Goal: Task Accomplishment & Management: Manage account settings

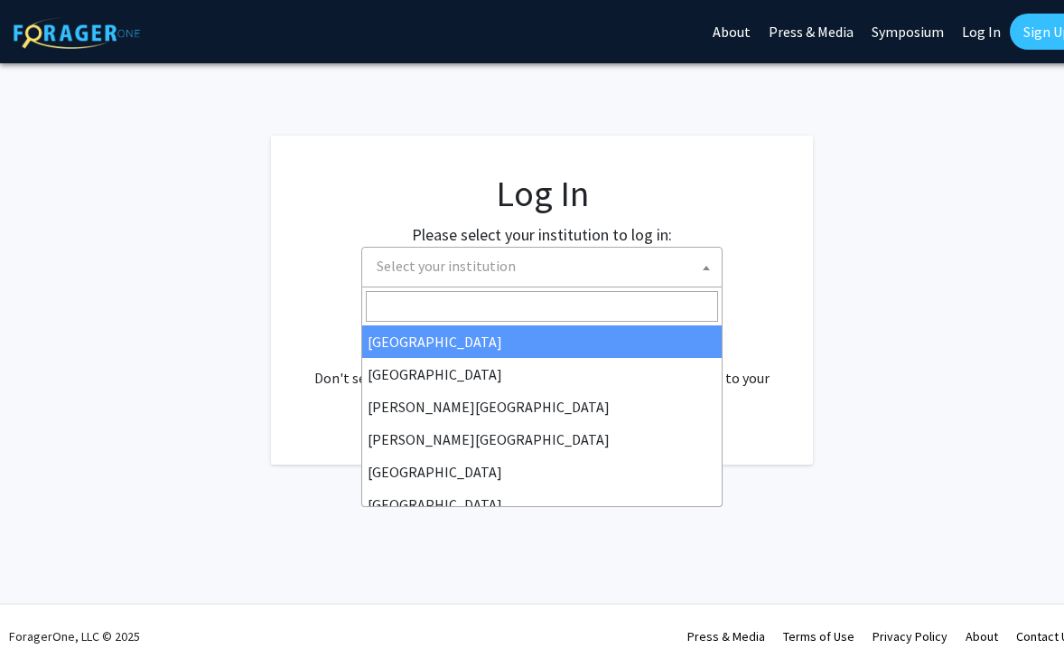
click at [469, 261] on span "Select your institution" at bounding box center [446, 266] width 139 height 18
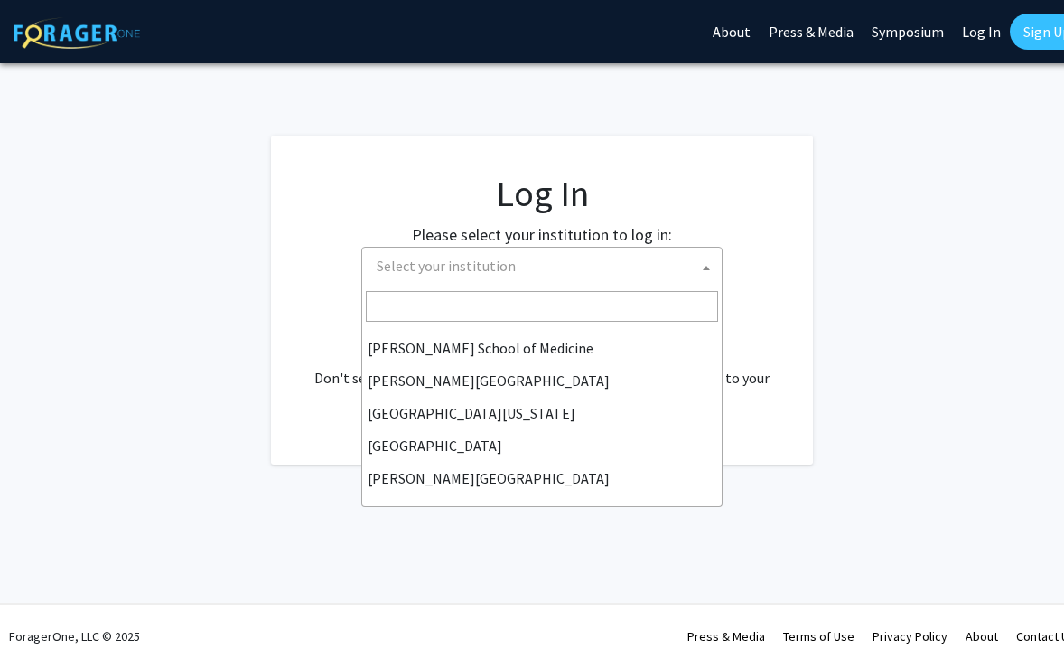
scroll to position [632, 0]
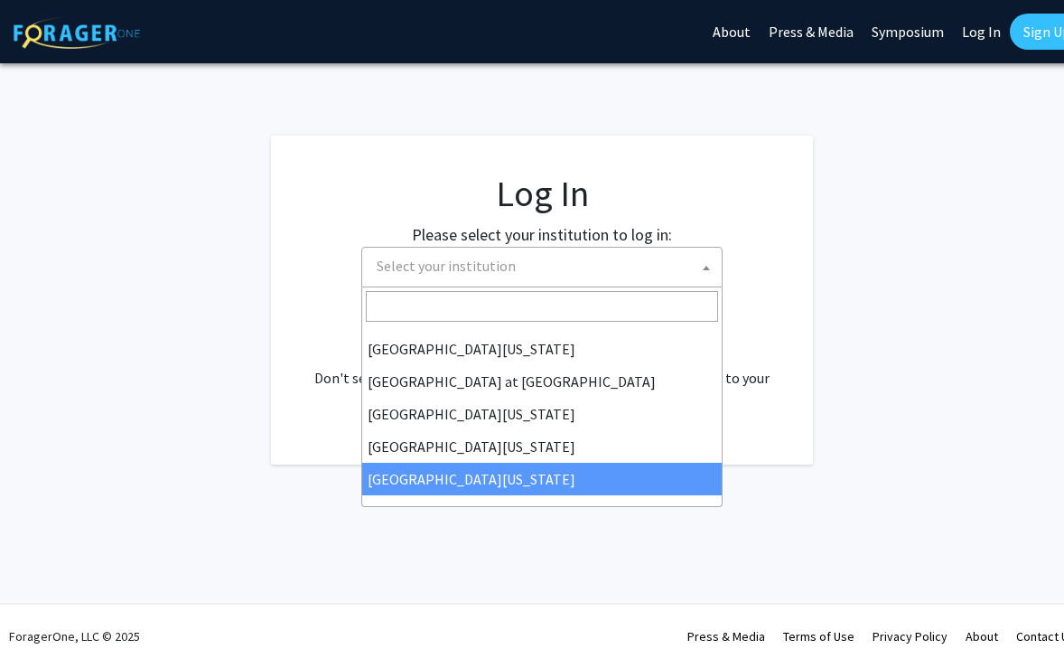
select select "33"
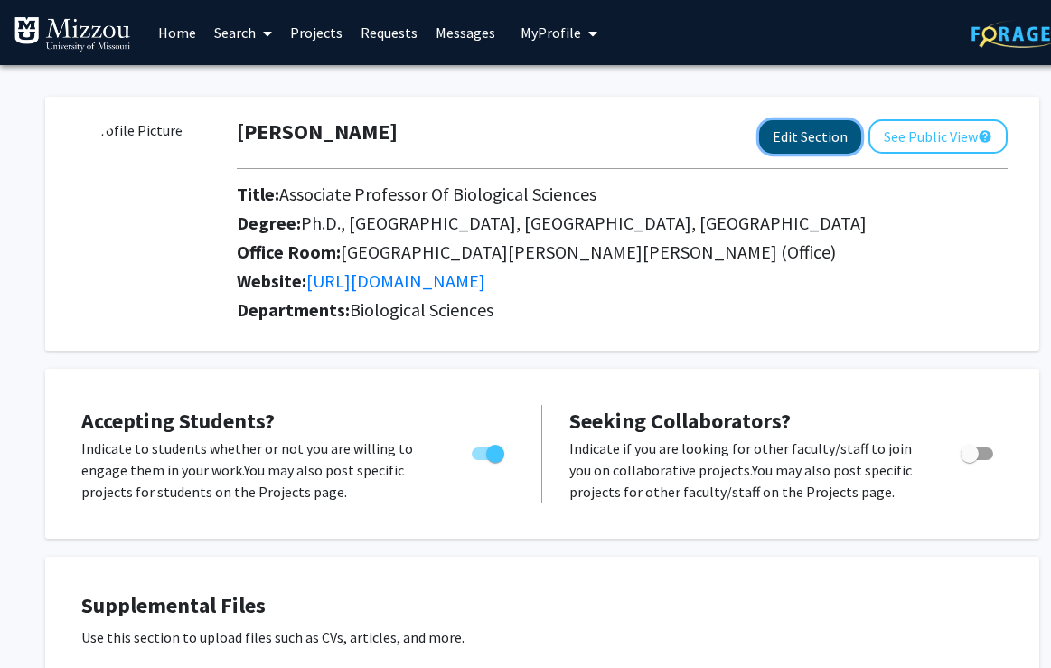
click at [835, 139] on button "Edit Section" at bounding box center [810, 136] width 102 height 33
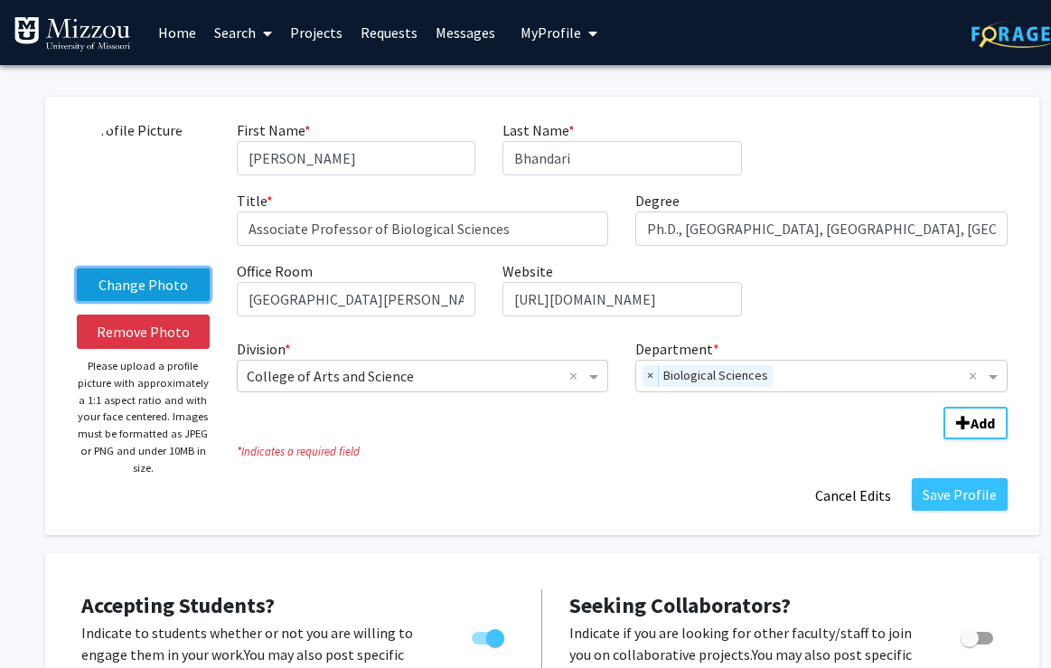
click at [139, 282] on label "Change Photo" at bounding box center [143, 284] width 133 height 33
click at [0, 0] on input "Change Photo" at bounding box center [0, 0] width 0 height 0
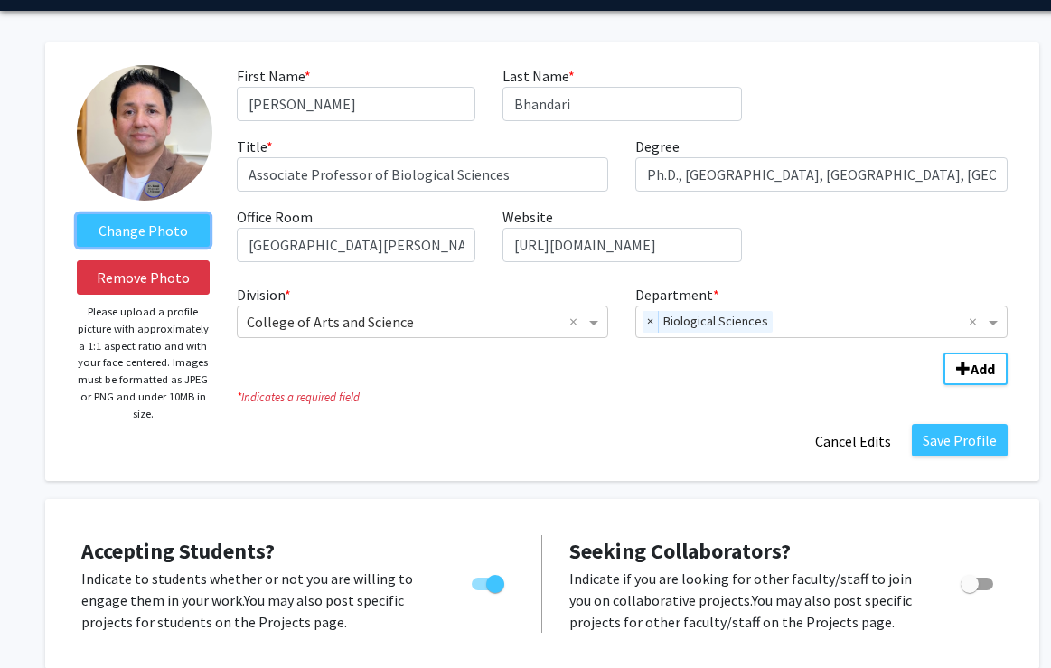
scroll to position [57, 0]
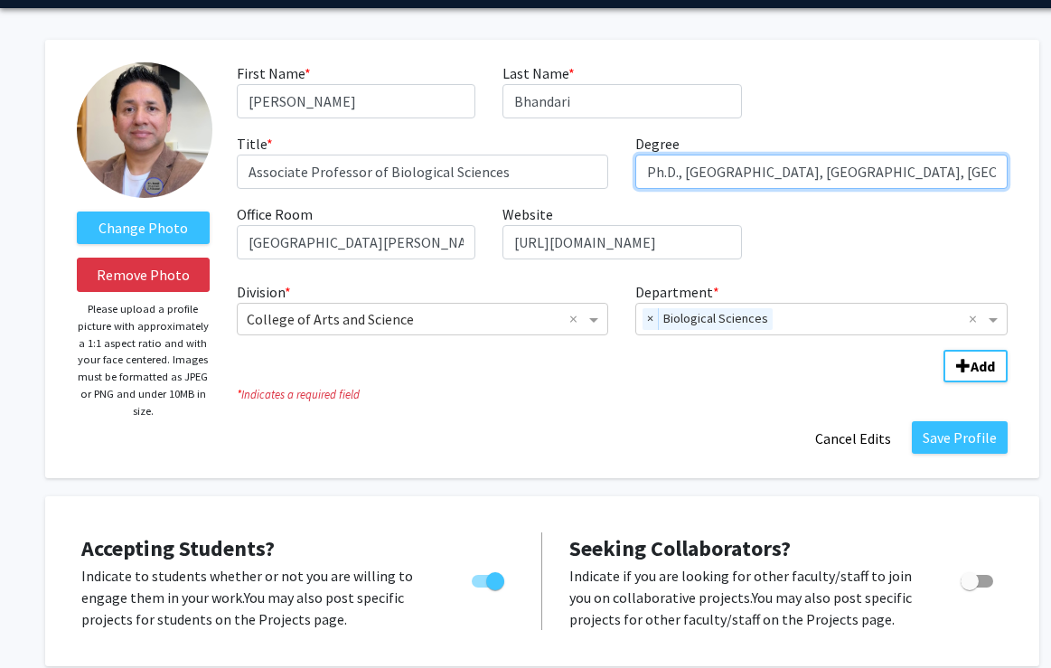
drag, startPoint x: 806, startPoint y: 173, endPoint x: 866, endPoint y: 174, distance: 59.6
click at [866, 174] on input "Ph.D., [GEOGRAPHIC_DATA], [GEOGRAPHIC_DATA], [GEOGRAPHIC_DATA]" at bounding box center [821, 171] width 372 height 34
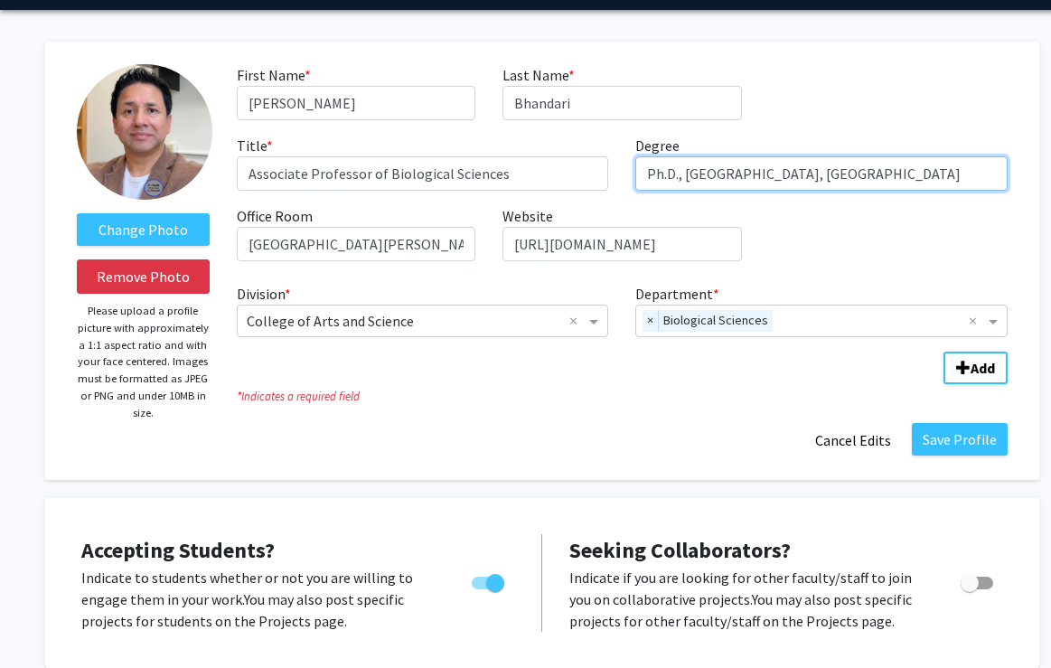
scroll to position [50, 0]
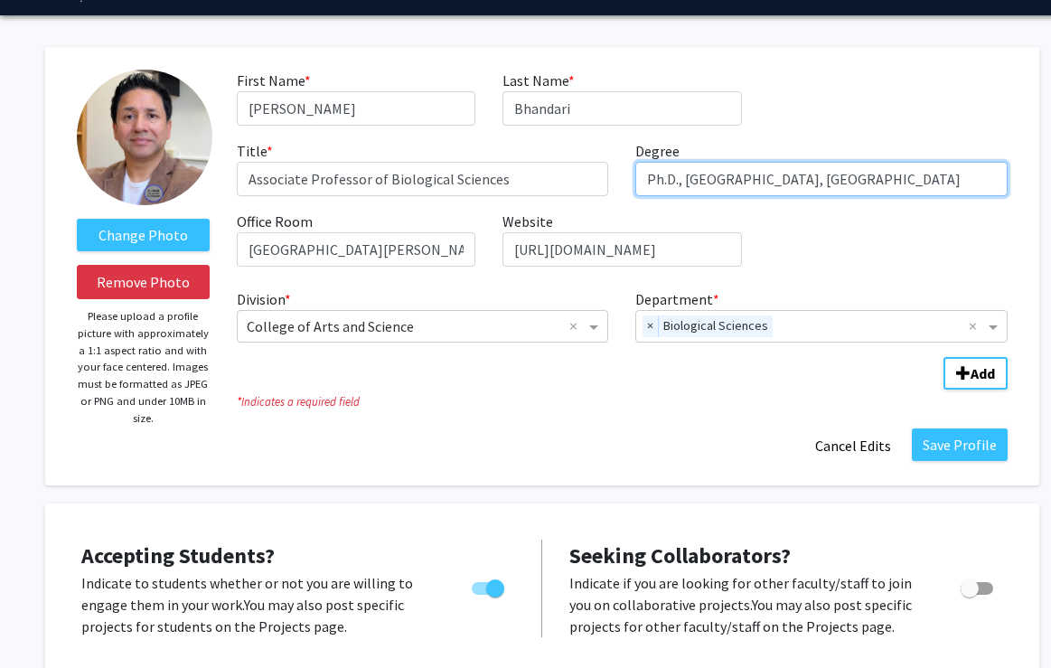
type input "Ph.D., [GEOGRAPHIC_DATA], [GEOGRAPHIC_DATA]"
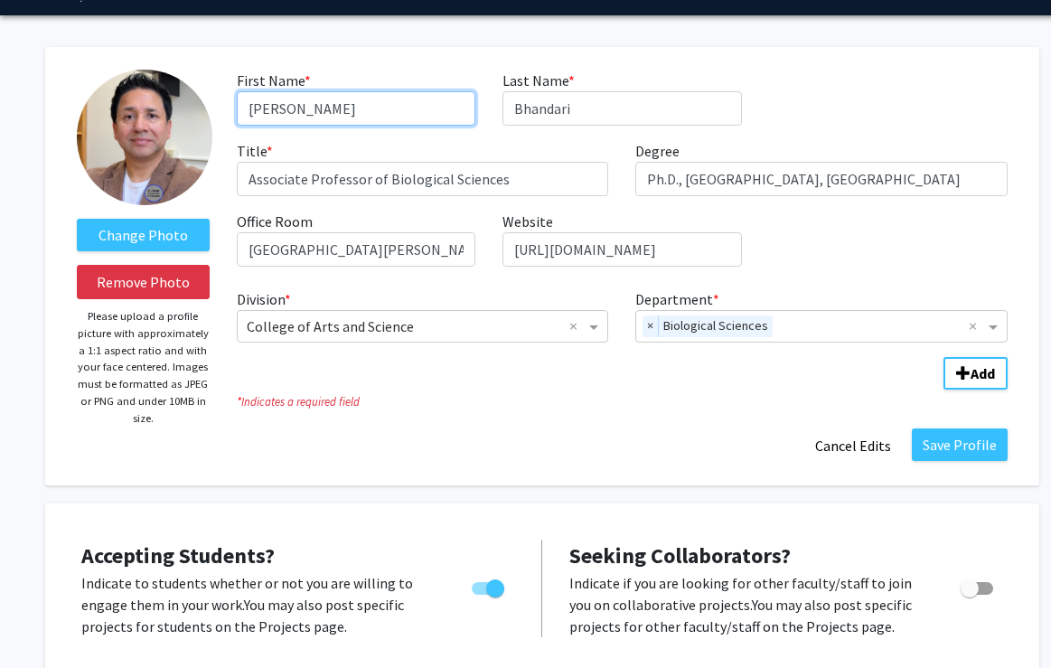
click at [313, 107] on input "[PERSON_NAME]" at bounding box center [356, 108] width 239 height 34
type input "[PERSON_NAME]"
click at [821, 90] on div "First Name * required [PERSON_NAME] Last Name * required [PERSON_NAME] Title * …" at bounding box center [622, 175] width 798 height 211
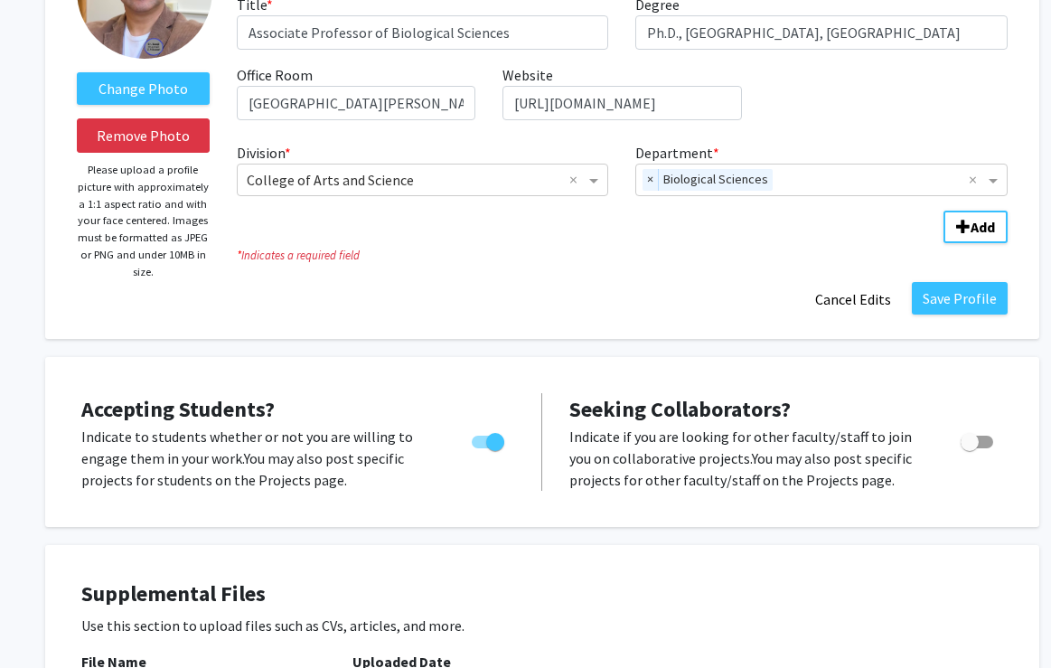
scroll to position [201, 0]
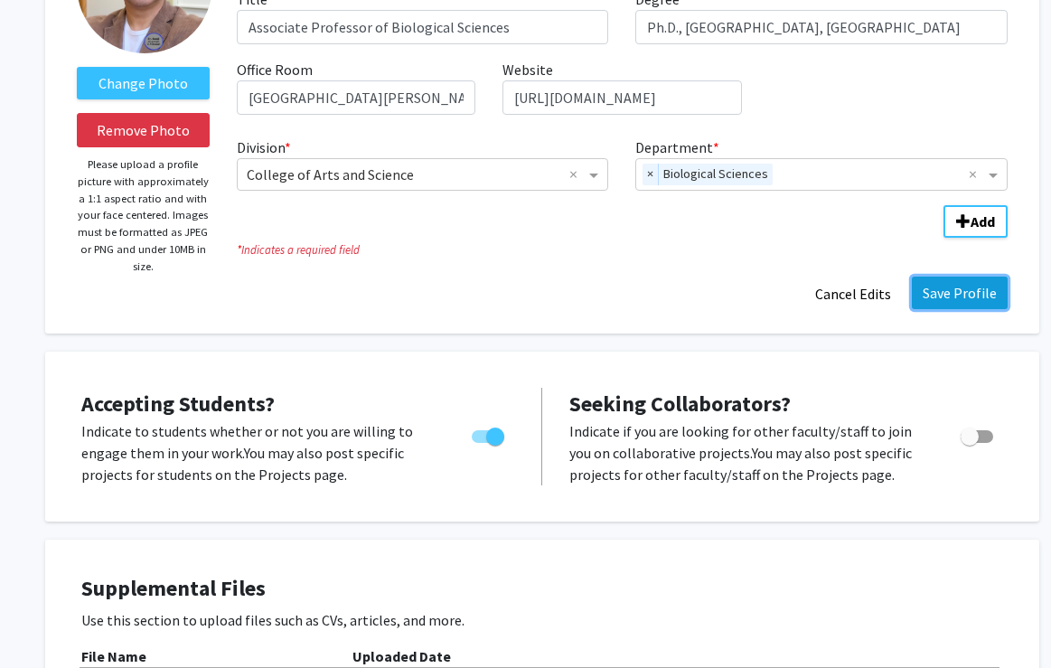
click at [965, 290] on button "Save Profile" at bounding box center [960, 292] width 96 height 33
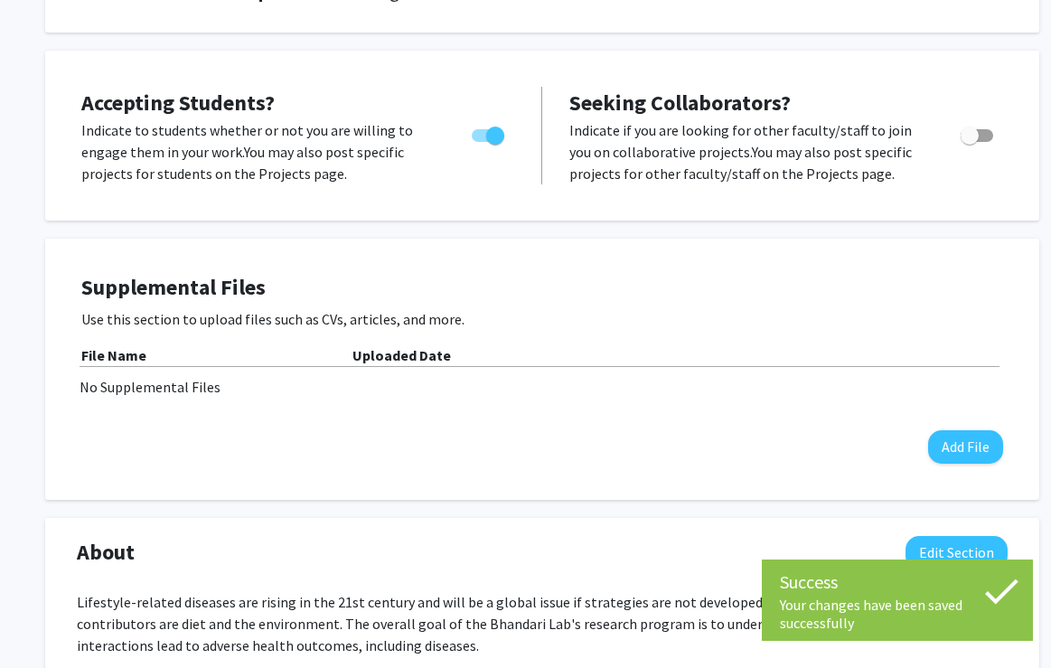
scroll to position [321, 0]
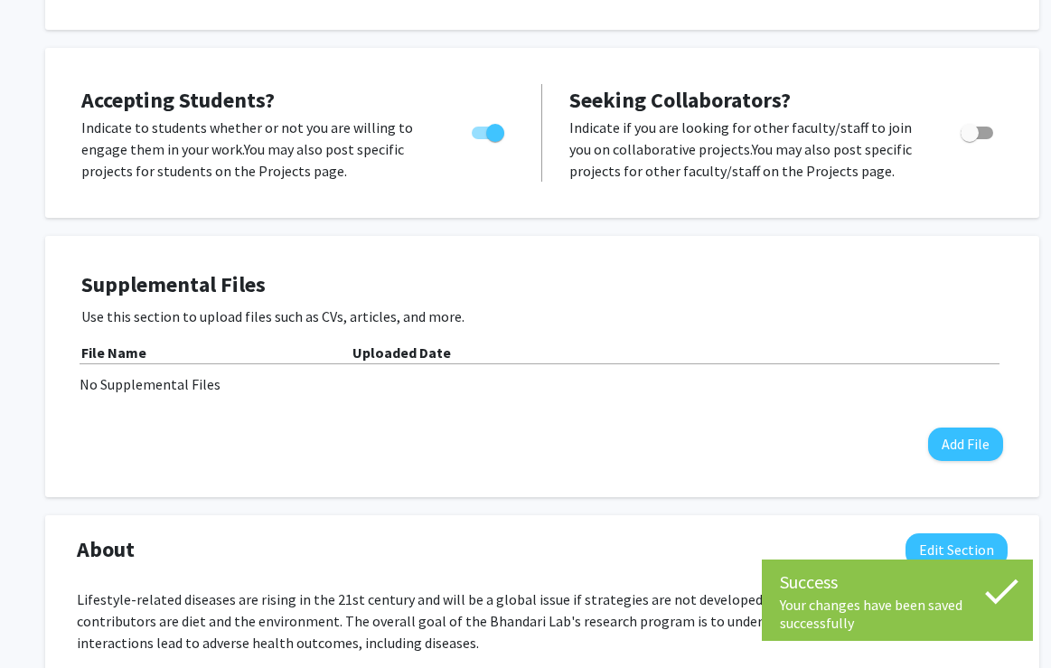
click at [482, 131] on span "Toggle" at bounding box center [488, 132] width 33 height 13
click at [481, 139] on input "Would you like to permit student requests?" at bounding box center [480, 139] width 1 height 1
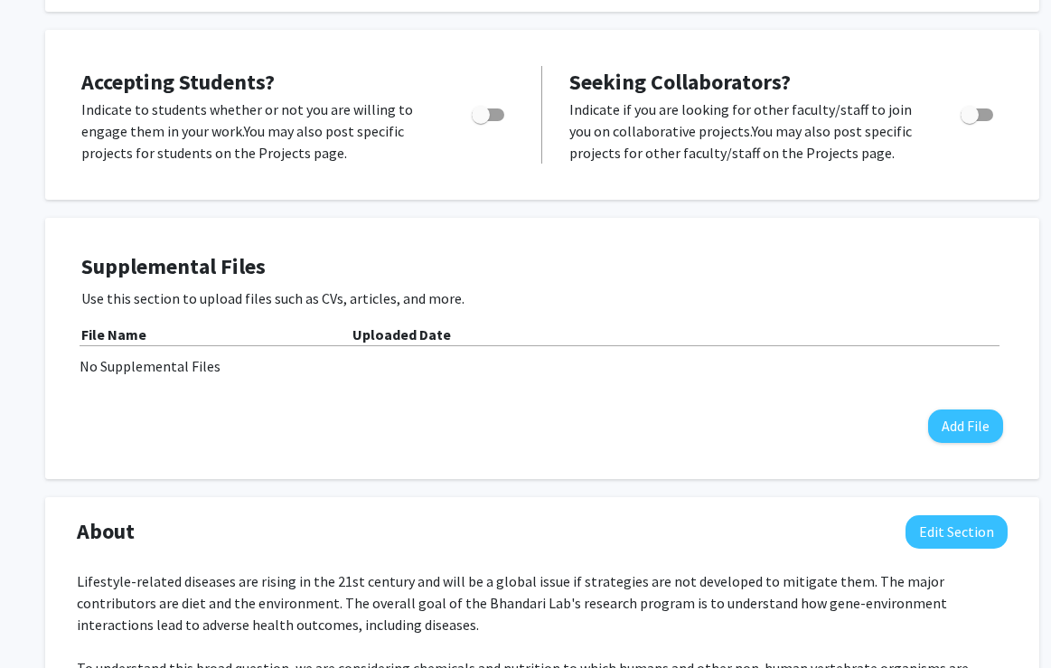
scroll to position [337, 0]
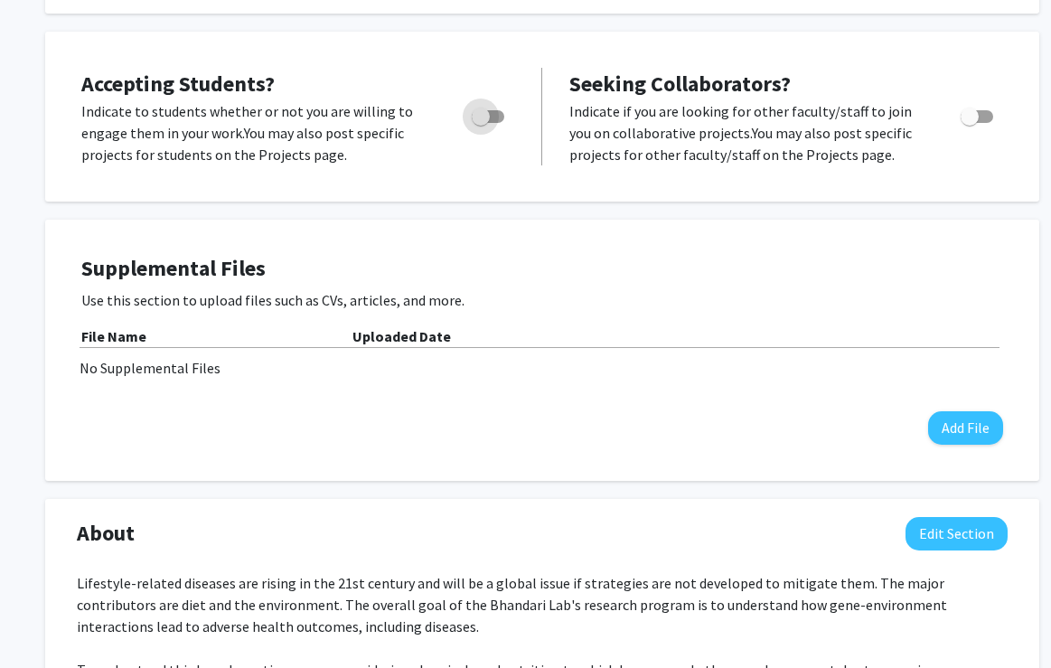
click at [500, 113] on span "Toggle" at bounding box center [488, 116] width 33 height 13
click at [481, 123] on input "Would you like to permit student requests?" at bounding box center [480, 123] width 1 height 1
checkbox input "true"
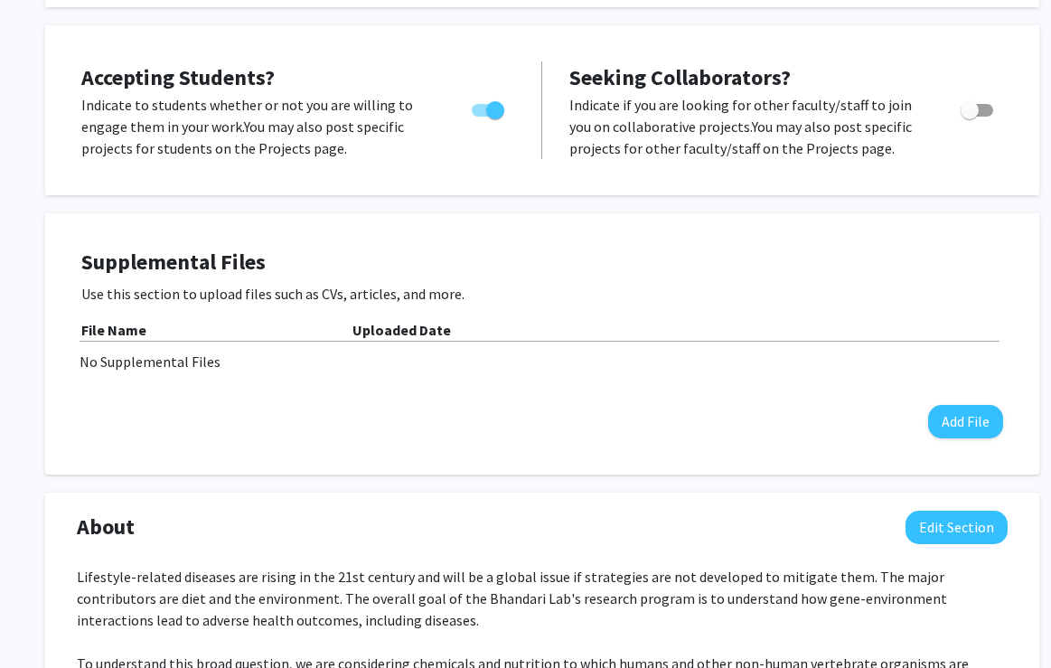
scroll to position [345, 0]
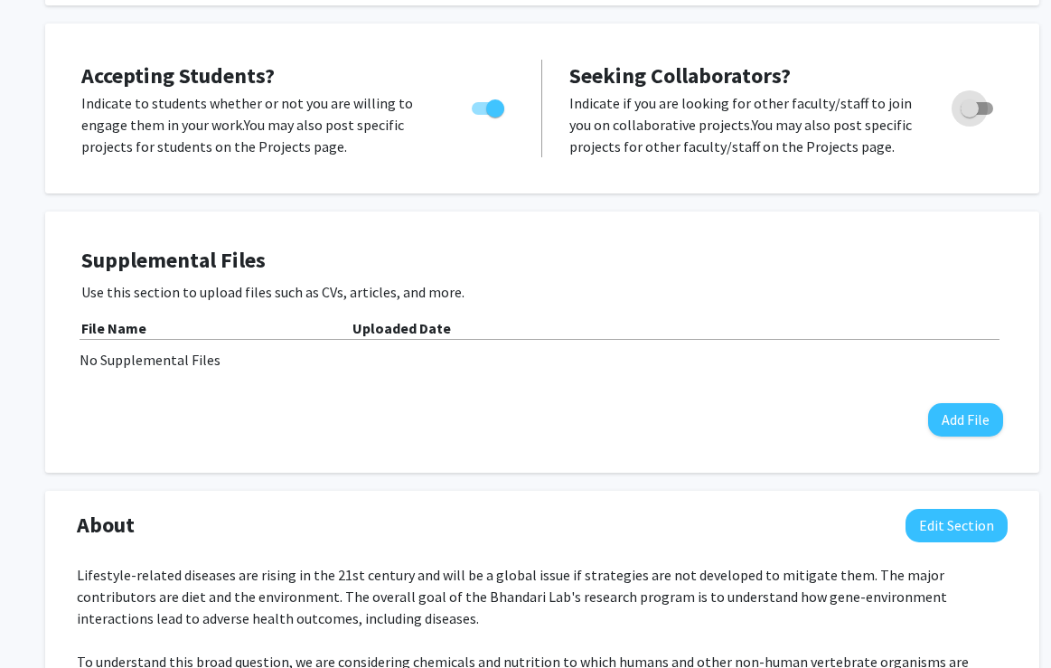
click at [988, 109] on span "Toggle" at bounding box center [976, 108] width 33 height 13
click at [969, 115] on input "Toggle" at bounding box center [969, 115] width 1 height 1
checkbox input "true"
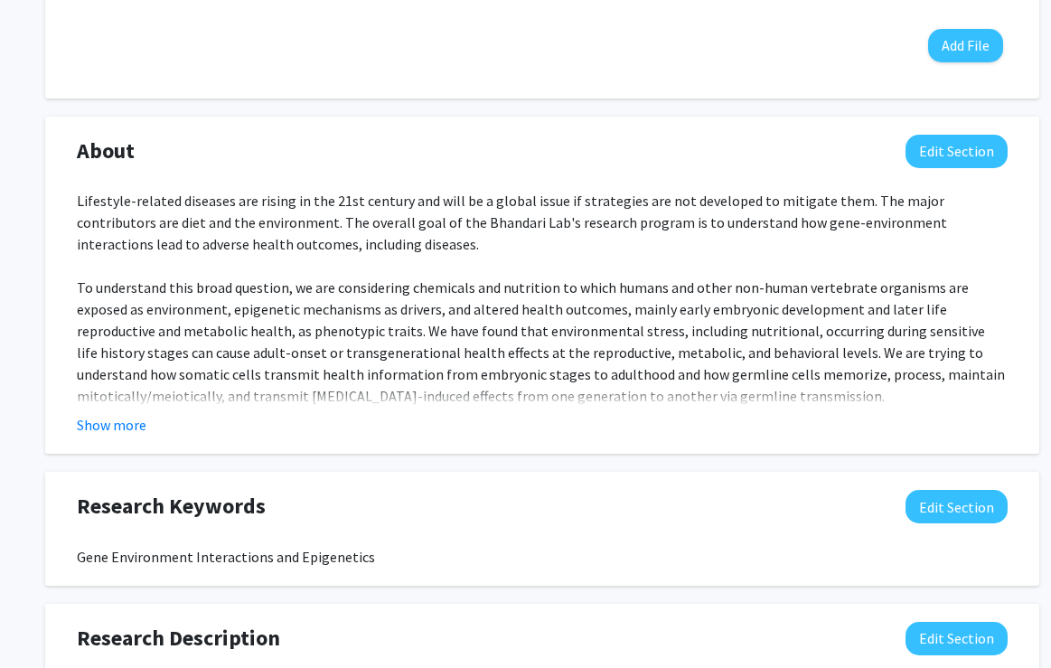
scroll to position [782, 0]
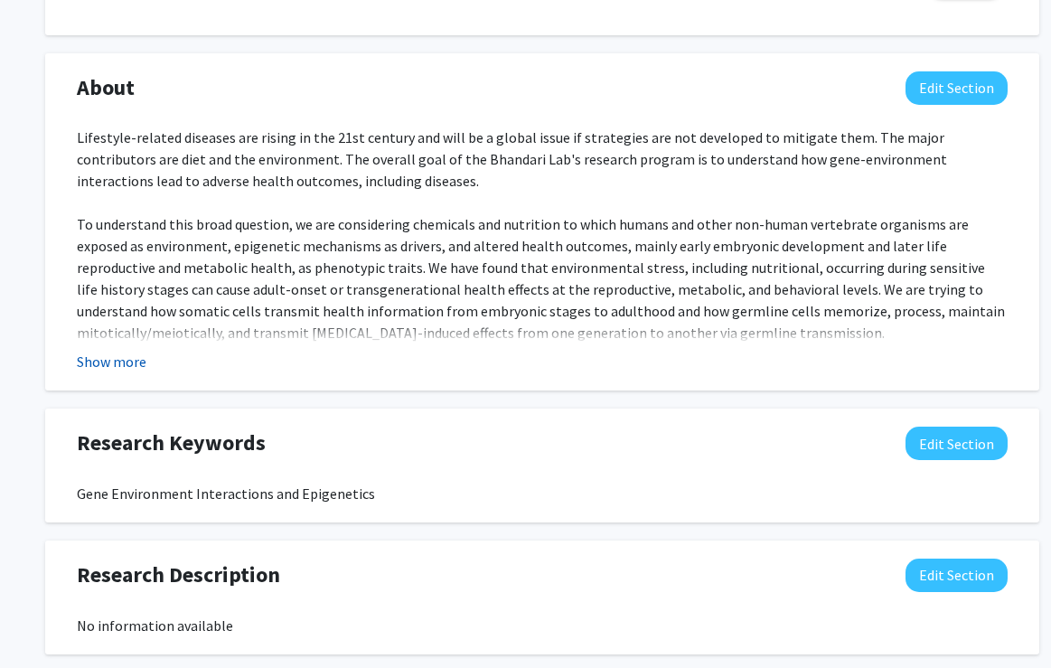
click at [108, 361] on button "Show more" at bounding box center [112, 362] width 70 height 22
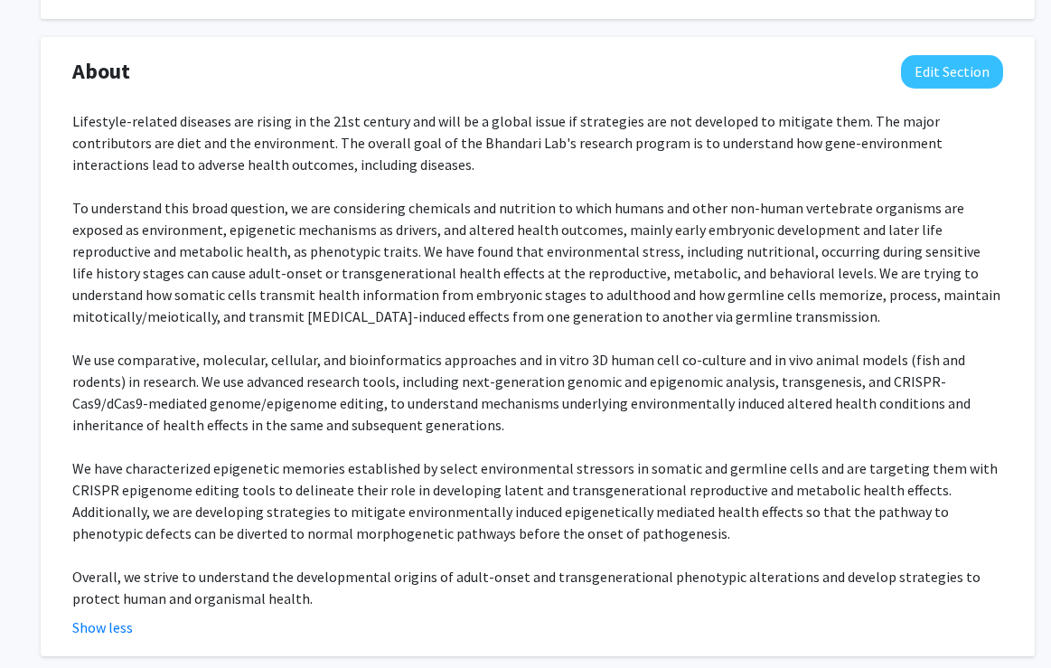
scroll to position [798, 5]
click at [944, 75] on button "Edit Section" at bounding box center [952, 72] width 102 height 33
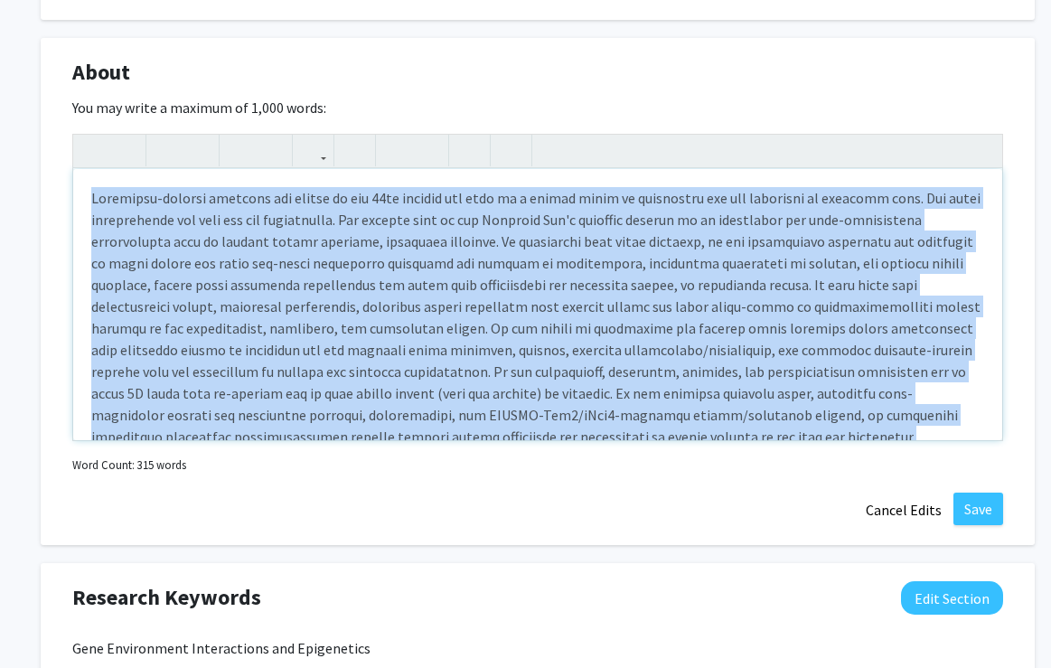
scroll to position [155, 0]
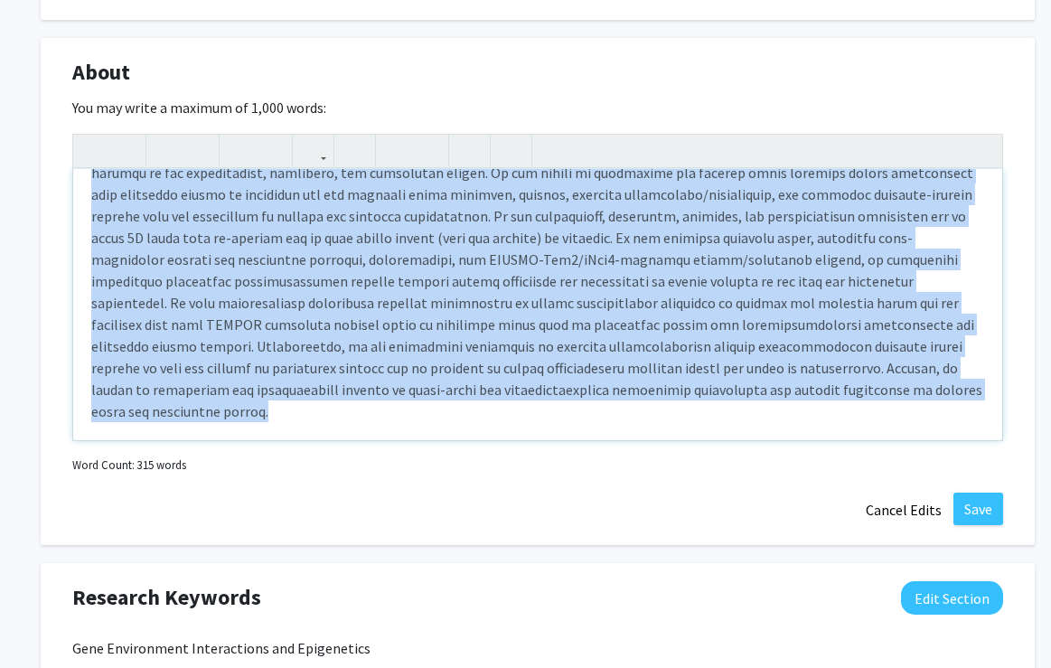
drag, startPoint x: 89, startPoint y: 199, endPoint x: 221, endPoint y: 518, distance: 345.1
click at [221, 518] on div "About Edit Section You may write a maximum of 1,000 words: Insert link Remove l…" at bounding box center [538, 292] width 994 height 508
copy div "Lifestyle-related diseases are rising in the 21st century and will be a global …"
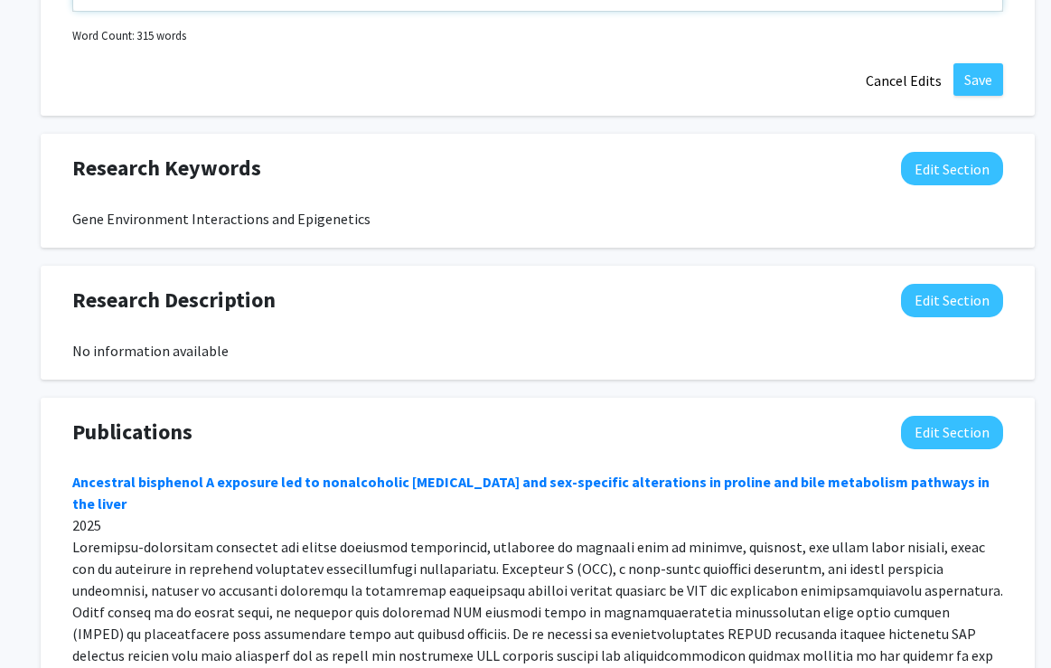
scroll to position [1287, 5]
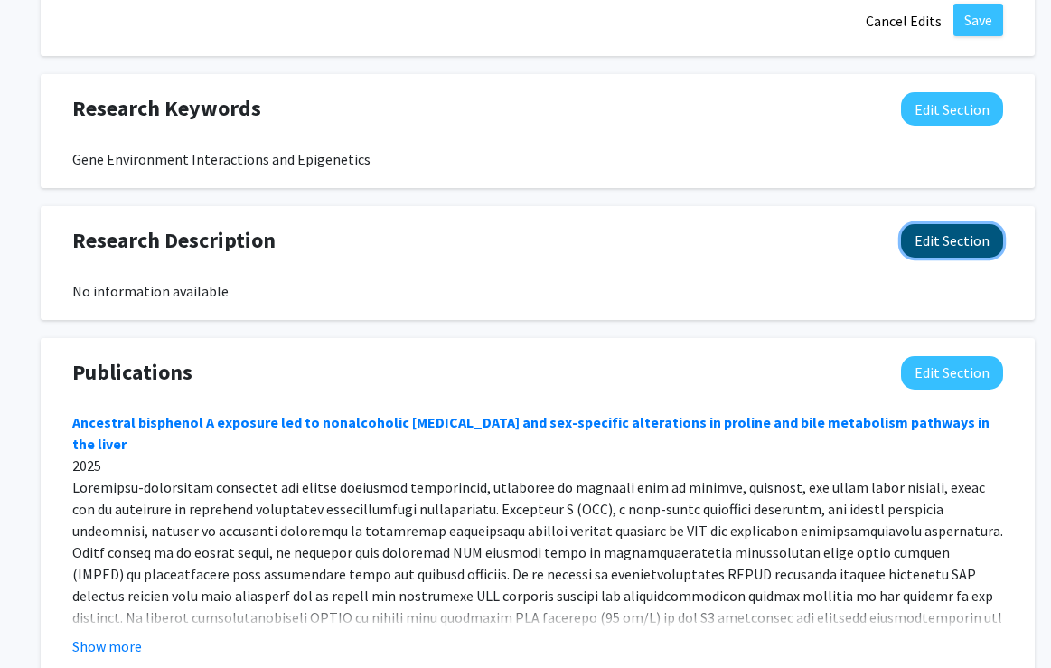
click at [939, 245] on button "Edit Section" at bounding box center [952, 240] width 102 height 33
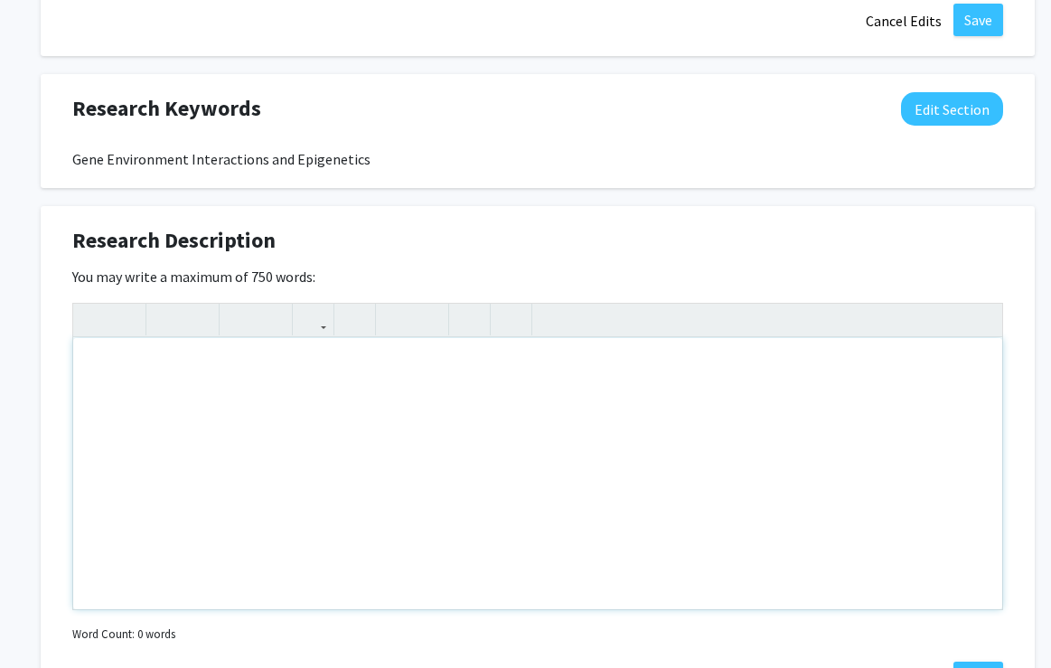
click at [144, 371] on div "Note to users with screen readers: Please deactivate our accessibility plugin f…" at bounding box center [537, 473] width 929 height 271
paste div "Note to users with screen readers: Please deactivate our accessibility plugin f…"
type textarea "<p>Lifestyle-related diseases are rising in the 21st century and will be a glob…"
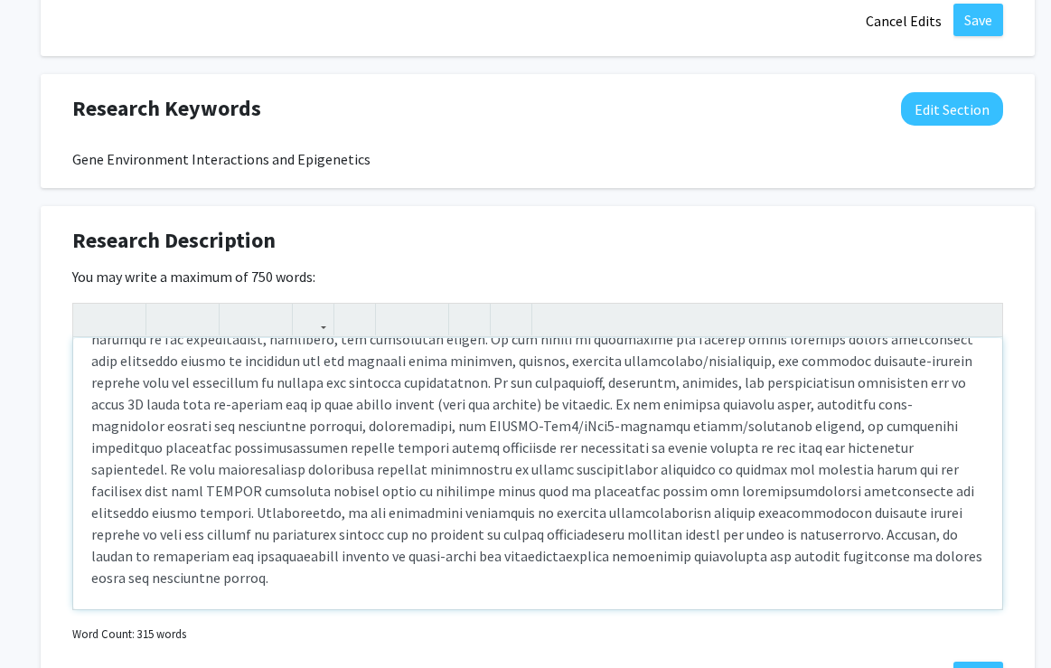
scroll to position [170, 0]
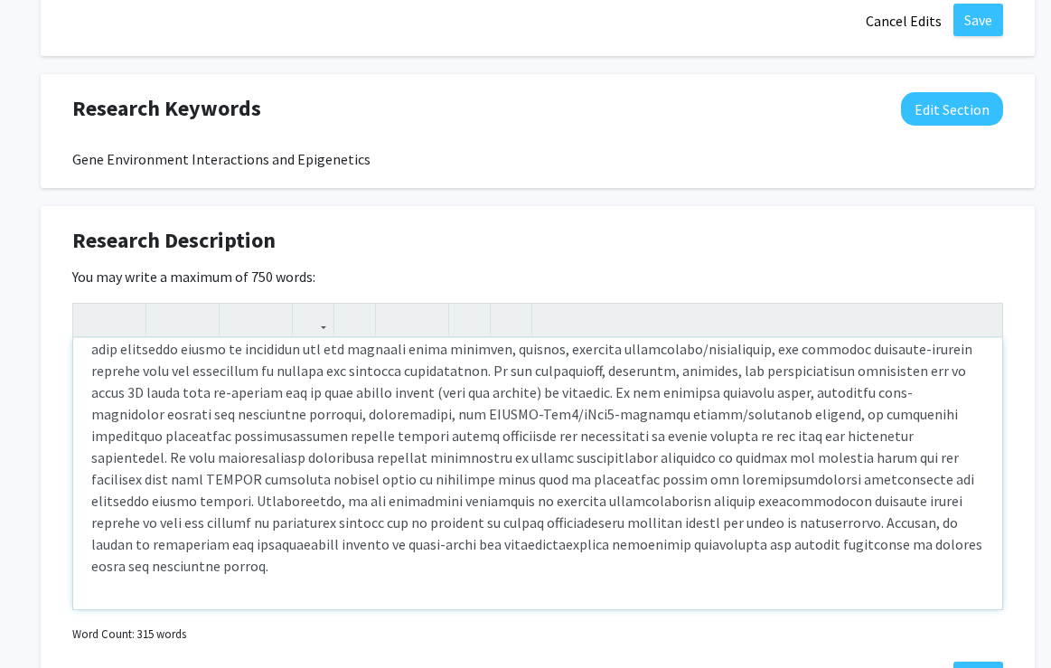
click at [846, 438] on p "Note to users with screen readers: Please deactivate our accessibility plugin f…" at bounding box center [537, 381] width 893 height 390
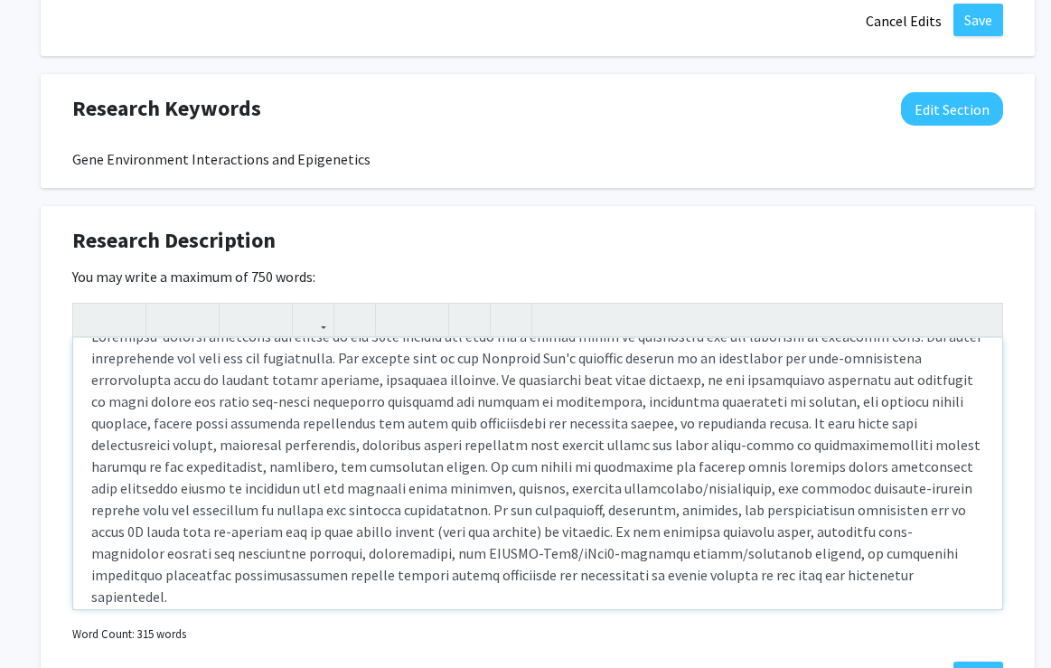
scroll to position [36, 0]
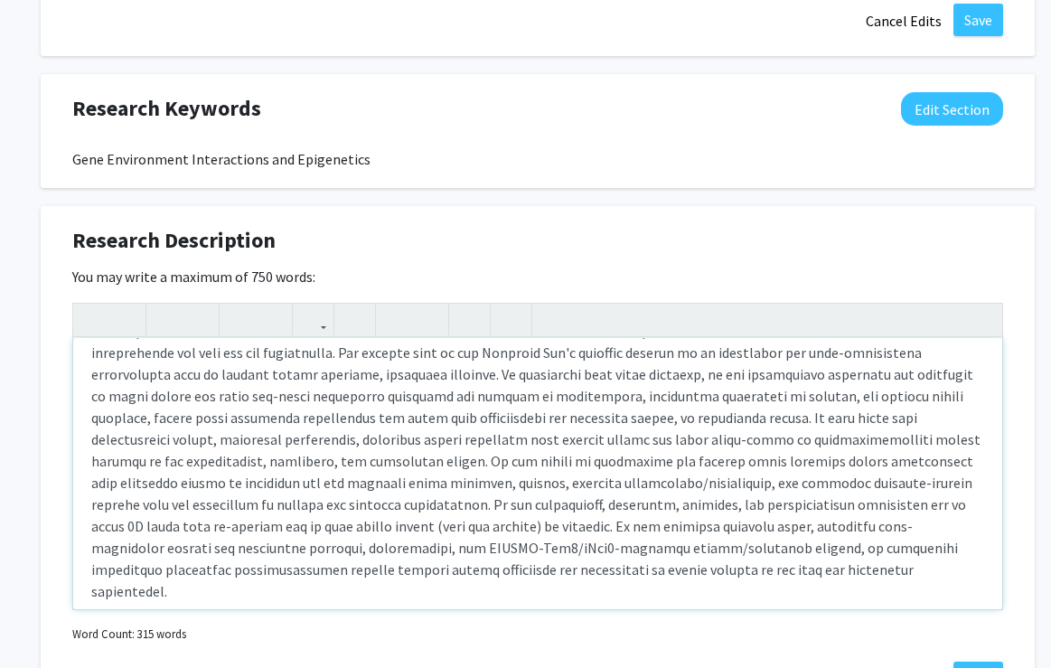
click at [806, 417] on p "Note to users with screen readers: Please deactivate our accessibility plugin f…" at bounding box center [537, 461] width 893 height 282
click at [414, 460] on p "Note to users with screen readers: Please deactivate our accessibility plugin f…" at bounding box center [537, 461] width 893 height 282
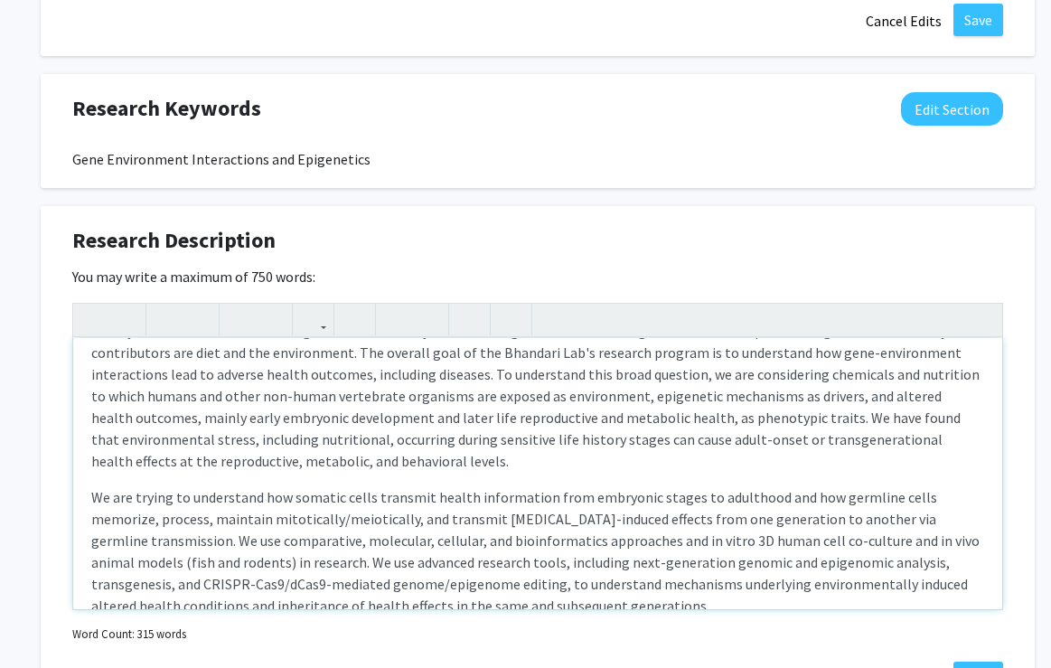
scroll to position [166, 0]
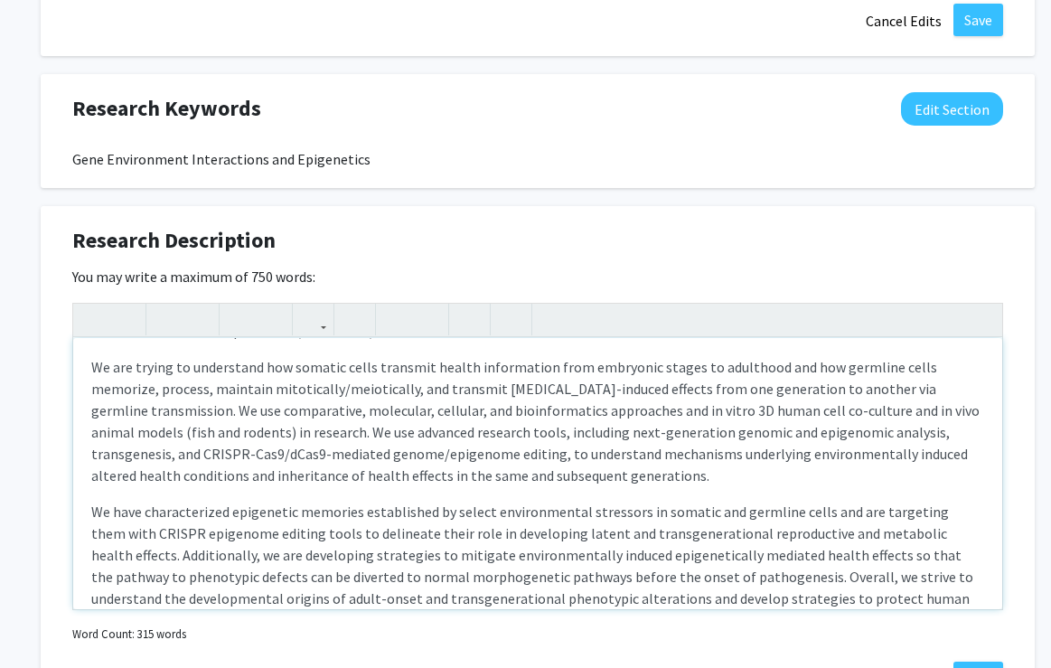
type textarea "<p>Lifestyle-related diseases are rising in the 21st century and will be a glob…"
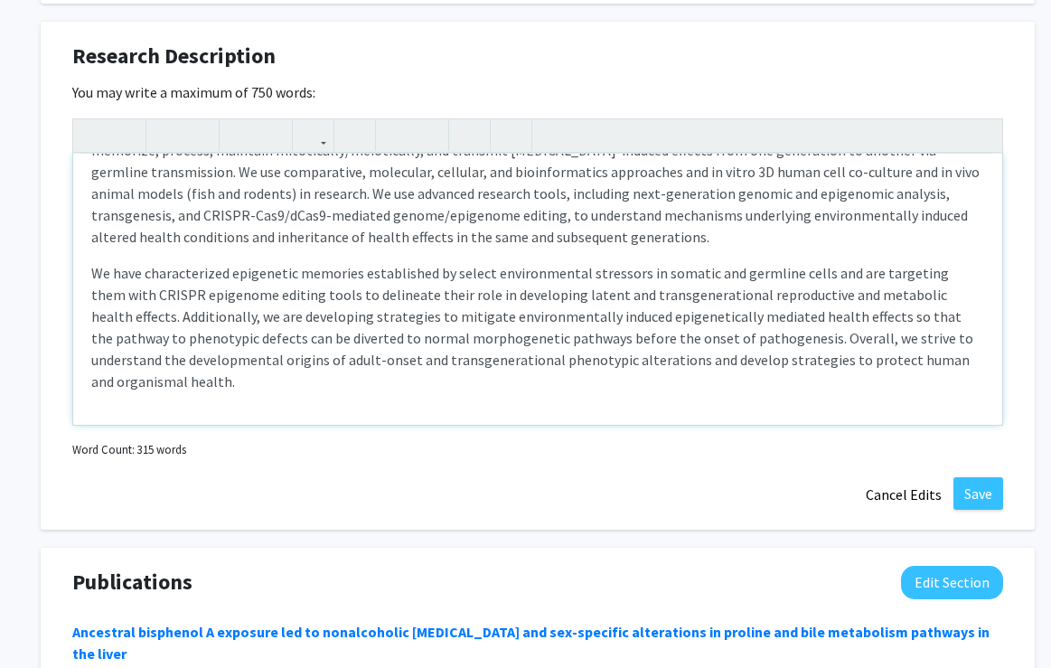
scroll to position [1512, 5]
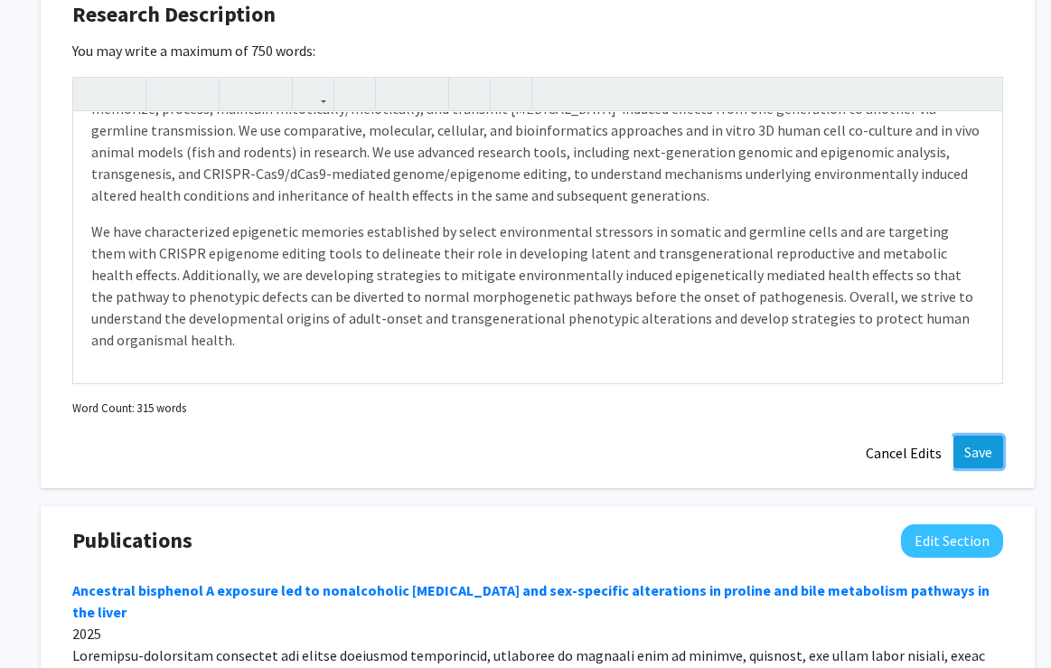
click at [978, 454] on button "Save" at bounding box center [978, 451] width 50 height 33
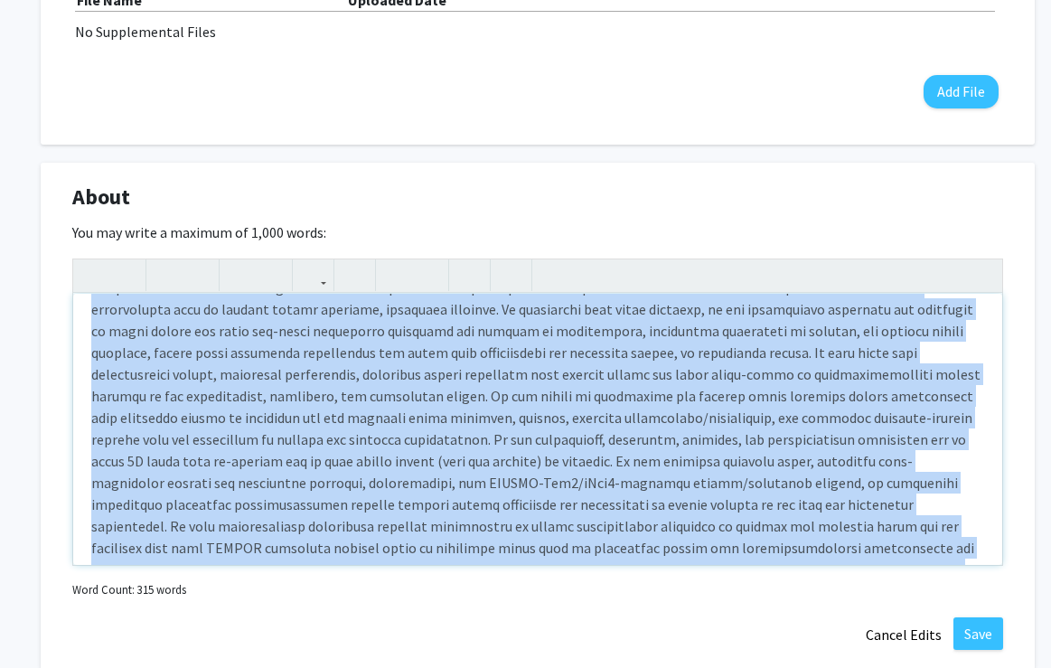
scroll to position [0, 0]
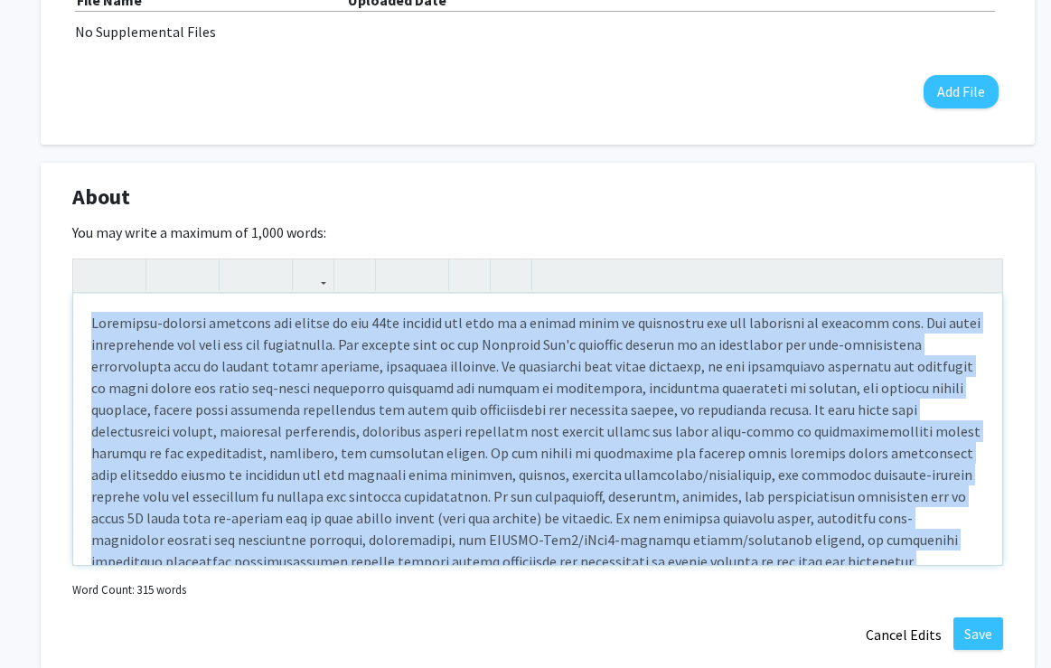
drag, startPoint x: 136, startPoint y: 539, endPoint x: 41, endPoint y: 296, distance: 261.2
click at [41, 295] on div "About Edit Section You may write a maximum of 1,000 words: Insert link Remove l…" at bounding box center [538, 417] width 994 height 508
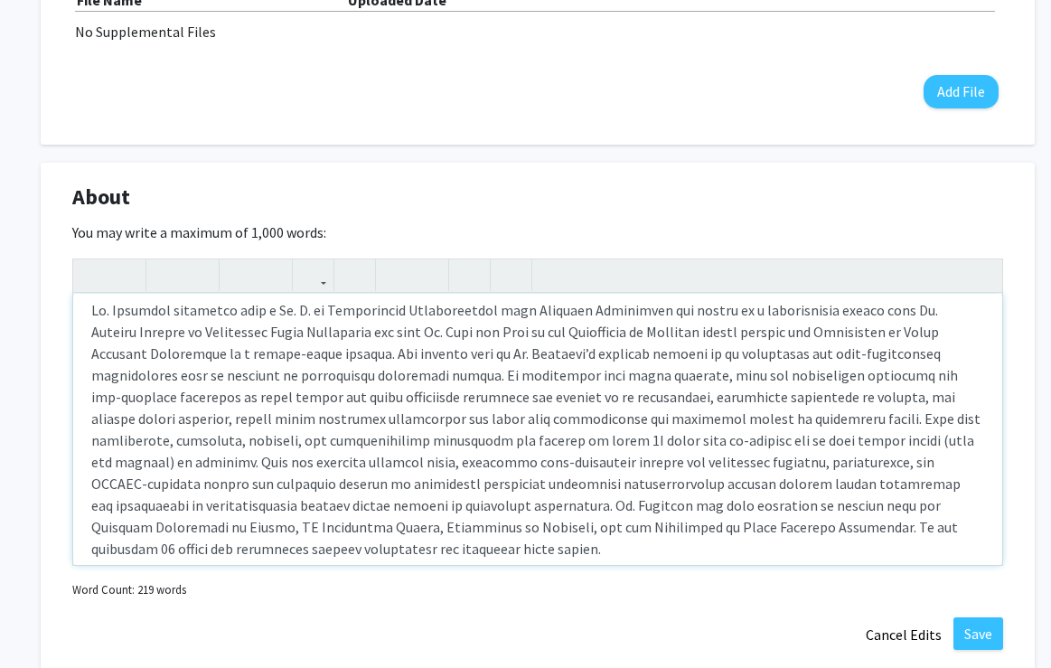
scroll to position [11, 0]
click at [317, 357] on p "Note to users with screen readers: Please deactivate our accessibility plugin f…" at bounding box center [537, 431] width 893 height 260
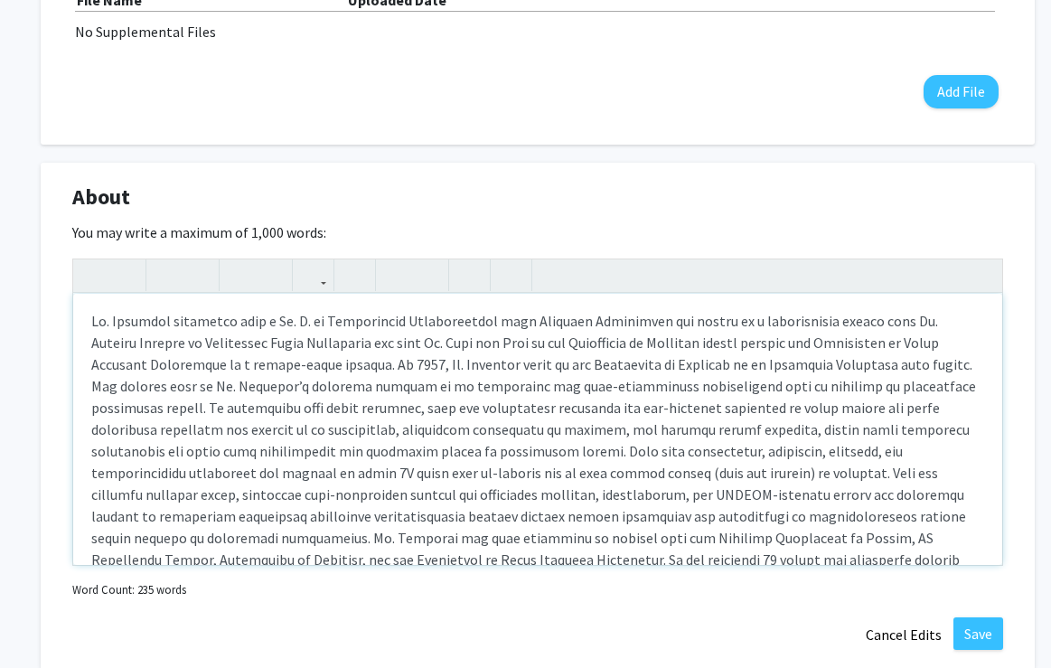
scroll to position [0, 0]
click at [308, 367] on p "Note to users with screen readers: Please deactivate our accessibility plugin f…" at bounding box center [537, 453] width 893 height 282
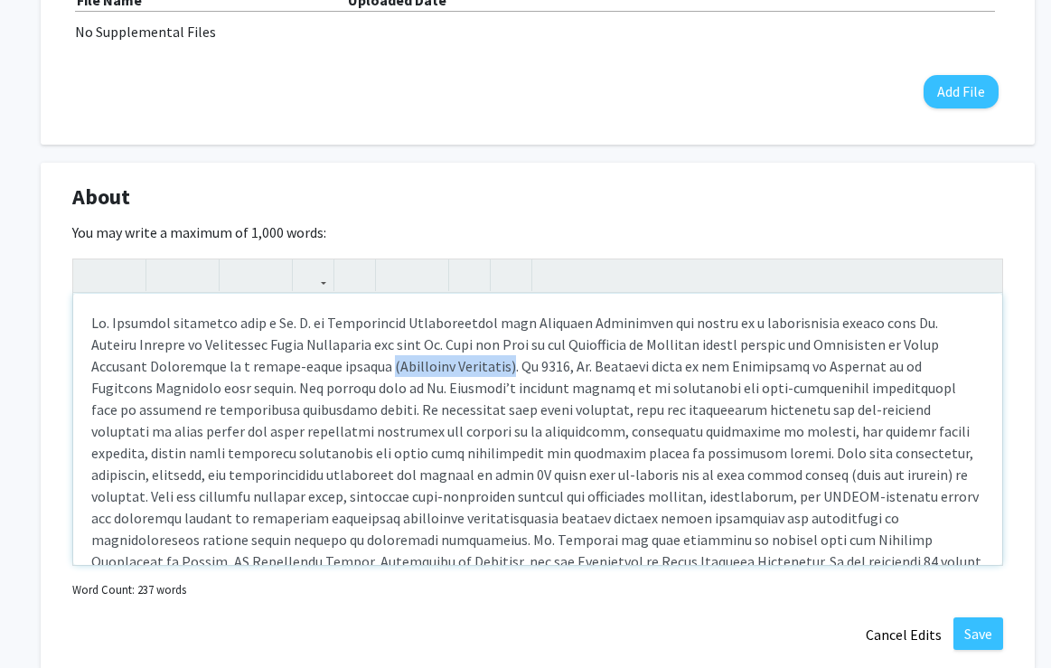
drag, startPoint x: 312, startPoint y: 366, endPoint x: 437, endPoint y: 374, distance: 125.8
click at [438, 375] on p "Note to users with screen readers: Please deactivate our accessibility plugin f…" at bounding box center [537, 453] width 893 height 282
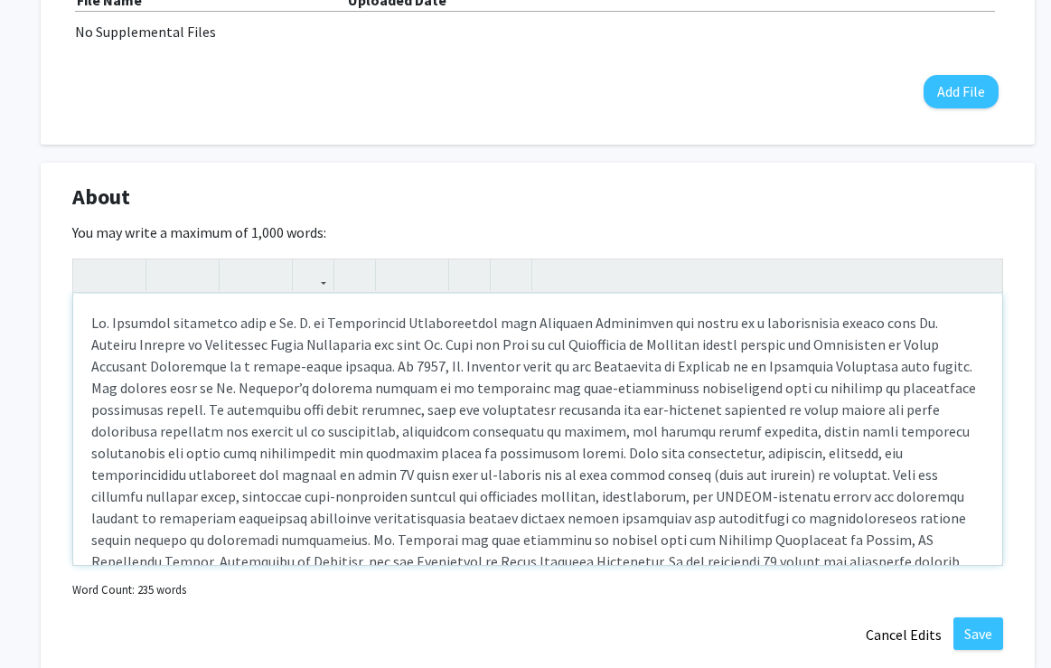
scroll to position [14, 0]
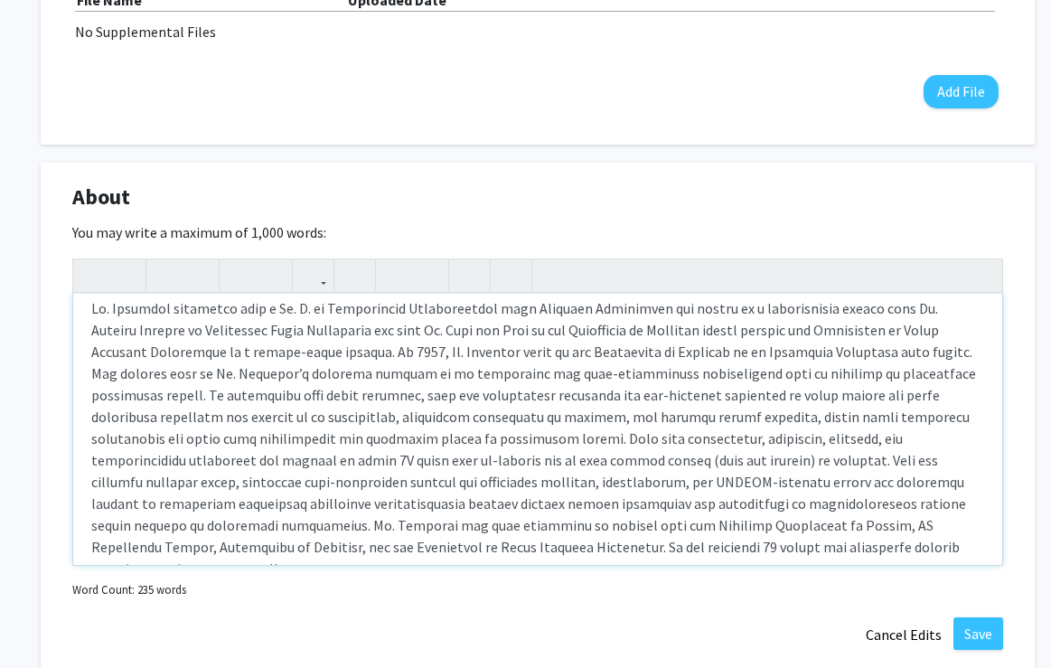
click at [314, 349] on p "Note to users with screen readers: Please deactivate our accessibility plugin f…" at bounding box center [537, 438] width 893 height 282
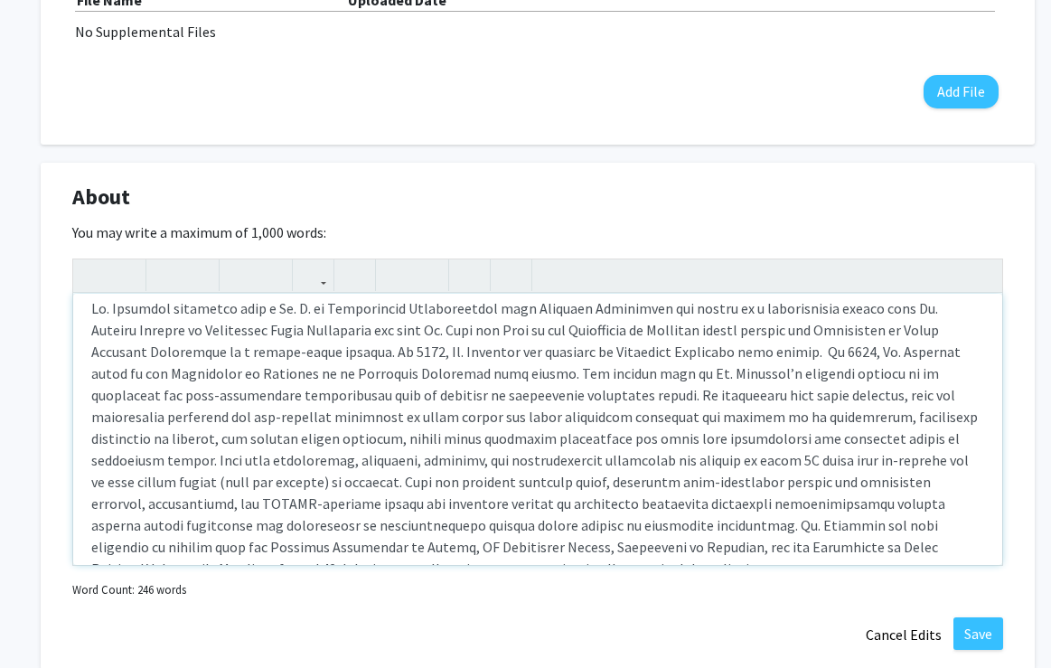
scroll to position [24, 0]
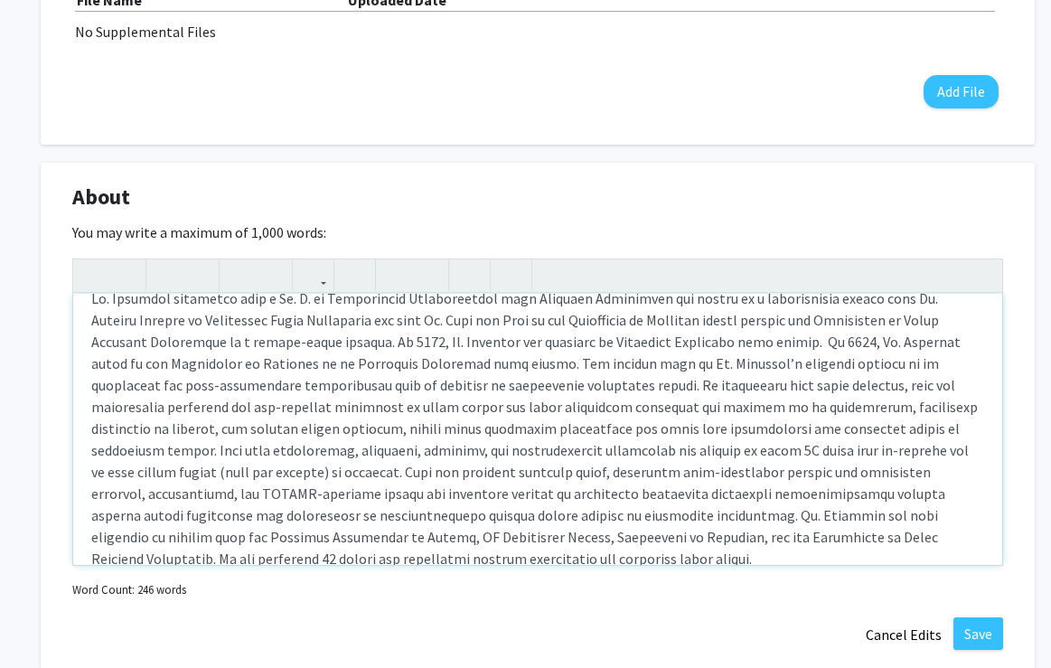
click at [748, 340] on p "Note to users with screen readers: Please deactivate our accessibility plugin f…" at bounding box center [537, 428] width 893 height 282
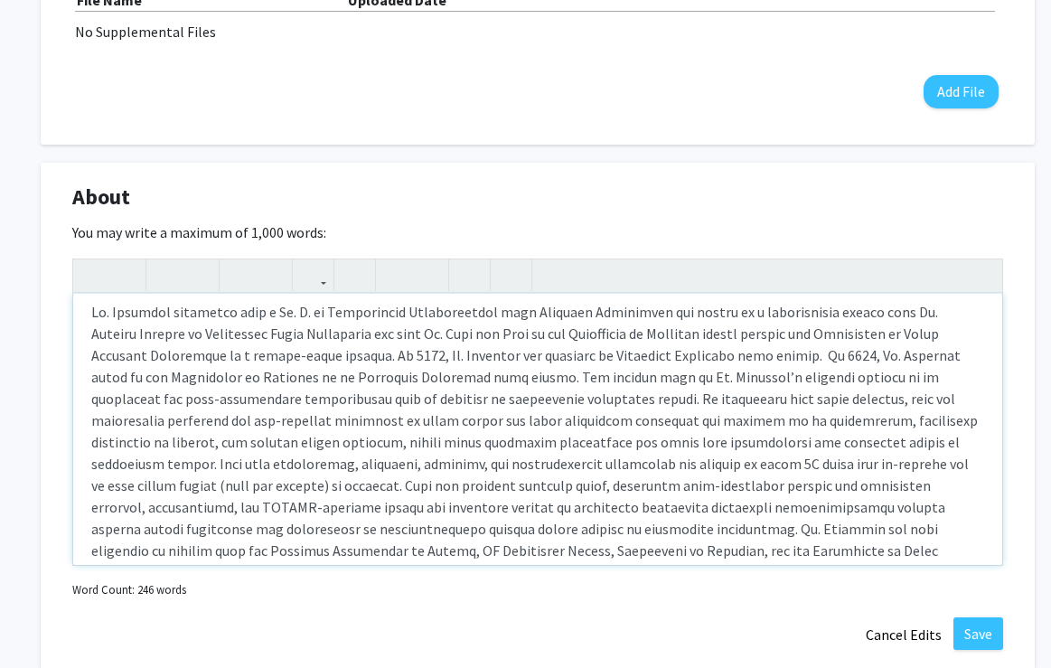
scroll to position [18, 0]
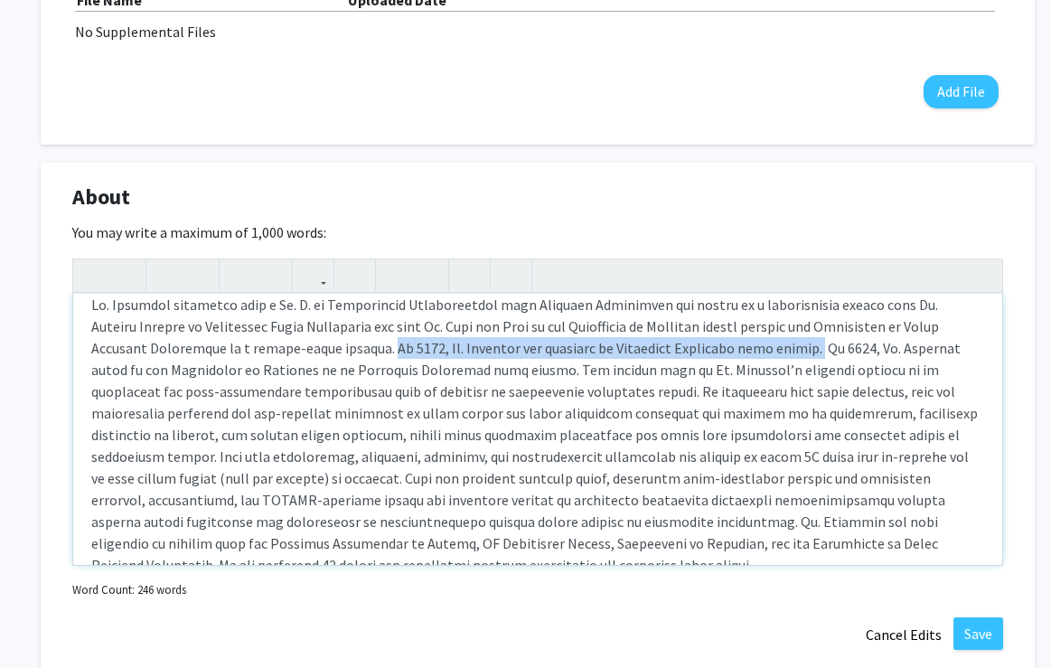
drag, startPoint x: 315, startPoint y: 349, endPoint x: 745, endPoint y: 344, distance: 430.1
click at [744, 344] on p "Note to users with screen readers: Please deactivate our accessibility plugin f…" at bounding box center [537, 435] width 893 height 282
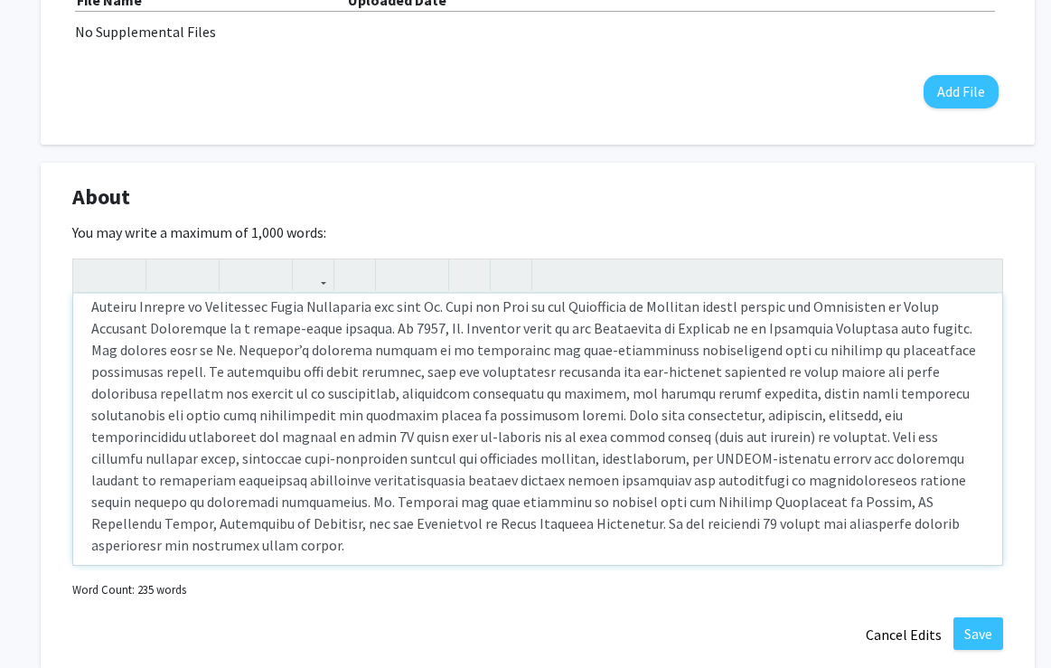
scroll to position [40, 0]
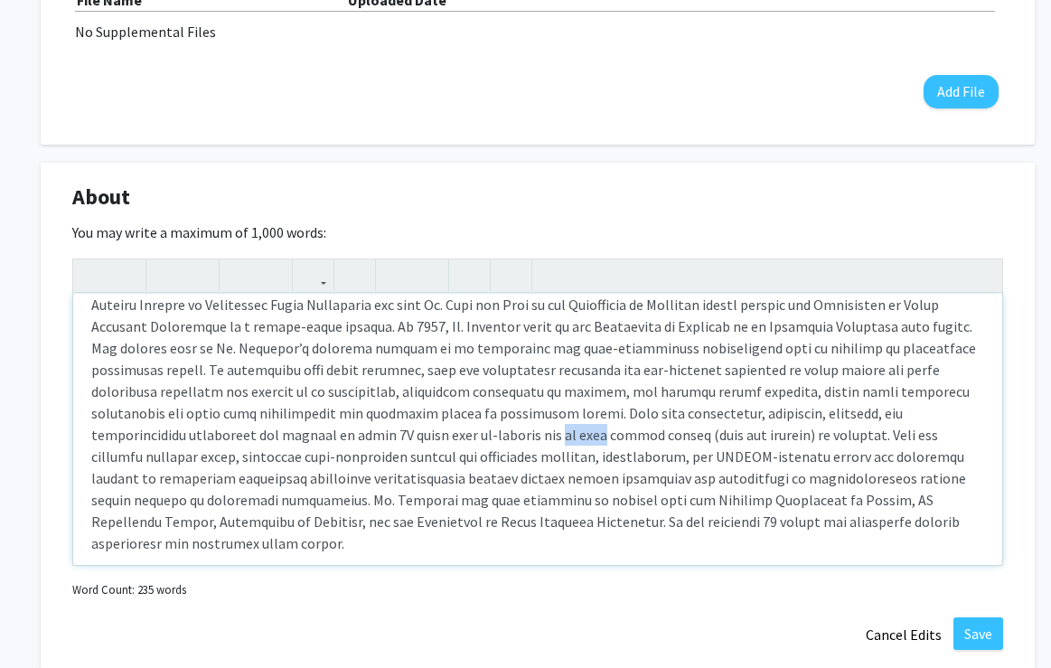
drag, startPoint x: 302, startPoint y: 436, endPoint x: 338, endPoint y: 438, distance: 36.2
click at [338, 438] on p "Note to users with screen readers: Please deactivate our accessibility plugin f…" at bounding box center [537, 413] width 893 height 282
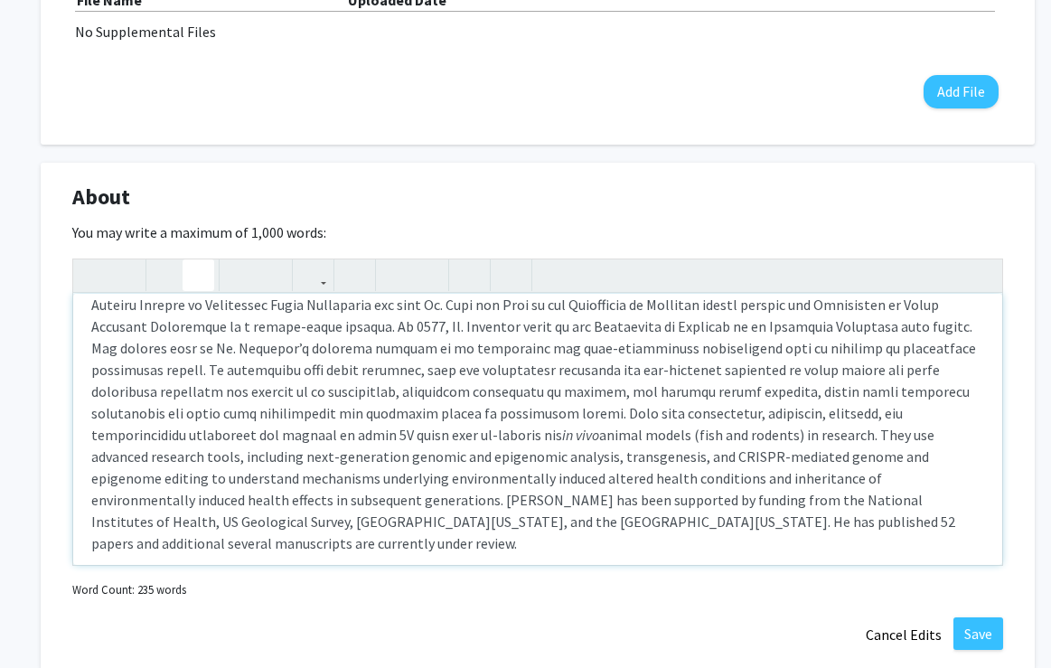
click at [195, 273] on icon "button" at bounding box center [198, 275] width 15 height 30
drag, startPoint x: 118, startPoint y: 439, endPoint x: 942, endPoint y: 418, distance: 824.2
click at [942, 418] on p "in vivo animal models (fish and rodents) in research. They use advanced researc…" at bounding box center [537, 413] width 893 height 282
click at [191, 260] on use "button" at bounding box center [191, 260] width 0 height 0
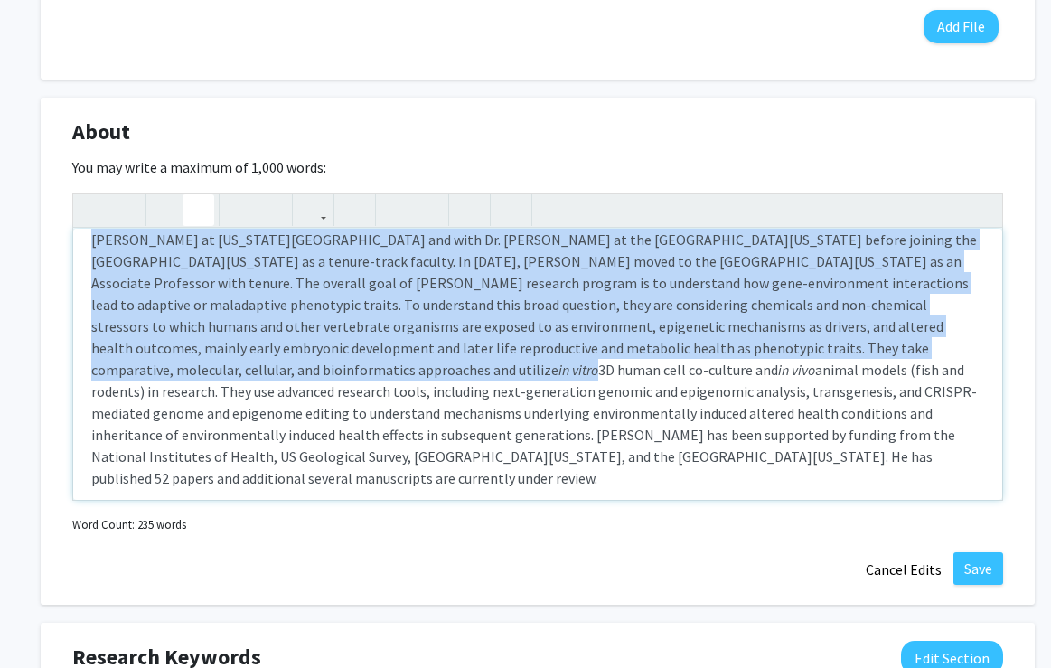
scroll to position [740, 5]
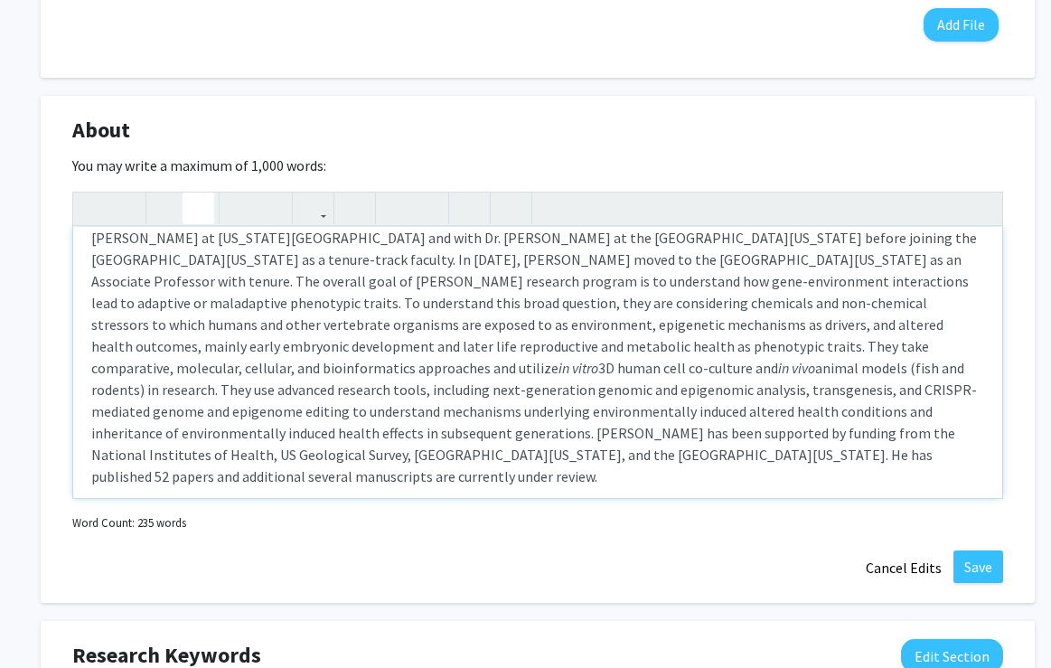
click at [885, 374] on p "[PERSON_NAME] graduated with a Ph. D. in Comparative Endocrinology from [GEOGRA…" at bounding box center [537, 346] width 893 height 282
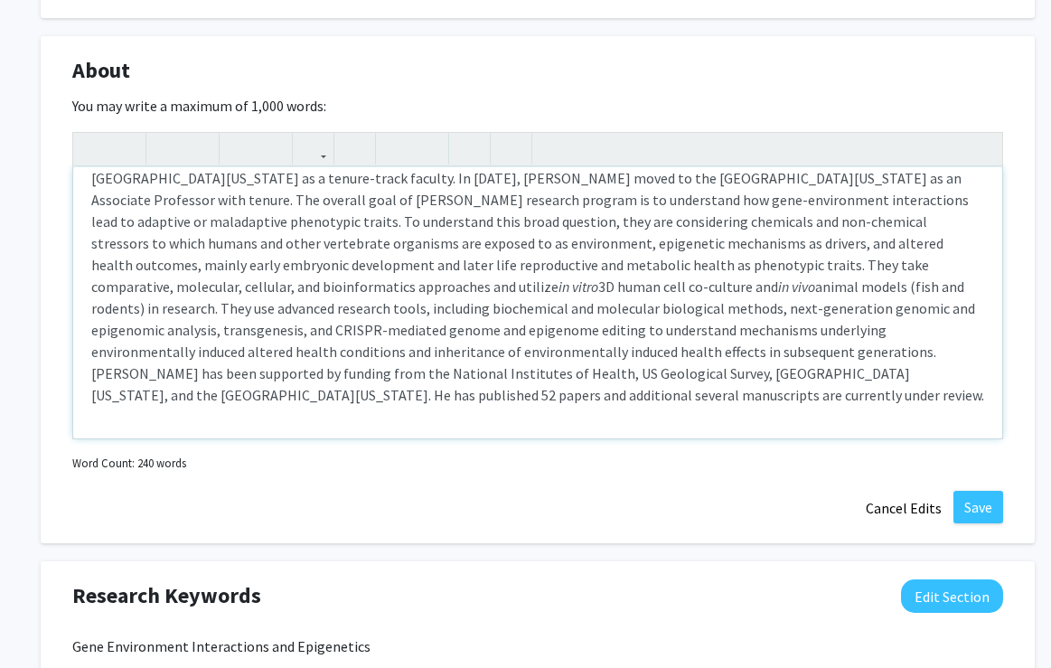
scroll to position [801, 5]
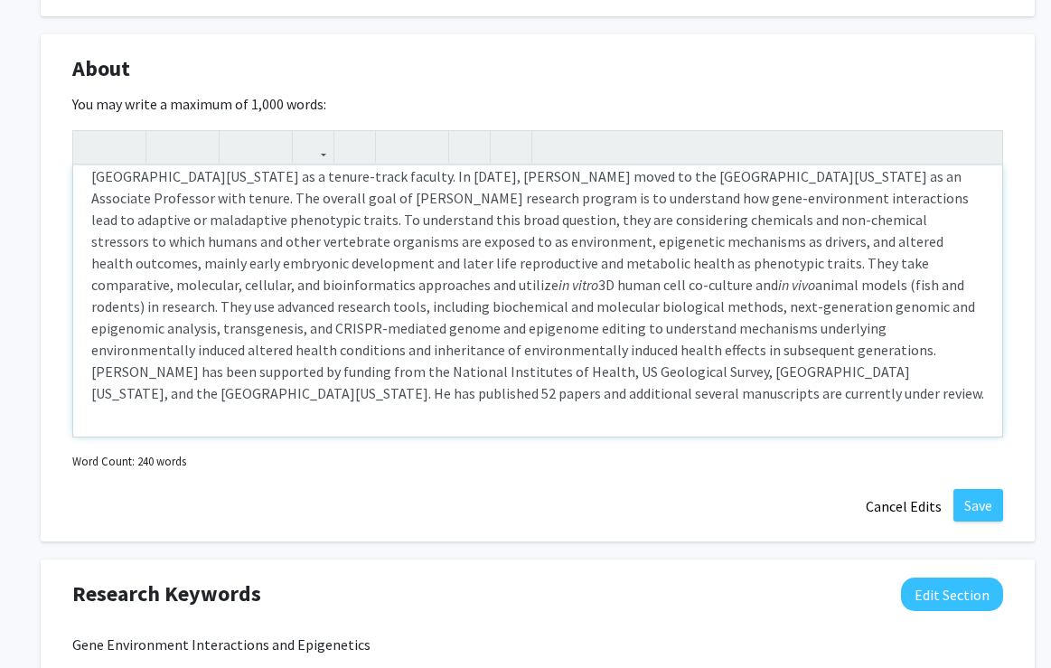
click at [529, 351] on p "[PERSON_NAME] graduated with a Ph. D. in Comparative Endocrinology from [GEOGRA…" at bounding box center [537, 263] width 893 height 282
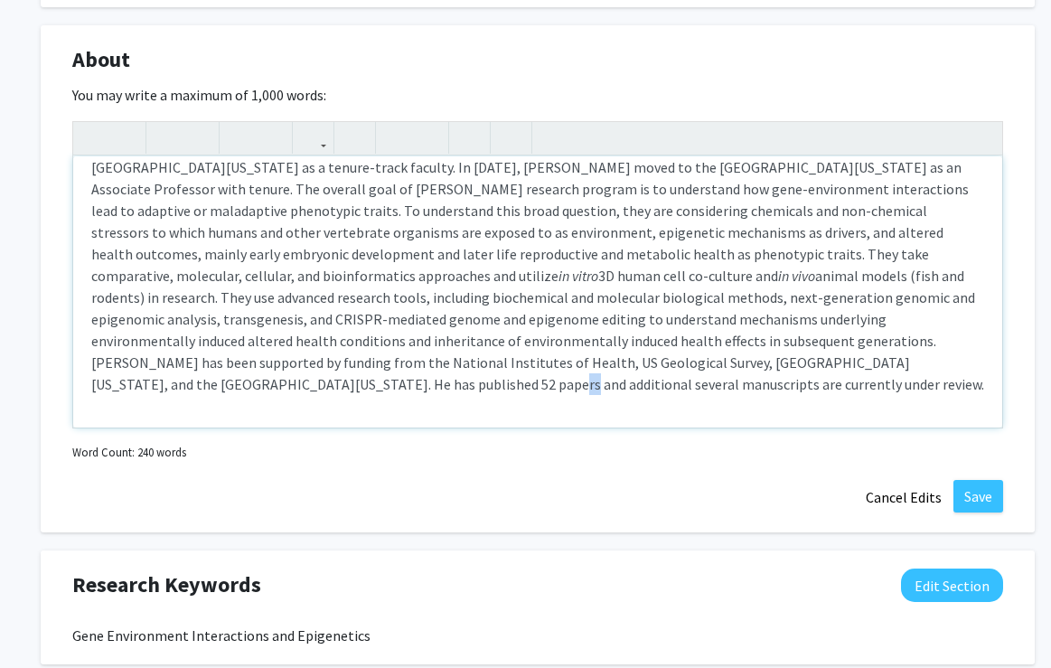
drag, startPoint x: 744, startPoint y: 361, endPoint x: 755, endPoint y: 362, distance: 10.9
click at [755, 362] on p "[PERSON_NAME] graduated with a Ph. D. in Comparative Endocrinology from [GEOGRA…" at bounding box center [537, 254] width 893 height 282
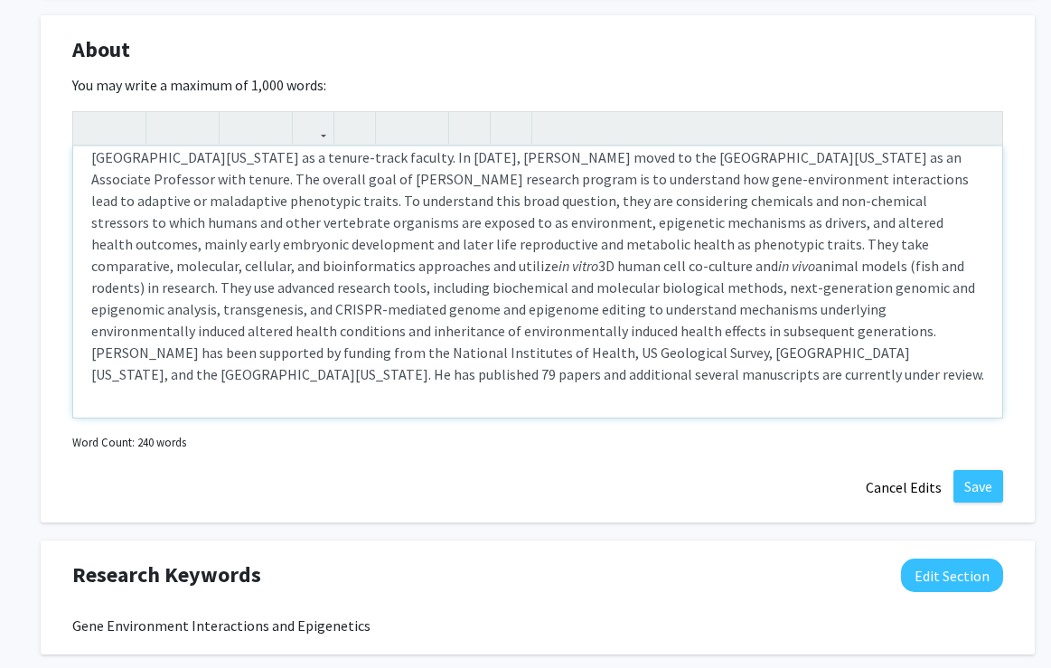
scroll to position [823, 5]
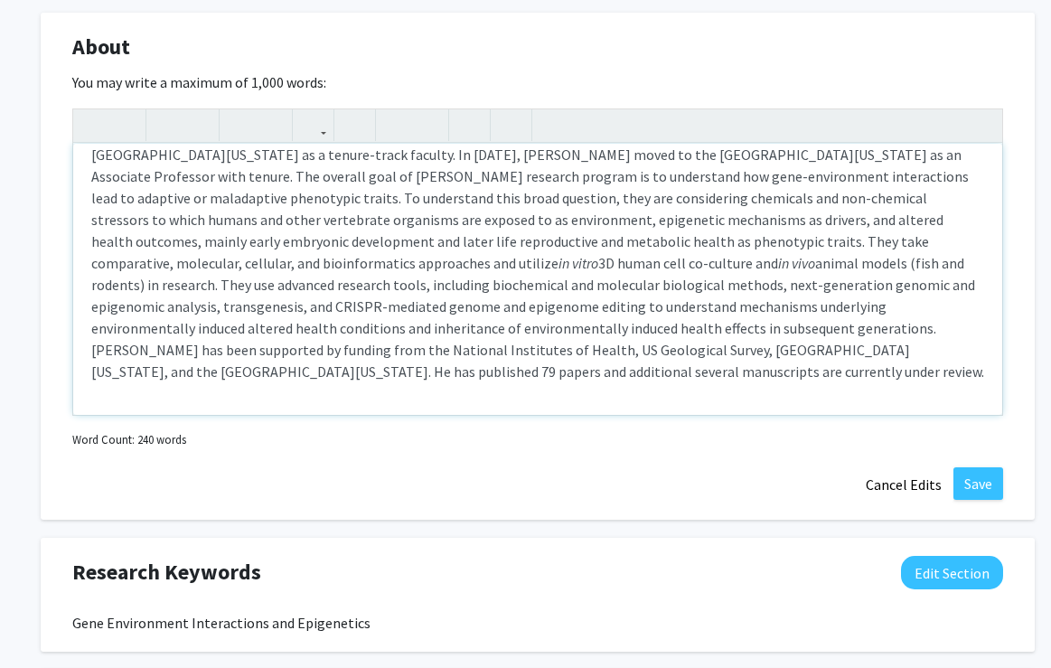
drag, startPoint x: 805, startPoint y: 350, endPoint x: 328, endPoint y: 376, distance: 477.8
click at [327, 375] on p "[PERSON_NAME] graduated with a Ph. D. in Comparative Endocrinology from [GEOGRA…" at bounding box center [537, 241] width 893 height 282
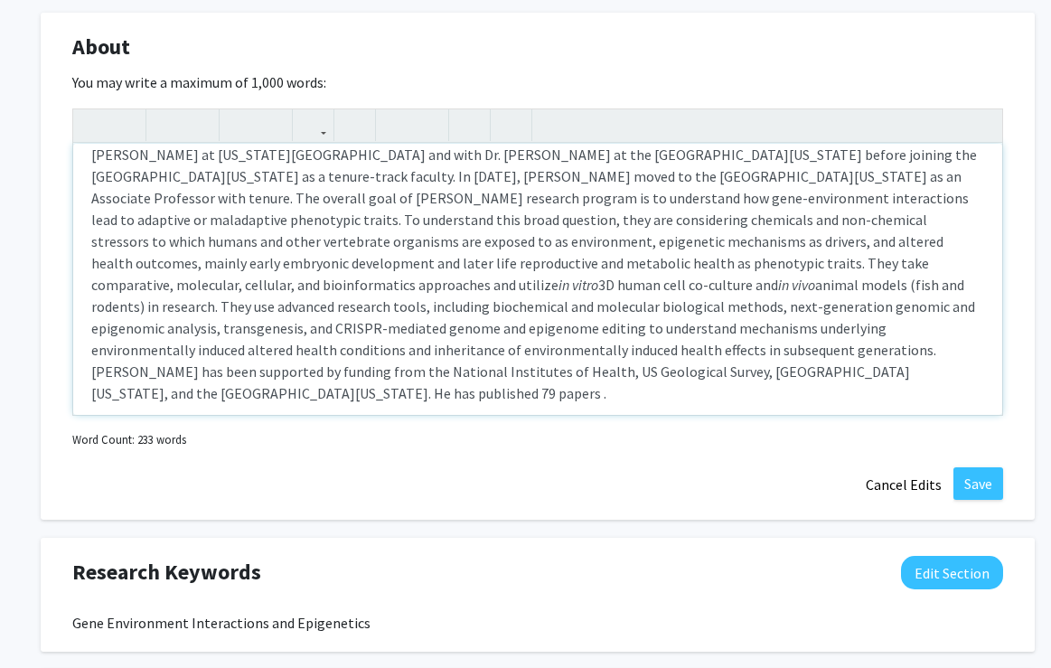
click at [744, 368] on p "[PERSON_NAME] graduated with a Ph. D. in Comparative Endocrinology from [GEOGRA…" at bounding box center [537, 263] width 893 height 282
drag, startPoint x: 833, startPoint y: 370, endPoint x: 845, endPoint y: 371, distance: 11.8
click at [845, 371] on p "[PERSON_NAME] graduated with a Ph. D. in Comparative Endocrinology from [GEOGRA…" at bounding box center [537, 263] width 893 height 282
click at [741, 372] on p "[PERSON_NAME] graduated with a Ph. D. in Comparative Endocrinology from [GEOGRA…" at bounding box center [537, 263] width 893 height 282
click at [870, 370] on p "[PERSON_NAME] graduated with a Ph. D. in Comparative Endocrinology from [GEOGRA…" at bounding box center [537, 263] width 893 height 282
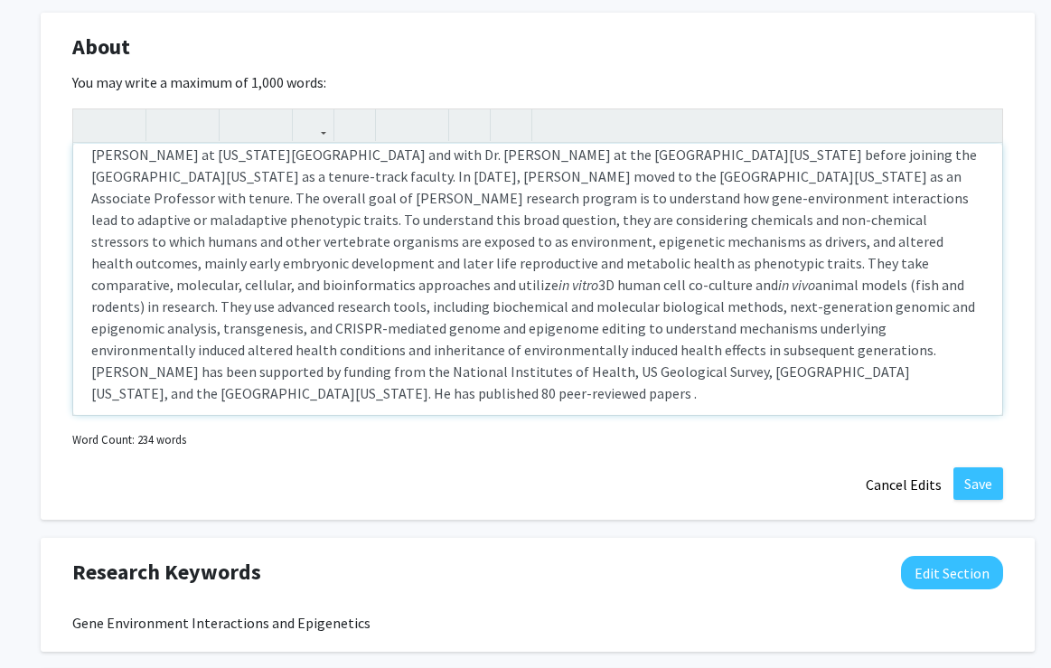
click at [892, 370] on p "[PERSON_NAME] graduated with a Ph. D. in Comparative Endocrinology from [GEOGRA…" at bounding box center [537, 263] width 893 height 282
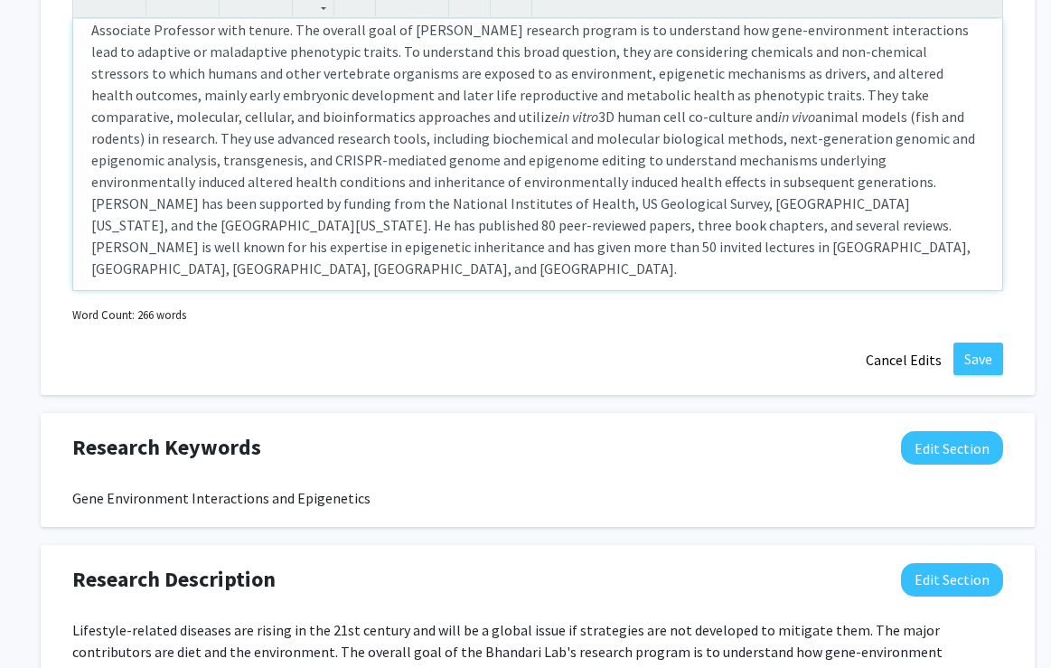
scroll to position [954, 5]
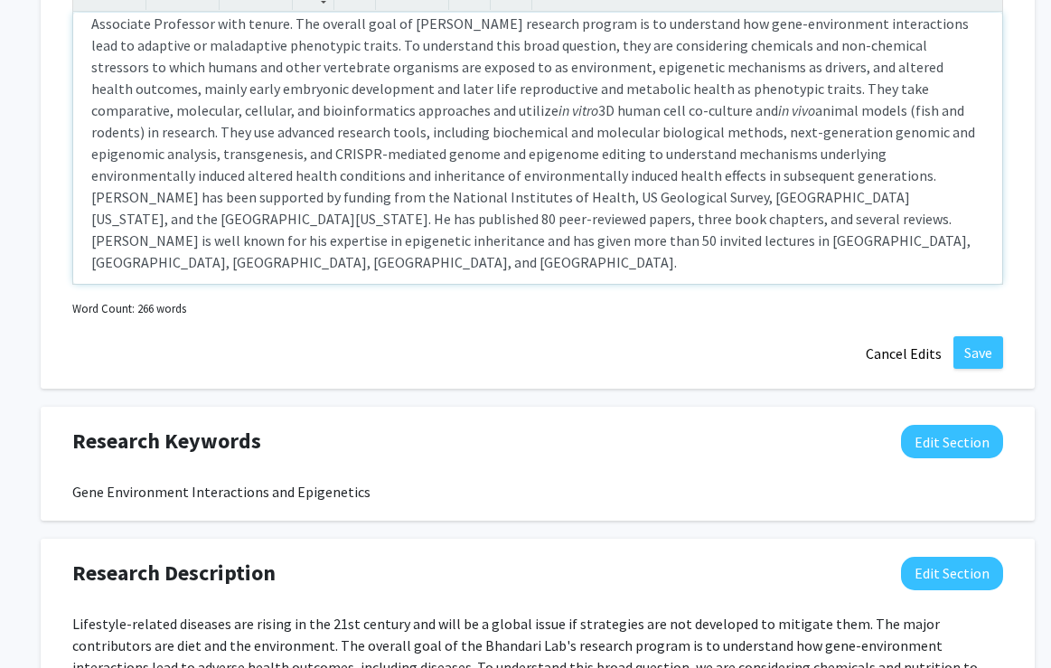
click at [399, 238] on p "[PERSON_NAME] graduated with a Ph. D. in Comparative Endocrinology from [GEOGRA…" at bounding box center [537, 110] width 893 height 325
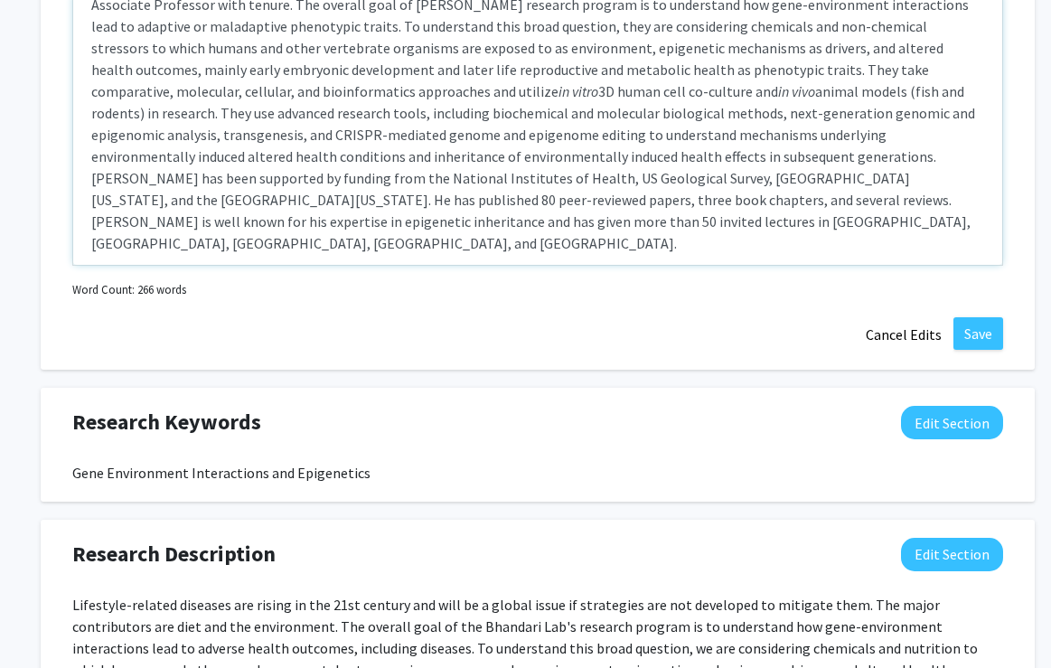
scroll to position [993, 5]
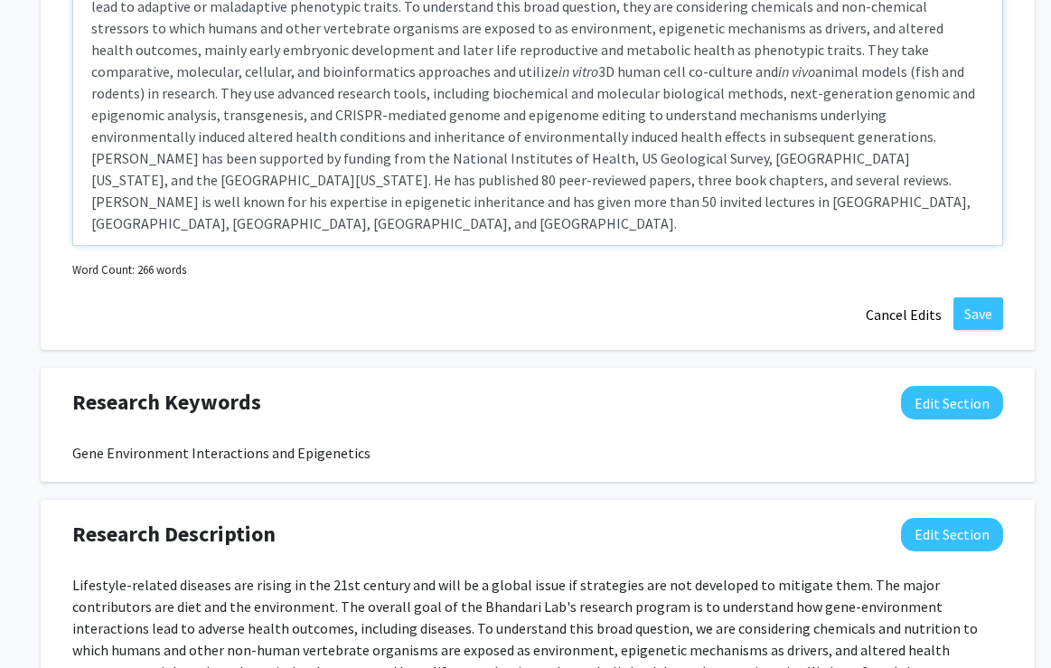
click at [390, 204] on p "[PERSON_NAME] graduated with a Ph. D. in Comparative Endocrinology from [GEOGRA…" at bounding box center [537, 71] width 893 height 325
click at [390, 196] on p "[PERSON_NAME] graduated with a Ph. D. in Comparative Endocrinology from [GEOGRA…" at bounding box center [537, 71] width 893 height 325
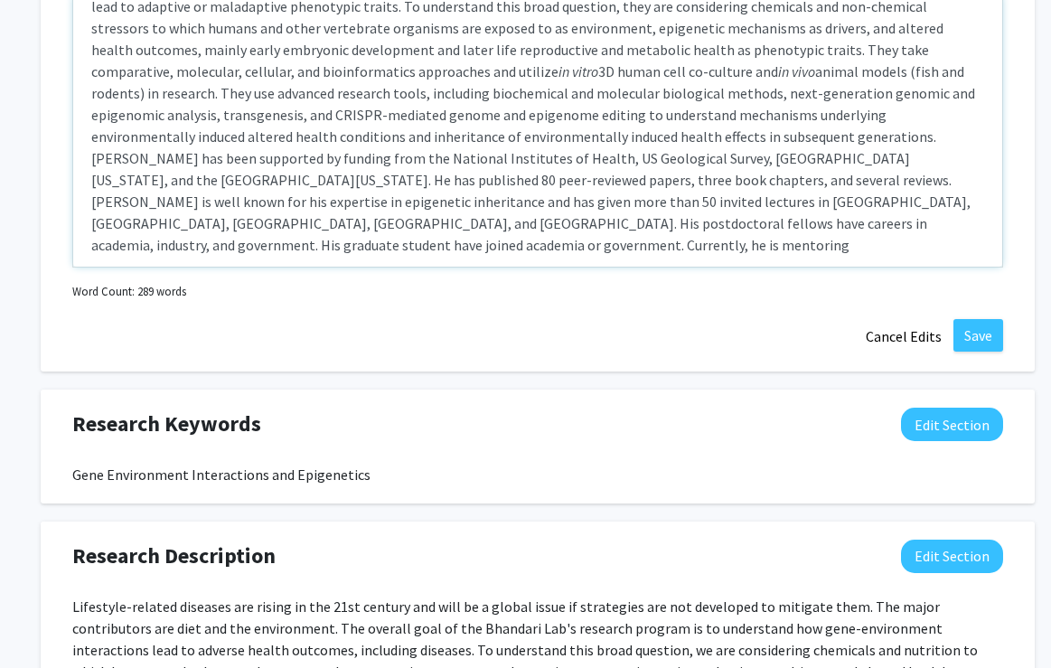
click at [538, 220] on p "[PERSON_NAME] graduated with a Ph. D. in Comparative Endocrinology from [GEOGRA…" at bounding box center [537, 82] width 893 height 347
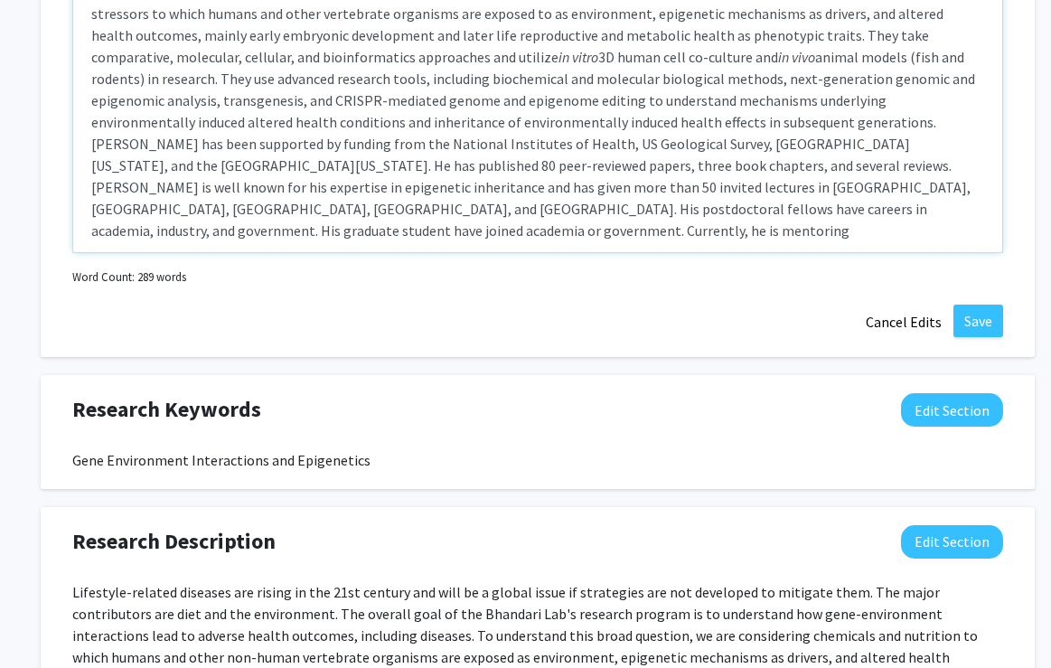
scroll to position [988, 5]
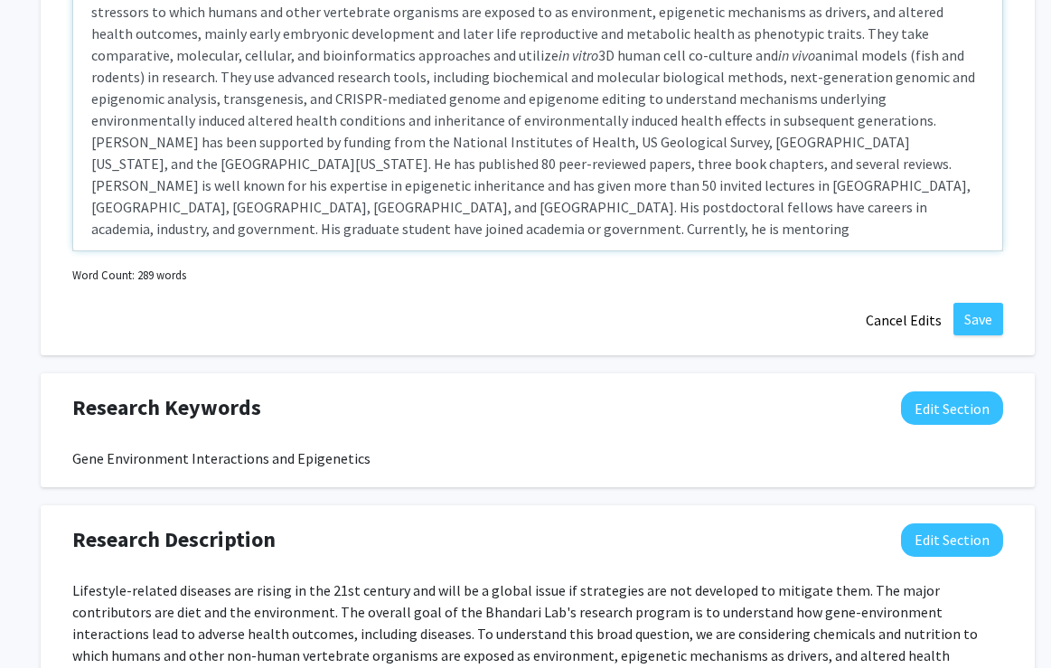
click at [364, 207] on p "[PERSON_NAME] graduated with a Ph. D. in Comparative Endocrinology from [GEOGRA…" at bounding box center [537, 65] width 893 height 347
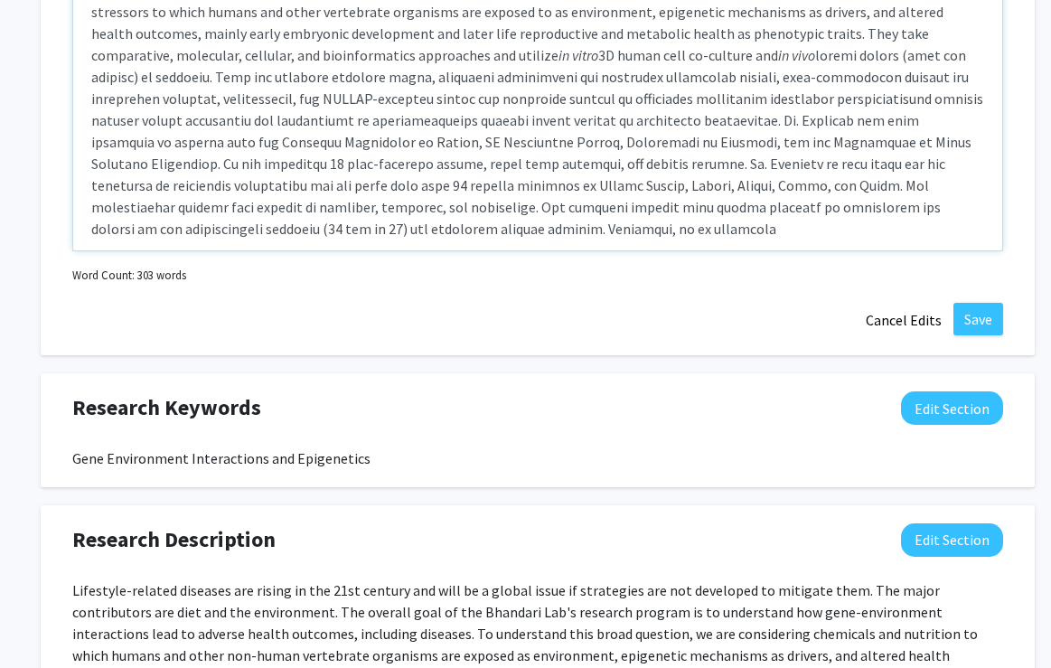
click at [705, 205] on p "[PERSON_NAME] graduated with a Ph. D. in Comparative Endocrinology from [GEOGRA…" at bounding box center [537, 65] width 893 height 347
click at [800, 208] on p "[PERSON_NAME] graduated with a Ph. D. in Comparative Endocrinology from [GEOGRA…" at bounding box center [537, 65] width 893 height 347
drag, startPoint x: 968, startPoint y: 205, endPoint x: 927, endPoint y: 294, distance: 97.4
click at [968, 206] on p "[PERSON_NAME] graduated with a Ph. D. in Comparative Endocrinology from [GEOGRA…" at bounding box center [537, 65] width 893 height 347
drag, startPoint x: 627, startPoint y: 208, endPoint x: 639, endPoint y: 210, distance: 11.9
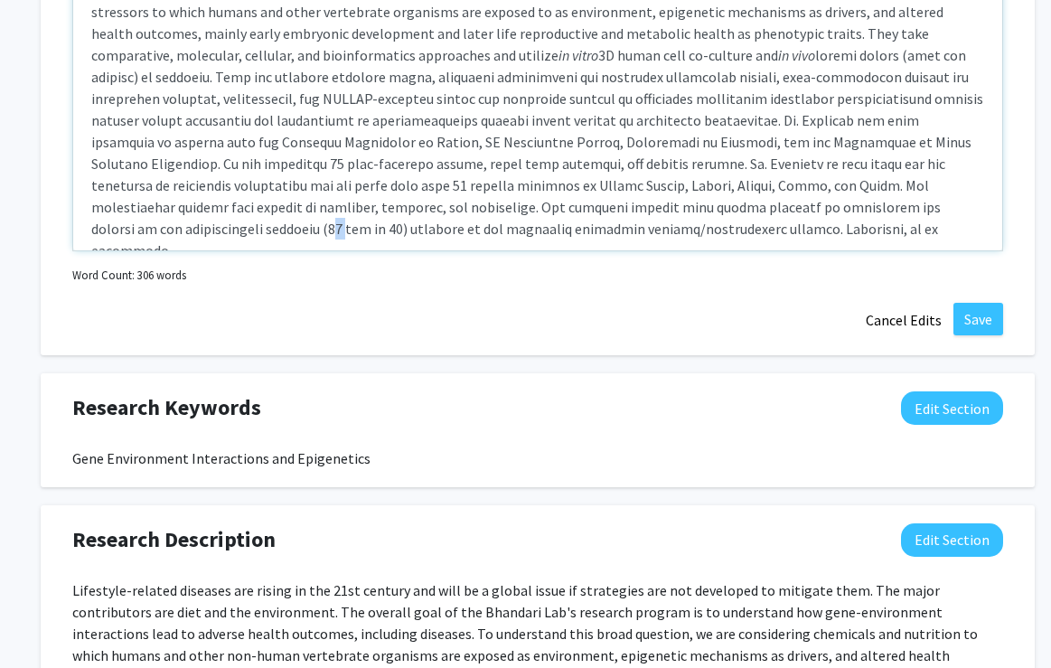
click at [639, 210] on p "[PERSON_NAME] graduated with a Ph. D. in Comparative Endocrinology from [GEOGRA…" at bounding box center [537, 76] width 893 height 369
click at [623, 205] on p "[PERSON_NAME] graduated with a Ph. D. in Comparative Endocrinology from [GEOGRA…" at bounding box center [537, 76] width 893 height 369
drag, startPoint x: 441, startPoint y: 209, endPoint x: 474, endPoint y: 211, distance: 33.5
click at [474, 211] on p "[PERSON_NAME] graduated with a Ph. D. in Comparative Endocrinology from [GEOGRA…" at bounding box center [537, 76] width 893 height 369
click at [585, 203] on p "[PERSON_NAME] graduated with a Ph. D. in Comparative Endocrinology from [GEOGRA…" at bounding box center [537, 65] width 893 height 347
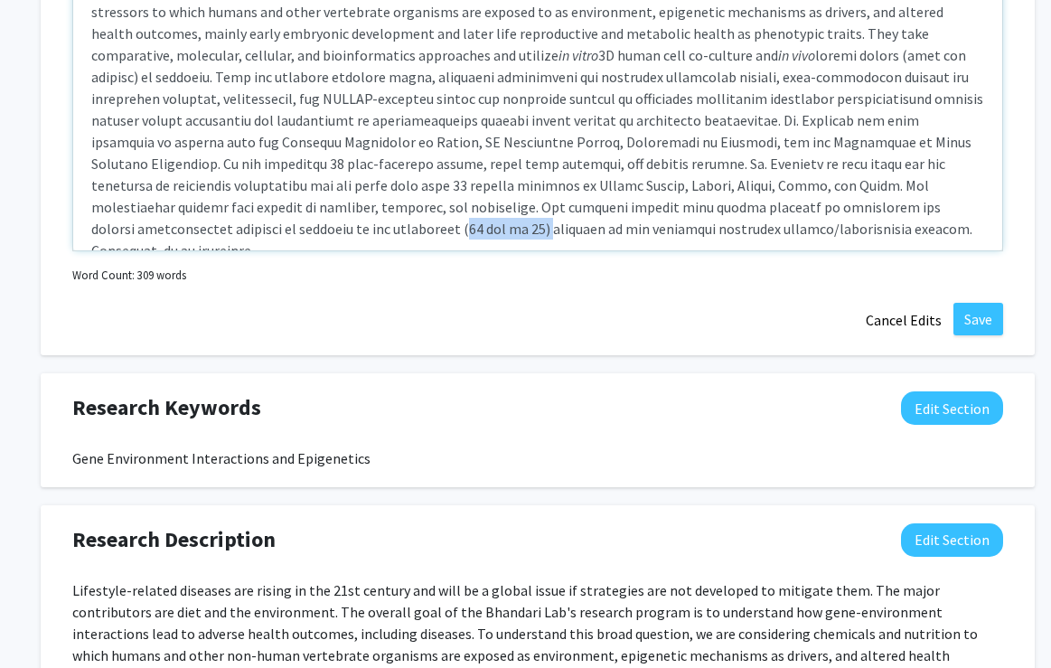
drag, startPoint x: 769, startPoint y: 208, endPoint x: 847, endPoint y: 209, distance: 78.6
click at [847, 209] on p "[PERSON_NAME] graduated with a Ph. D. in Comparative Endocrinology from [GEOGRA…" at bounding box center [537, 76] width 893 height 369
click at [587, 206] on p "[PERSON_NAME] graduated with a Ph. D. in Comparative Endocrinology from [GEOGRA…" at bounding box center [537, 76] width 893 height 369
click at [553, 229] on p "[PERSON_NAME] graduated with a Ph. D. in Comparative Endocrinology from [GEOGRA…" at bounding box center [537, 76] width 893 height 369
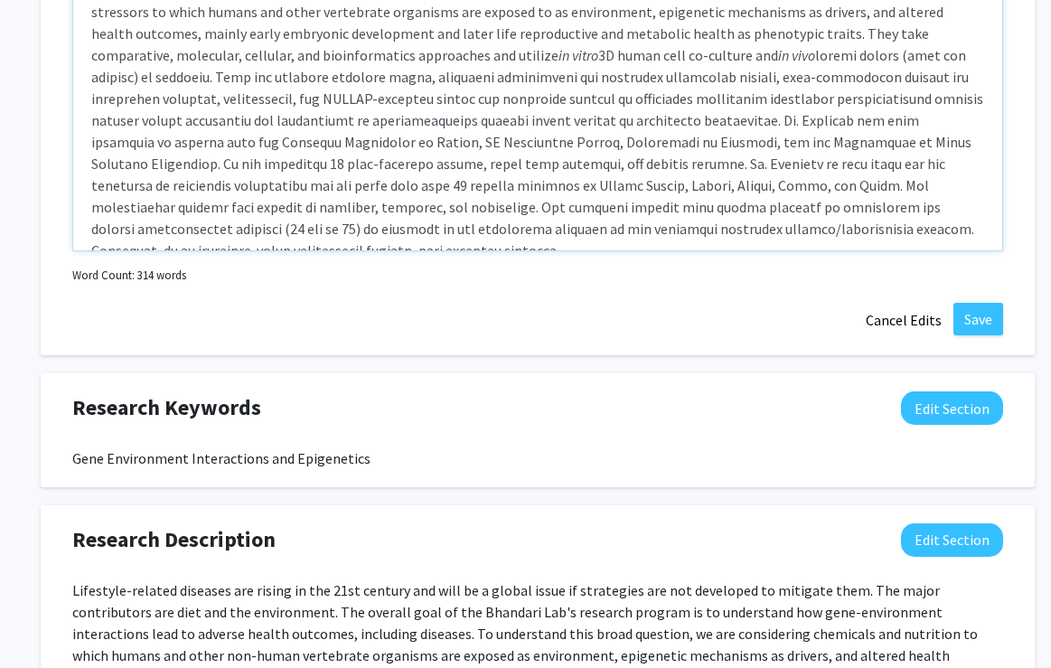
drag, startPoint x: 866, startPoint y: 228, endPoint x: 849, endPoint y: 310, distance: 83.8
click at [866, 229] on p "[PERSON_NAME] graduated with a Ph. D. in Comparative Endocrinology from [GEOGRA…" at bounding box center [537, 76] width 893 height 369
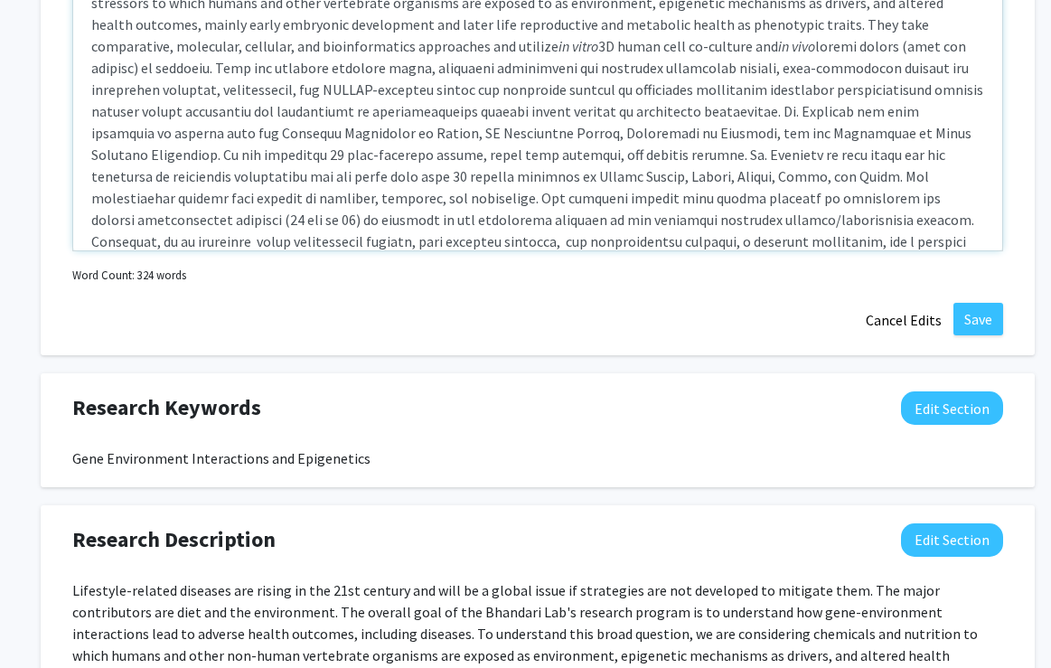
type textarea "<l>Ip. Dolorsit ametconse adip e Se. D. ei Temporincid Utlaboreetdol magn Aliqu…"
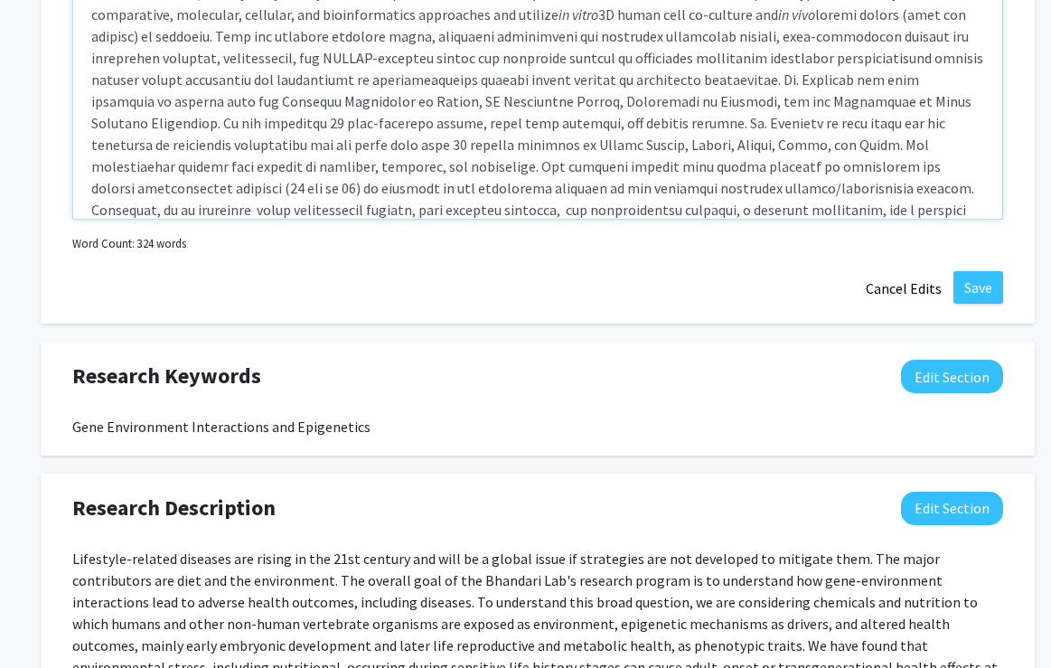
scroll to position [1037, 5]
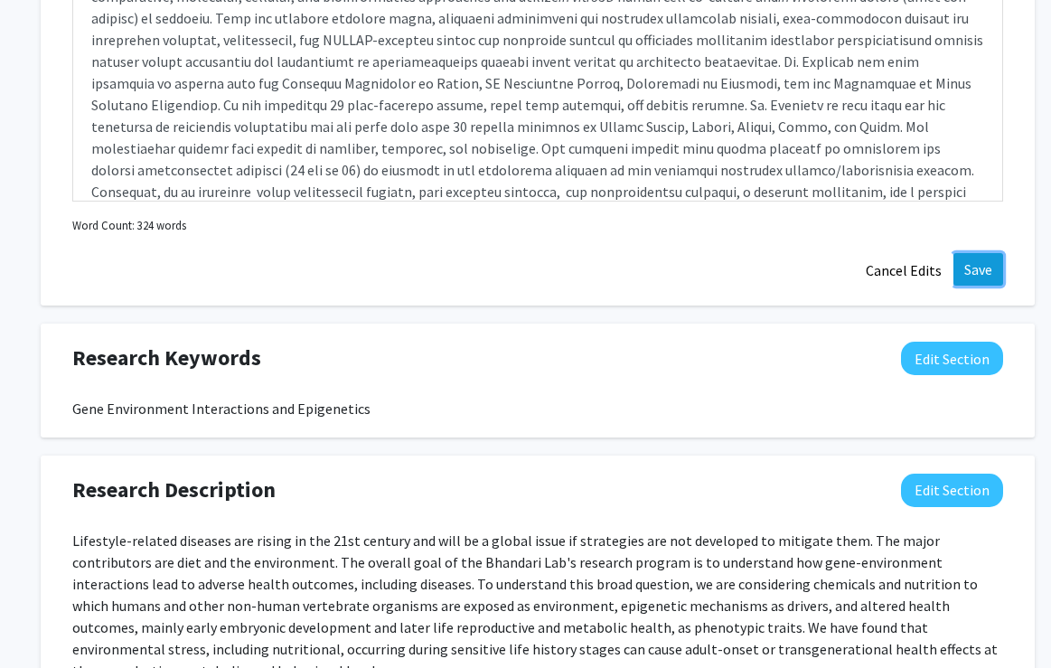
click at [978, 267] on button "Save" at bounding box center [978, 269] width 50 height 33
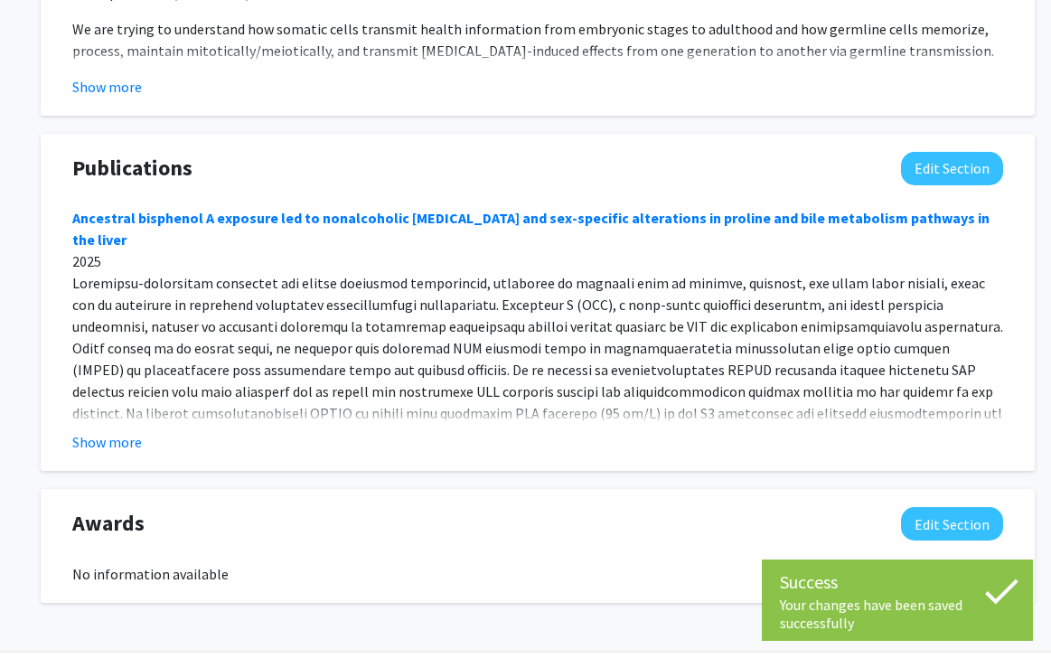
scroll to position [1593, 5]
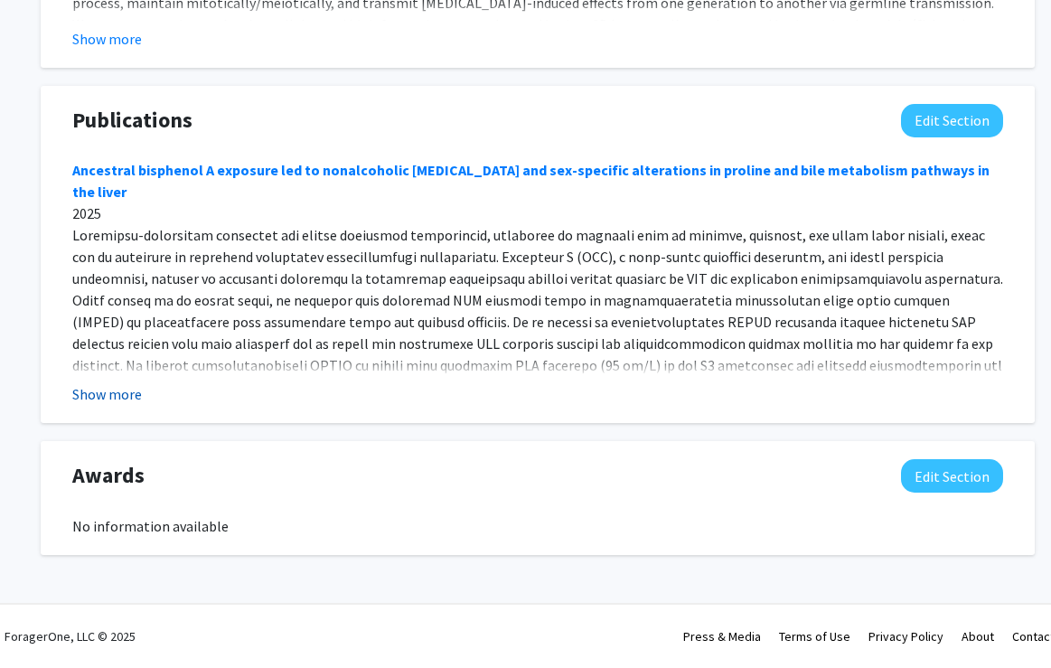
click at [109, 393] on button "Show more" at bounding box center [107, 394] width 70 height 22
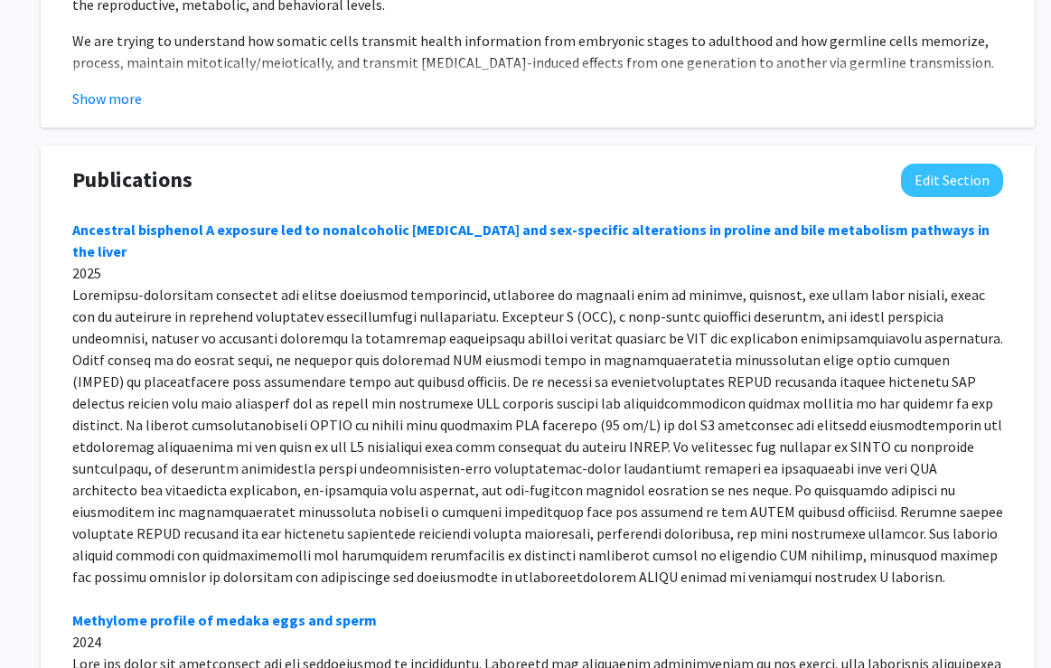
scroll to position [1528, 5]
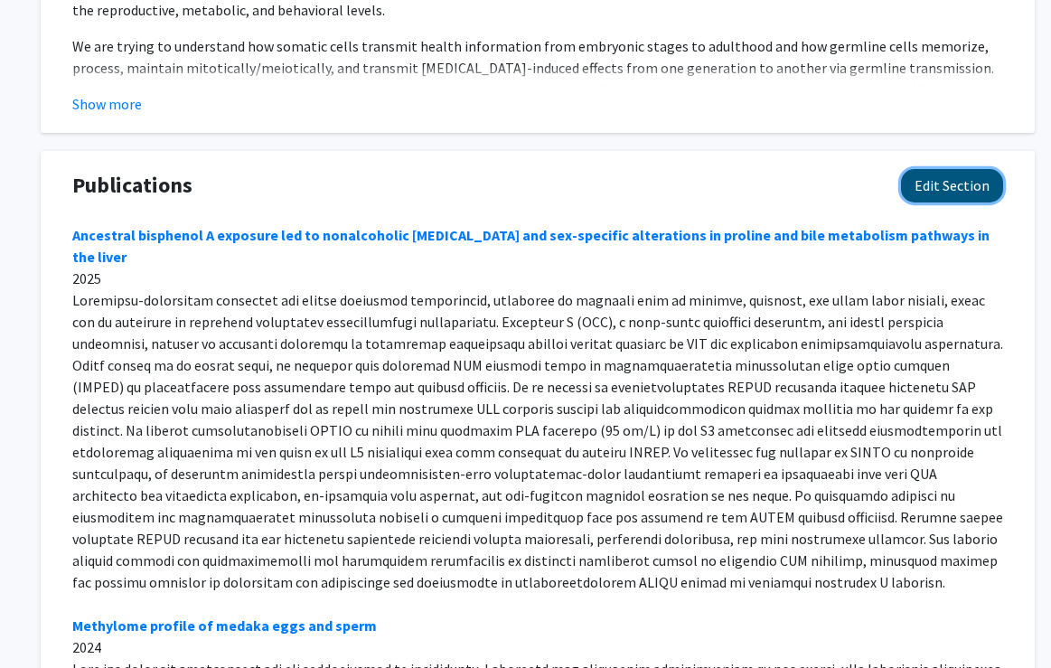
click at [954, 178] on button "Edit Section" at bounding box center [952, 185] width 102 height 33
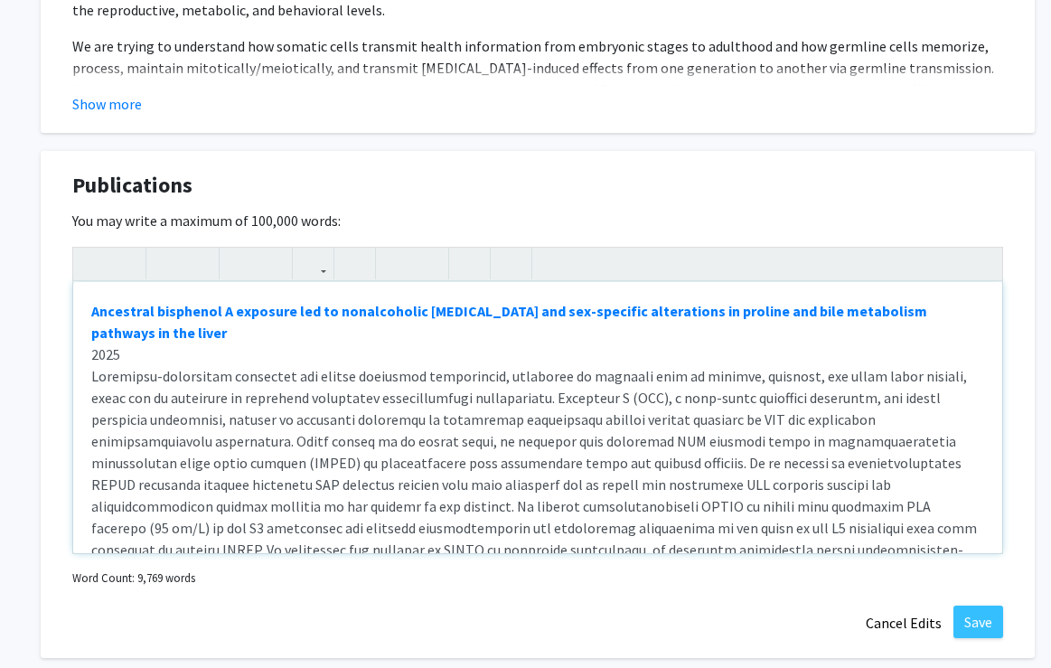
click at [83, 306] on div "Ancestral bisphenol A exposure led to nonalcoholic [MEDICAL_DATA] and sex-speci…" at bounding box center [537, 417] width 929 height 271
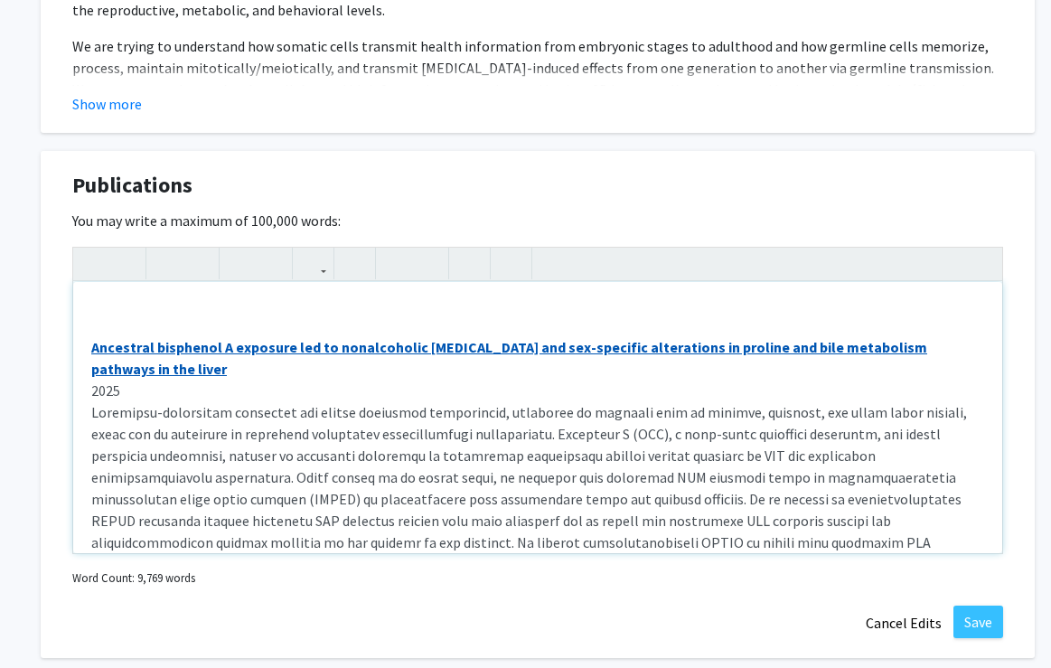
click at [103, 315] on div "Ancestral bisphenol A exposure led to nonalcoholic [MEDICAL_DATA] and sex-speci…" at bounding box center [537, 417] width 929 height 271
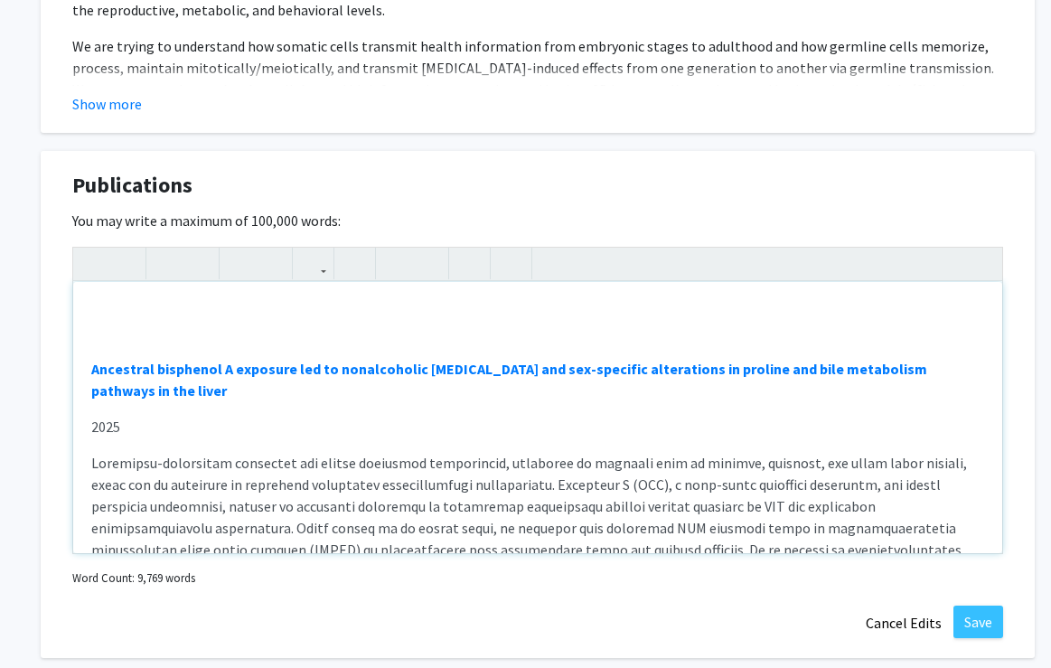
drag, startPoint x: 117, startPoint y: 343, endPoint x: 107, endPoint y: 126, distance: 218.0
click at [75, 343] on div "Ancestral bisphenol A exposure led to nonalcoholic [MEDICAL_DATA] and sex-speci…" at bounding box center [537, 417] width 929 height 271
click at [92, 258] on icon "button" at bounding box center [93, 263] width 15 height 30
click at [101, 337] on div "Ancestral bisphenol A exposure led to nonalcoholic [MEDICAL_DATA] and sex-speci…" at bounding box center [537, 417] width 929 height 271
click at [891, 623] on button "Cancel Edits" at bounding box center [903, 622] width 99 height 34
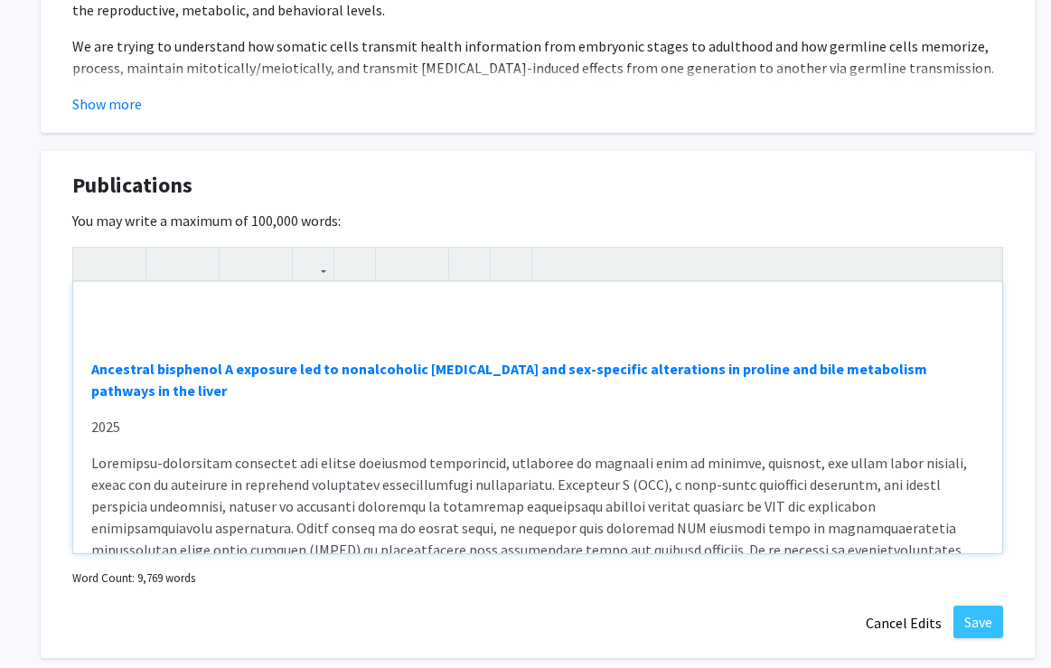
click at [984, 42] on p "We are trying to understand how somatic cells transmit health information from …" at bounding box center [537, 100] width 931 height 130
click at [161, 211] on div "Publications Edit Section" at bounding box center [538, 190] width 958 height 42
click at [132, 95] on button "Show more" at bounding box center [107, 104] width 70 height 22
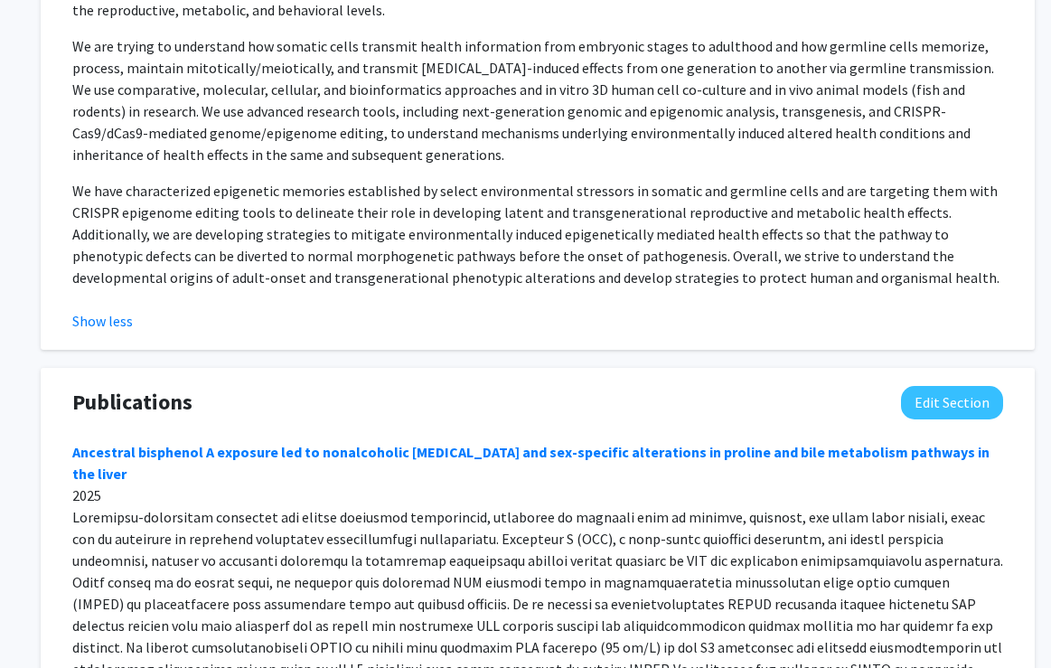
click at [107, 126] on p "We are trying to understand how somatic cells transmit health information from …" at bounding box center [537, 100] width 931 height 130
click at [116, 109] on p "We are trying to understand how somatic cells transmit health information from …" at bounding box center [537, 100] width 931 height 130
click at [87, 146] on p "We are trying to understand how somatic cells transmit health information from …" at bounding box center [537, 100] width 931 height 130
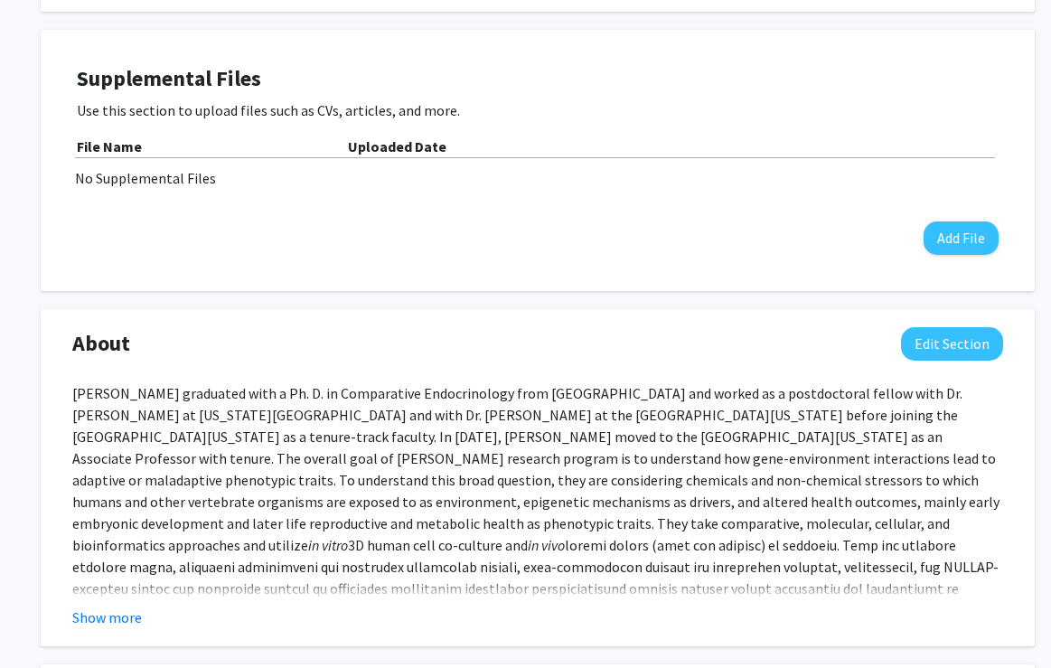
click at [94, 143] on b "File Name" at bounding box center [109, 146] width 65 height 18
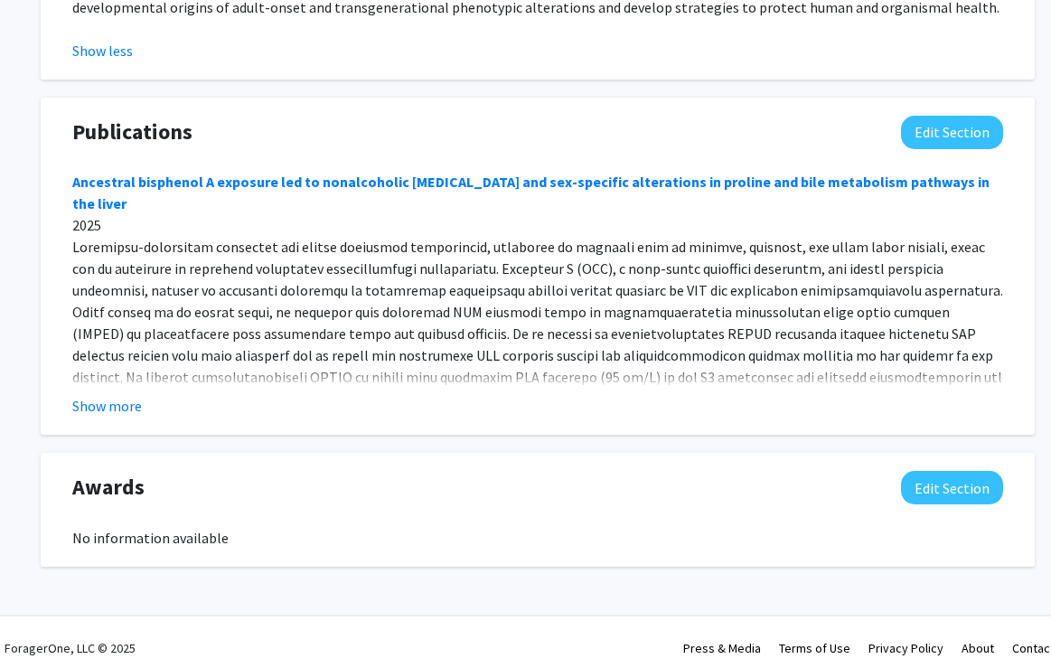
scroll to position [1810, 5]
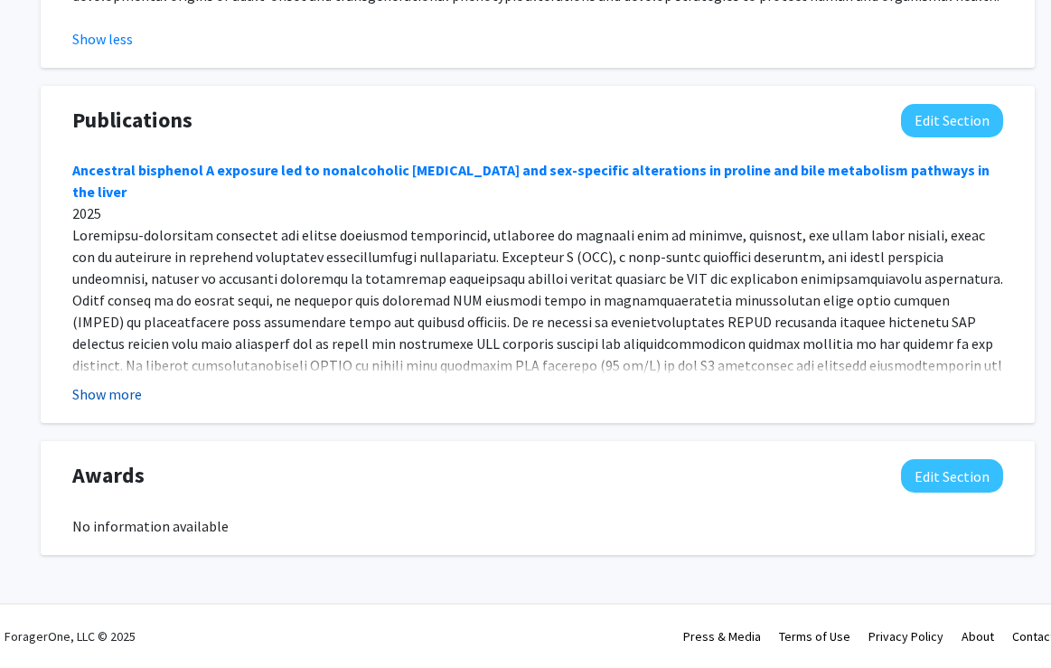
click at [99, 398] on button "Show more" at bounding box center [107, 394] width 70 height 22
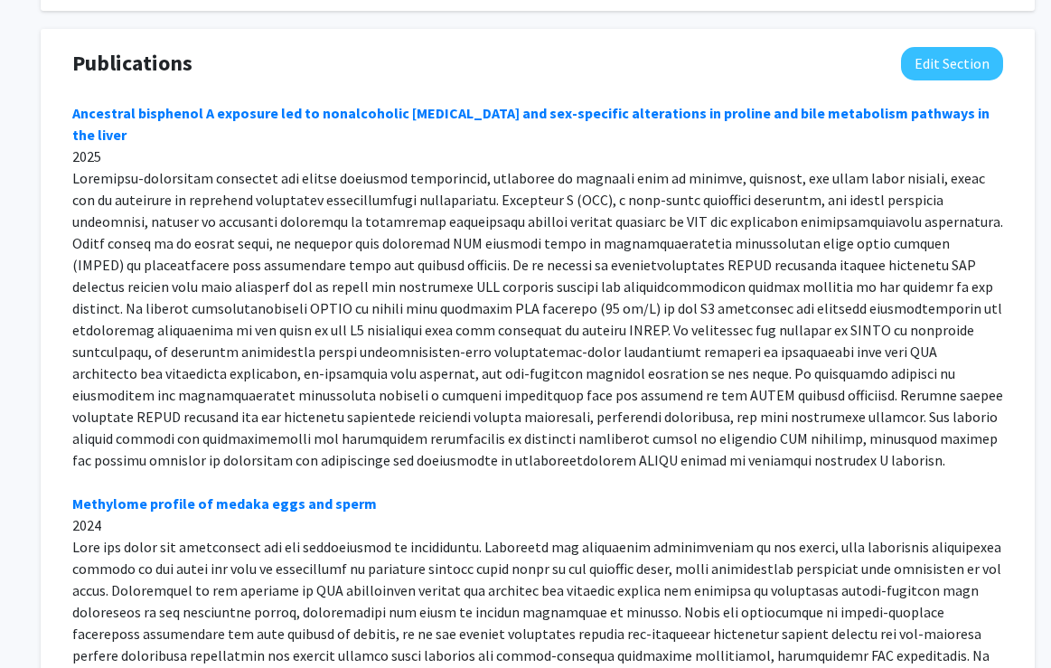
scroll to position [1865, 5]
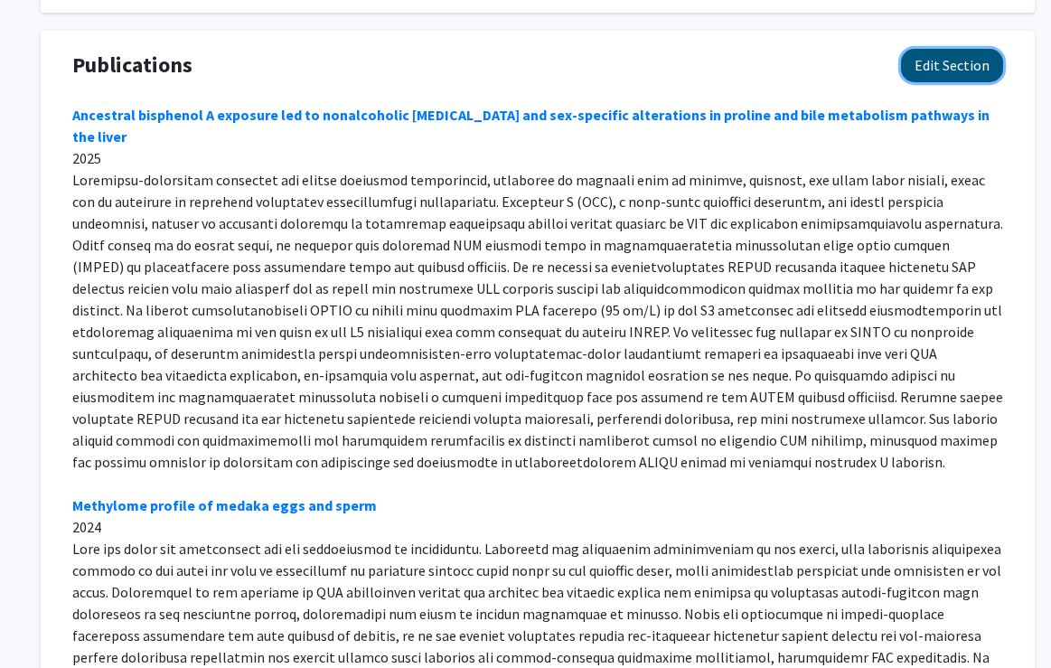
click at [949, 62] on button "Edit Section" at bounding box center [952, 65] width 102 height 33
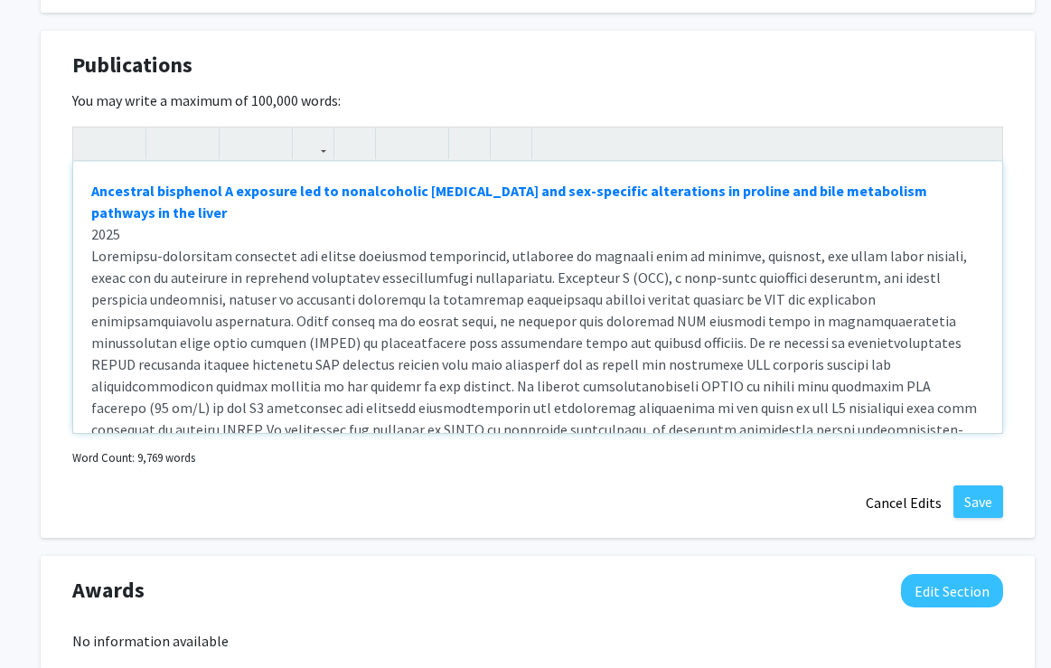
click at [85, 189] on div "Ancestral bisphenol A exposure led to nonalcoholic [MEDICAL_DATA] and sex-speci…" at bounding box center [537, 297] width 929 height 271
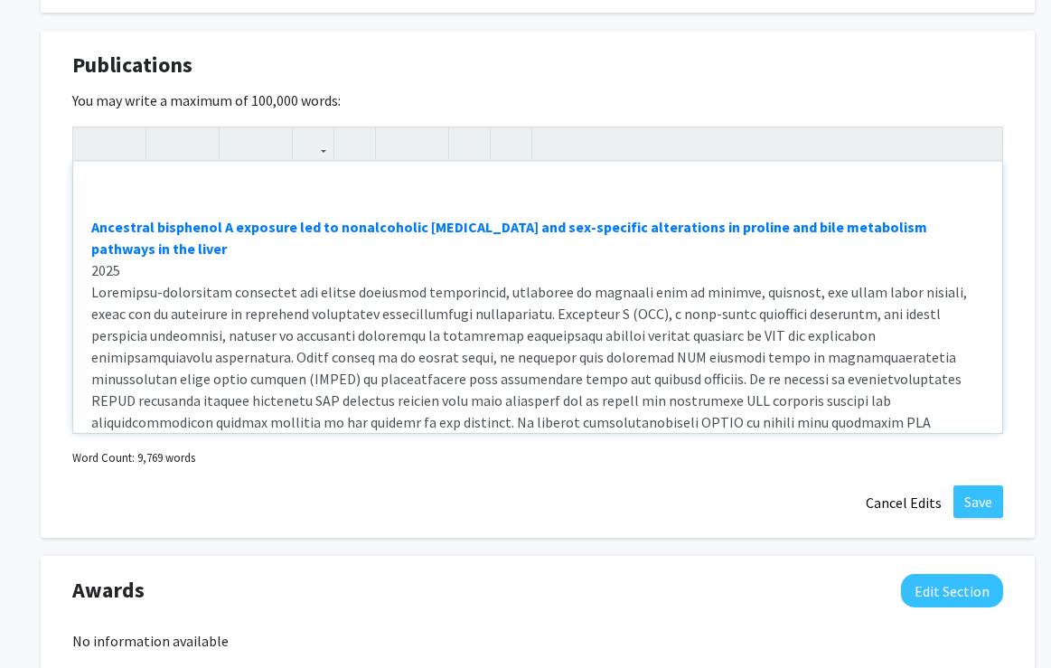
click at [89, 185] on div "Ancestral bisphenol A exposure led to nonalcoholic [MEDICAL_DATA] and sex-speci…" at bounding box center [537, 297] width 929 height 271
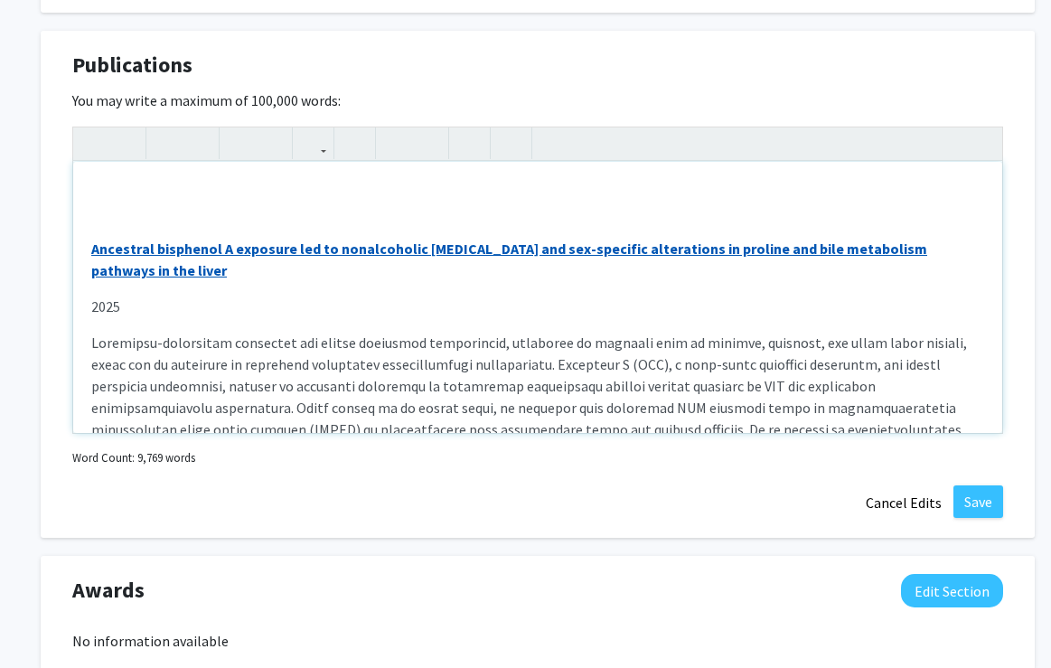
click at [96, 196] on div "Ancestral bisphenol A exposure led to nonalcoholic [MEDICAL_DATA] and sex-speci…" at bounding box center [537, 297] width 929 height 271
click at [92, 233] on div "Ancestral bisphenol A exposure led to nonalcoholic [MEDICAL_DATA] and sex-speci…" at bounding box center [537, 297] width 929 height 271
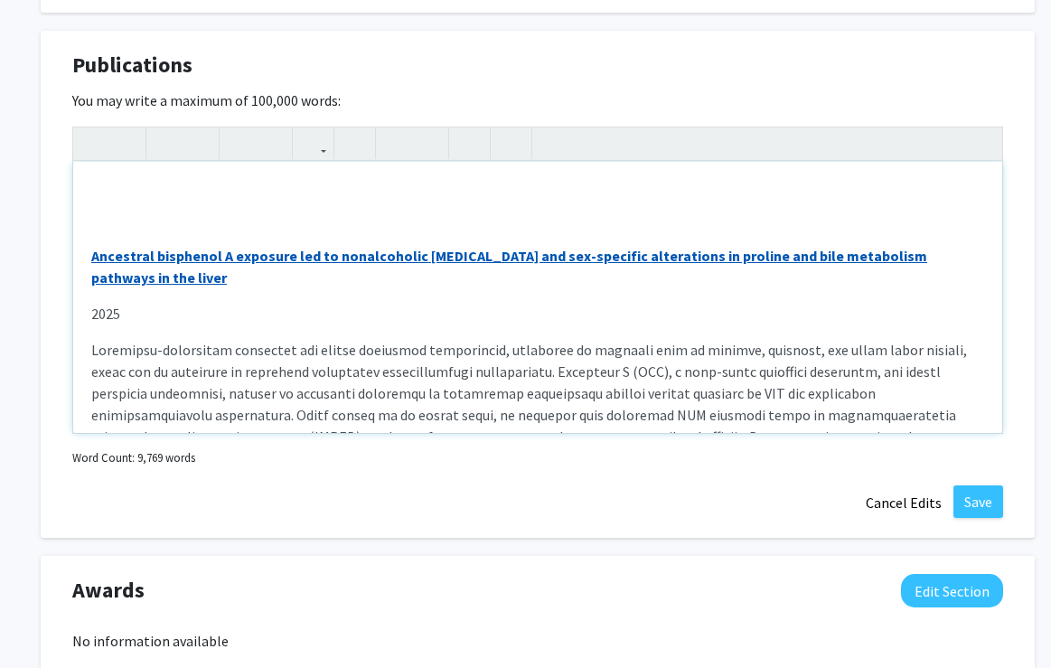
click at [91, 252] on link "Ancestral bisphenol A exposure led to nonalcoholic [MEDICAL_DATA] and sex-speci…" at bounding box center [509, 267] width 836 height 40
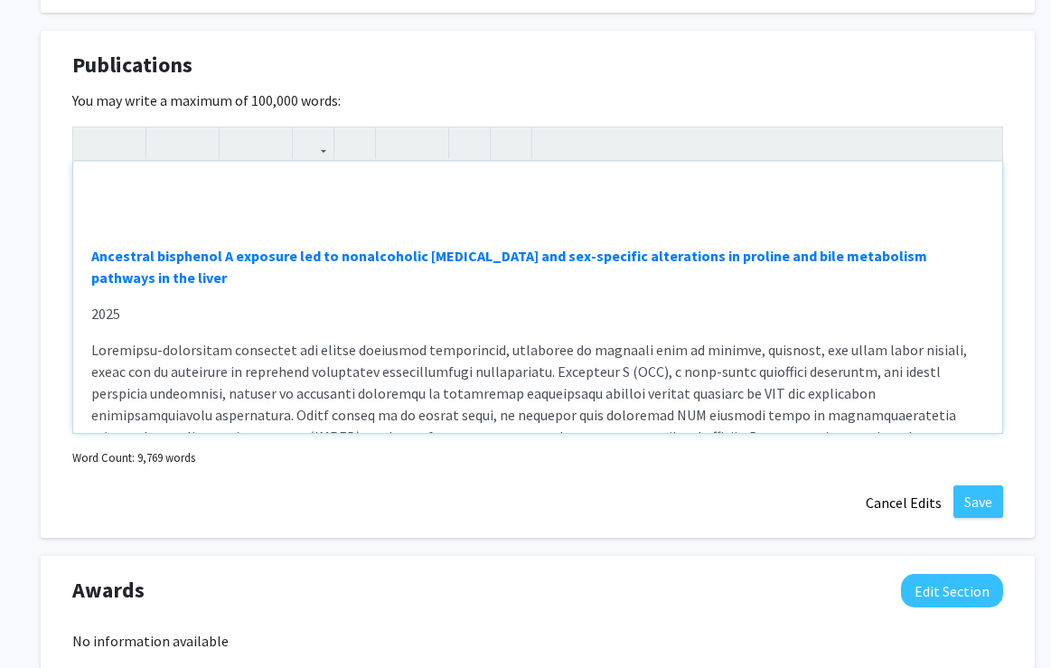
click at [89, 201] on div "Ancestral bisphenol A exposure led to nonalcoholic [MEDICAL_DATA] and sex-speci…" at bounding box center [537, 297] width 929 height 271
click at [98, 193] on div "Ancestral bisphenol A exposure led to nonalcoholic [MEDICAL_DATA] and sex-speci…" at bounding box center [537, 297] width 929 height 271
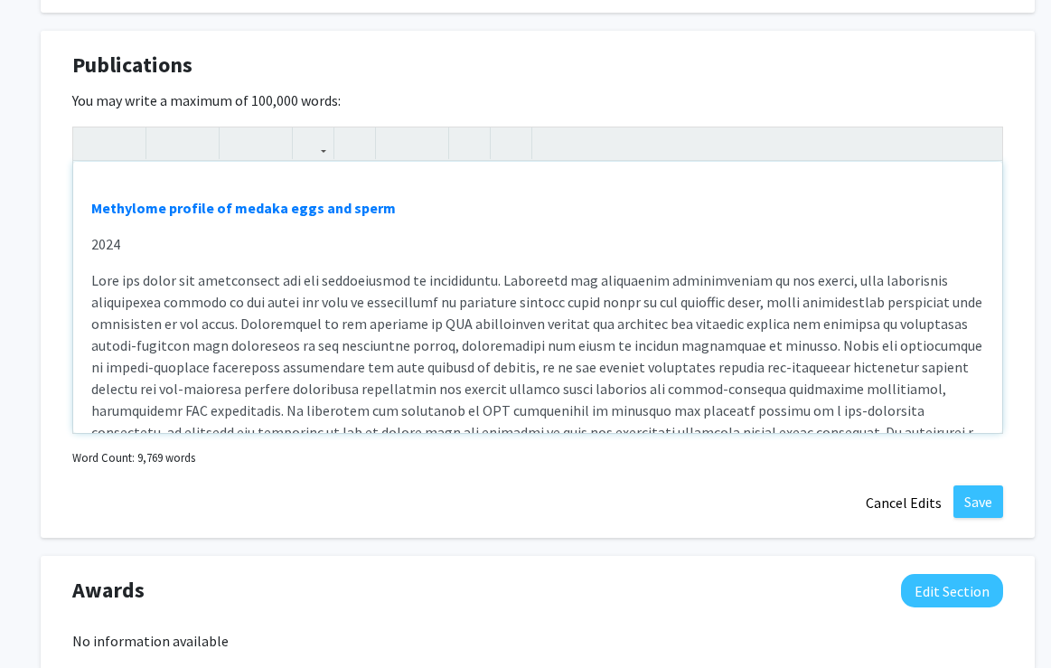
scroll to position [0, 0]
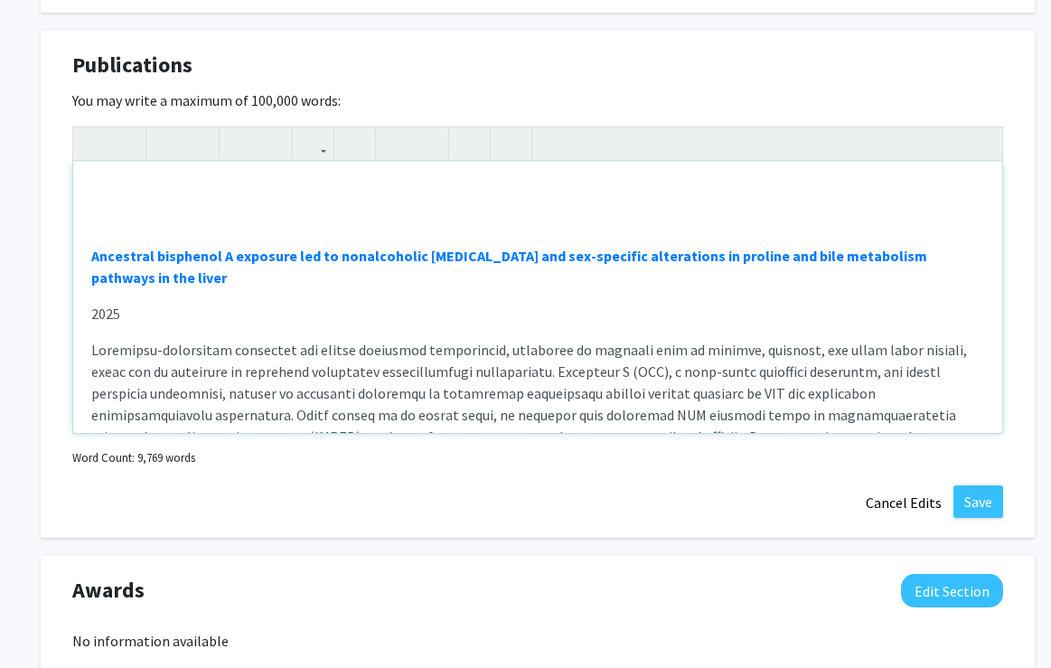
click at [97, 192] on div "Ancestral bisphenol A exposure led to nonalcoholic [MEDICAL_DATA] and sex-speci…" at bounding box center [537, 297] width 929 height 271
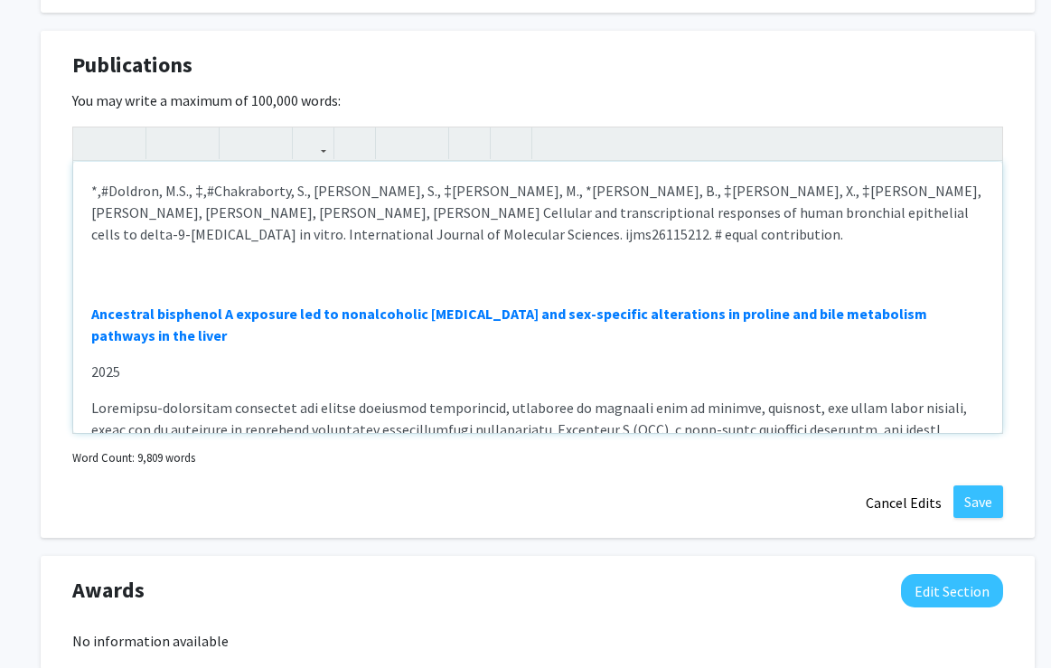
scroll to position [1827, 5]
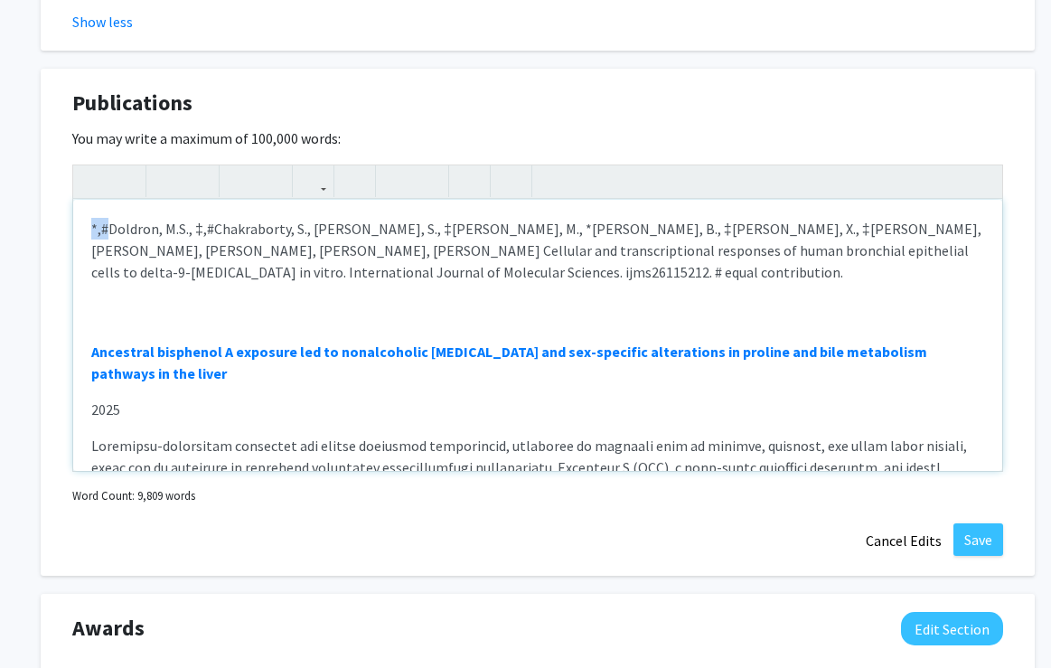
drag, startPoint x: 89, startPoint y: 188, endPoint x: 92, endPoint y: 233, distance: 45.3
click at [92, 233] on p "*,#Doldron, M.S., ‡,#Chakraborty, S., [PERSON_NAME], S., ‡[PERSON_NAME], M., *[…" at bounding box center [537, 250] width 893 height 65
click at [93, 226] on p "*,#Doldron, M.S., ‡,#Chakraborty, S., [PERSON_NAME], S., ‡[PERSON_NAME], M., *[…" at bounding box center [537, 250] width 893 height 65
drag, startPoint x: 109, startPoint y: 230, endPoint x: 89, endPoint y: 228, distance: 20.1
click at [89, 228] on div "*,#Doldron, M.S., ‡,#Chakraborty, S., [PERSON_NAME], S., ‡[PERSON_NAME], M., *[…" at bounding box center [537, 335] width 929 height 271
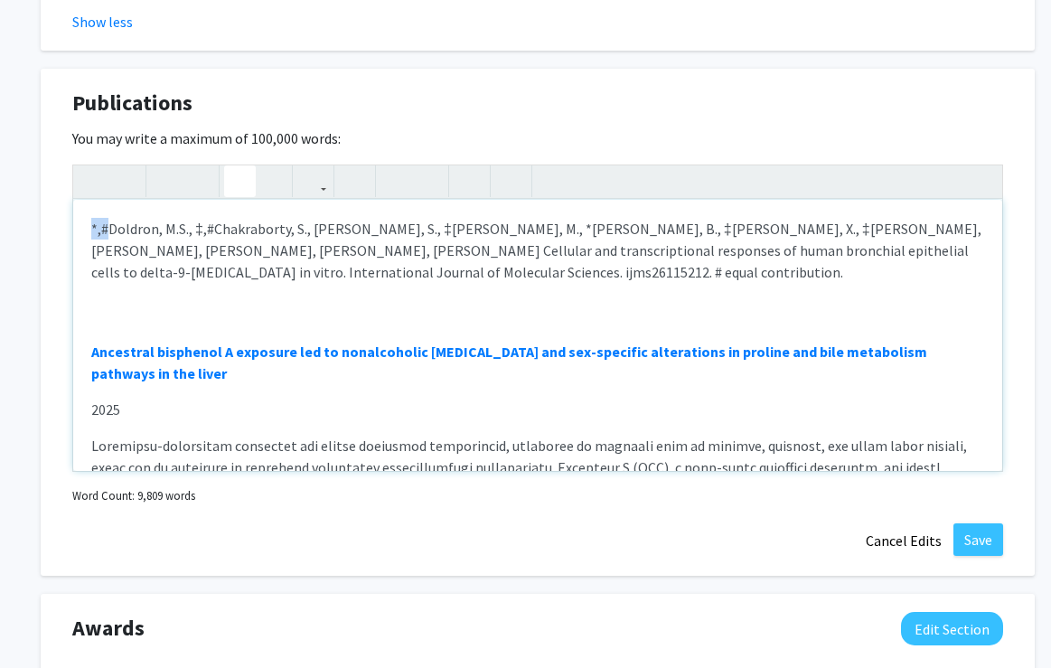
click at [240, 182] on icon "button" at bounding box center [239, 181] width 15 height 30
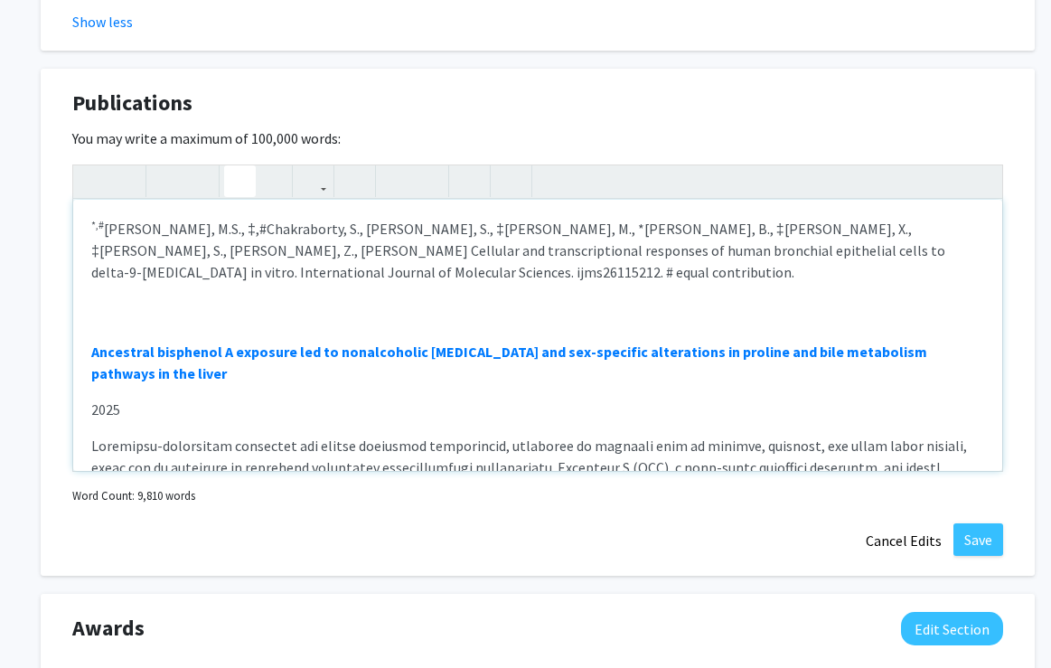
click at [229, 275] on p "*,# Doldron, M.S., ‡,#Chakraborty, S., [PERSON_NAME], S., ‡[PERSON_NAME], M., *…" at bounding box center [537, 250] width 893 height 65
click at [98, 274] on p "*,# Doldron, M.S., ‡,#Chakraborty, S., [PERSON_NAME], S., ‡[PERSON_NAME], M., *…" at bounding box center [537, 250] width 893 height 65
click at [240, 182] on icon "button" at bounding box center [239, 181] width 15 height 30
click at [287, 282] on p "*,# Doldron, M.S., ‡,#Chakraborty, S., [PERSON_NAME], S., ‡[PERSON_NAME], M., *…" at bounding box center [537, 250] width 893 height 65
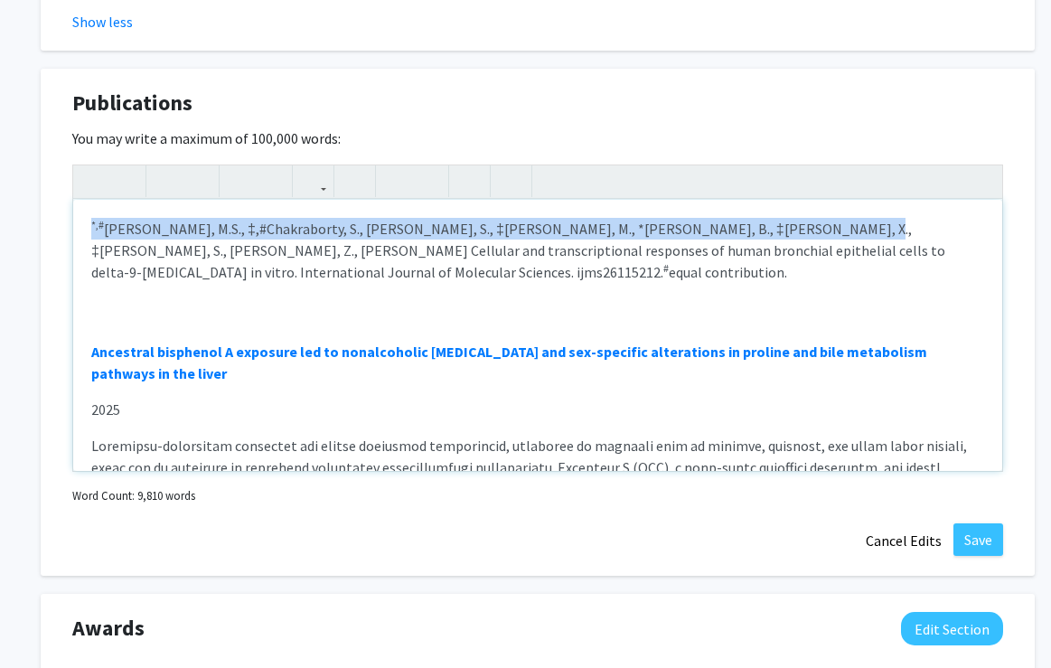
drag, startPoint x: 774, startPoint y: 229, endPoint x: 159, endPoint y: 215, distance: 615.4
click at [159, 215] on div "*,# Doldron, M.S., ‡,#Chakraborty, S., [PERSON_NAME], S., ‡[PERSON_NAME], M., *…" at bounding box center [537, 335] width 929 height 271
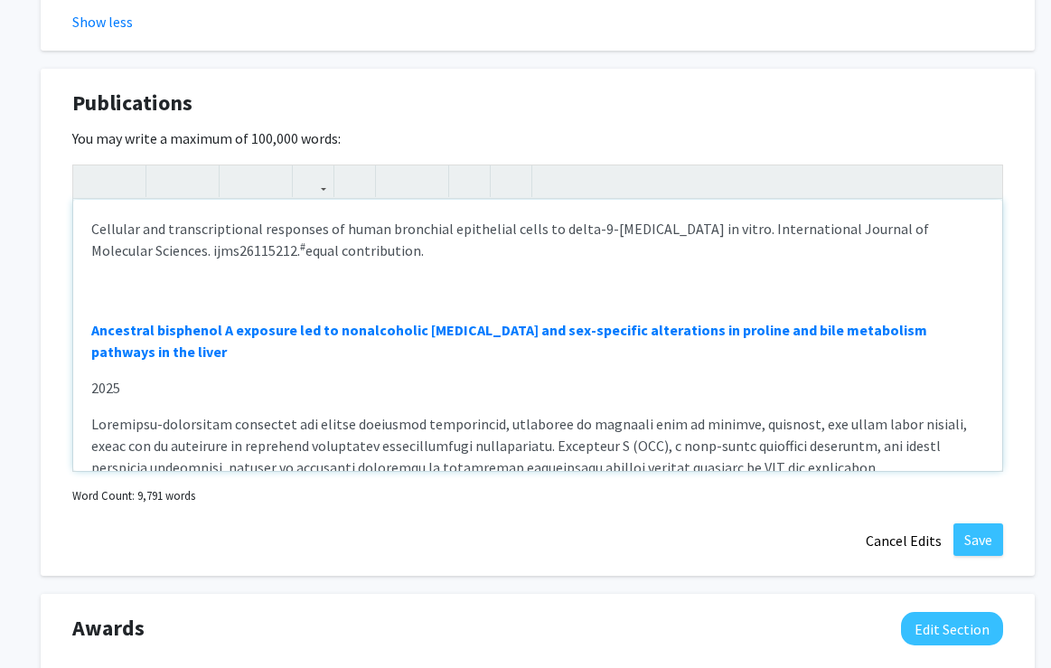
drag, startPoint x: 779, startPoint y: 229, endPoint x: 504, endPoint y: 256, distance: 275.9
click at [504, 255] on p "Cellular and transcriptional responses of human bronchial epithelial cells to d…" at bounding box center [537, 239] width 893 height 43
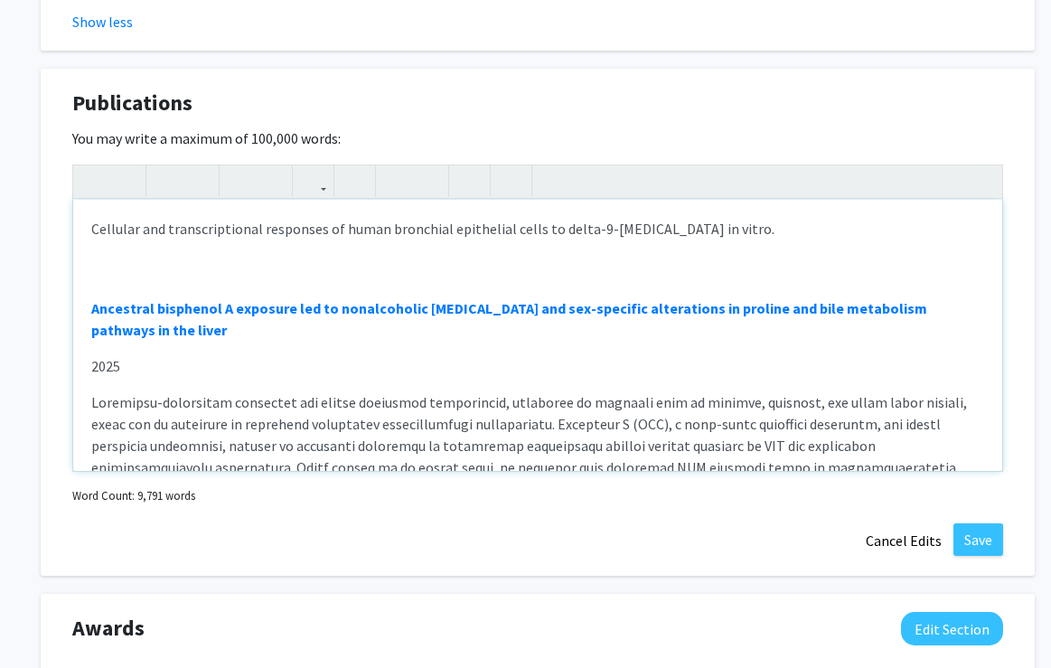
click at [765, 230] on p "Cellular and transcriptional responses of human bronchial epithelial cells to d…" at bounding box center [537, 229] width 893 height 22
click at [774, 229] on p "Cellular and transcriptional responses of human bronchial epithelial cells to d…" at bounding box center [537, 229] width 893 height 22
drag, startPoint x: 774, startPoint y: 229, endPoint x: 728, endPoint y: 229, distance: 46.1
click at [728, 229] on p "Cellular and transcriptional responses of human bronchial epithelial cells to d…" at bounding box center [537, 229] width 893 height 22
click at [201, 177] on icon "button" at bounding box center [198, 181] width 15 height 30
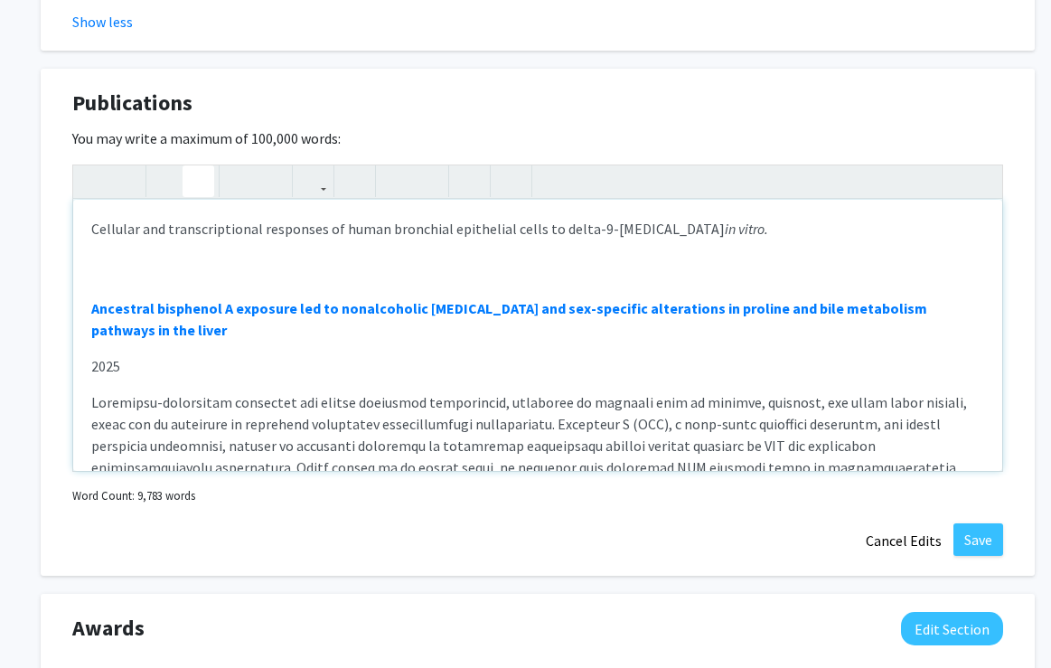
type textarea "<p>Cellular and transcriptional responses of human bronchial epithelial cells t…"
click at [95, 253] on div "Cellular and transcriptional responses of human bronchial epithelial cells to d…" at bounding box center [537, 335] width 929 height 271
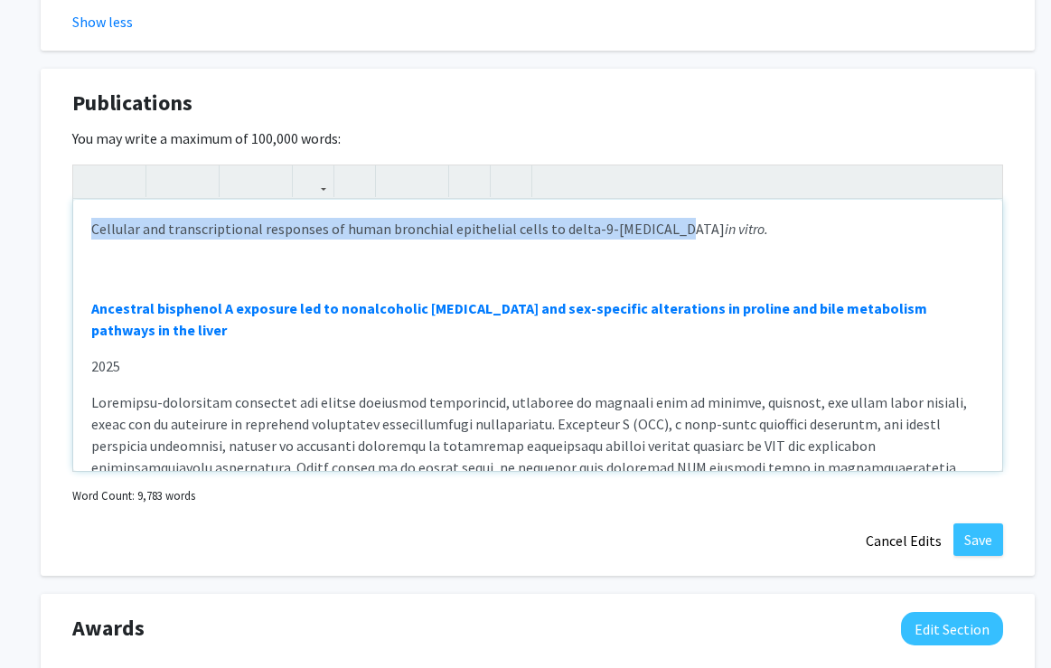
drag, startPoint x: 91, startPoint y: 229, endPoint x: 659, endPoint y: 222, distance: 567.4
click at [659, 222] on p "Cellular and transcriptional responses of human bronchial epithelial cells to d…" at bounding box center [537, 229] width 893 height 22
click at [768, 231] on em "in vitro." at bounding box center [746, 229] width 43 height 18
click at [314, 184] on icon "button" at bounding box center [312, 181] width 15 height 30
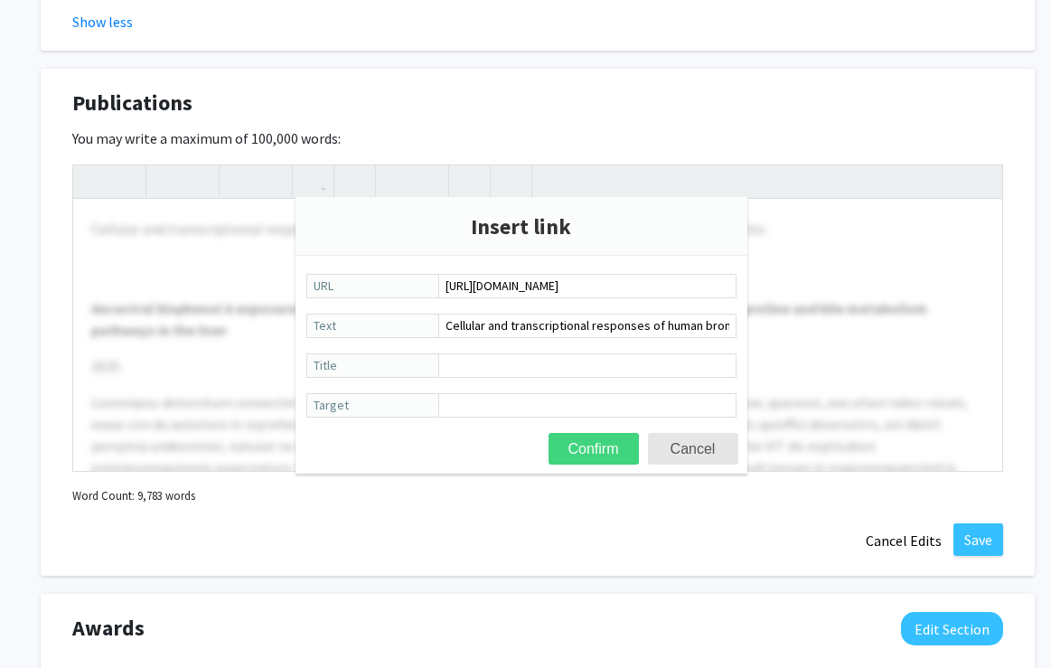
type input "[URL][DOMAIN_NAME]"
click at [594, 445] on button "Confirm" at bounding box center [593, 449] width 90 height 32
click at [591, 447] on button "Confirm" at bounding box center [593, 449] width 90 height 32
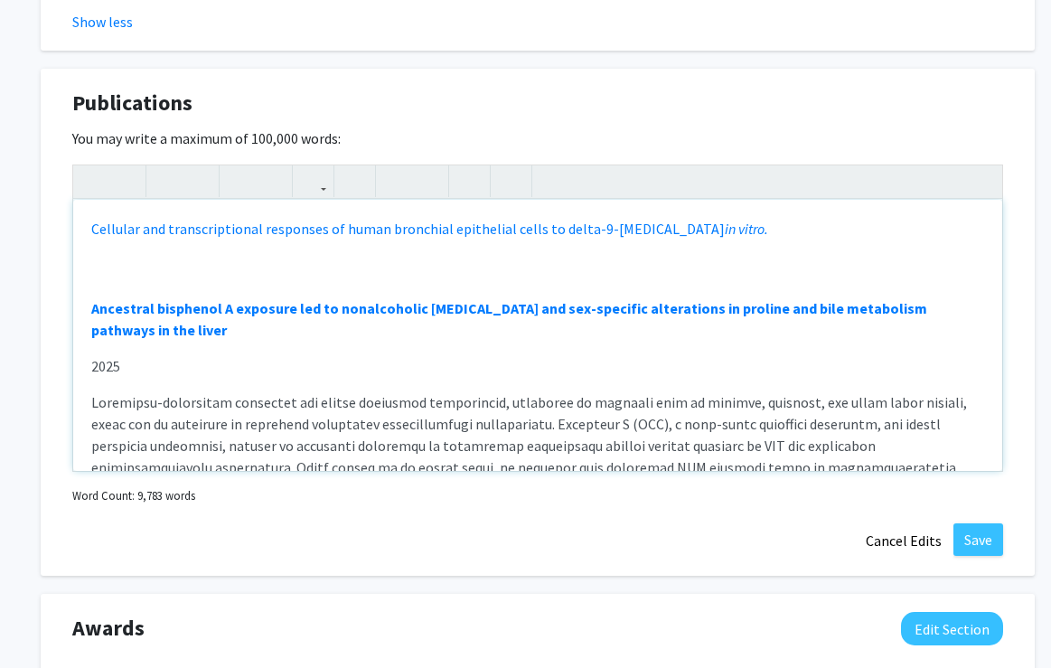
click at [153, 264] on div "Cellular and transcriptional responses of human bronchial epithelial cells to d…" at bounding box center [537, 335] width 929 height 271
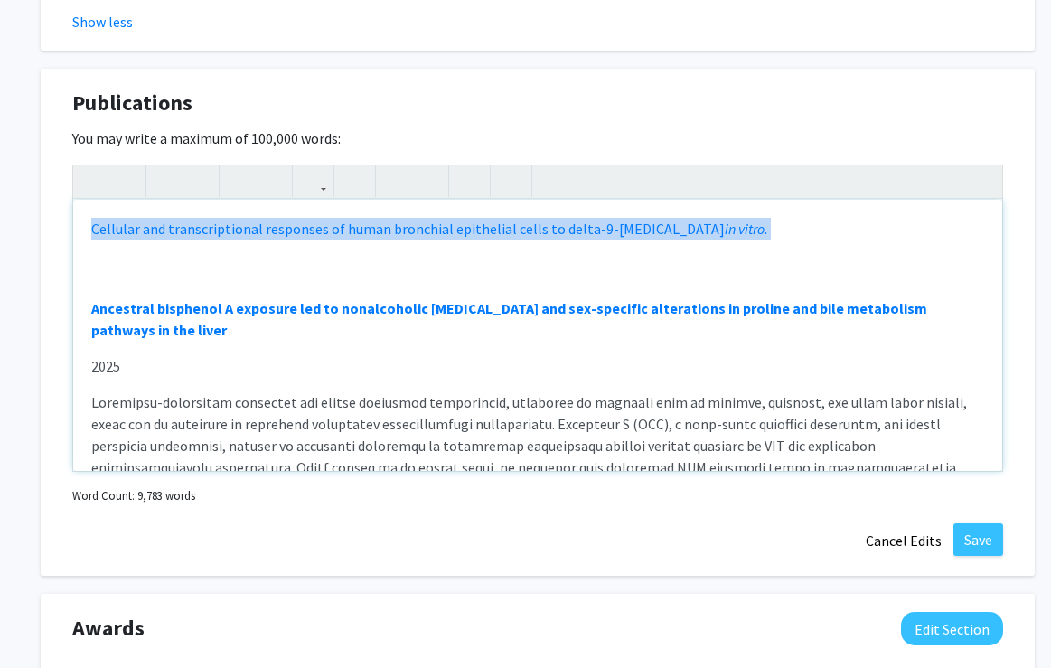
drag, startPoint x: 87, startPoint y: 228, endPoint x: 788, endPoint y: 229, distance: 701.1
click at [788, 228] on div "Cellular and transcriptional responses of human bronchial epithelial cells to d…" at bounding box center [537, 335] width 929 height 271
click at [159, 166] on use "button" at bounding box center [159, 166] width 0 height 0
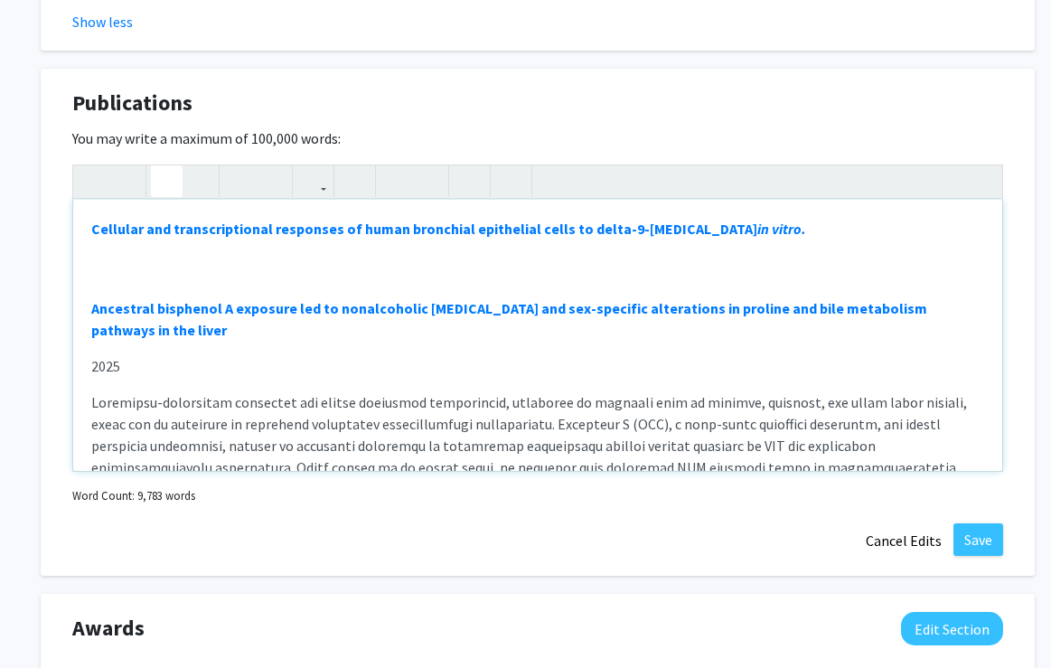
click at [102, 261] on div "Cellular and transcriptional responses of human bronchial epithelial cells to d…" at bounding box center [537, 335] width 929 height 271
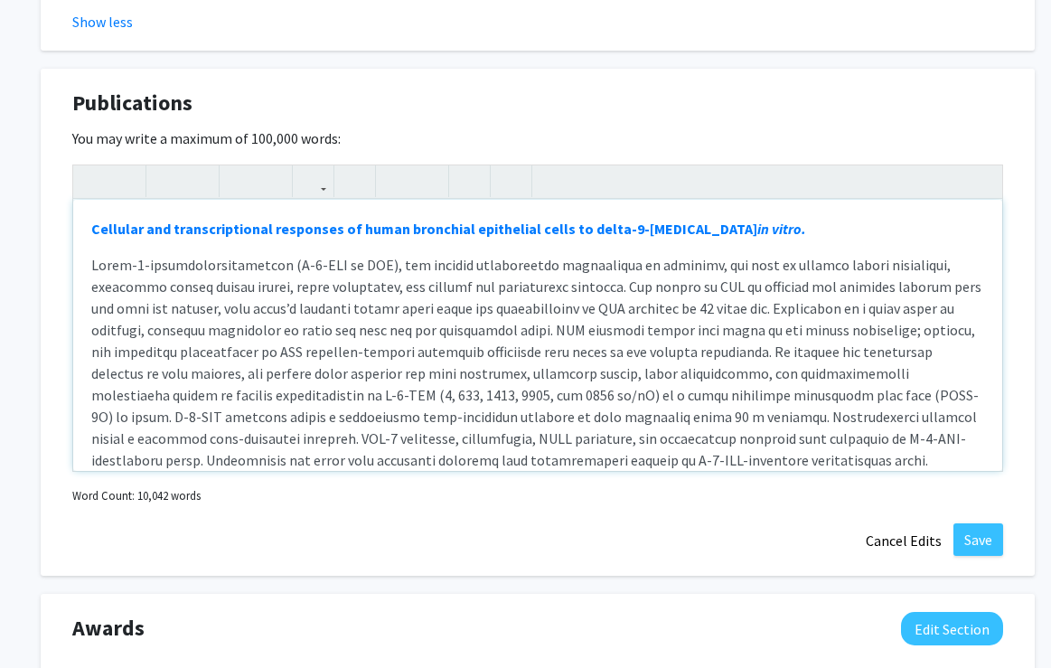
click at [93, 263] on p "Note to users with screen readers: Please deactivate our accessibility plugin f…" at bounding box center [537, 416] width 893 height 325
click at [91, 260] on p "Note to users with screen readers: Please deactivate our accessibility plugin f…" at bounding box center [537, 416] width 893 height 325
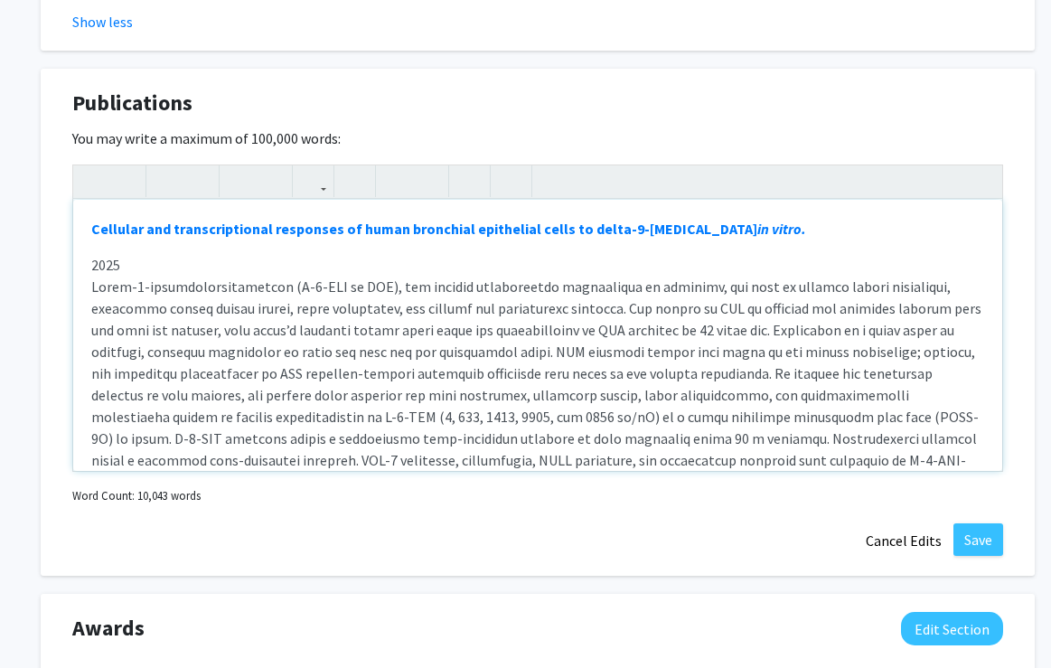
click at [114, 260] on div "Cellular and transcriptional responses of human bronchial epithelial cells to d…" at bounding box center [537, 335] width 929 height 271
drag, startPoint x: 88, startPoint y: 261, endPoint x: 125, endPoint y: 307, distance: 59.1
click at [88, 261] on div "Cellular and transcriptional responses of human bronchial epithelial cells to d…" at bounding box center [537, 335] width 929 height 271
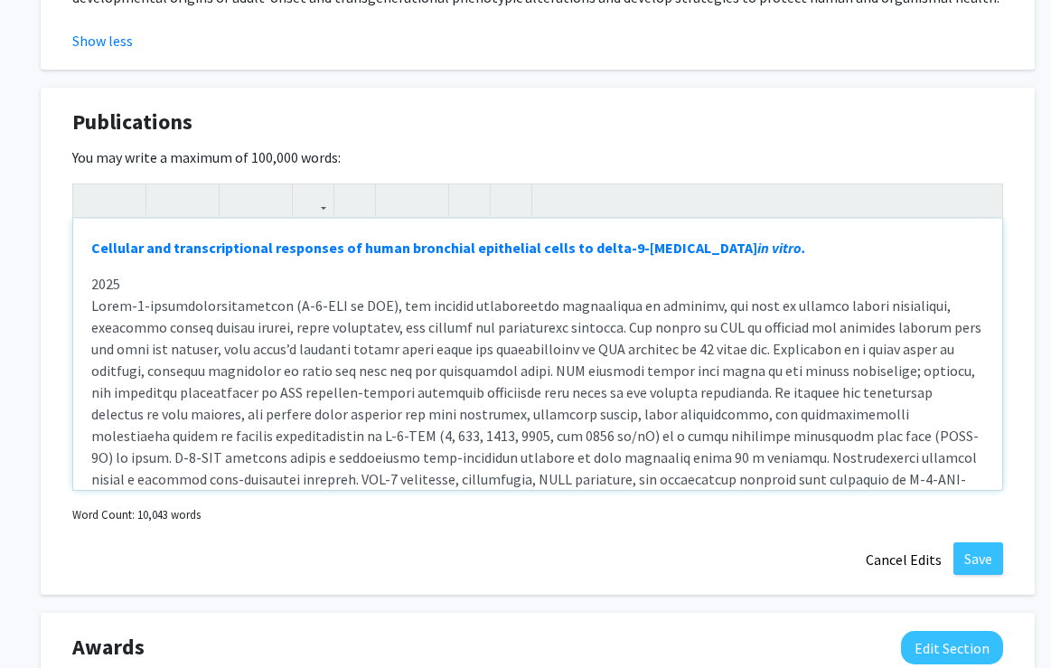
scroll to position [1803, 5]
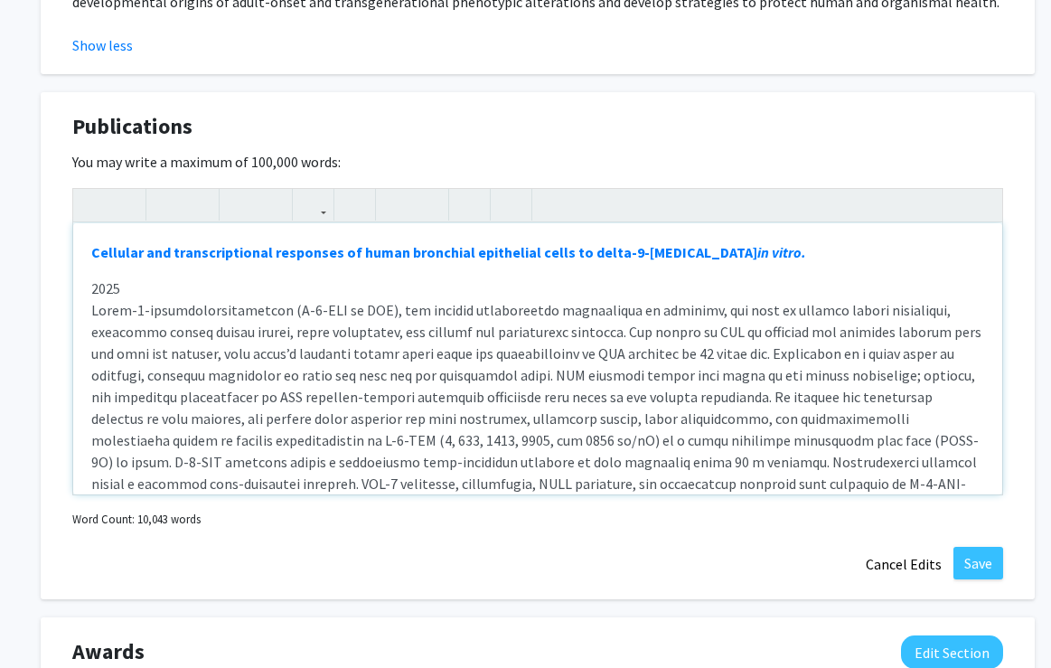
click at [89, 250] on div "Cellular and transcriptional responses of human bronchial epithelial cells to d…" at bounding box center [537, 358] width 929 height 271
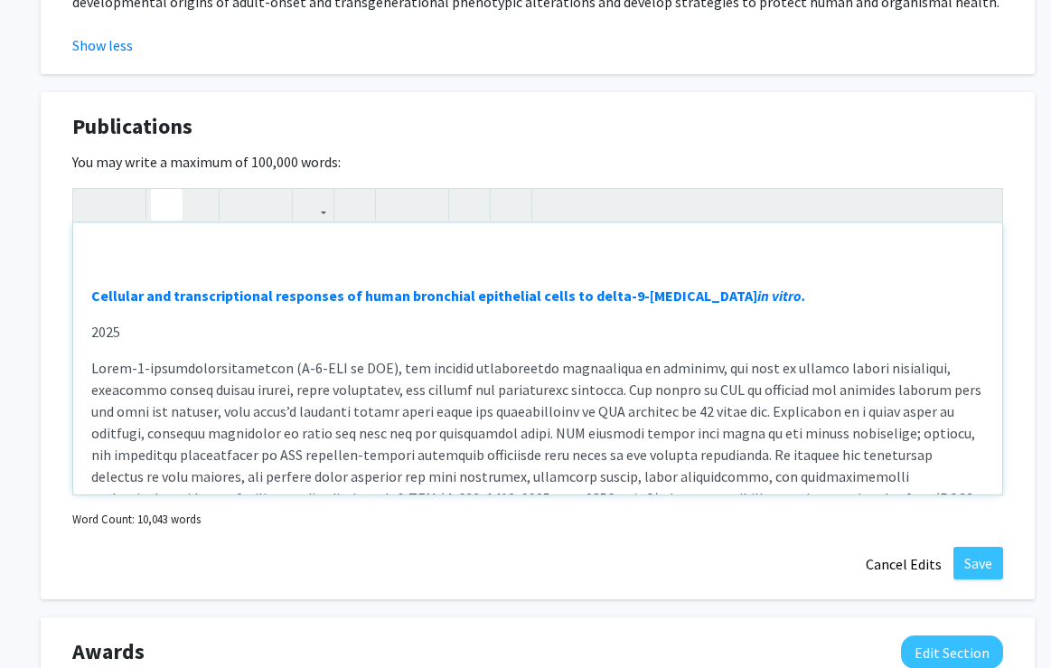
click at [105, 255] on div "Cellular and transcriptional responses of human bronchial epithelial cells to d…" at bounding box center [537, 358] width 929 height 271
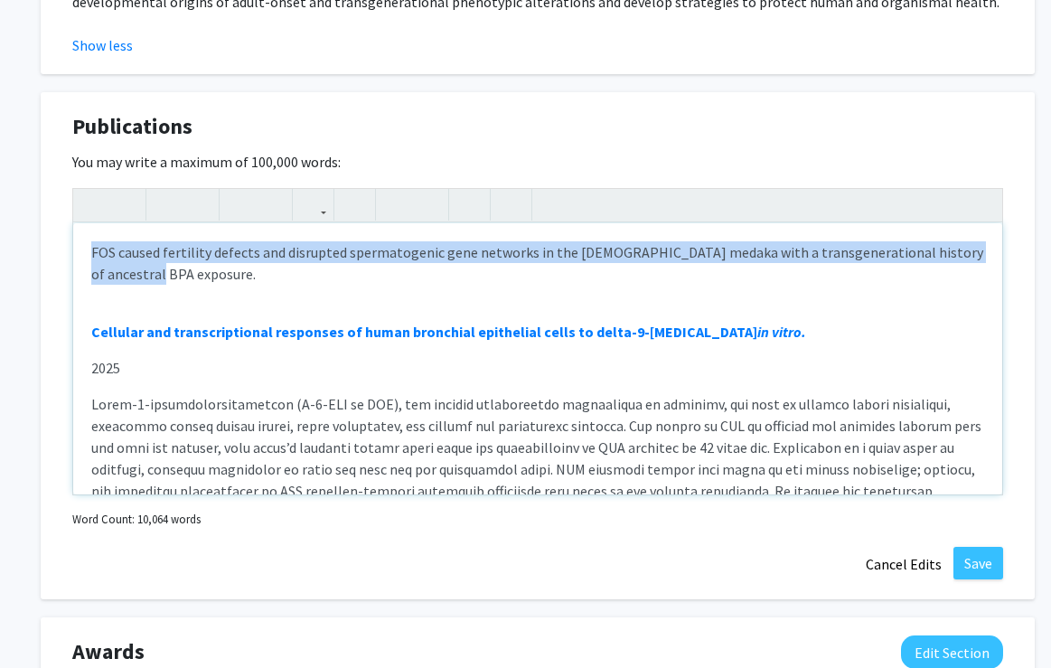
drag, startPoint x: 149, startPoint y: 277, endPoint x: 89, endPoint y: 248, distance: 67.1
click at [89, 248] on div "FOS caused fertility defects and disrupted spermatogenic gene networks in the […" at bounding box center [537, 358] width 929 height 271
click at [159, 190] on use "button" at bounding box center [159, 190] width 0 height 0
type textarea "<l><ipsumd>SIT ametco adipiscin elitsed doe temporinc utlaboreetdol magn aliqua…"
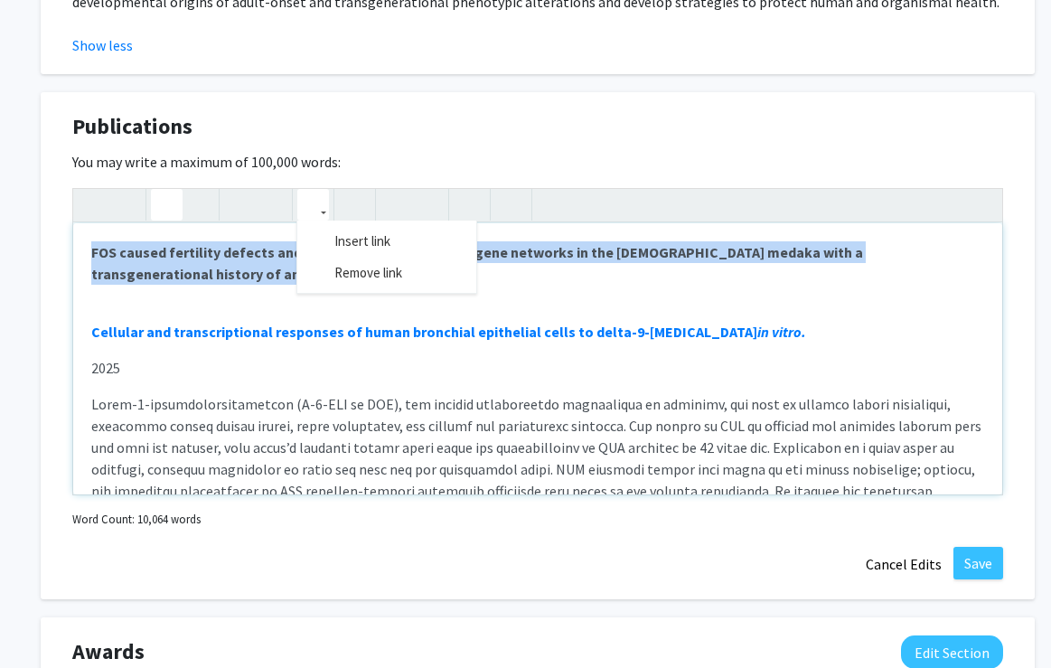
click at [323, 210] on button "button" at bounding box center [313, 205] width 32 height 32
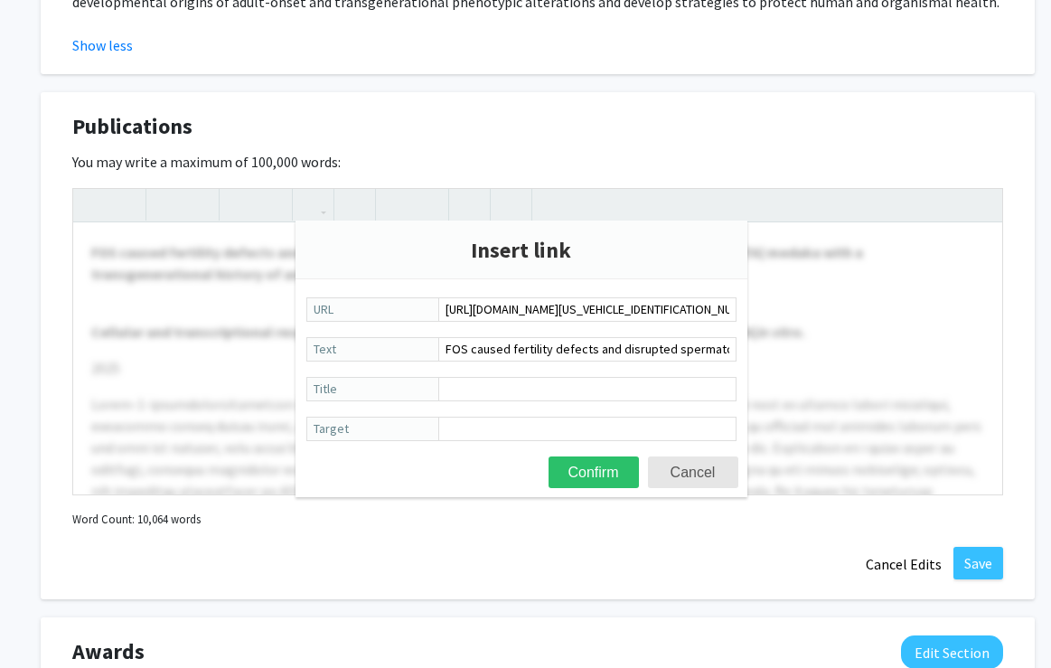
scroll to position [0, 55]
type input "[URL][DOMAIN_NAME][US_VEHICLE_IDENTIFICATION_NUMBER]"
click at [594, 470] on button "Confirm" at bounding box center [593, 472] width 90 height 32
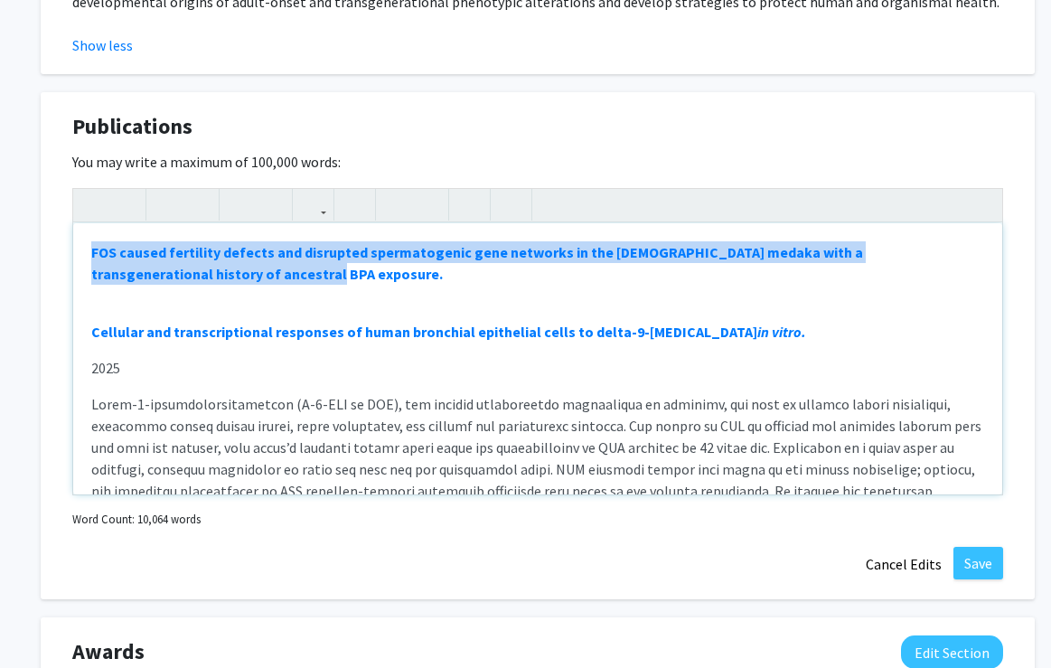
click at [203, 276] on p "FOS caused fertility defects and disrupted spermatogenic gene networks in the […" at bounding box center [537, 262] width 893 height 43
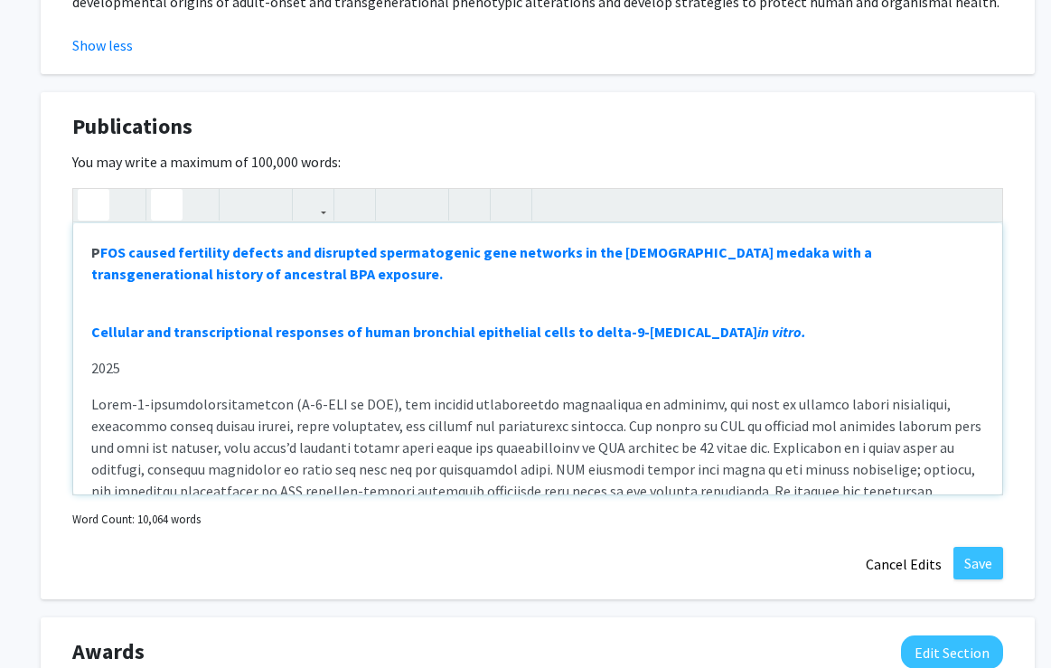
click at [92, 203] on icon "button" at bounding box center [93, 205] width 15 height 30
click at [86, 190] on use "button" at bounding box center [86, 190] width 0 height 0
click at [94, 201] on icon "button" at bounding box center [93, 205] width 15 height 30
click at [202, 281] on p "FOS caused fertility defects and disrupted spermatogenic gene networks in the […" at bounding box center [537, 262] width 893 height 43
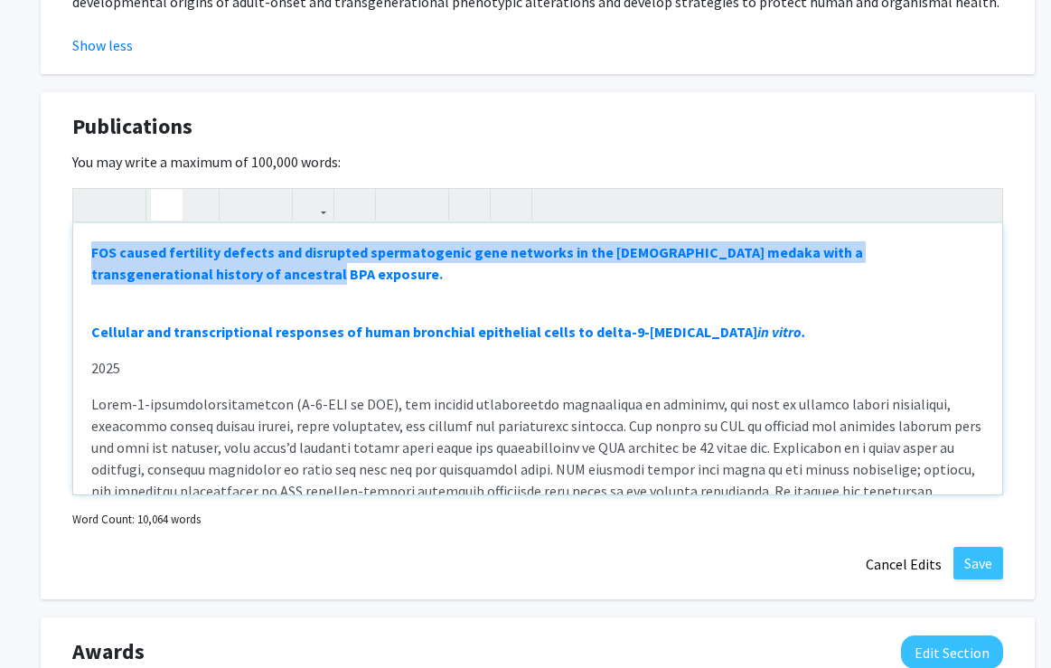
drag, startPoint x: 193, startPoint y: 273, endPoint x: 88, endPoint y: 258, distance: 106.7
click at [88, 258] on div "FOS caused fertility defects and disrupted spermatogenic gene networks in the […" at bounding box center [537, 358] width 929 height 271
click at [199, 276] on p "FOS caused fertility defects and disrupted spermatogenic gene networks in the […" at bounding box center [537, 262] width 893 height 43
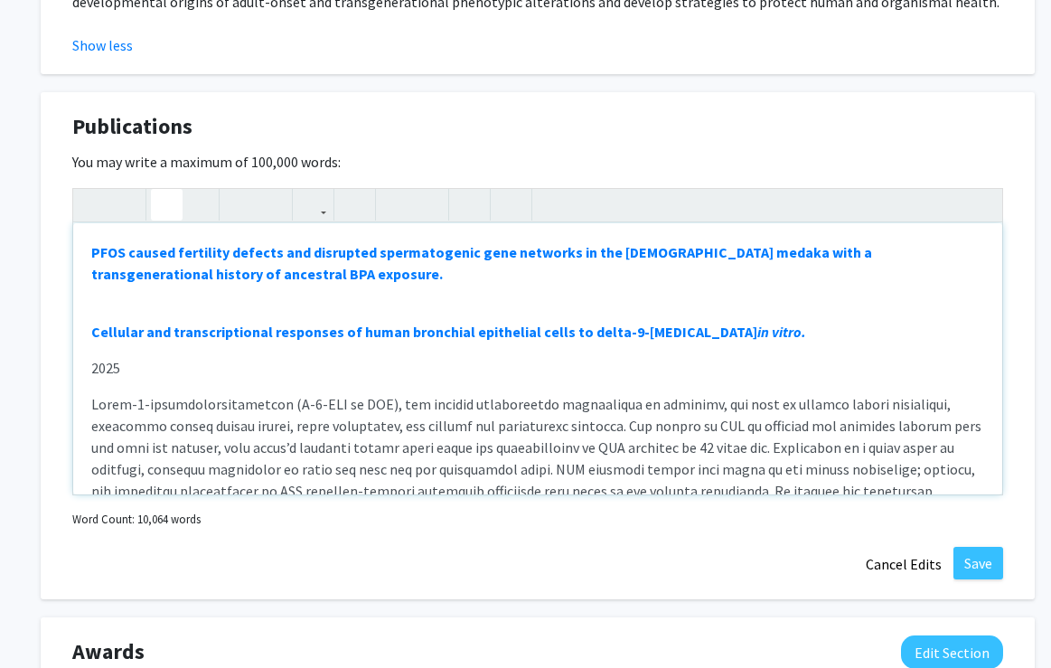
click at [136, 304] on div "PFOS caused fertility defects and disrupted spermatogenic gene networks in the …" at bounding box center [537, 358] width 929 height 271
click at [107, 295] on div "PFOS caused fertility defects and disrupted spermatogenic gene networks in the …" at bounding box center [537, 358] width 929 height 271
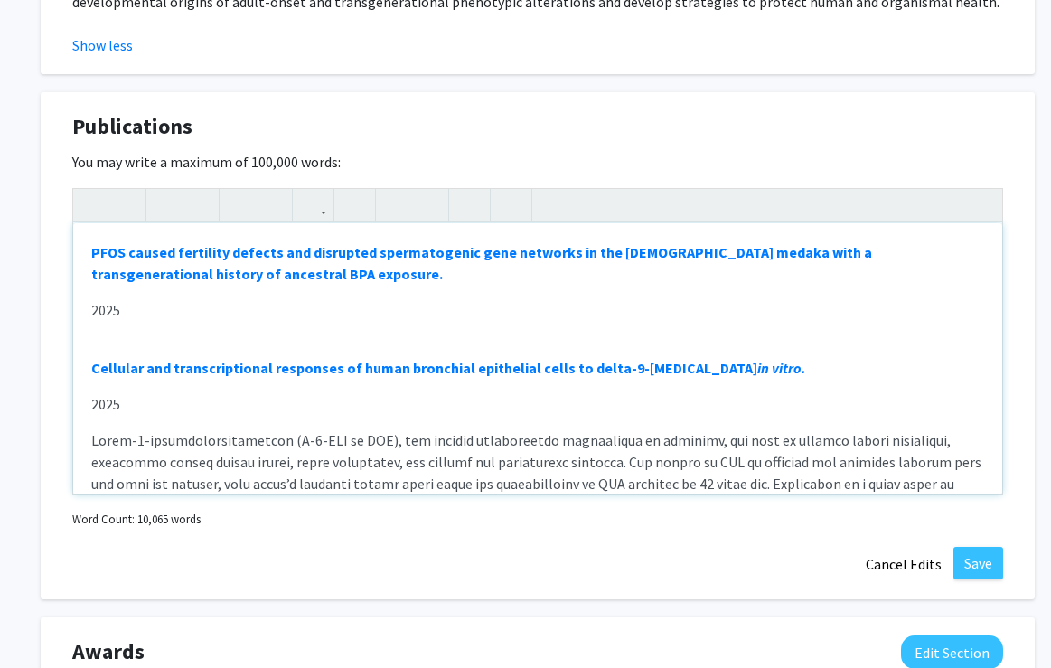
click at [98, 334] on div "PFOS caused fertility defects and disrupted spermatogenic gene networks in the …" at bounding box center [537, 358] width 929 height 271
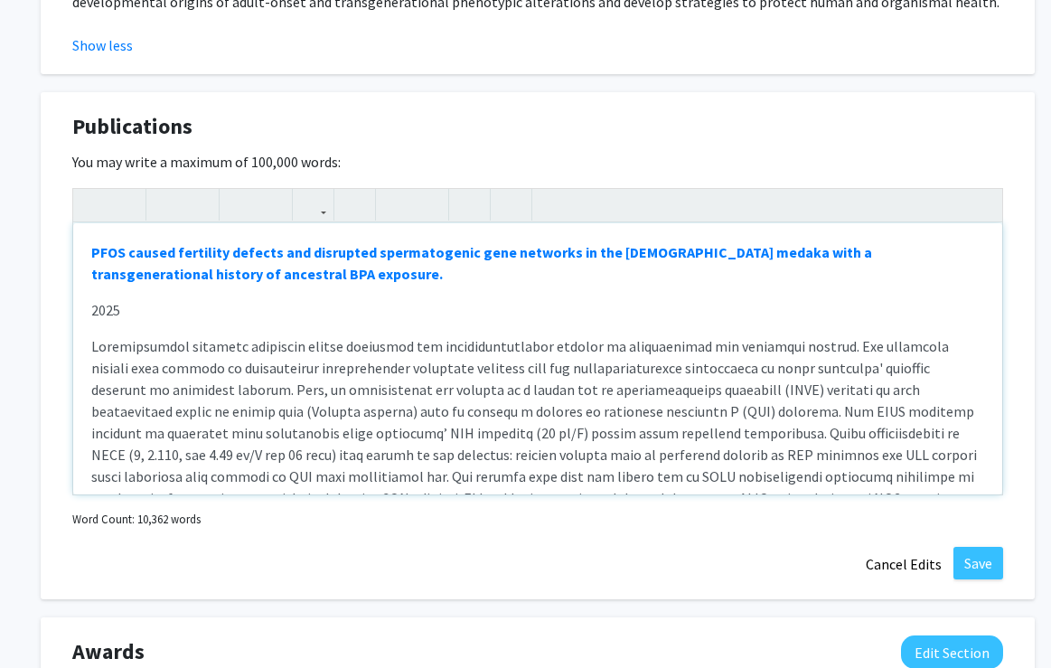
scroll to position [269, 0]
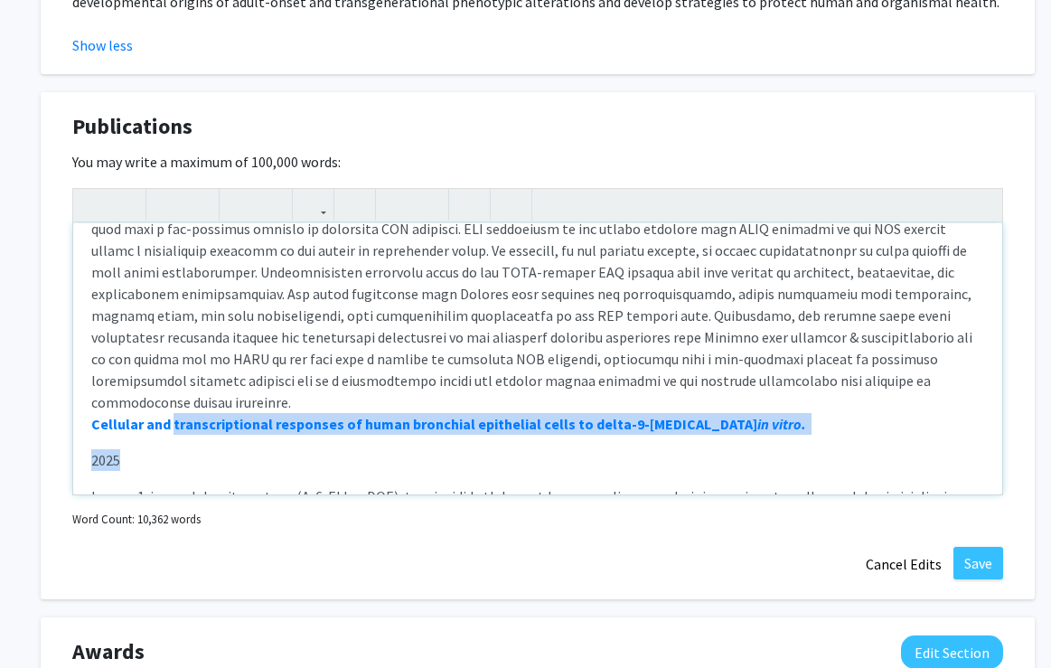
drag, startPoint x: 173, startPoint y: 409, endPoint x: 183, endPoint y: 436, distance: 28.9
click at [183, 449] on p "2025" at bounding box center [537, 460] width 893 height 22
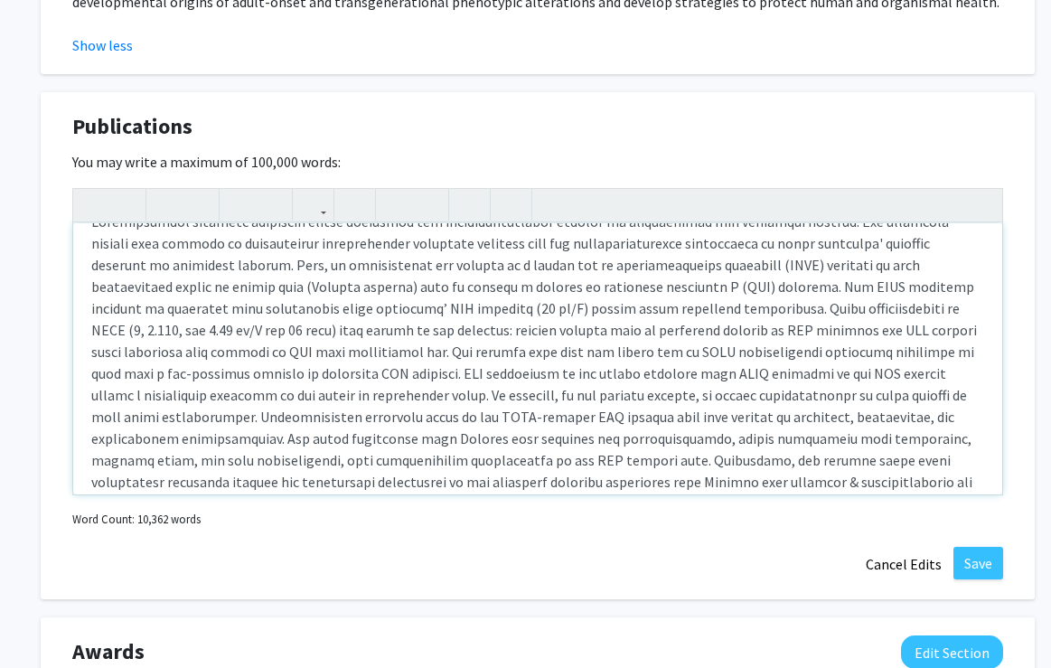
scroll to position [124, 0]
drag, startPoint x: 173, startPoint y: 286, endPoint x: 257, endPoint y: 288, distance: 84.1
click at [197, 202] on icon "button" at bounding box center [198, 205] width 15 height 30
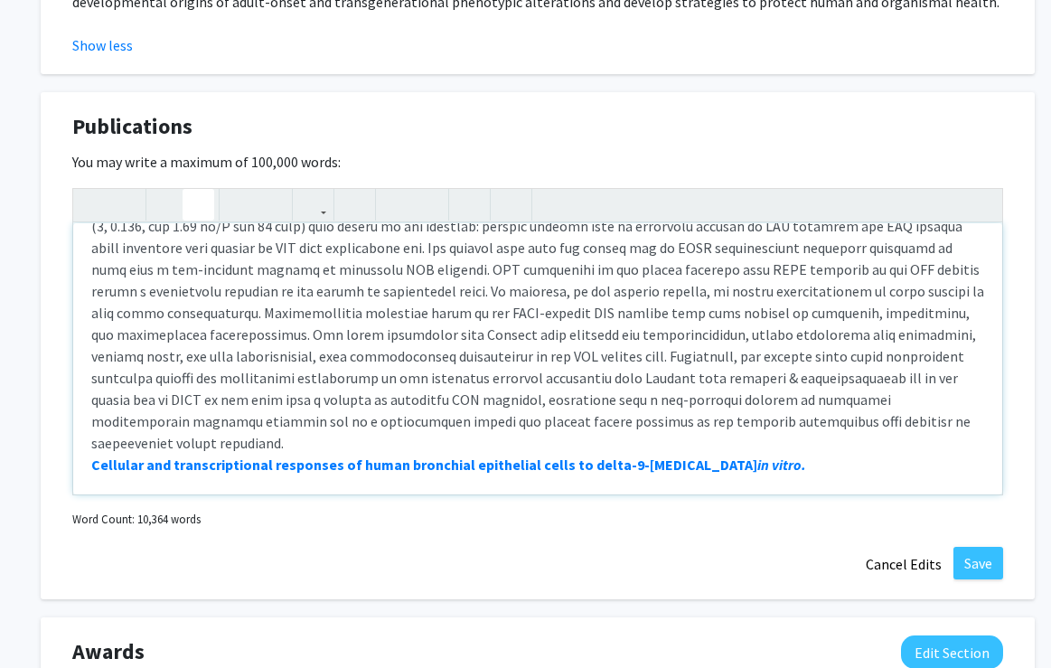
scroll to position [224, 0]
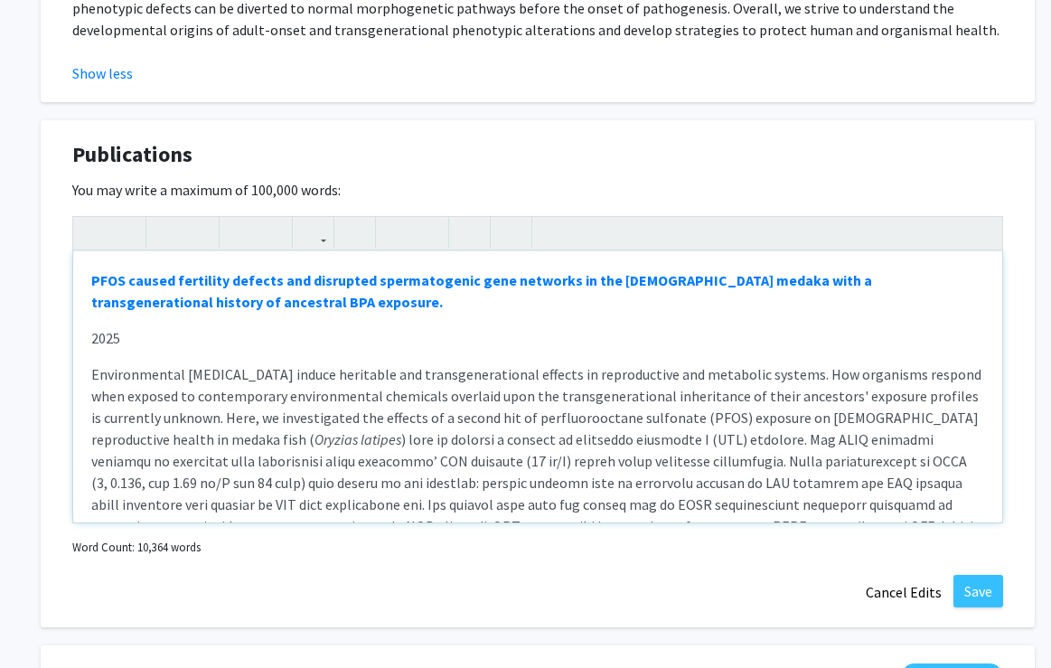
scroll to position [1774, 5]
click at [89, 337] on div "PFOS caused fertility defects and disrupted spermatogenic gene networks in the …" at bounding box center [537, 387] width 929 height 271
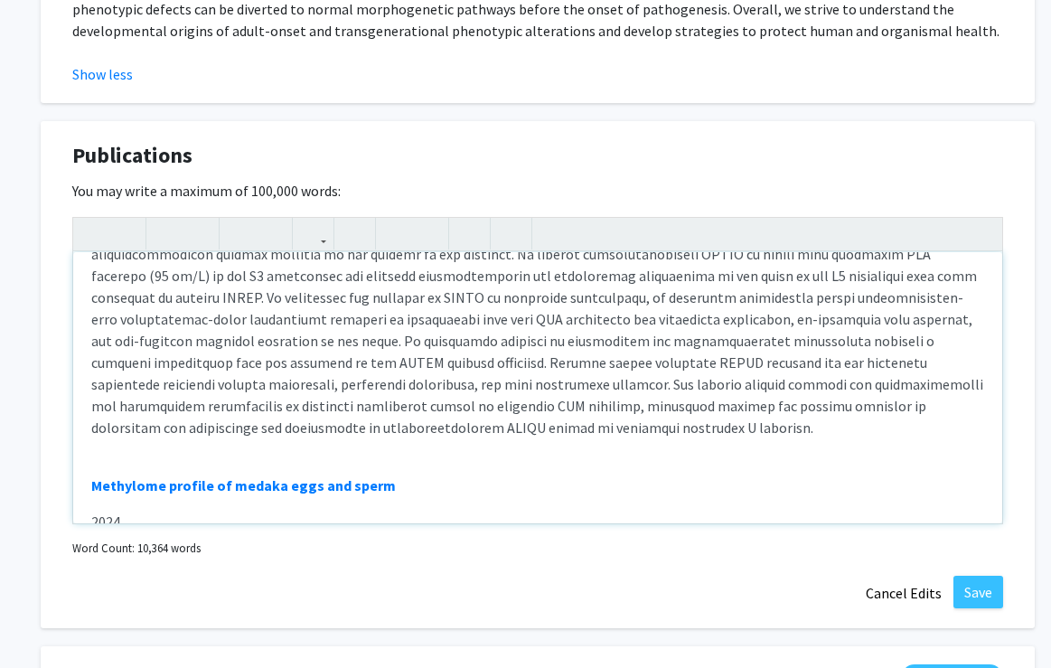
scroll to position [1222, 0]
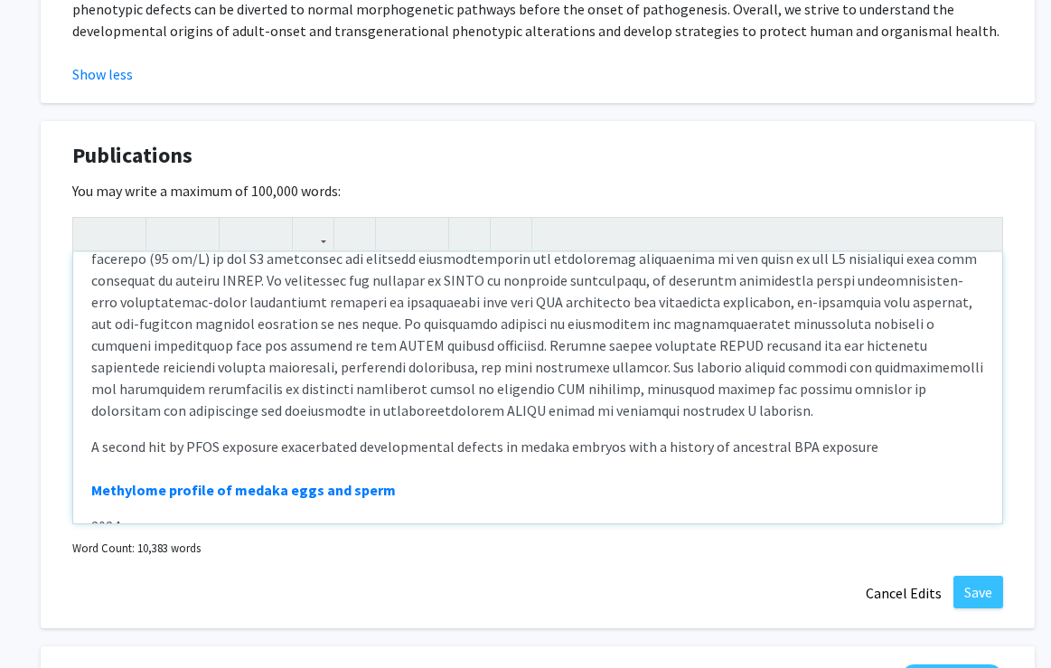
type textarea "<lo><ip><d><sitame><c adip="elits://doeiusmodt.incididu.utl/etdolore/mag/A67657…"
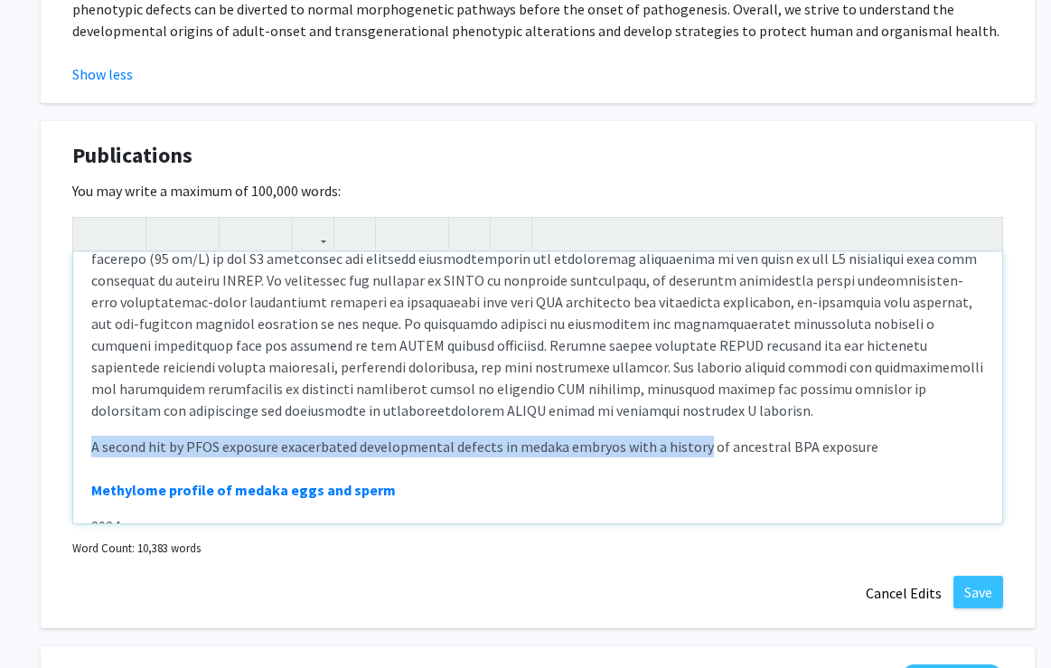
drag, startPoint x: 92, startPoint y: 405, endPoint x: 698, endPoint y: 408, distance: 606.3
click at [320, 234] on icon "button" at bounding box center [312, 234] width 15 height 30
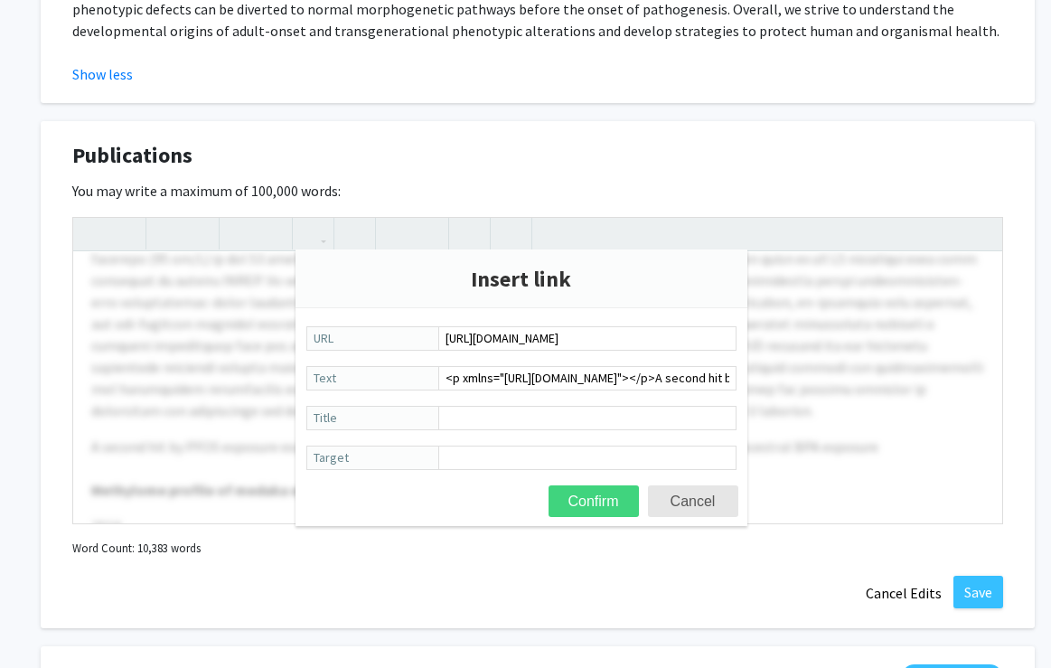
type input "[URL][DOMAIN_NAME]"
click at [595, 495] on button "Confirm" at bounding box center [593, 501] width 90 height 32
click at [600, 500] on button "Confirm" at bounding box center [593, 501] width 90 height 32
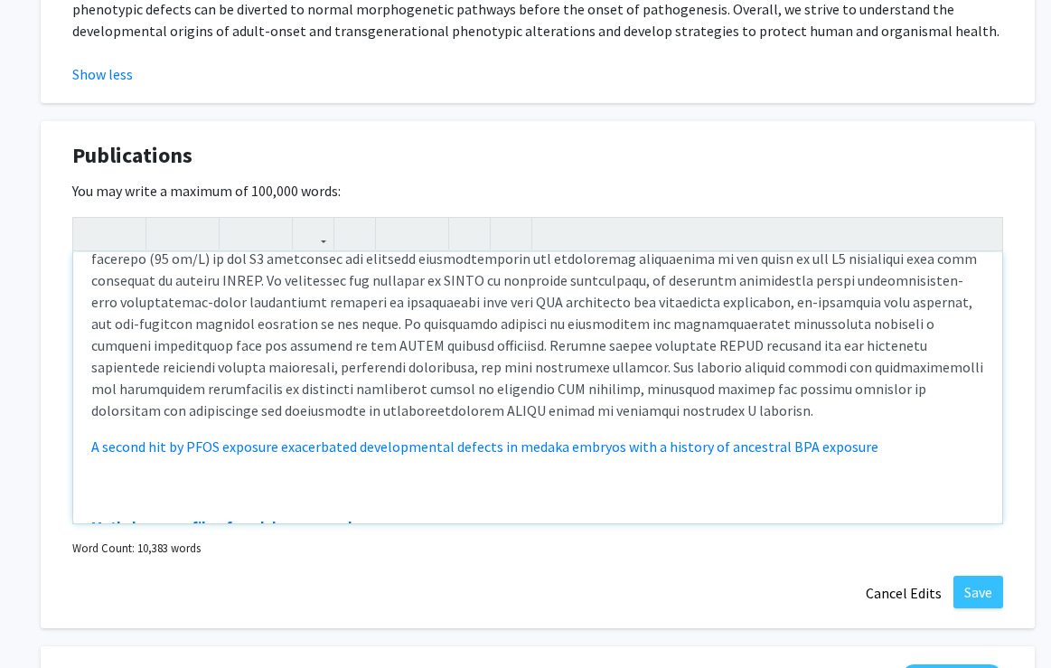
drag, startPoint x: 81, startPoint y: 403, endPoint x: 188, endPoint y: 385, distance: 108.1
click at [883, 420] on div "PFOS caused fertility defects and disrupted spermatogenic gene networks in the …" at bounding box center [537, 387] width 929 height 271
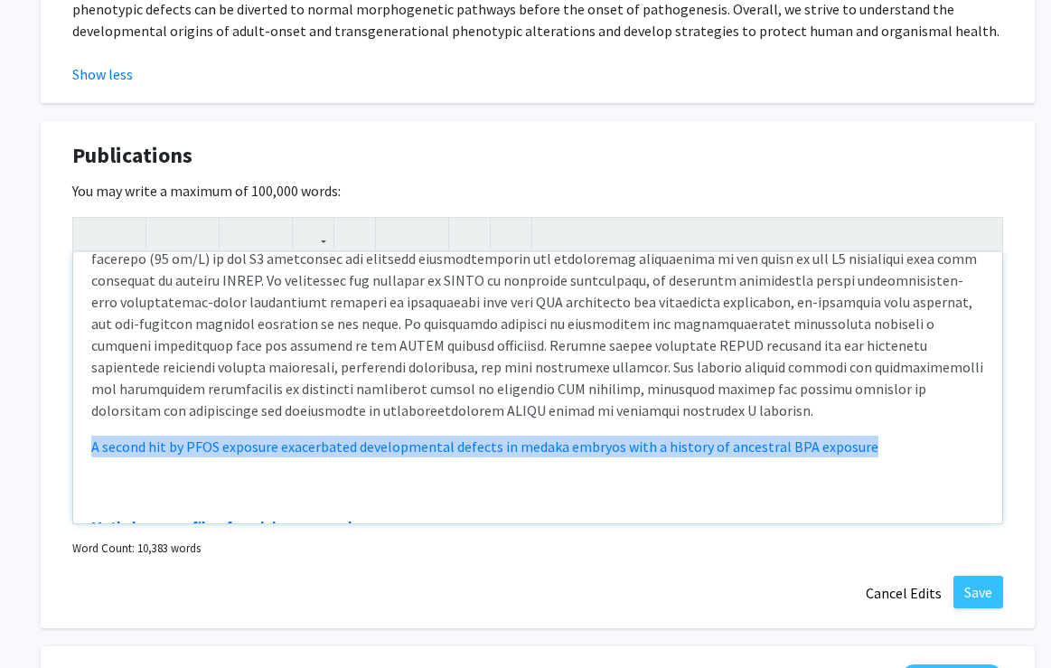
click at [159, 219] on use "button" at bounding box center [159, 219] width 0 height 0
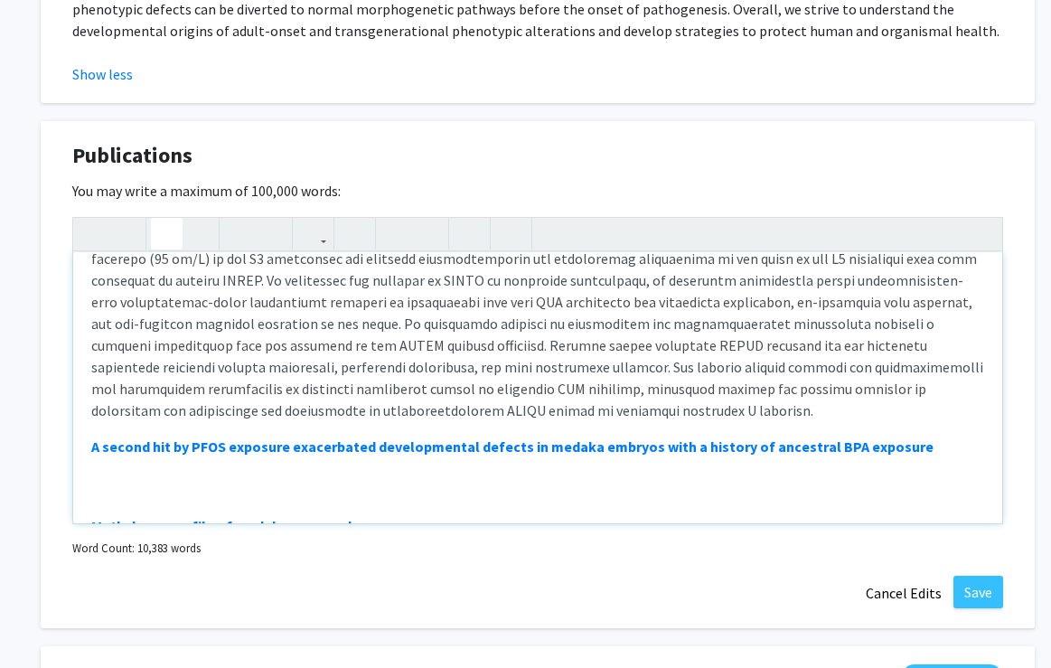
type textarea "<lo><ip><d><sitame><c adip="elits://doeiusmodt.incididu.utl/etdolore/mag/A67657…"
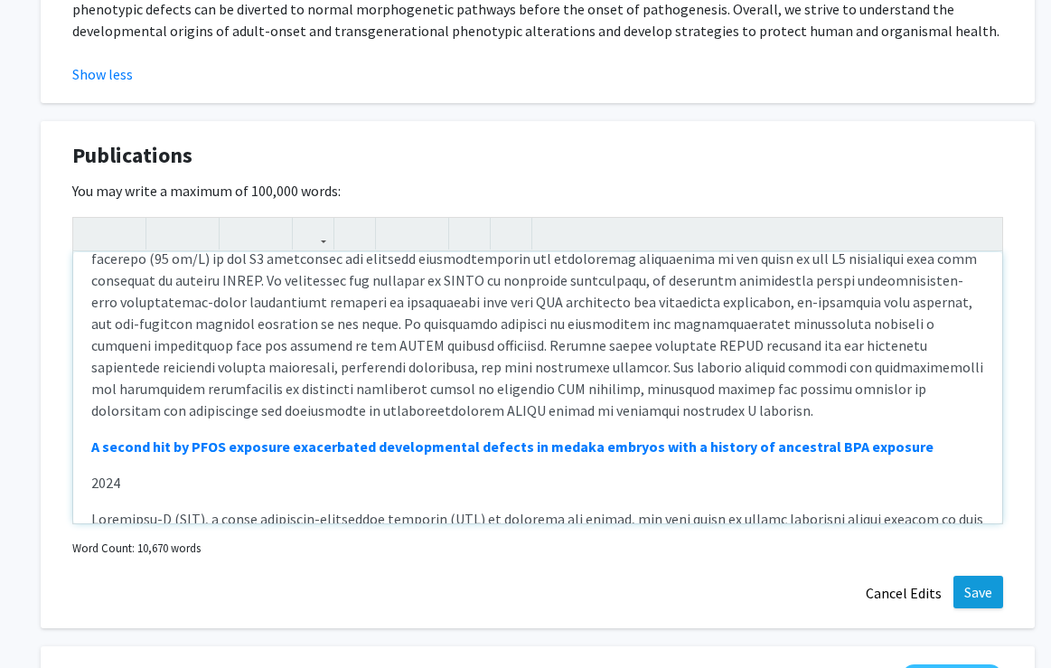
scroll to position [1513, 0]
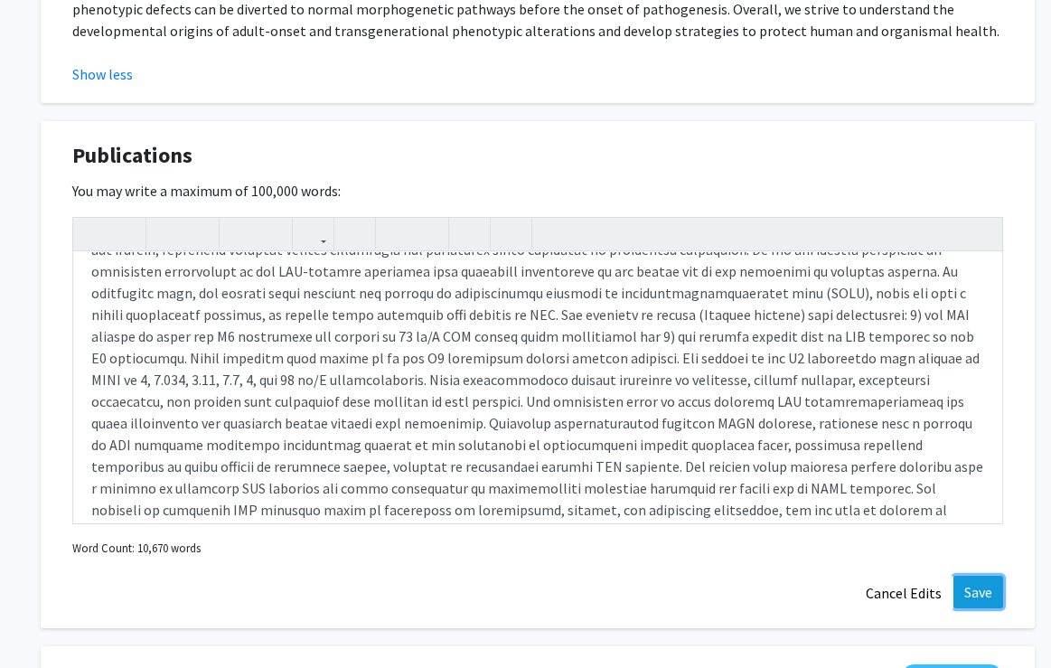
click at [978, 594] on button "Save" at bounding box center [978, 592] width 50 height 33
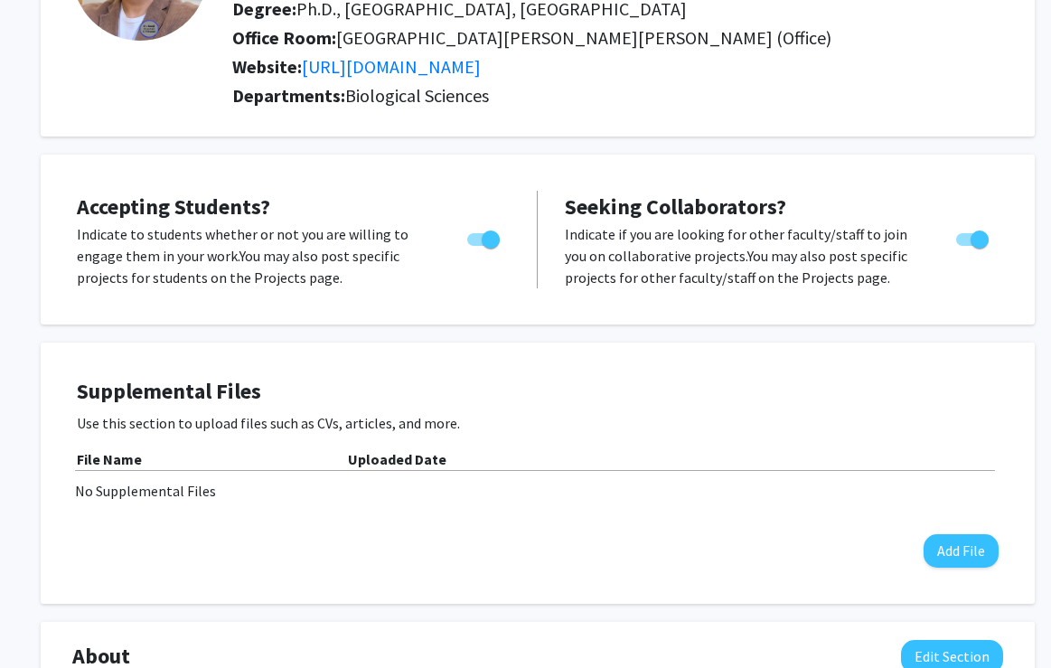
scroll to position [0, 5]
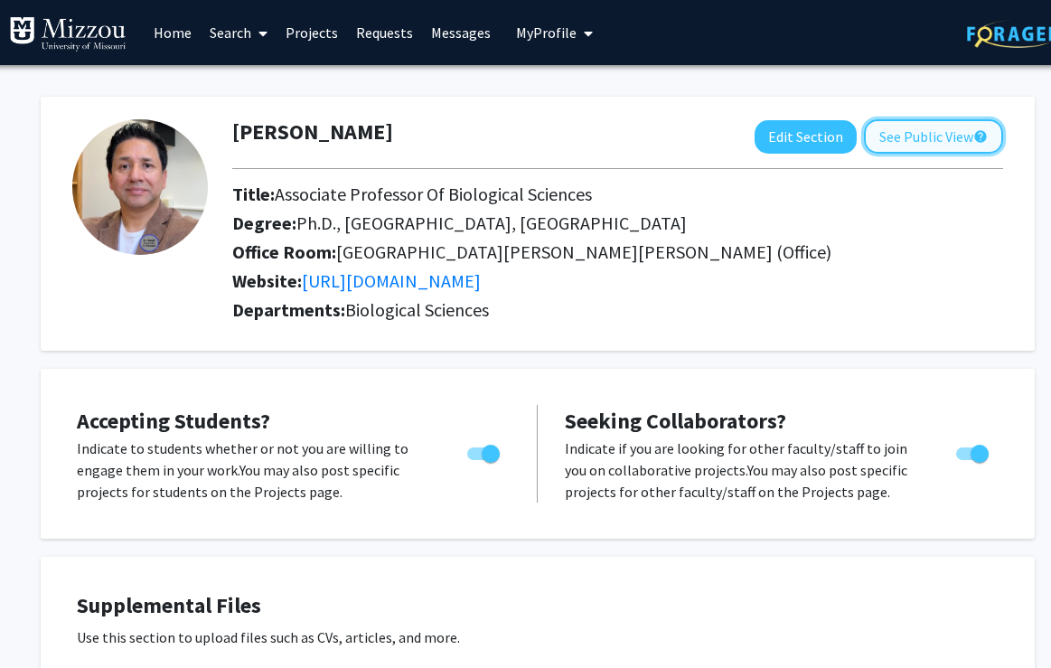
click at [945, 138] on button "See Public View help" at bounding box center [933, 136] width 139 height 34
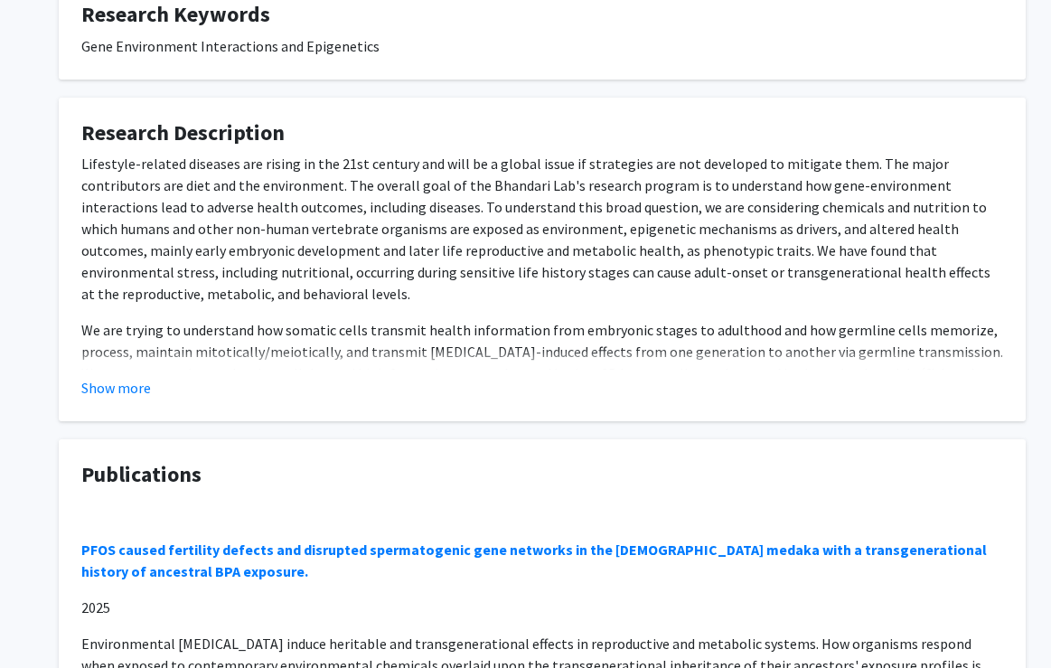
scroll to position [900, 0]
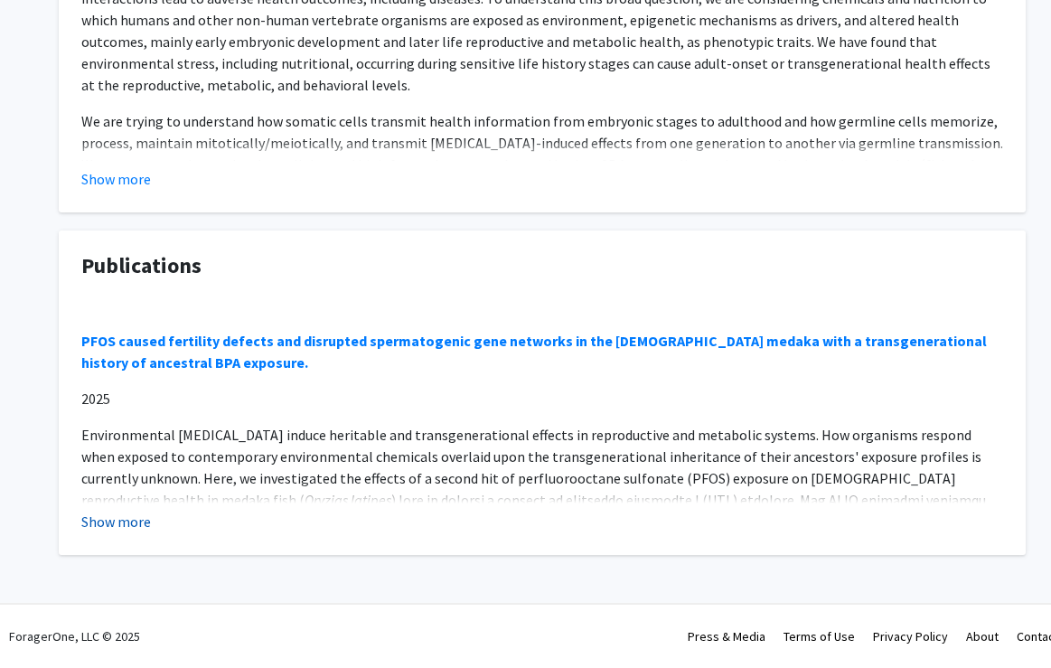
click at [119, 520] on button "Show more" at bounding box center [116, 521] width 70 height 22
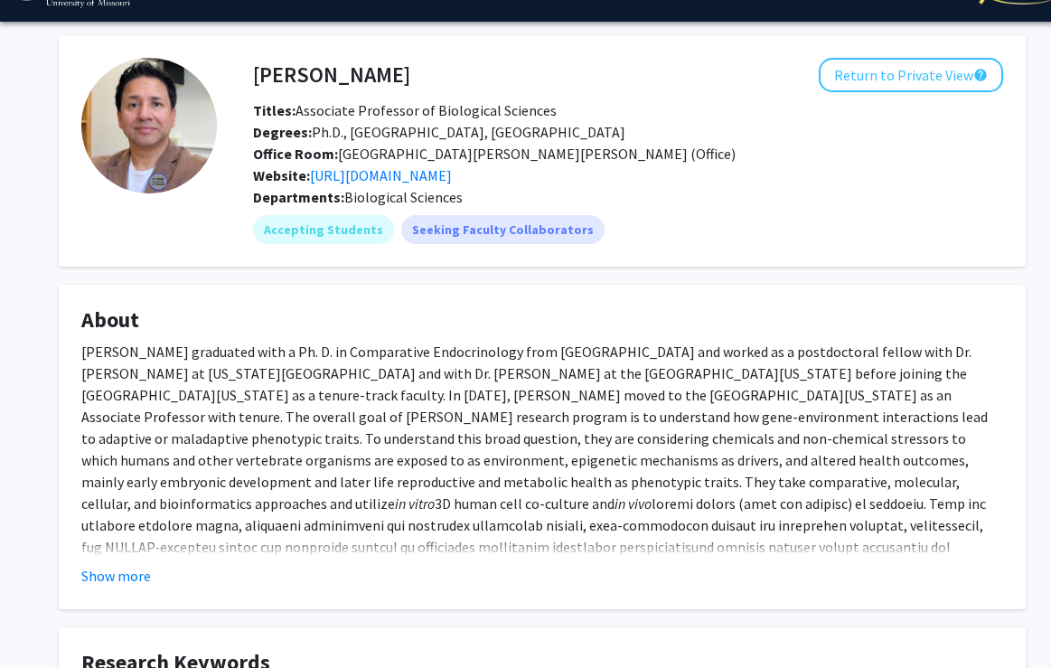
scroll to position [0, 0]
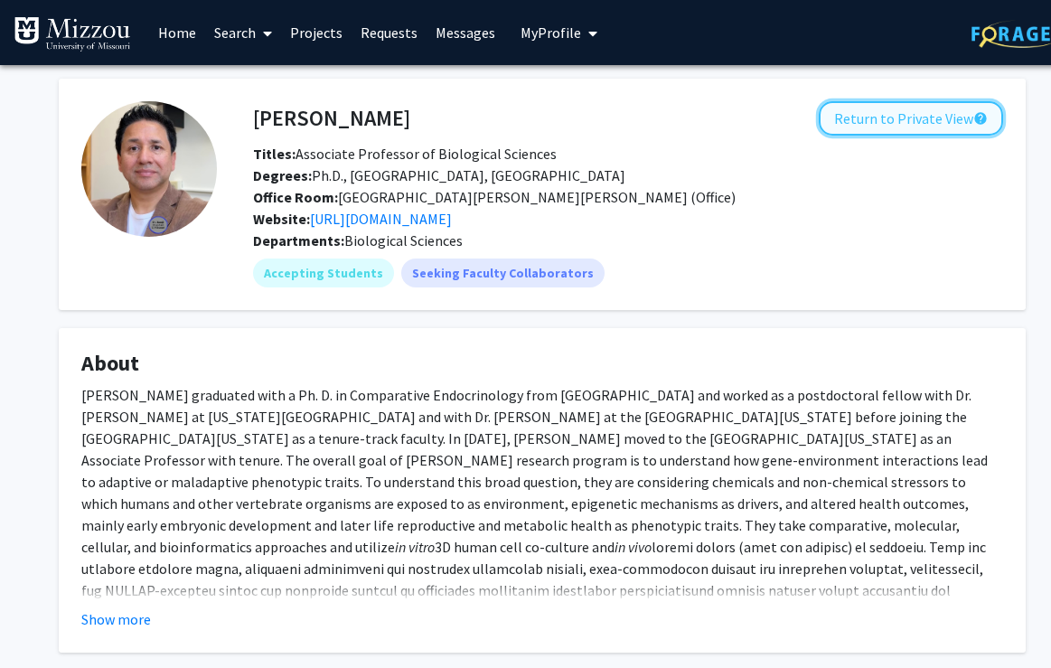
click at [930, 121] on button "Return to Private View help" at bounding box center [911, 118] width 184 height 34
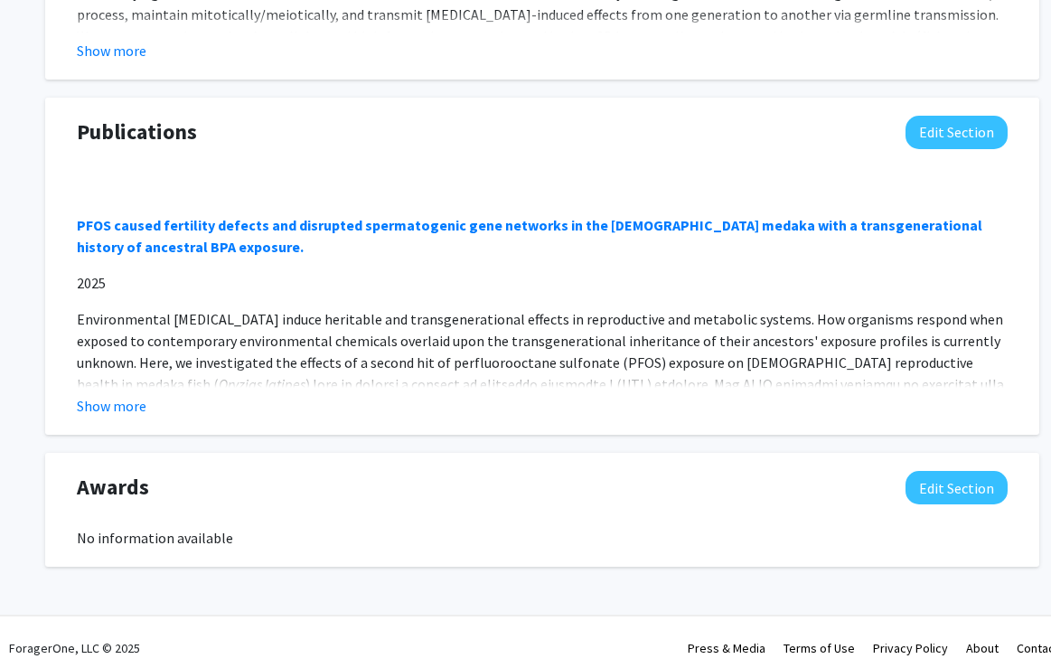
scroll to position [1574, 0]
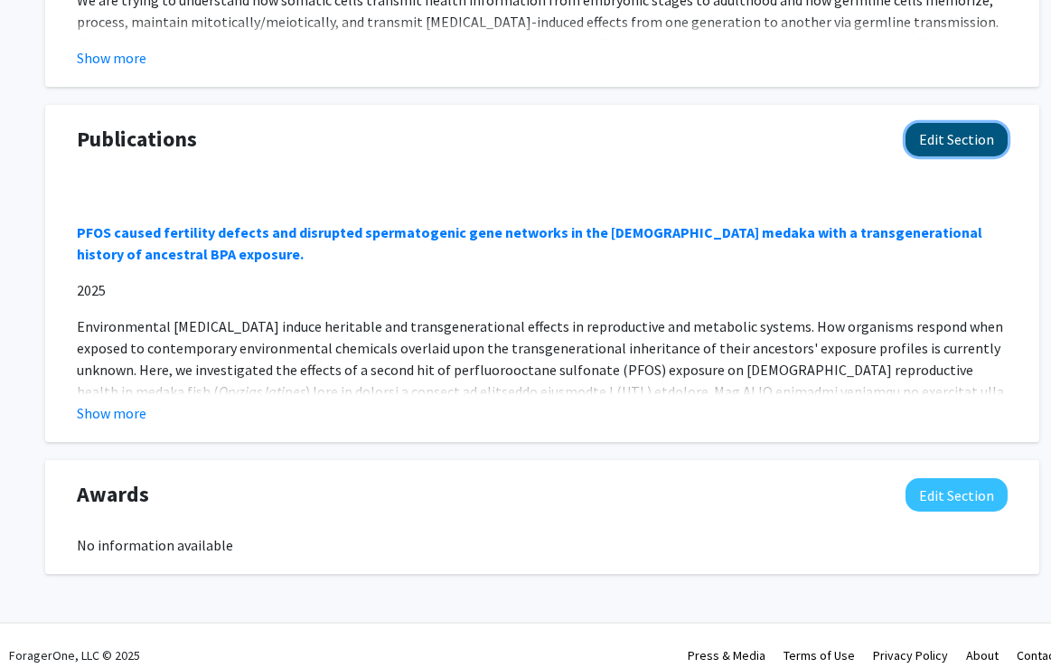
click at [967, 141] on button "Edit Section" at bounding box center [956, 139] width 102 height 33
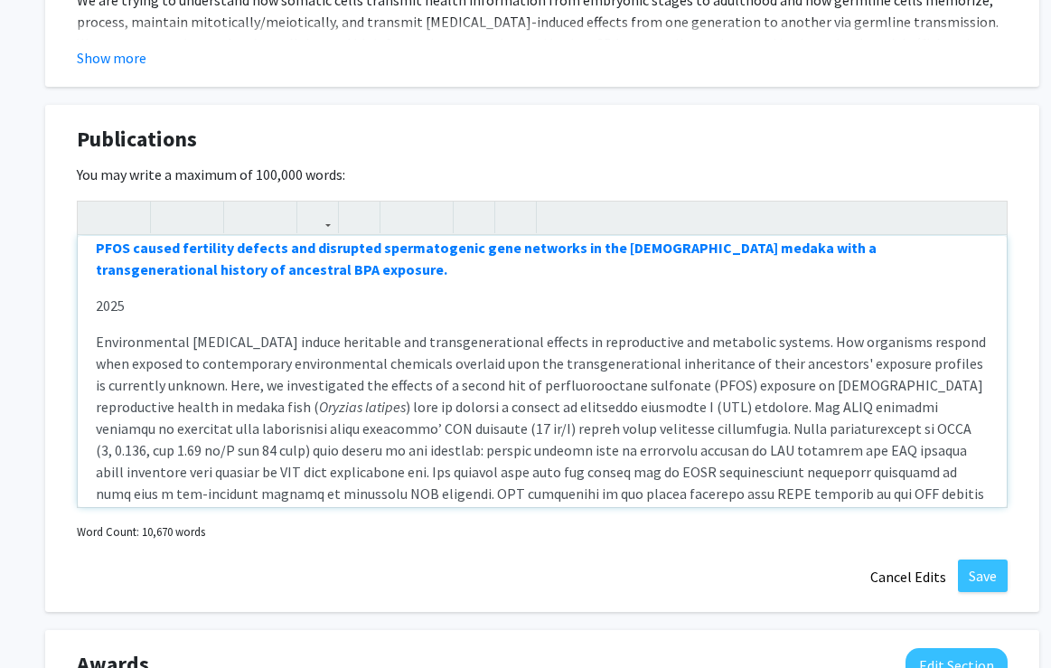
scroll to position [0, 0]
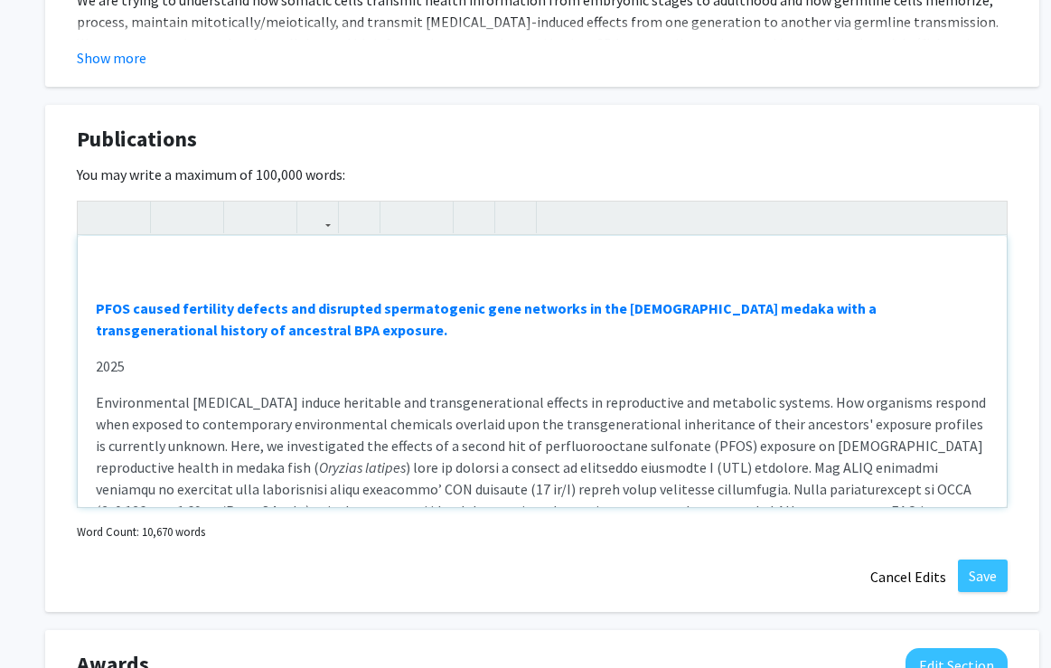
click at [109, 269] on div "PFOS caused fertility defects and disrupted spermatogenic gene networks in the …" at bounding box center [542, 371] width 929 height 271
paste div "Note to users with screen readers: Please deactivate our accessibility plugin f…"
type textarea "<l>Ipsumdo si Ametconsec ad elitse doe temporincid</u><la><e><dolore><m aliq="e…"
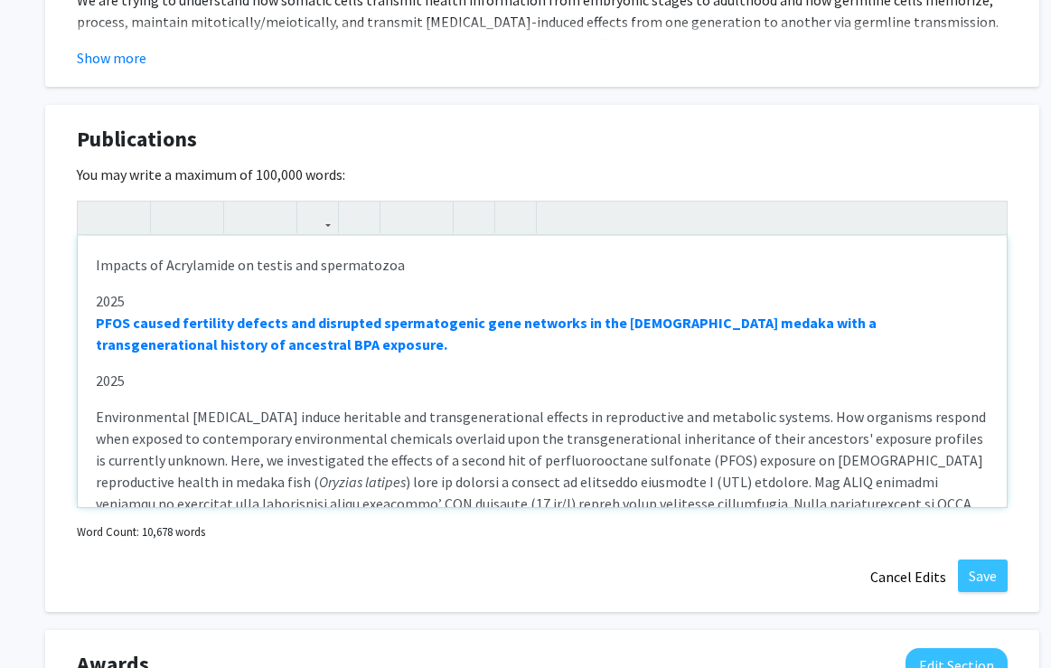
type textarea "<l>Ipsumdo si Ametconsec ad elitse doe temporincid</u><l>5440</e><d><ma><a><eni…"
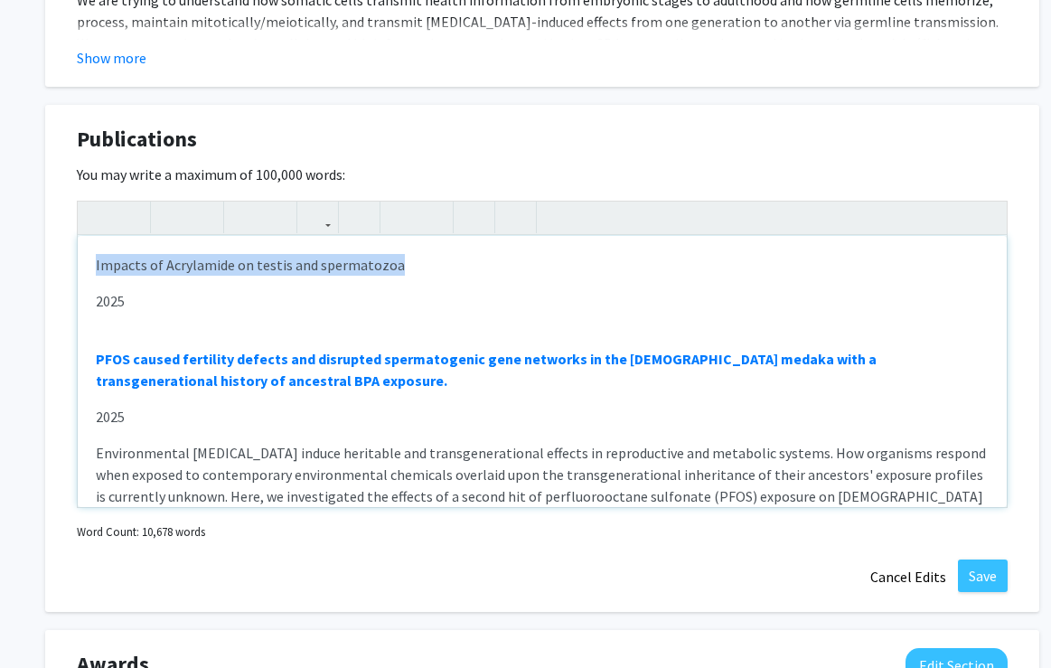
drag, startPoint x: 95, startPoint y: 262, endPoint x: 399, endPoint y: 264, distance: 304.5
click at [399, 264] on p "Impacts of Acrylamide on testis and spermatozoa" at bounding box center [542, 265] width 893 height 22
click at [317, 211] on icon "button" at bounding box center [317, 217] width 15 height 30
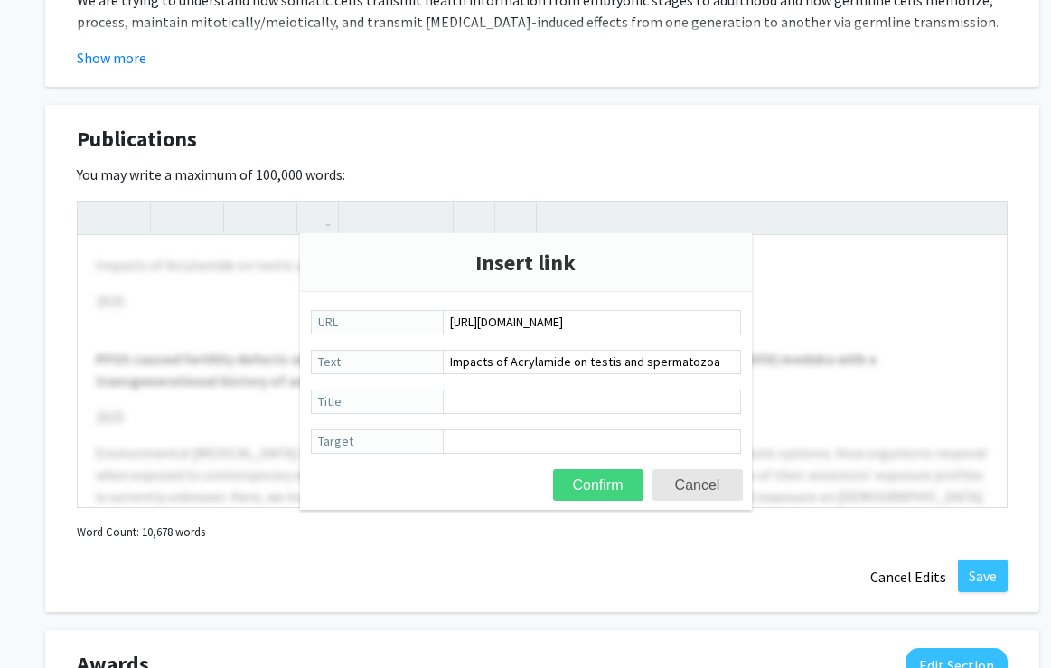
type input "[URL][DOMAIN_NAME]"
click at [595, 482] on button "Confirm" at bounding box center [598, 485] width 90 height 32
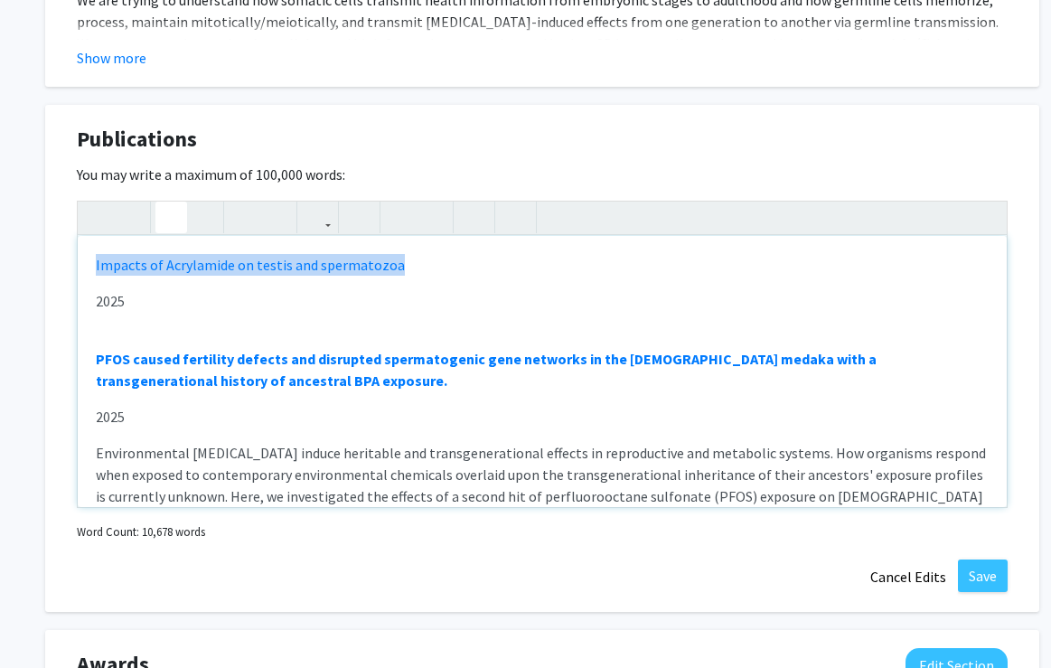
click at [176, 215] on icon "button" at bounding box center [171, 217] width 15 height 30
click at [105, 323] on div "Impacts of Acrylamide on testis and spermatozoa 2025 PFOS caused fertility defe…" at bounding box center [542, 371] width 929 height 271
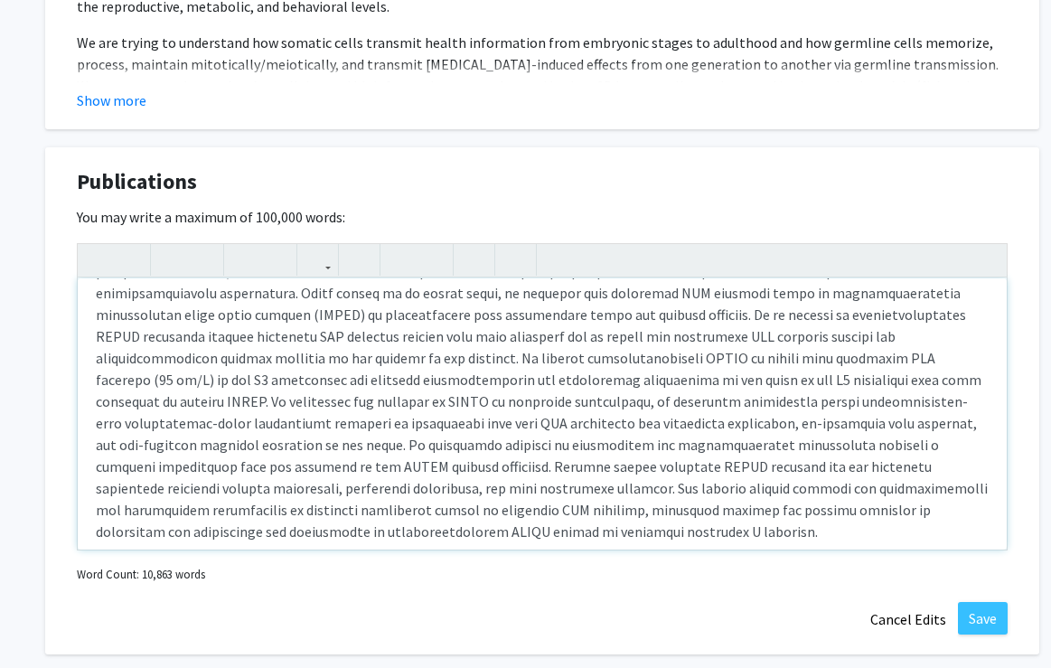
scroll to position [1464, 0]
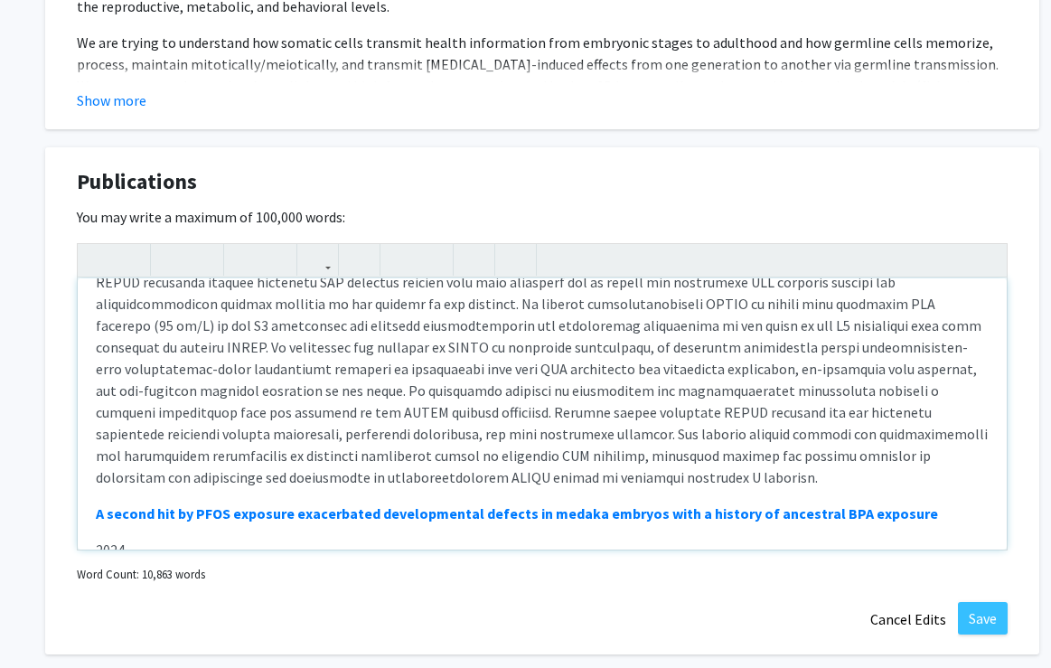
click at [363, 436] on p "Note to users with screen readers: Please deactivate our accessibility plugin f…" at bounding box center [542, 325] width 893 height 325
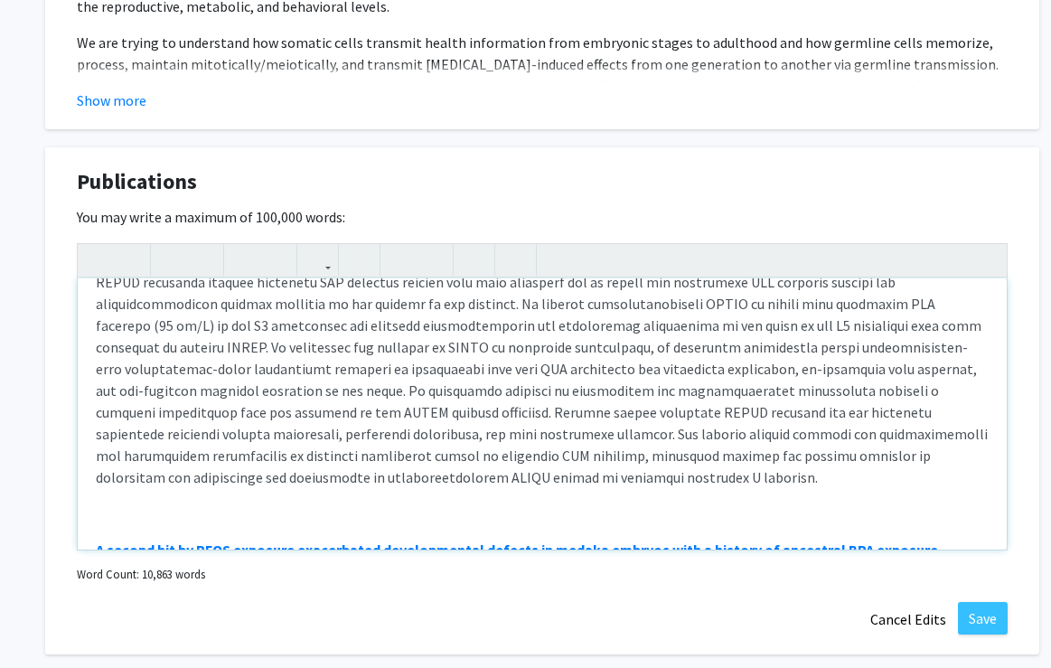
type textarea "<p><strong><a href="[URL][DOMAIN_NAME]">Impacts of Acrylamide on testis and spe…"
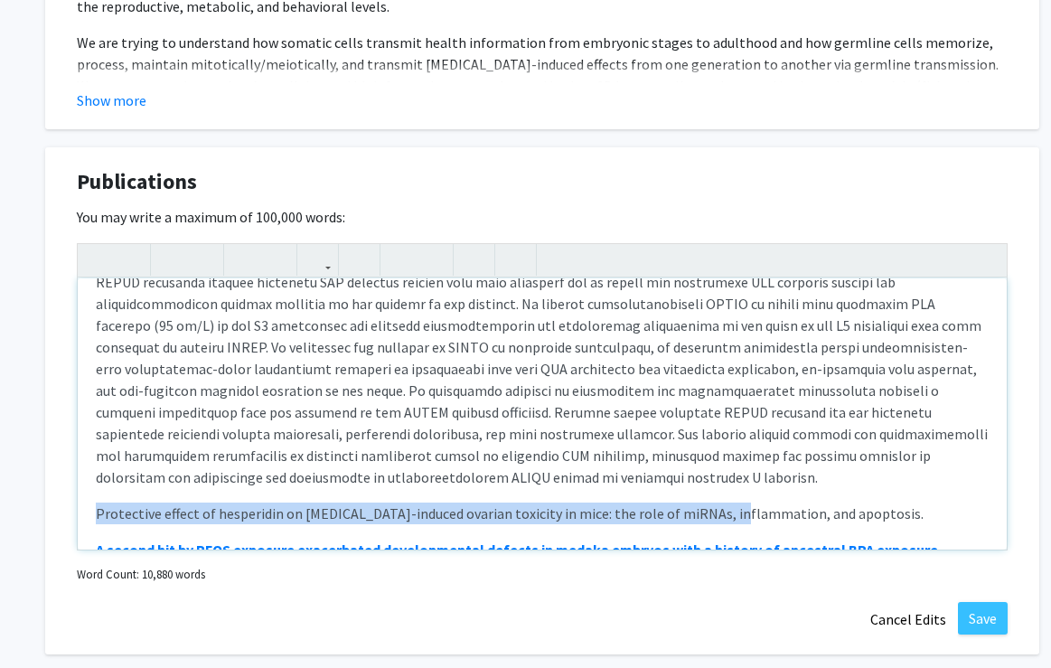
drag, startPoint x: 94, startPoint y: 466, endPoint x: 725, endPoint y: 479, distance: 630.8
click at [725, 480] on div "Impacts of Acrylamide on testis and spermatozoa 2025 PFOS caused fertility defe…" at bounding box center [542, 413] width 929 height 271
click at [859, 502] on p "Protective effect of hesperidin on [MEDICAL_DATA]-induced ovarian toxicity in m…" at bounding box center [542, 513] width 893 height 22
click at [310, 245] on use "button" at bounding box center [310, 245] width 0 height 0
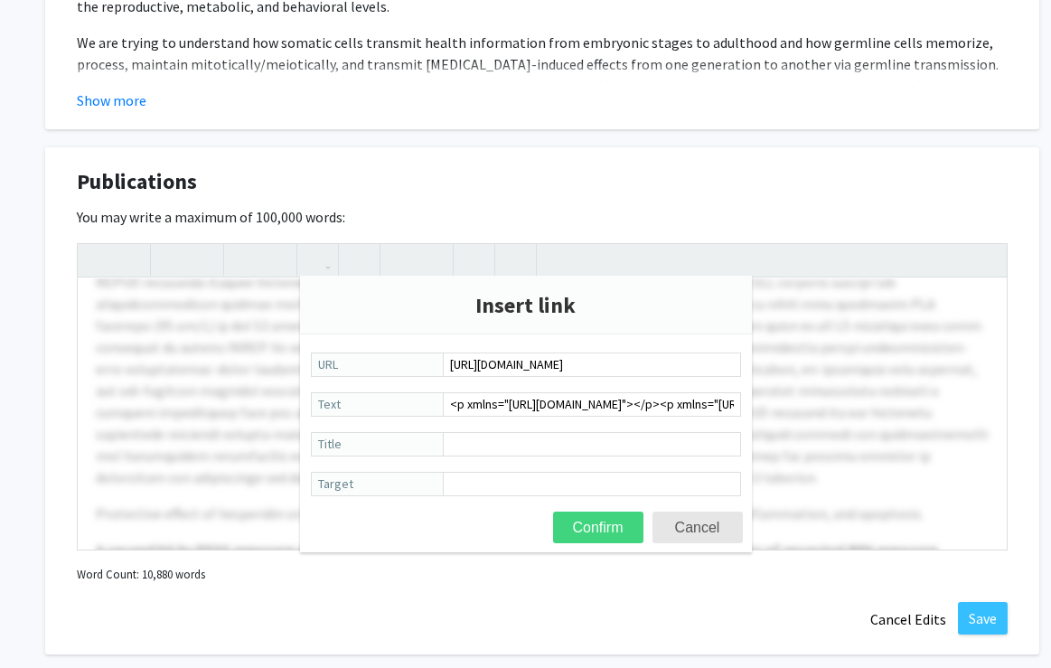
type input "[URL][DOMAIN_NAME]"
click at [604, 527] on button "Confirm" at bounding box center [598, 527] width 90 height 32
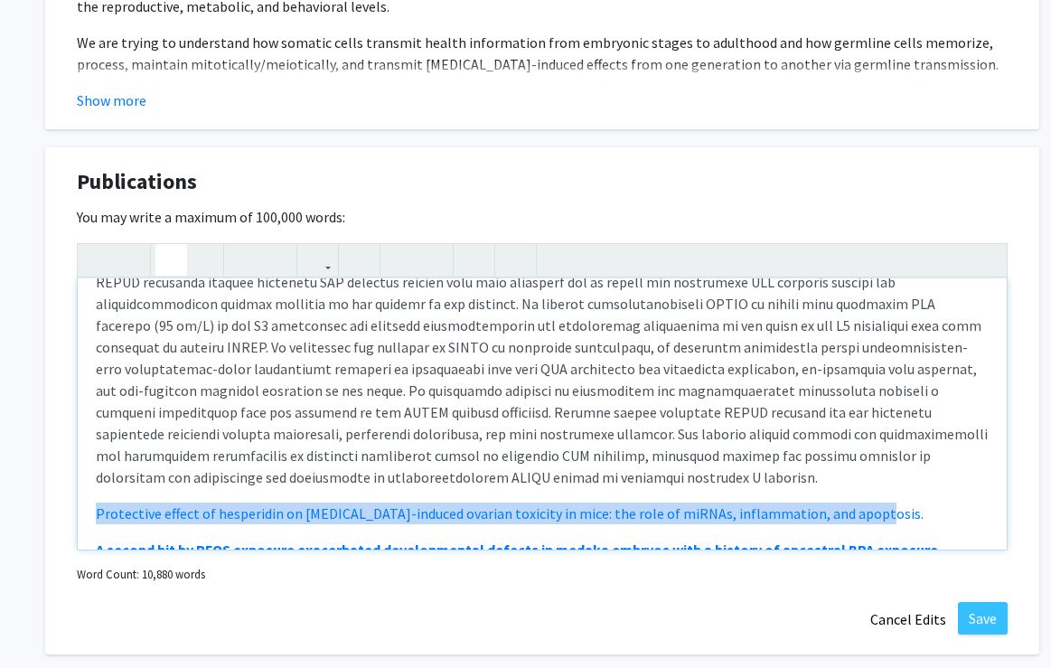
click at [172, 253] on icon "button" at bounding box center [171, 260] width 15 height 30
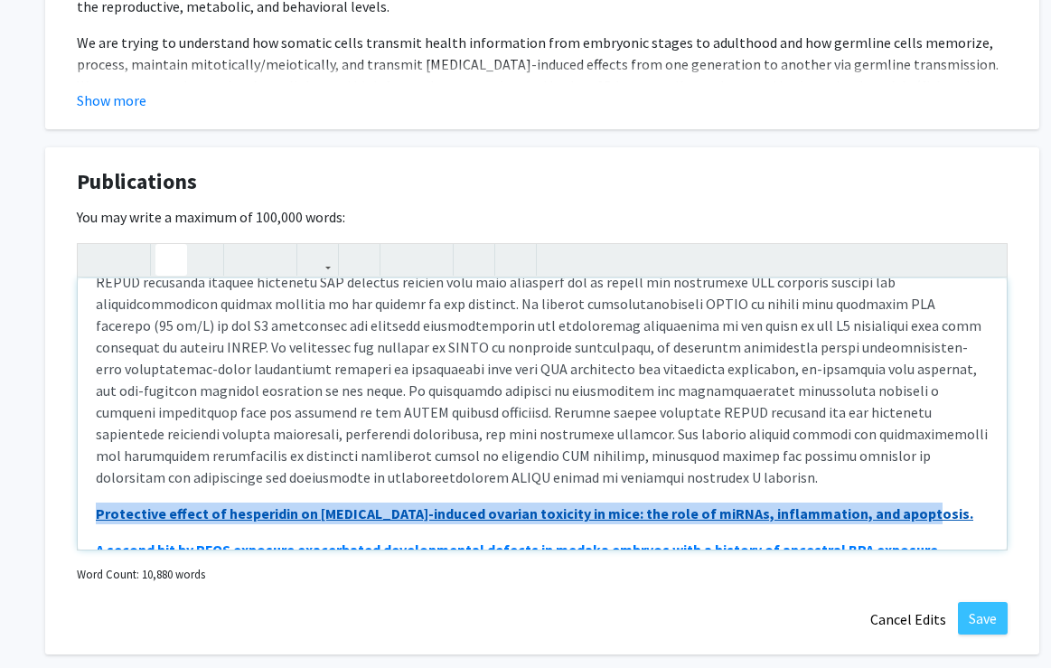
click at [917, 502] on p "Protective effect of hesperidin on [MEDICAL_DATA]-induced ovarian toxicity in m…" at bounding box center [542, 513] width 893 height 22
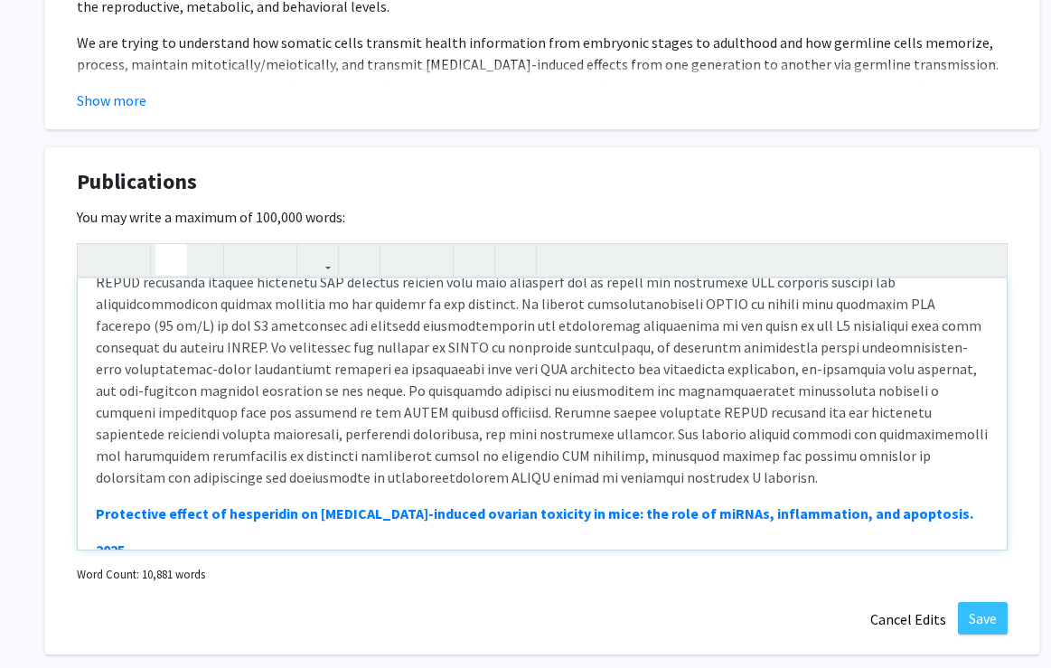
scroll to position [1465, 0]
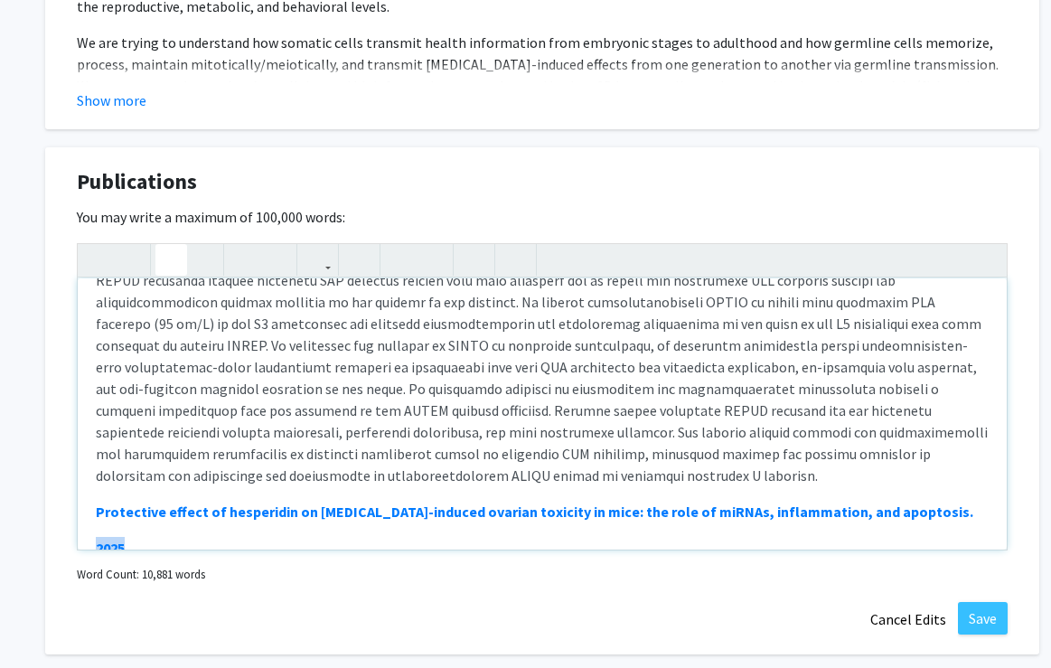
drag, startPoint x: 153, startPoint y: 500, endPoint x: 93, endPoint y: 502, distance: 59.7
click at [93, 501] on div "Impacts of Acrylamide on testis and spermatozoa 2025 PFOS caused fertility defe…" at bounding box center [542, 413] width 929 height 271
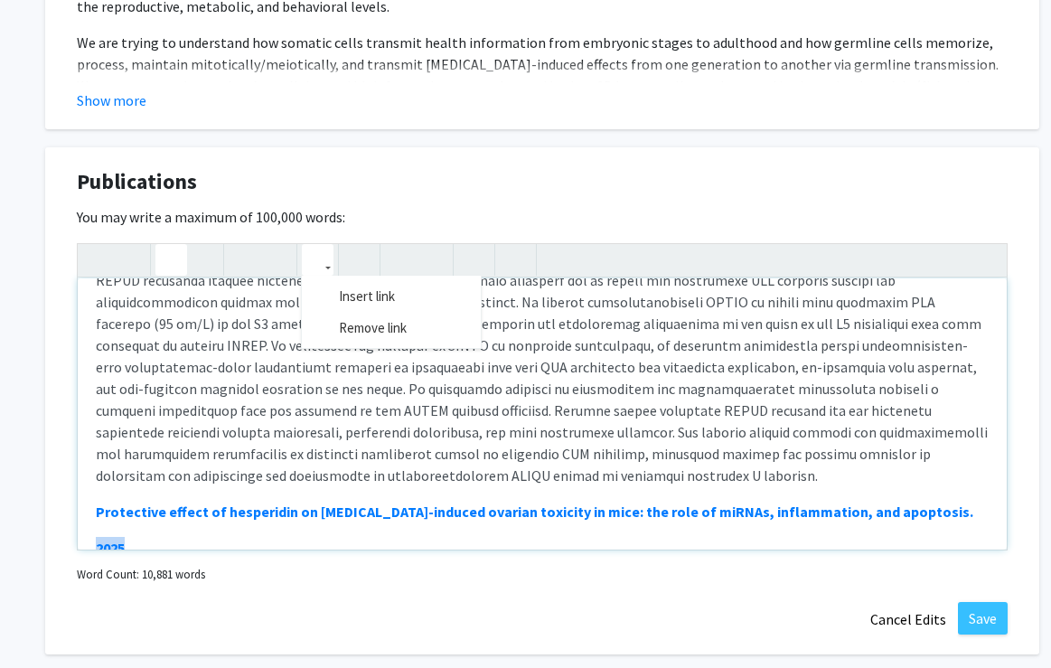
click at [324, 265] on icon "button" at bounding box center [317, 260] width 15 height 30
click at [348, 330] on div "Impacts of Acrylamide on testis and spermatozoa 2025 PFOS caused fertility defe…" at bounding box center [542, 396] width 931 height 307
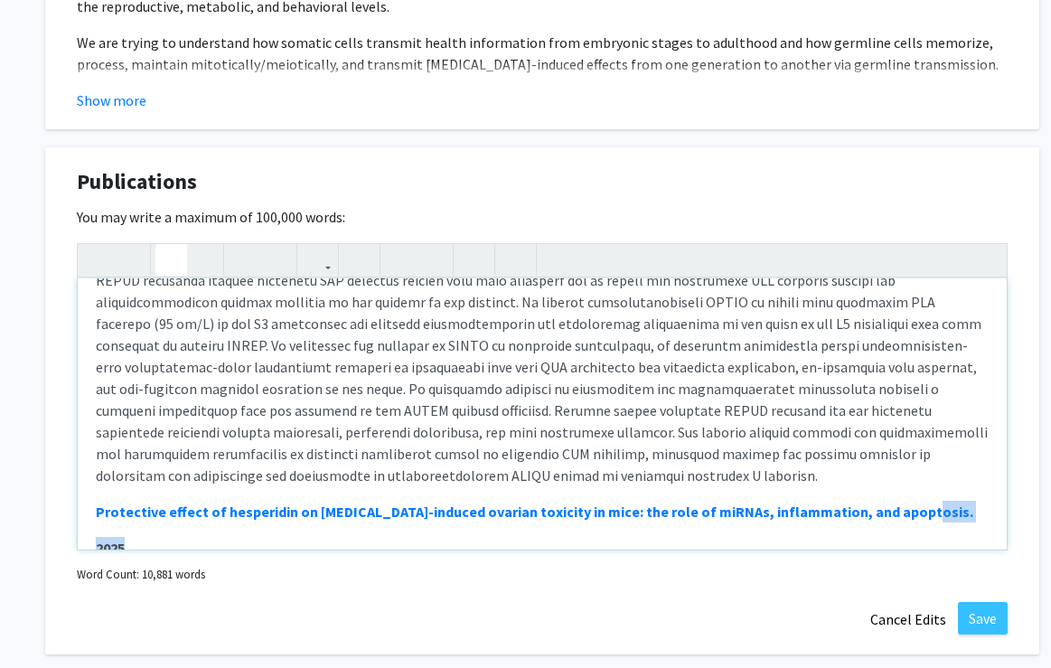
click at [173, 261] on icon "button" at bounding box center [171, 260] width 15 height 30
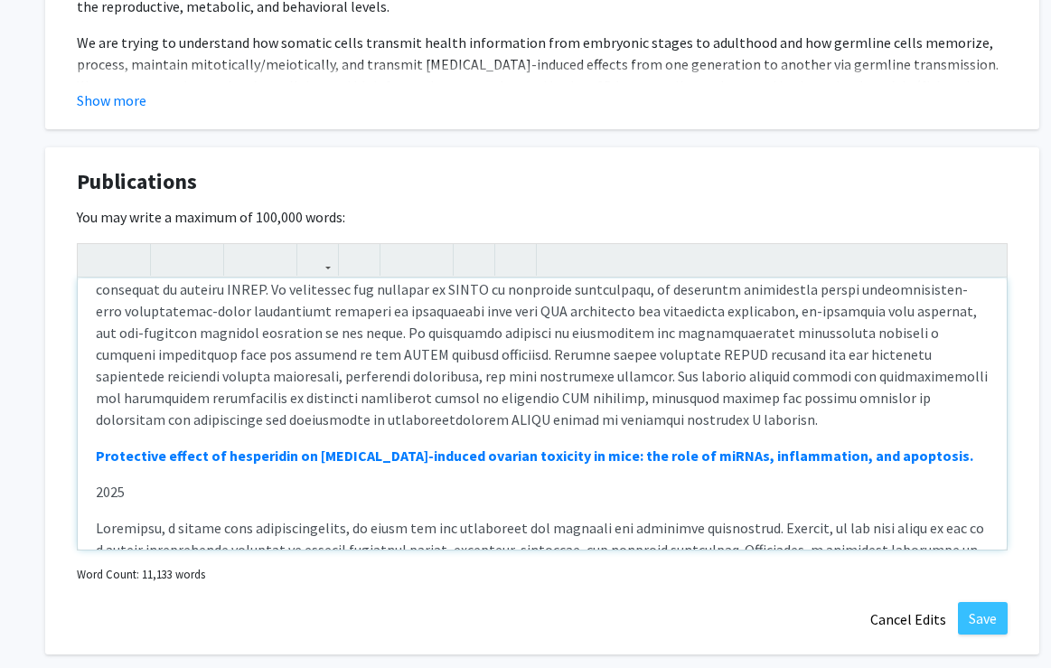
click at [364, 370] on p "Note to users with screen readers: Please deactivate our accessibility plugin f…" at bounding box center [542, 267] width 893 height 325
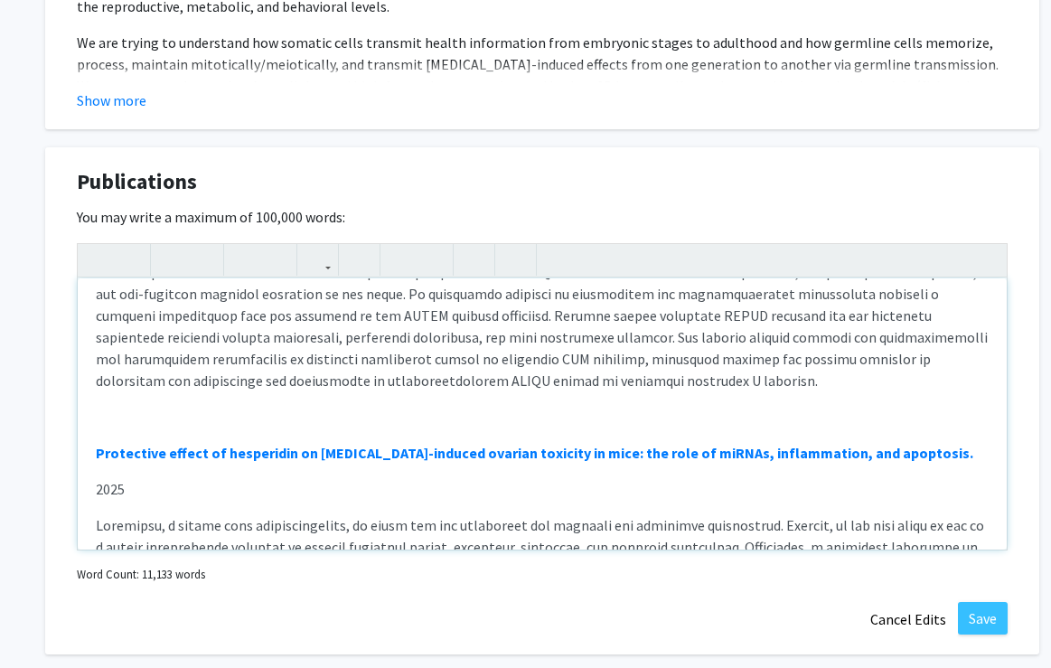
scroll to position [1571, 0]
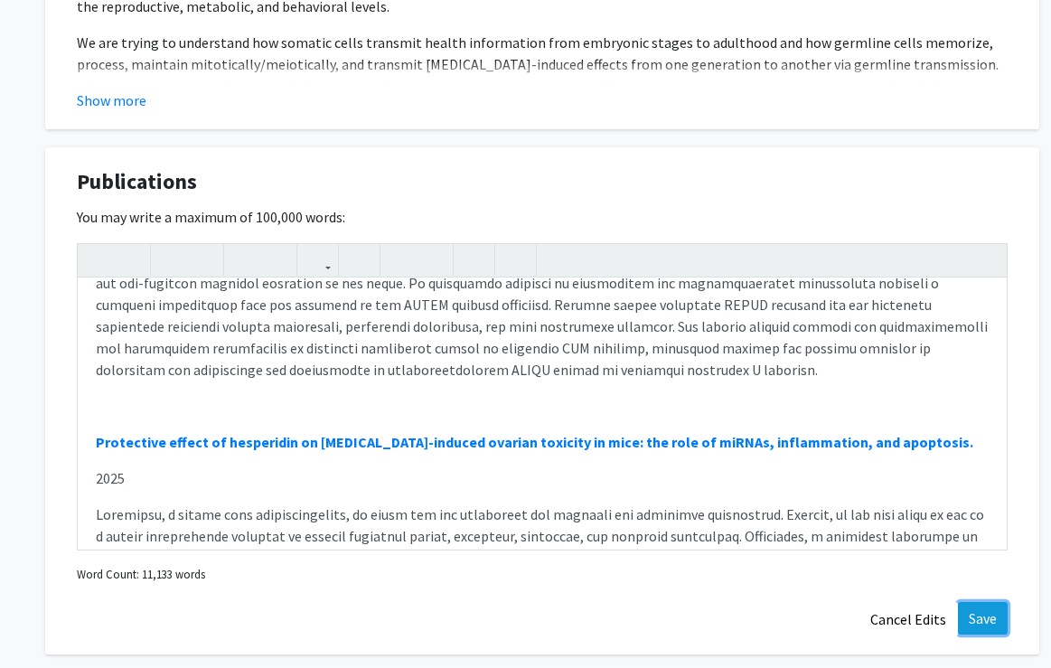
click at [976, 620] on button "Save" at bounding box center [983, 618] width 50 height 33
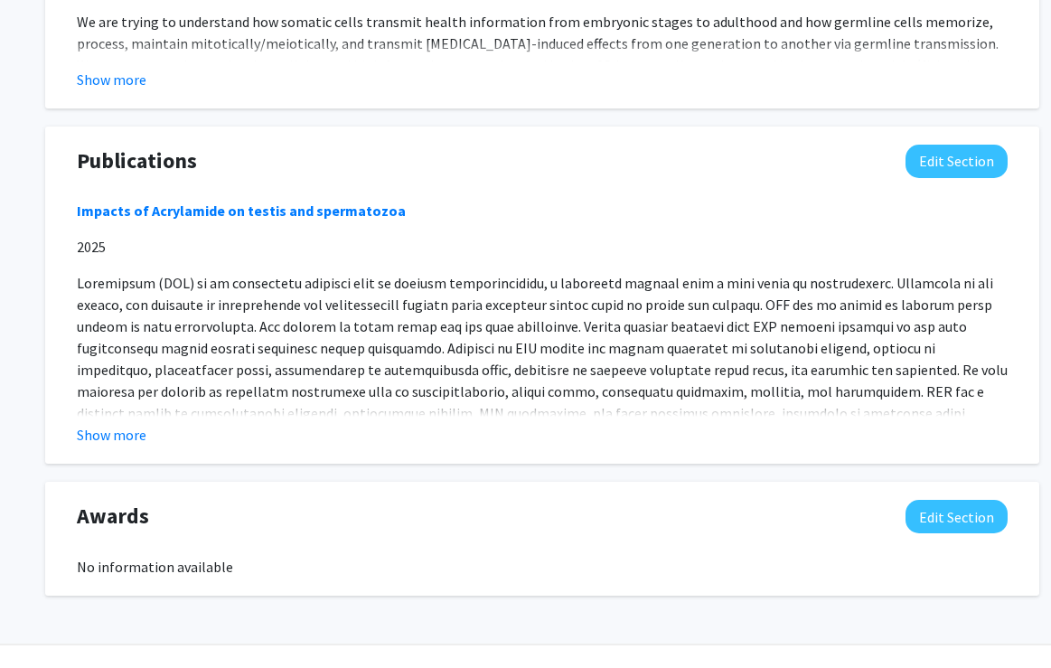
scroll to position [1593, 0]
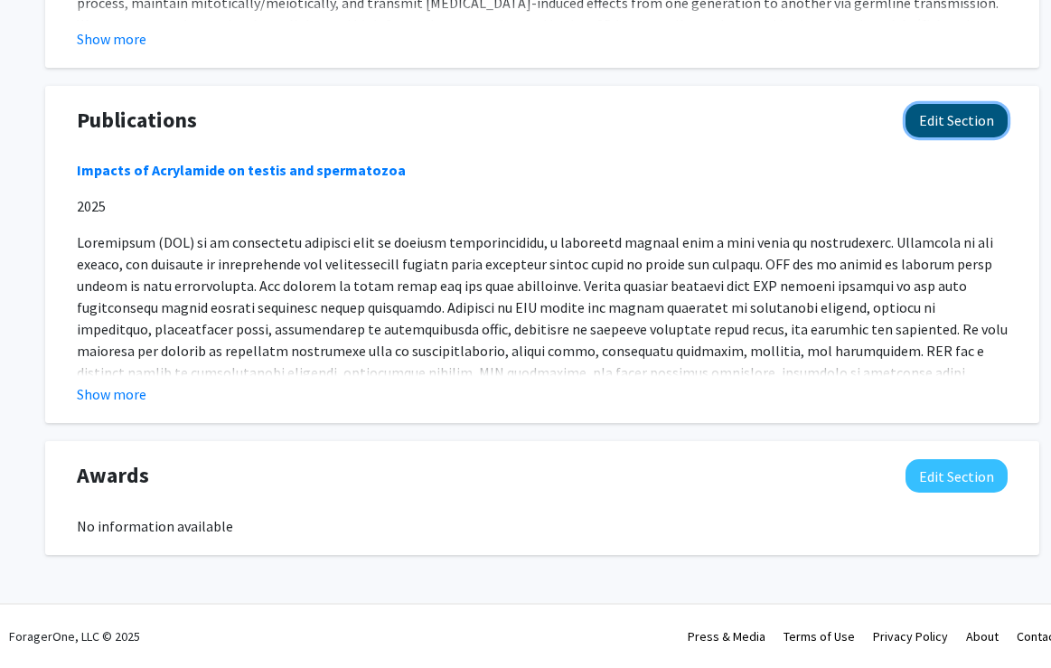
click at [948, 119] on button "Edit Section" at bounding box center [956, 120] width 102 height 33
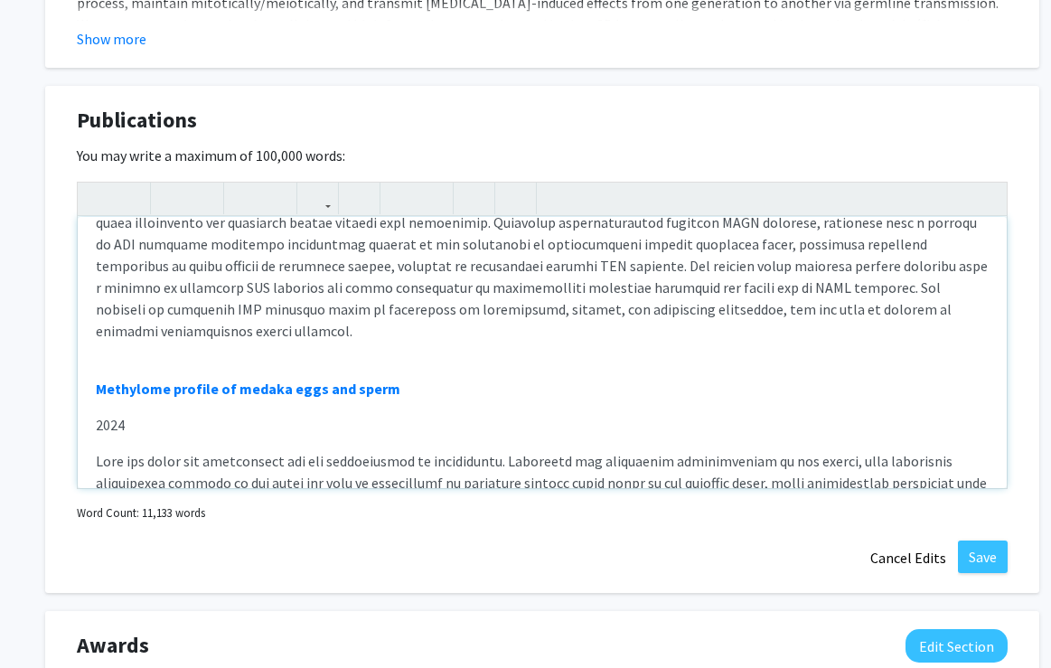
scroll to position [2407, 0]
click at [934, 270] on p "Note to users with screen readers: Please deactivate our accessibility plugin f…" at bounding box center [542, 191] width 893 height 347
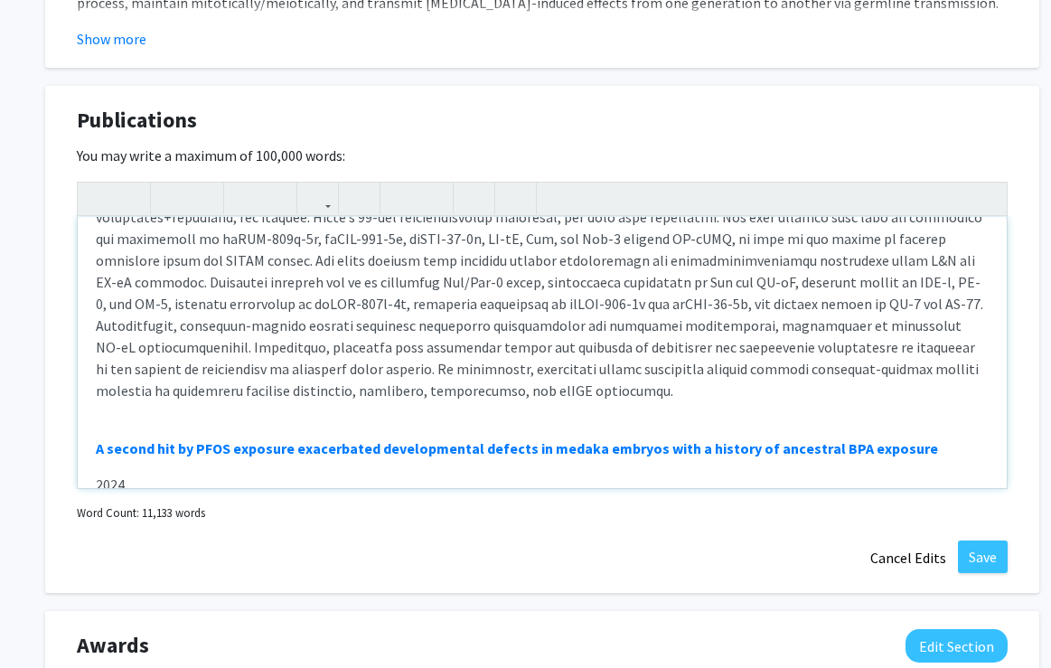
scroll to position [1918, 0]
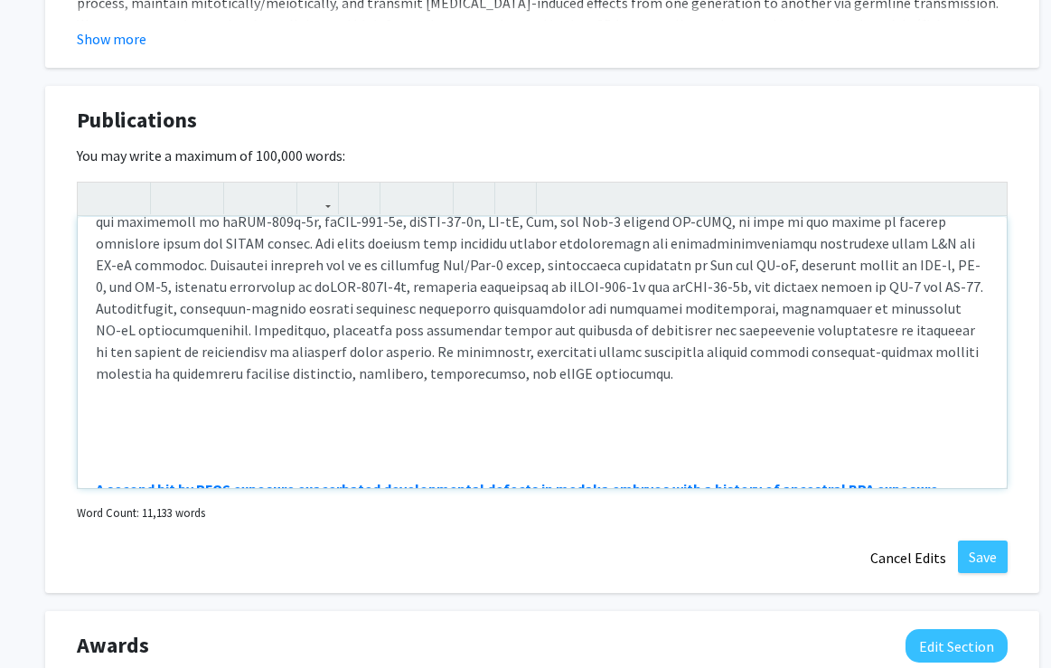
scroll to position [1904, 0]
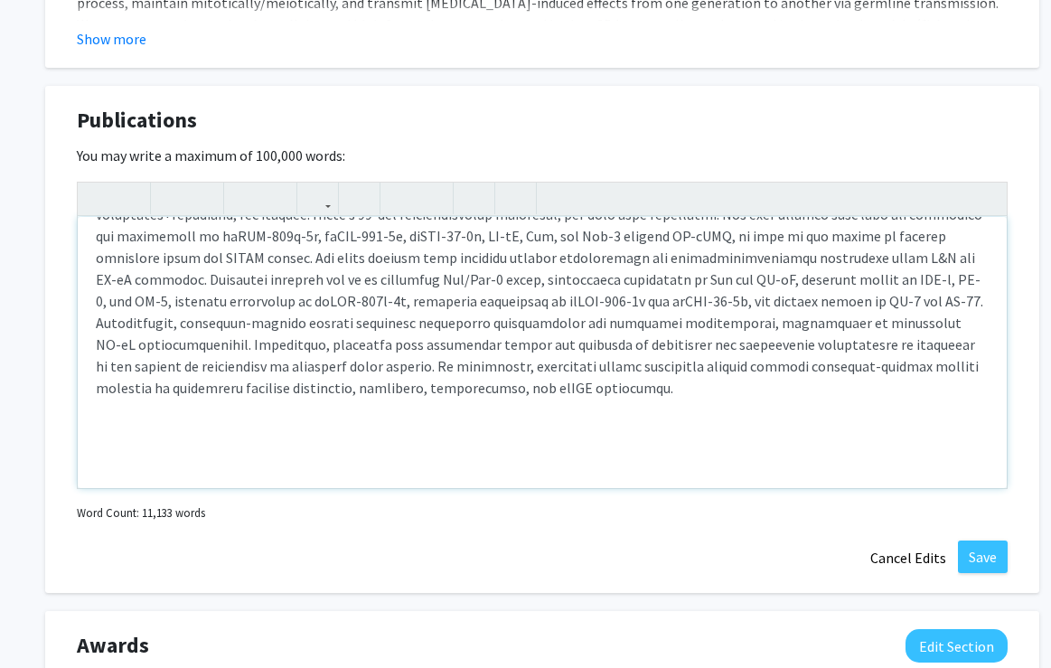
click at [106, 384] on div "Impacts of Acrylamide on testis and spermatozoa 2025 PFOS caused fertility defe…" at bounding box center [542, 352] width 929 height 271
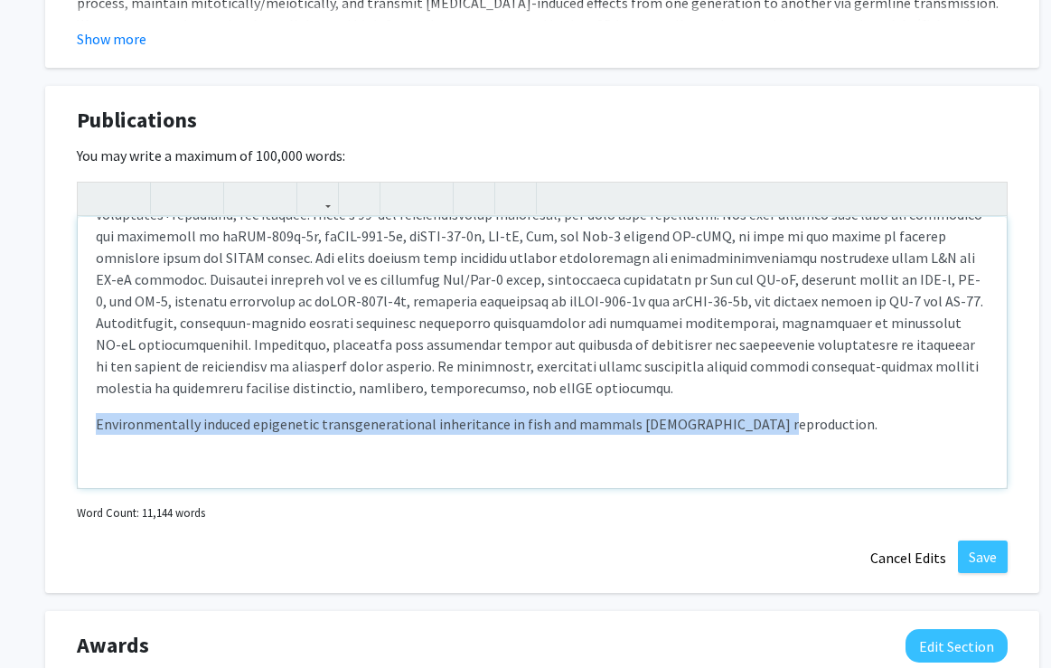
drag, startPoint x: 92, startPoint y: 373, endPoint x: 751, endPoint y: 378, distance: 658.7
click at [752, 378] on div "Impacts of Acrylamide on testis and spermatozoa 2025 PFOS caused fertility defe…" at bounding box center [542, 352] width 929 height 271
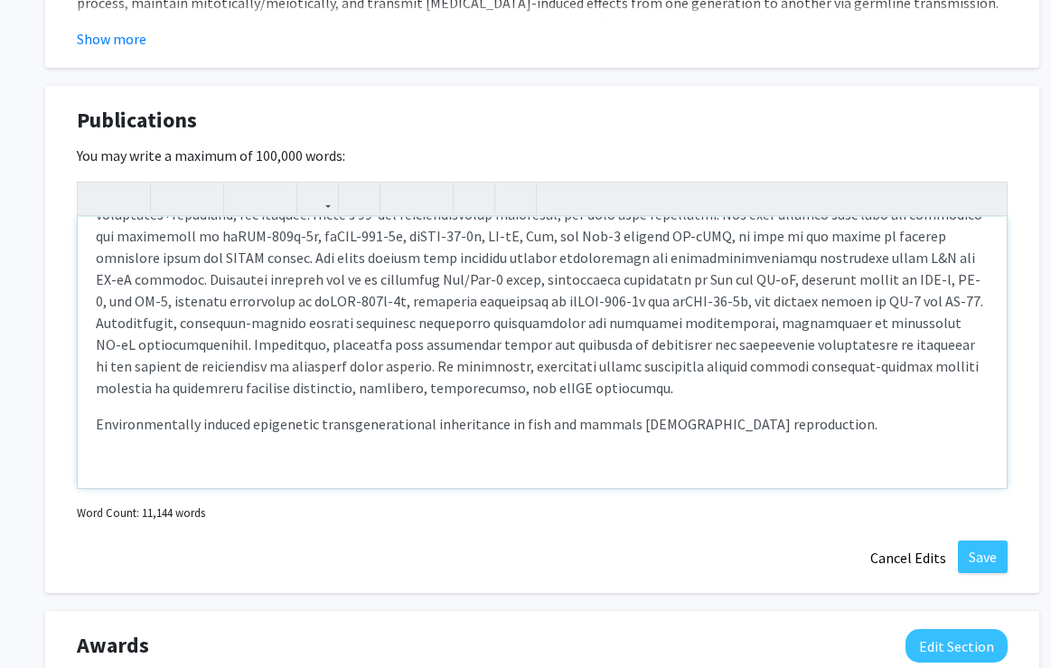
click at [763, 413] on p "Environmentally induced epigenetic transgenerational inheritance in fish and ma…" at bounding box center [542, 424] width 893 height 22
click at [98, 443] on div "Impacts of Acrylamide on testis and spermatozoa 2025 PFOS caused fertility defe…" at bounding box center [542, 352] width 929 height 271
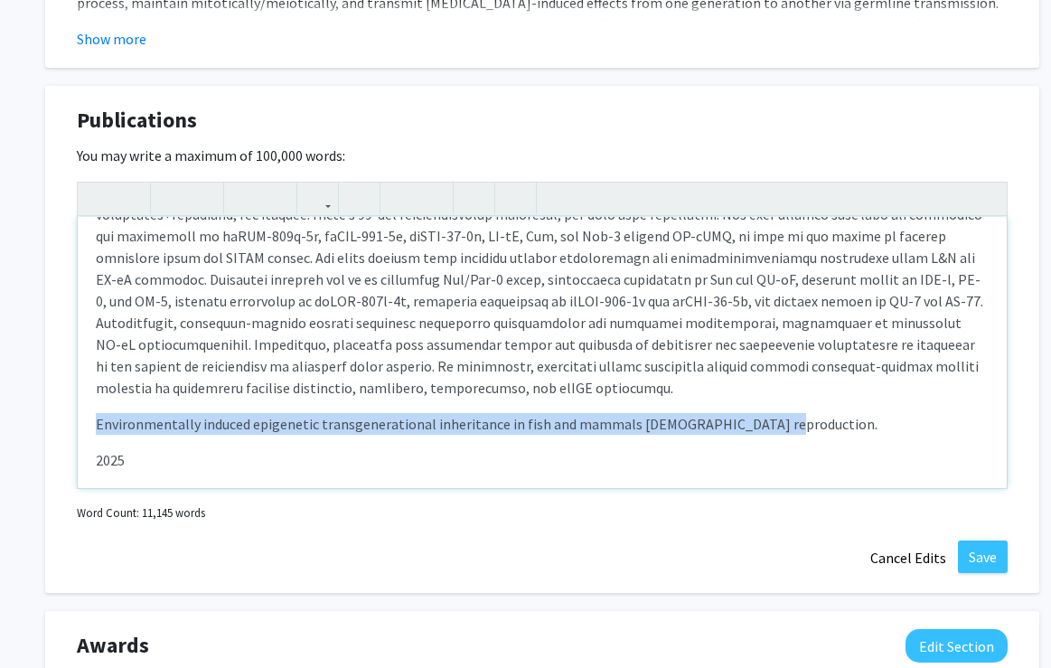
drag, startPoint x: 95, startPoint y: 382, endPoint x: 762, endPoint y: 386, distance: 666.8
click at [762, 413] on p "Environmentally induced epigenetic transgenerational inheritance in fish and ma…" at bounding box center [542, 424] width 893 height 22
click at [172, 192] on icon "button" at bounding box center [171, 198] width 15 height 30
type textarea "<p><strong><a href="[URL][DOMAIN_NAME]">Impacts of Acrylamide on testis and spe…"
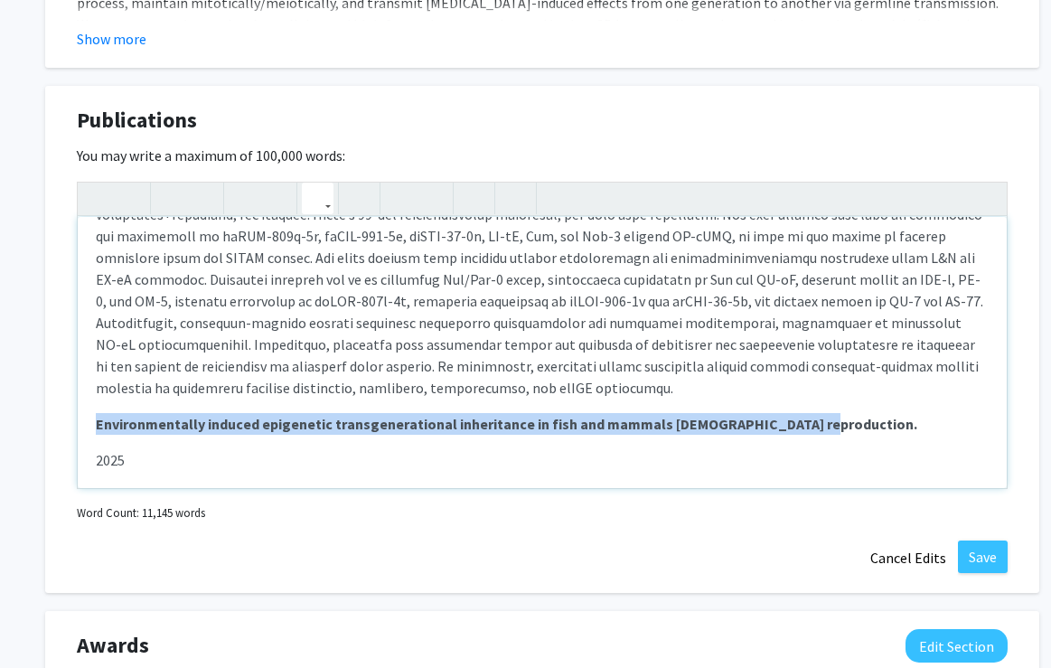
click at [323, 201] on icon "button" at bounding box center [317, 198] width 15 height 30
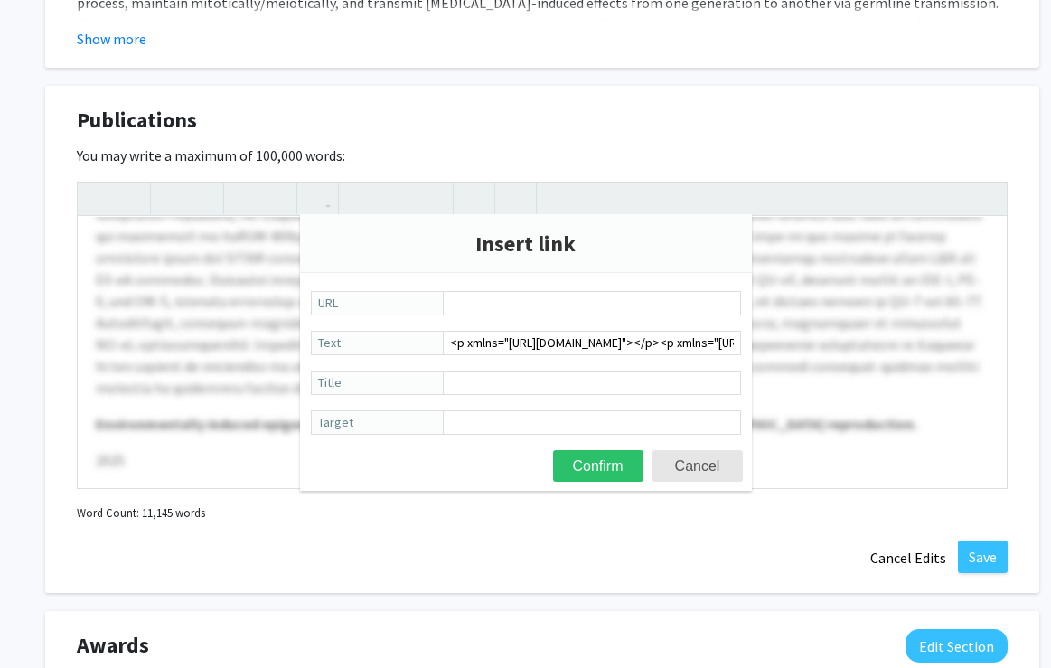
click at [597, 467] on button "Confirm" at bounding box center [598, 466] width 90 height 32
click at [505, 301] on input "URL Required" at bounding box center [592, 303] width 298 height 24
paste input "[URL][DOMAIN_NAME]"
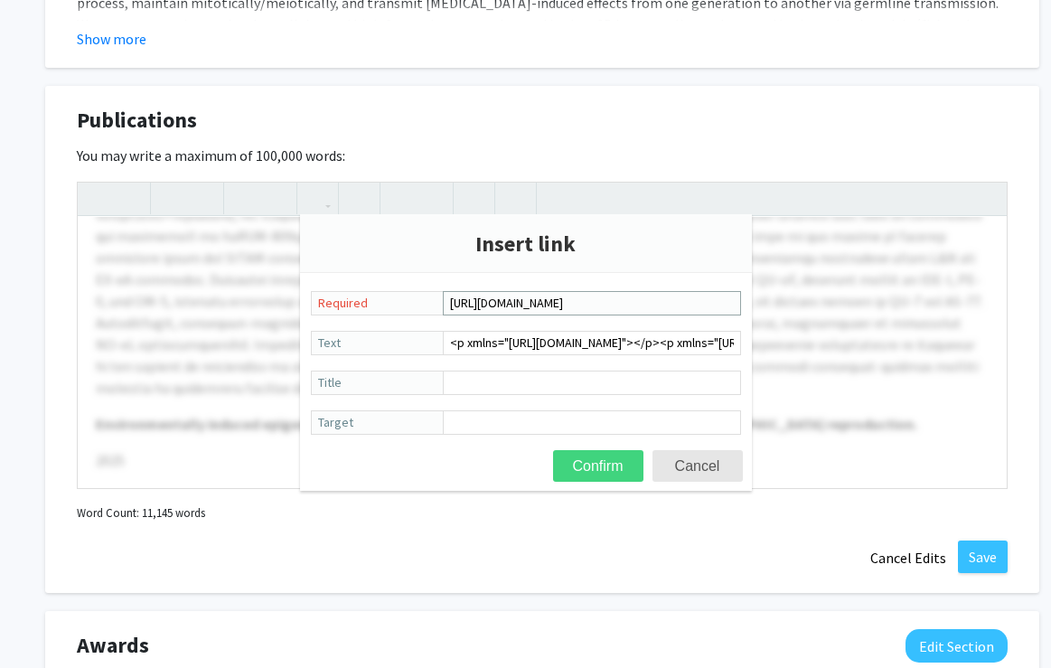
type input "[URL][DOMAIN_NAME]"
click at [598, 468] on button "Confirm" at bounding box center [598, 466] width 90 height 32
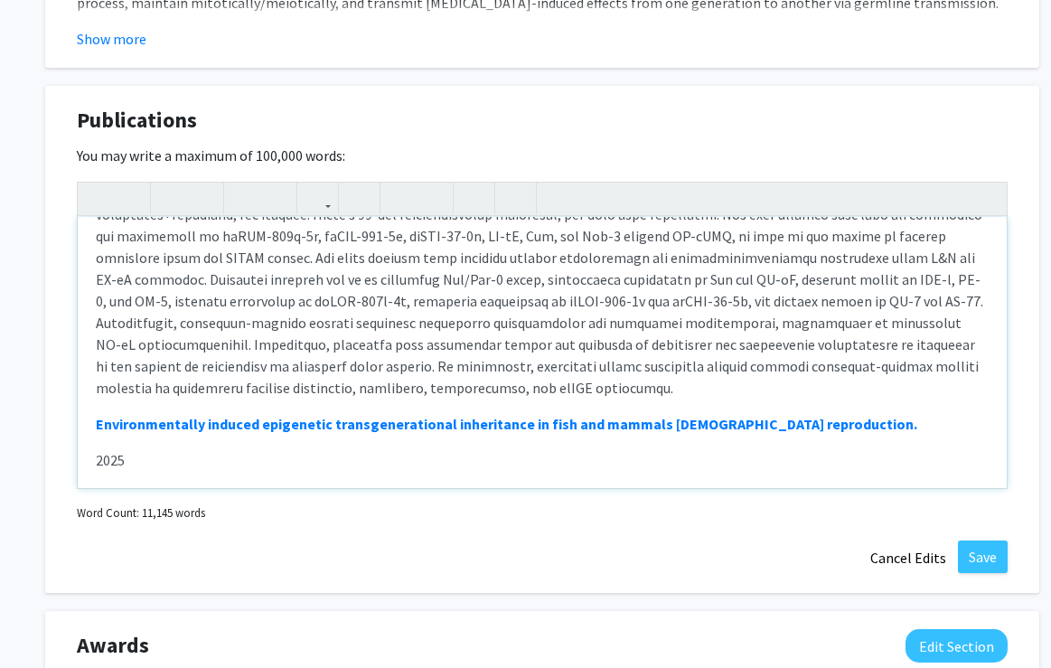
click at [97, 445] on div "Impacts of Acrylamide on testis and spermatozoa 2025 PFOS caused fertility defe…" at bounding box center [542, 352] width 929 height 271
type textarea "<p><strong><a href="[URL][DOMAIN_NAME]">Impacts of Acrylamide on testis and spe…"
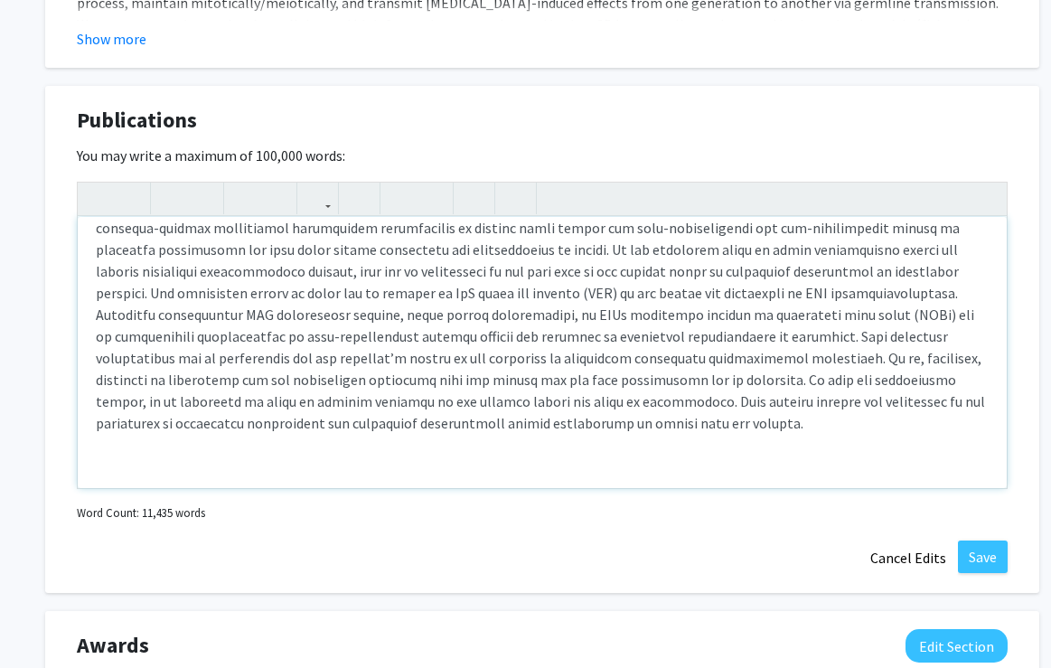
scroll to position [2317, 0]
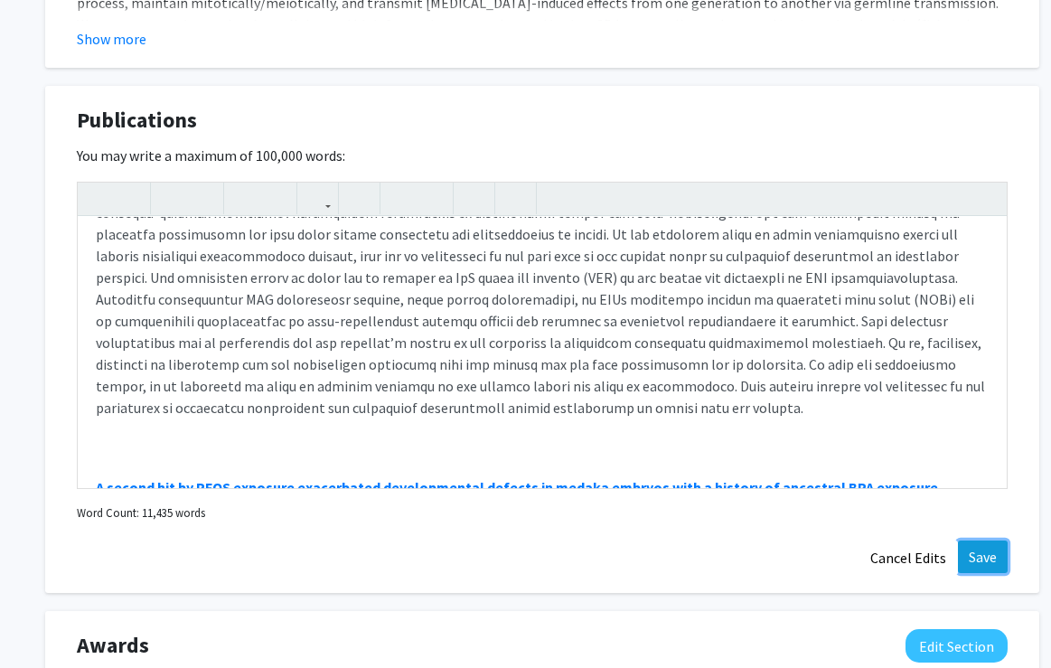
click at [983, 557] on button "Save" at bounding box center [983, 556] width 50 height 33
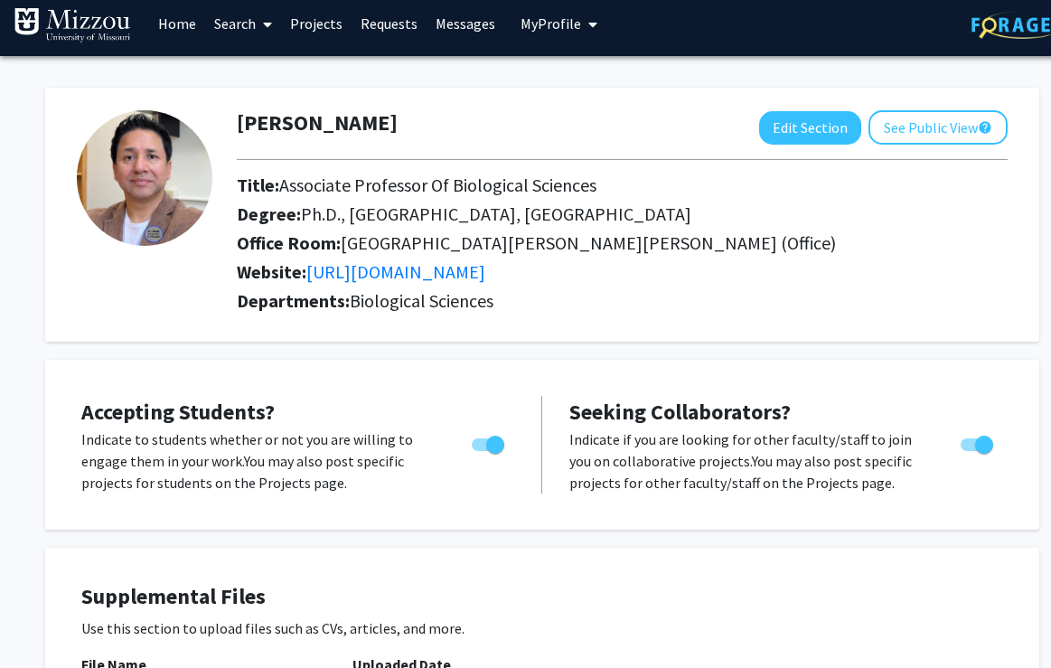
scroll to position [0, 0]
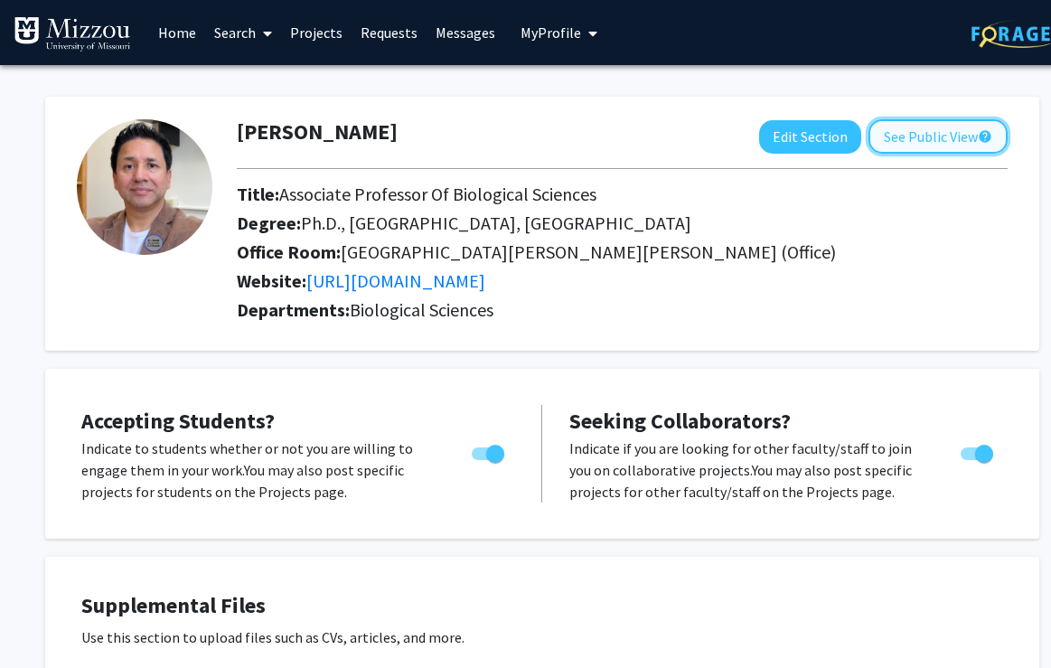
click at [937, 142] on button "See Public View help" at bounding box center [937, 136] width 139 height 34
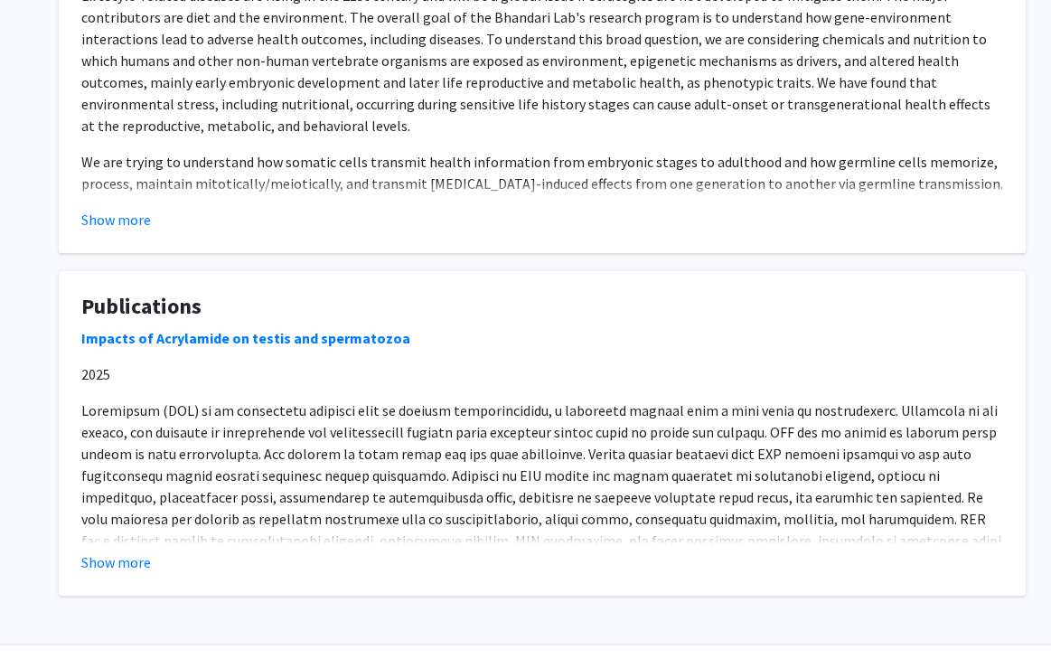
scroll to position [900, 0]
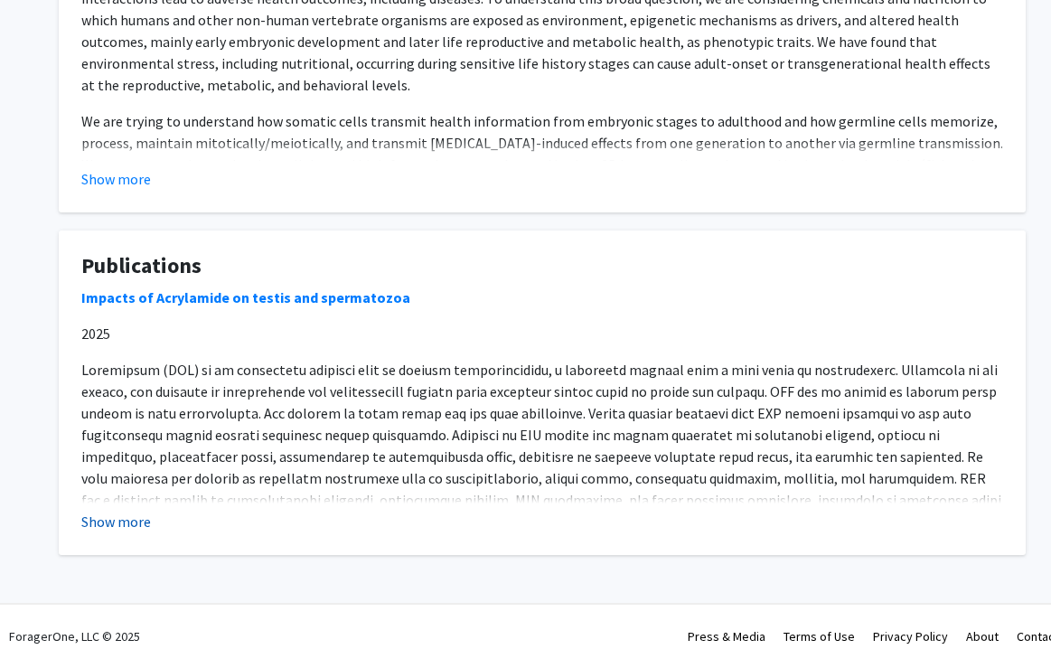
click at [111, 518] on button "Show more" at bounding box center [116, 521] width 70 height 22
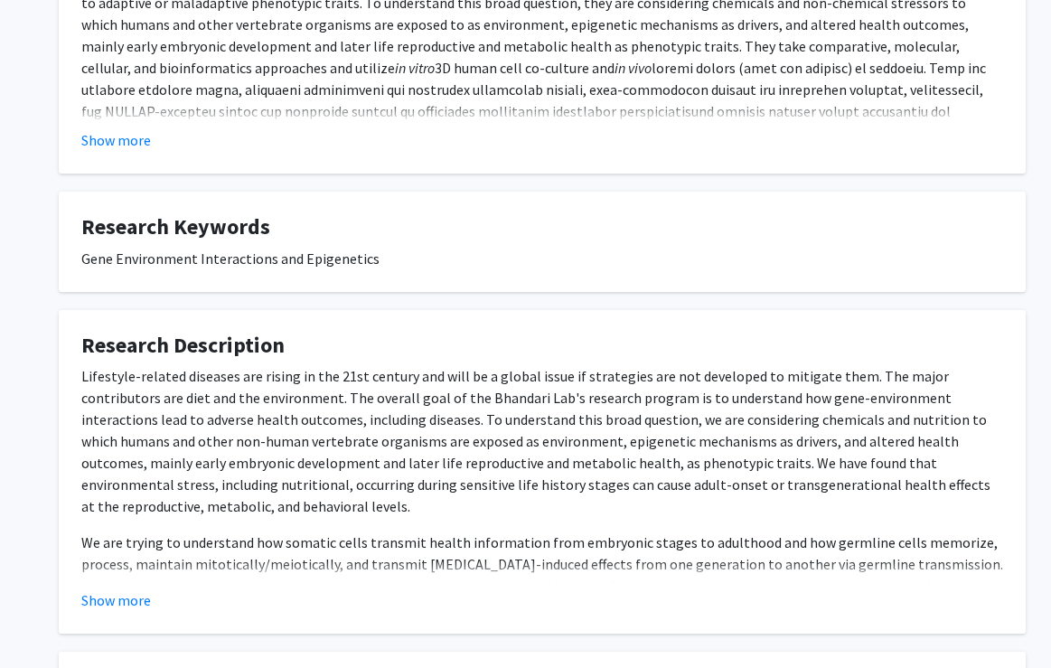
scroll to position [0, 0]
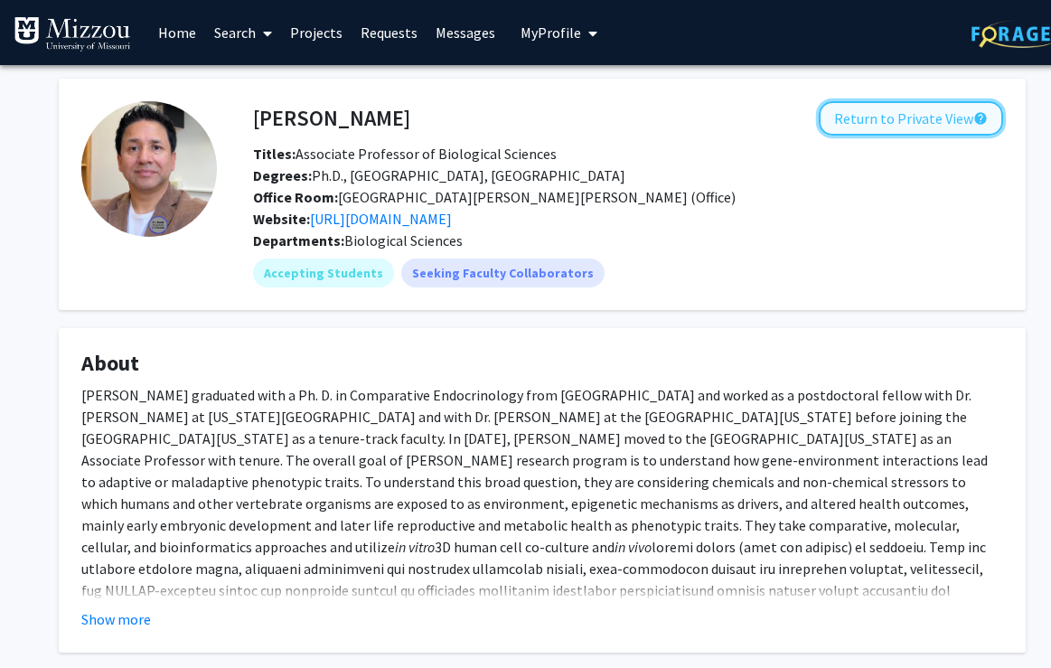
click at [936, 112] on button "Return to Private View help" at bounding box center [911, 118] width 184 height 34
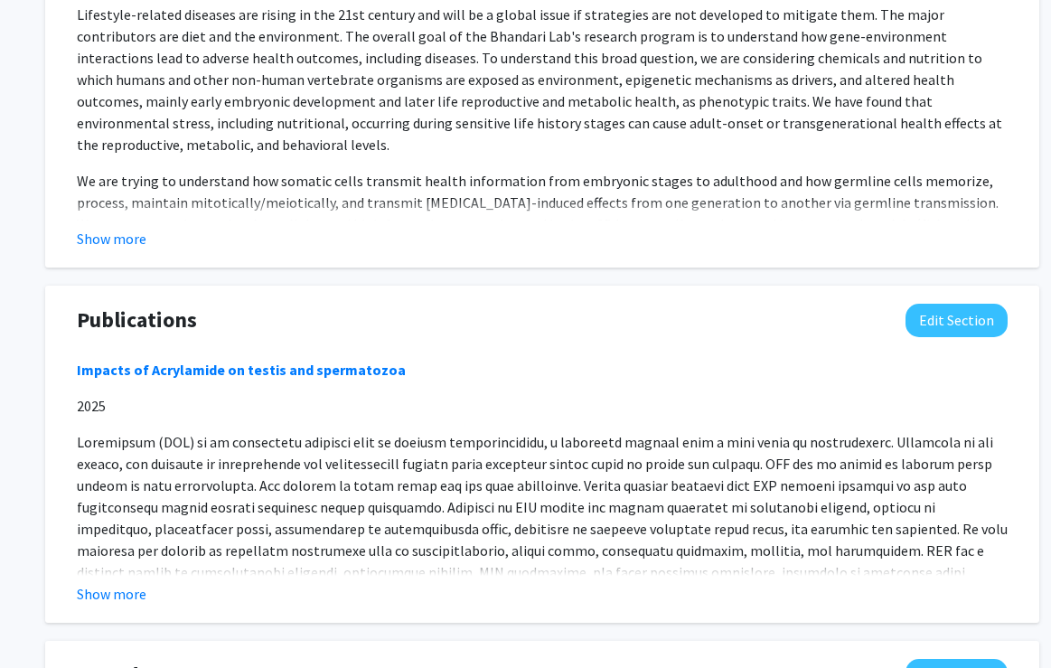
scroll to position [1400, 0]
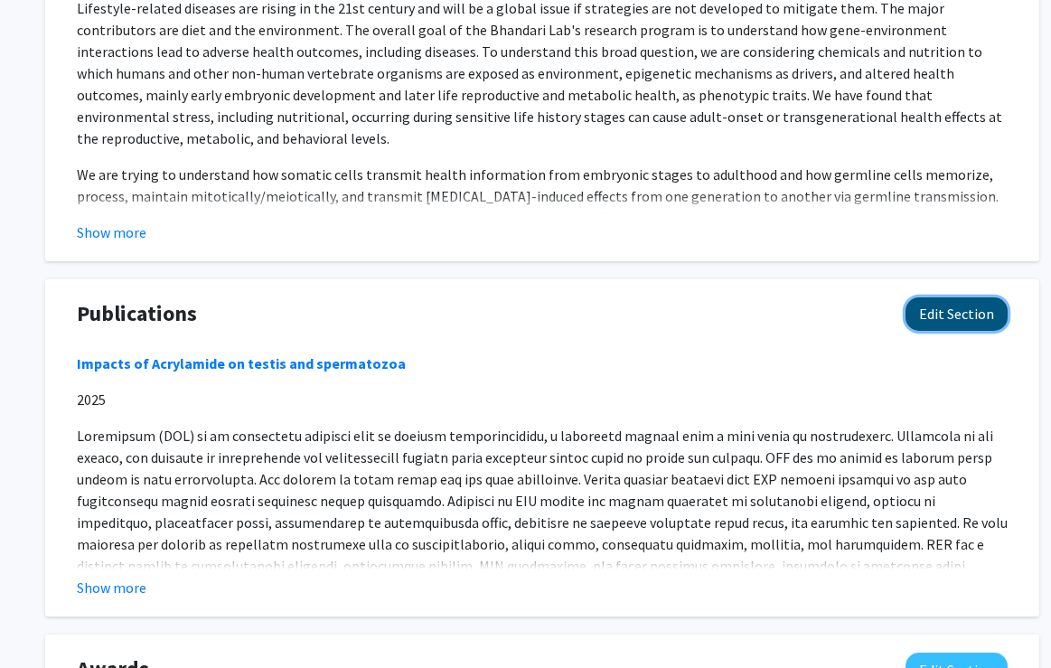
click at [960, 318] on button "Edit Section" at bounding box center [956, 313] width 102 height 33
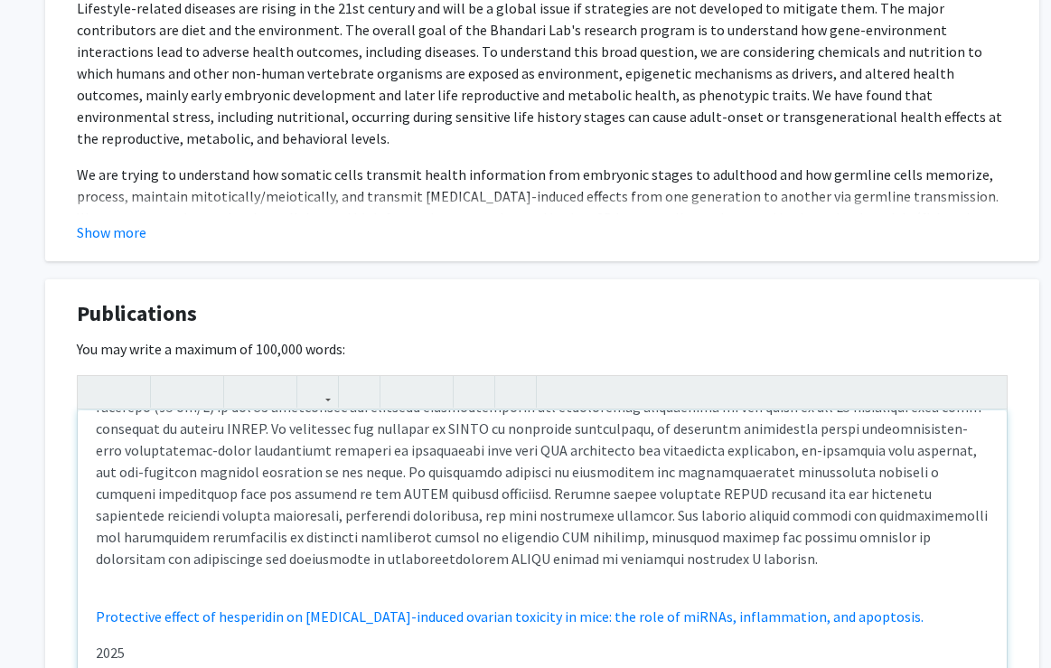
scroll to position [1540, 0]
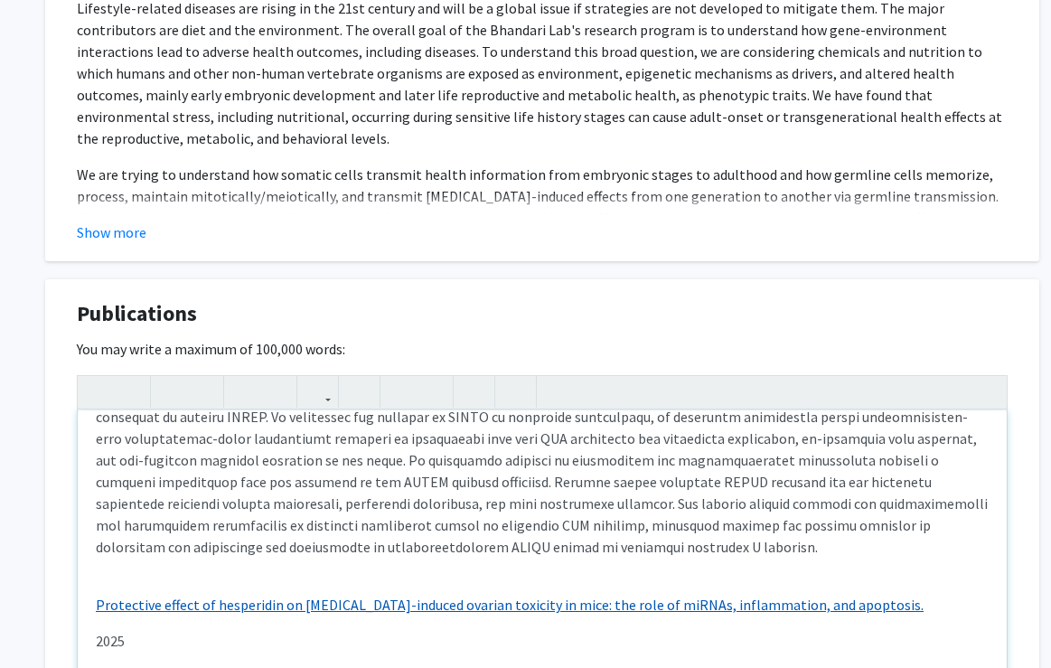
click at [863, 594] on p "Protective effect of hesperidin on [MEDICAL_DATA]-induced ovarian toxicity in m…" at bounding box center [542, 605] width 893 height 22
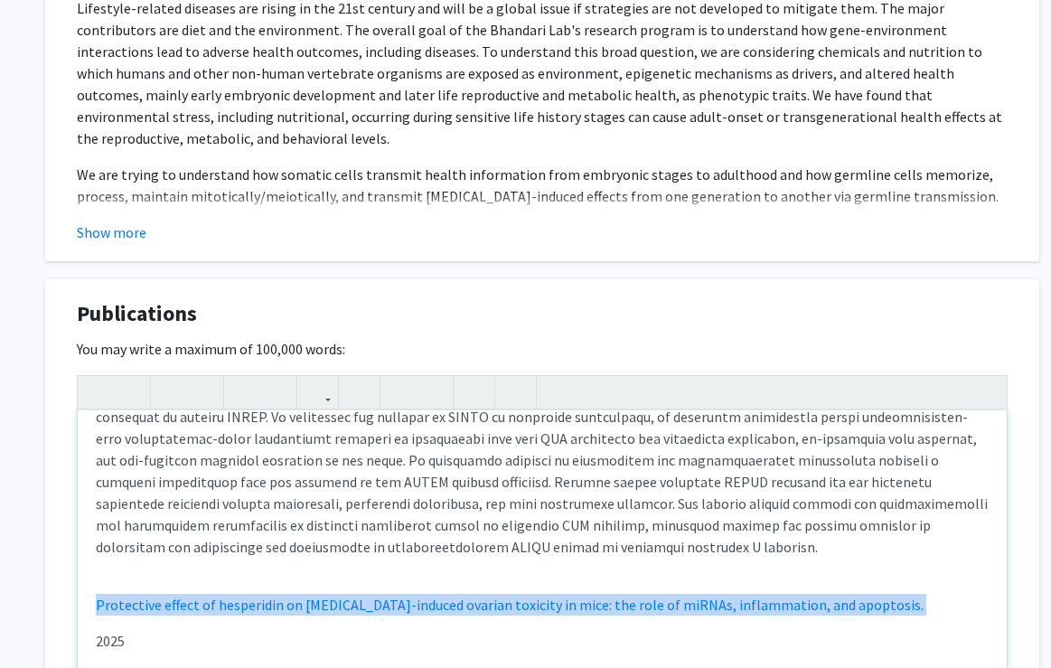
drag, startPoint x: 863, startPoint y: 569, endPoint x: 31, endPoint y: 566, distance: 832.1
type textarea "<p><strong><a href="[URL][DOMAIN_NAME]">Impacts of Acrylamide on testis and spe…"
click at [164, 377] on use "button" at bounding box center [164, 377] width 0 height 0
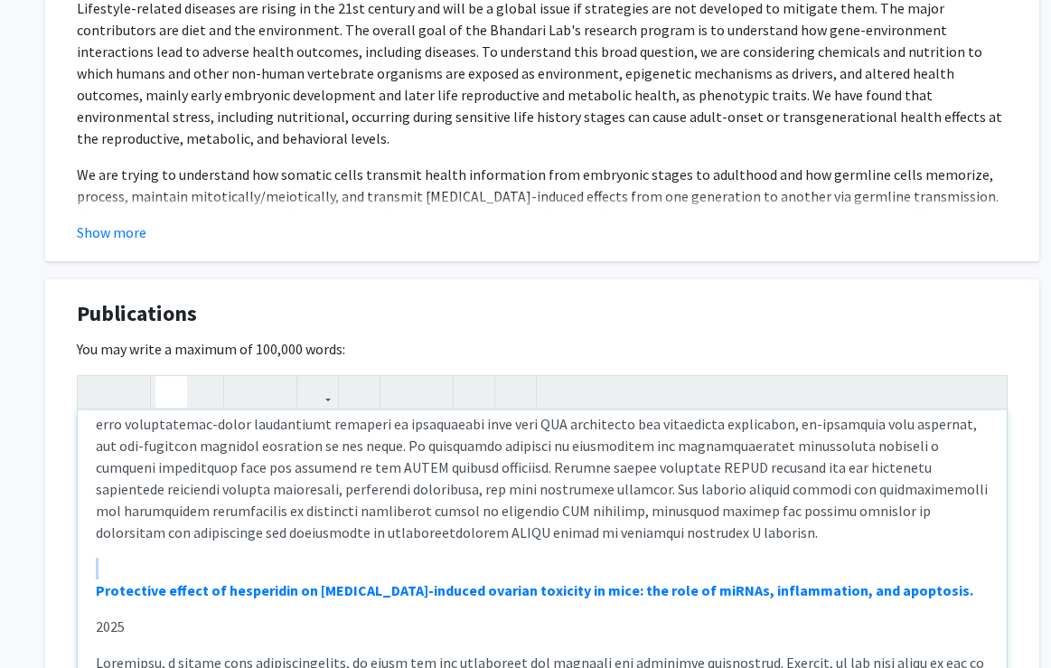
scroll to position [1526, 0]
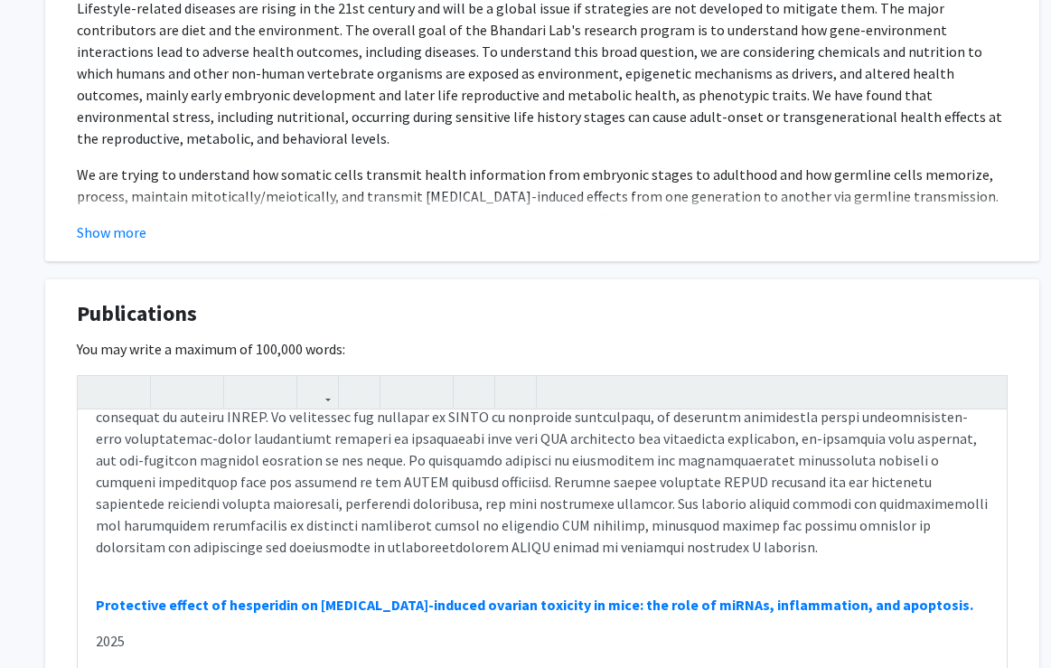
click at [1025, 482] on div "Publications Edit Section You may write a maximum of 100,000 words: Impacts of …" at bounding box center [542, 533] width 994 height 508
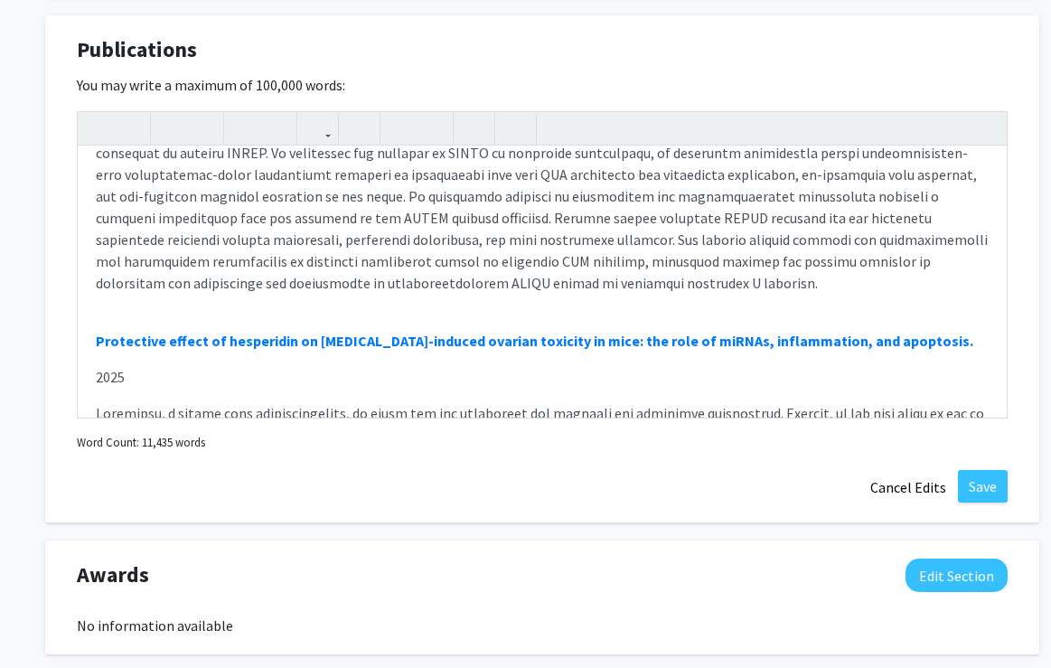
scroll to position [1763, 0]
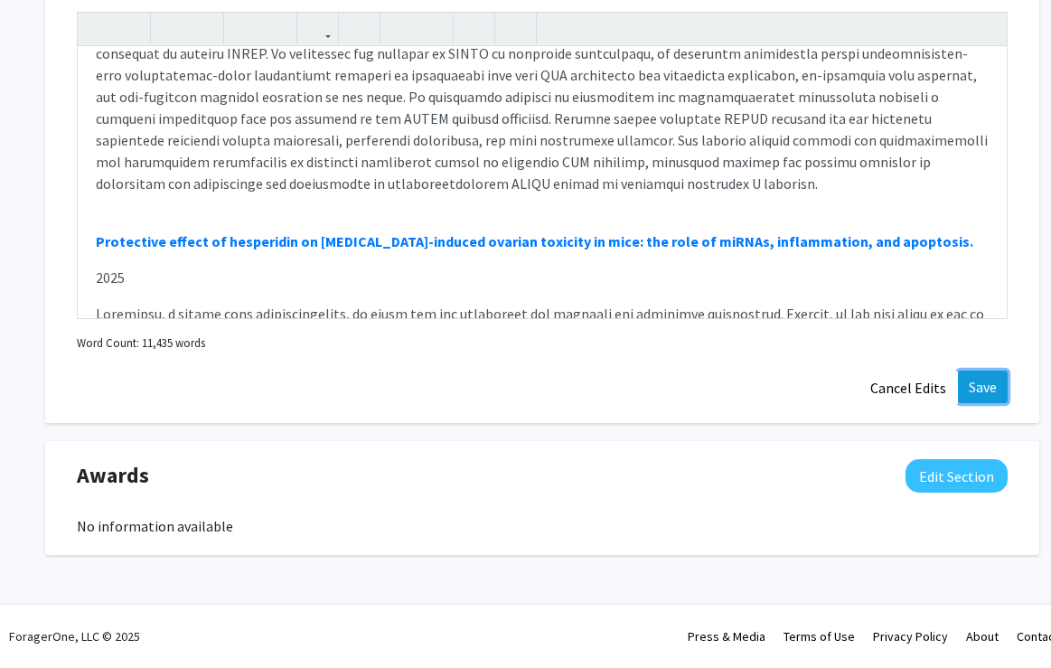
click at [986, 382] on button "Save" at bounding box center [983, 386] width 50 height 33
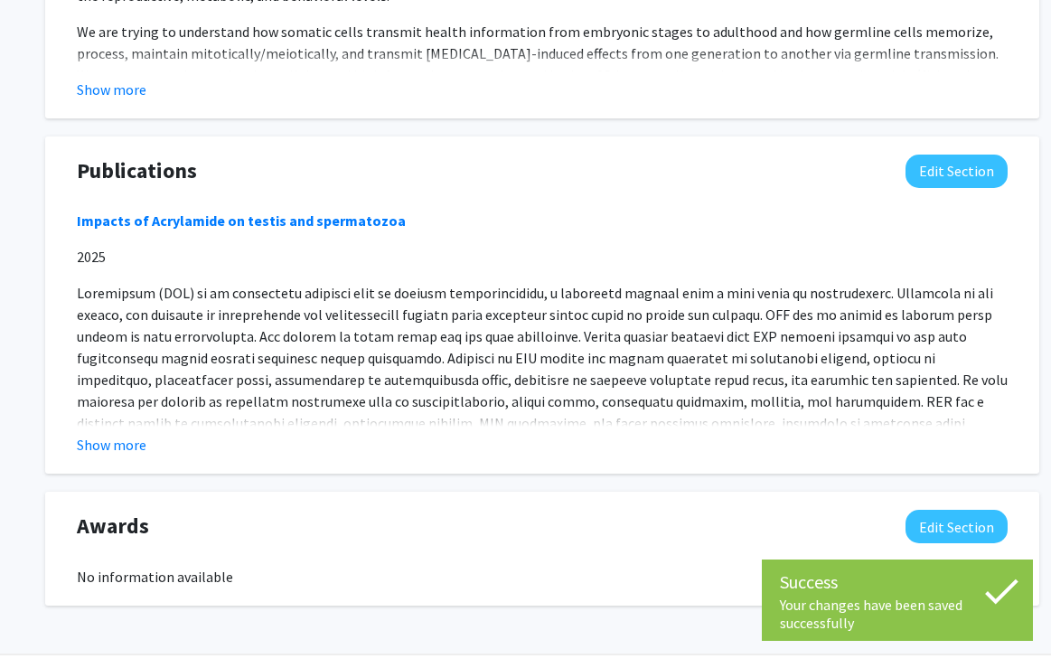
scroll to position [1524, 0]
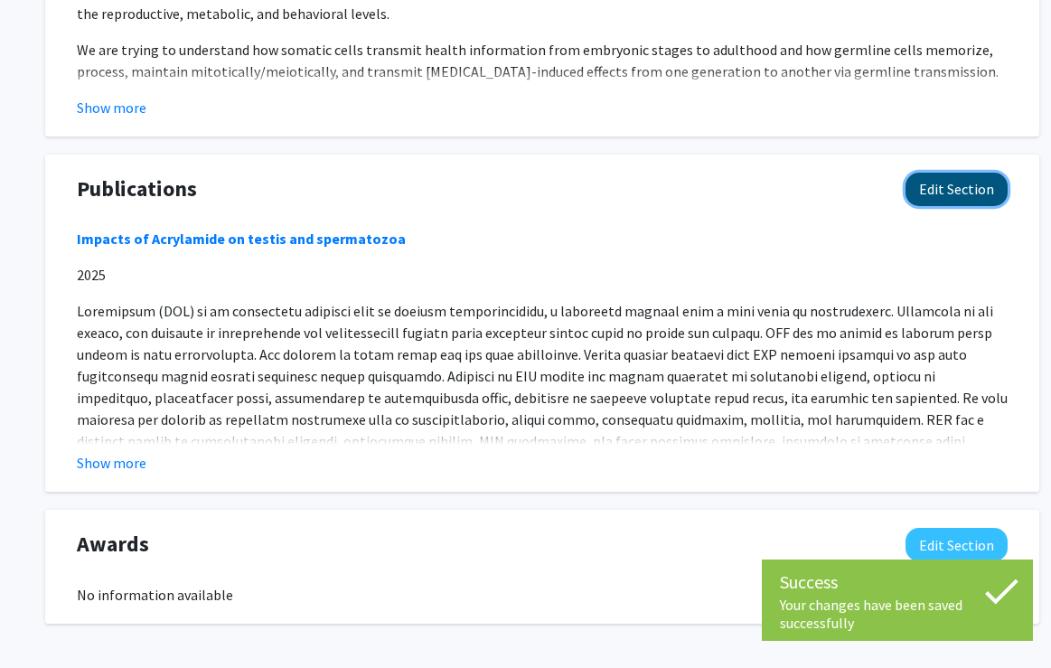
click at [941, 189] on button "Edit Section" at bounding box center [956, 189] width 102 height 33
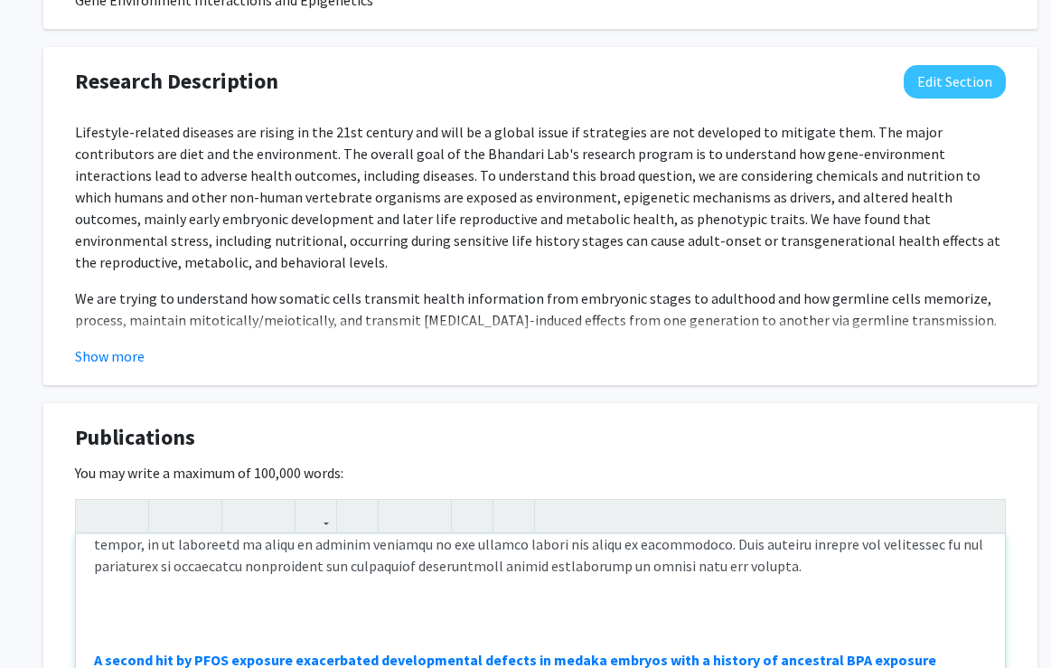
scroll to position [2475, 0]
click at [105, 614] on p "Note to users with screen readers: Please deactivate our accessibility plugin f…" at bounding box center [540, 625] width 893 height 22
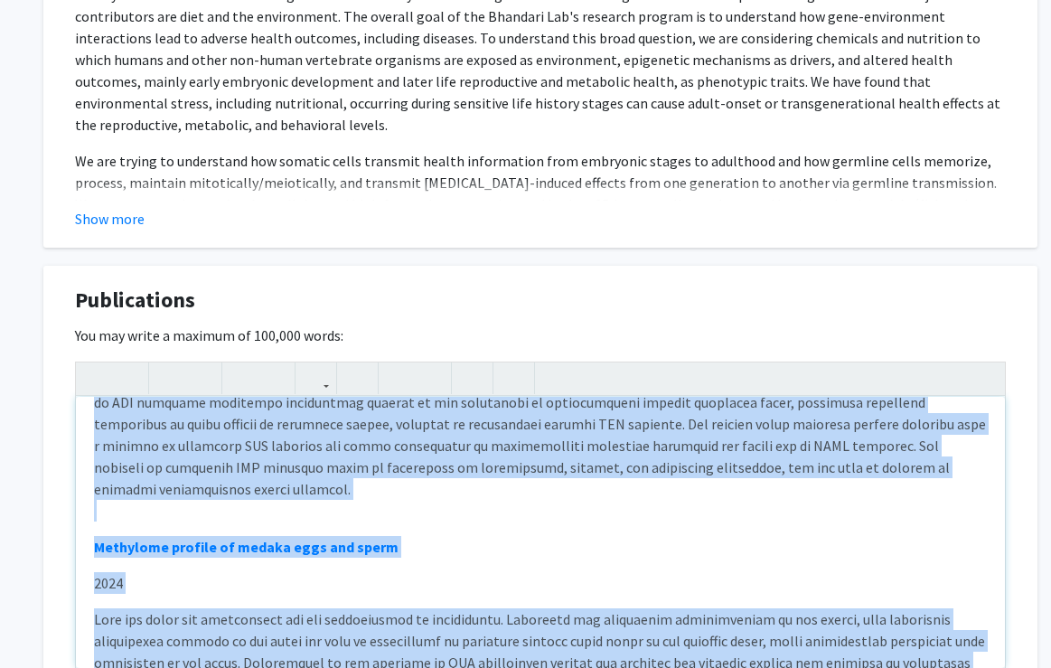
scroll to position [2866, 0]
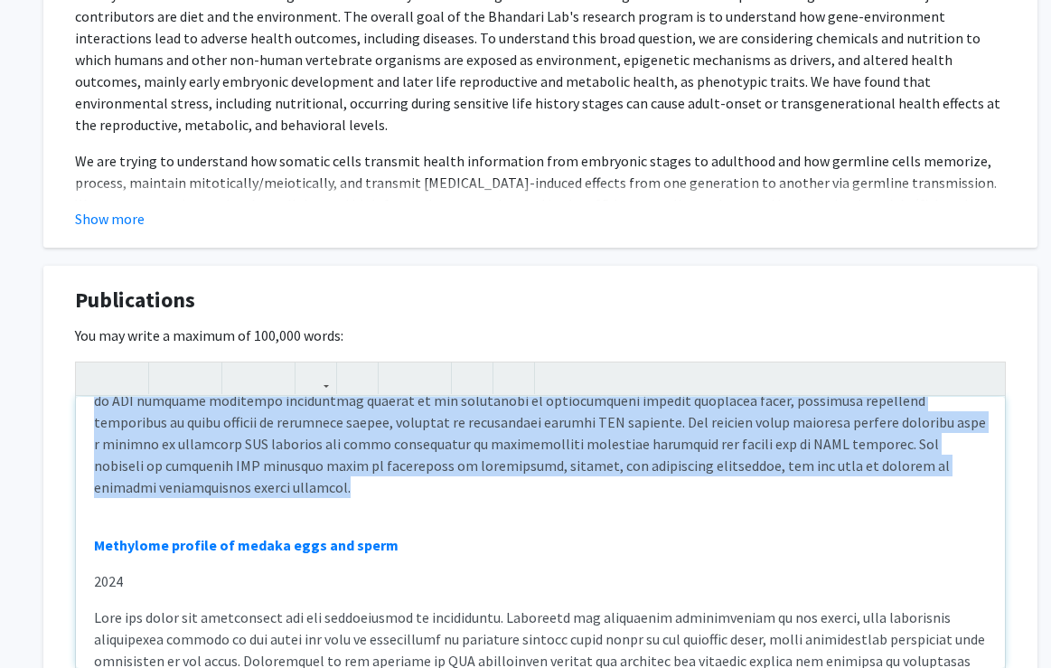
drag, startPoint x: 97, startPoint y: 565, endPoint x: 948, endPoint y: 429, distance: 861.8
click at [948, 429] on div "Impacts of Acrylamide on testis and spermatozoa 2025 PFOS caused fertility defe…" at bounding box center [540, 532] width 929 height 271
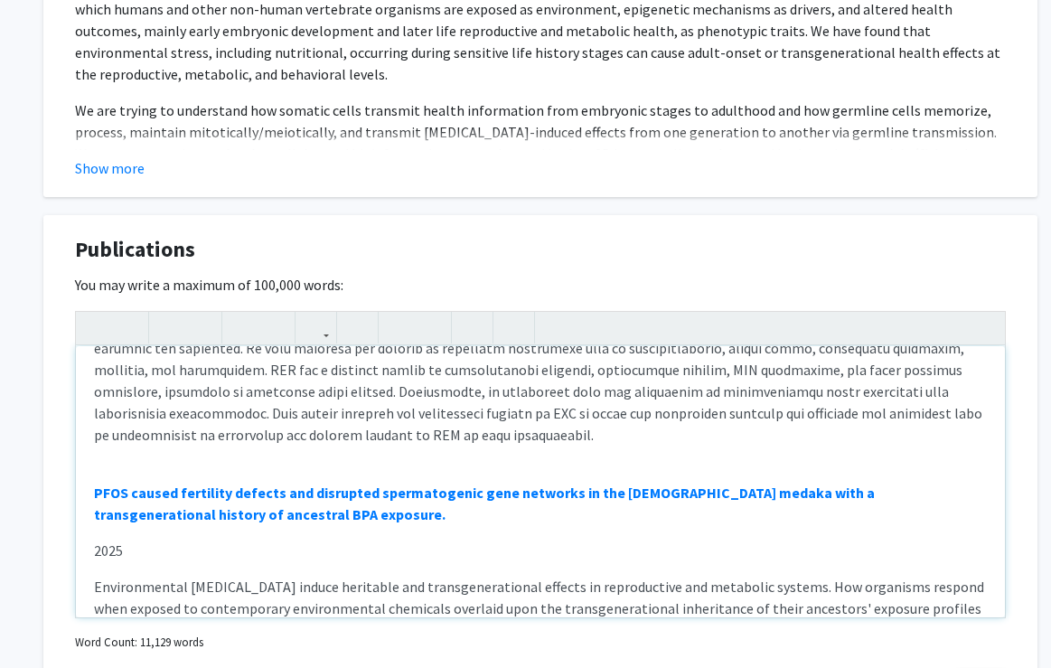
scroll to position [0, 0]
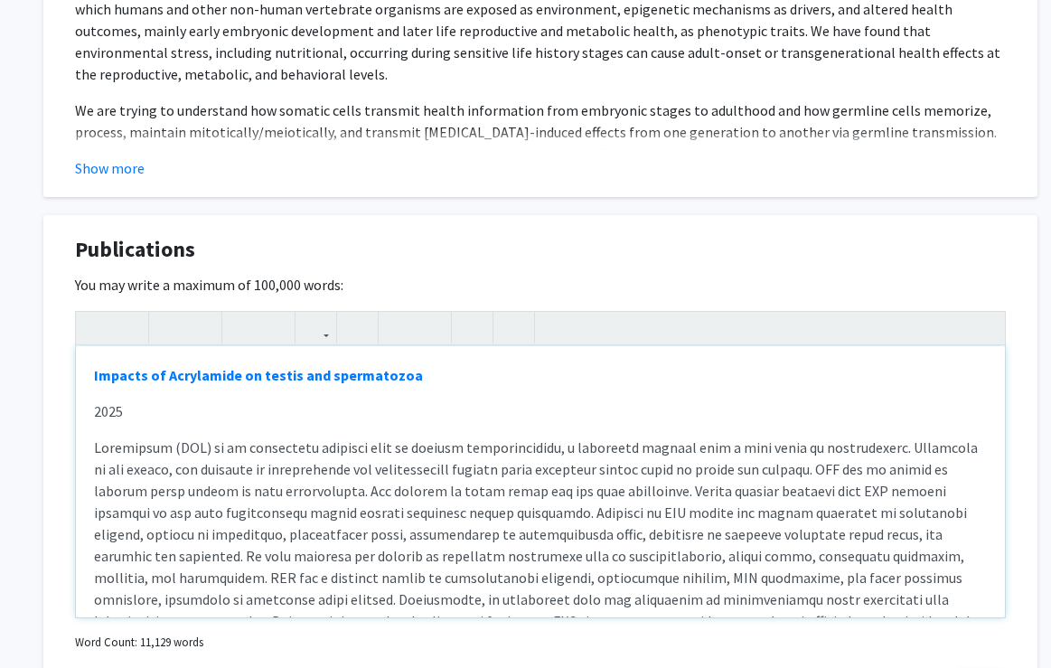
click at [88, 370] on div "Impacts of Acrylamide on testis and spermatozoa 2025 PFOS caused fertility defe…" at bounding box center [540, 481] width 929 height 271
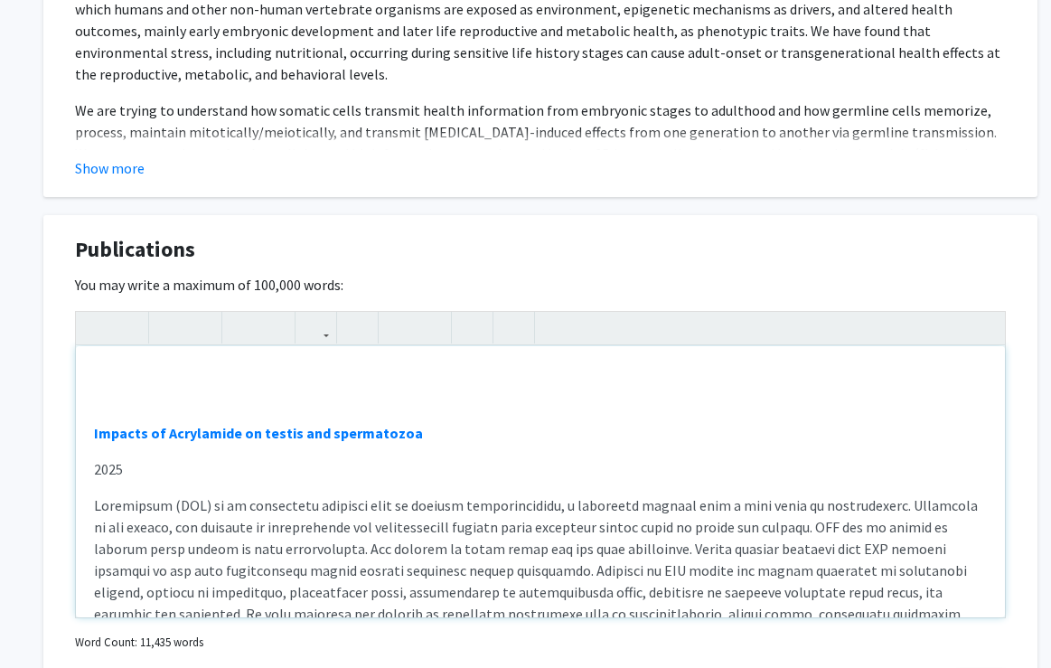
click at [110, 376] on div "Impacts of Acrylamide on testis and spermatozoa 2025 PFOS caused fertility defe…" at bounding box center [540, 481] width 929 height 271
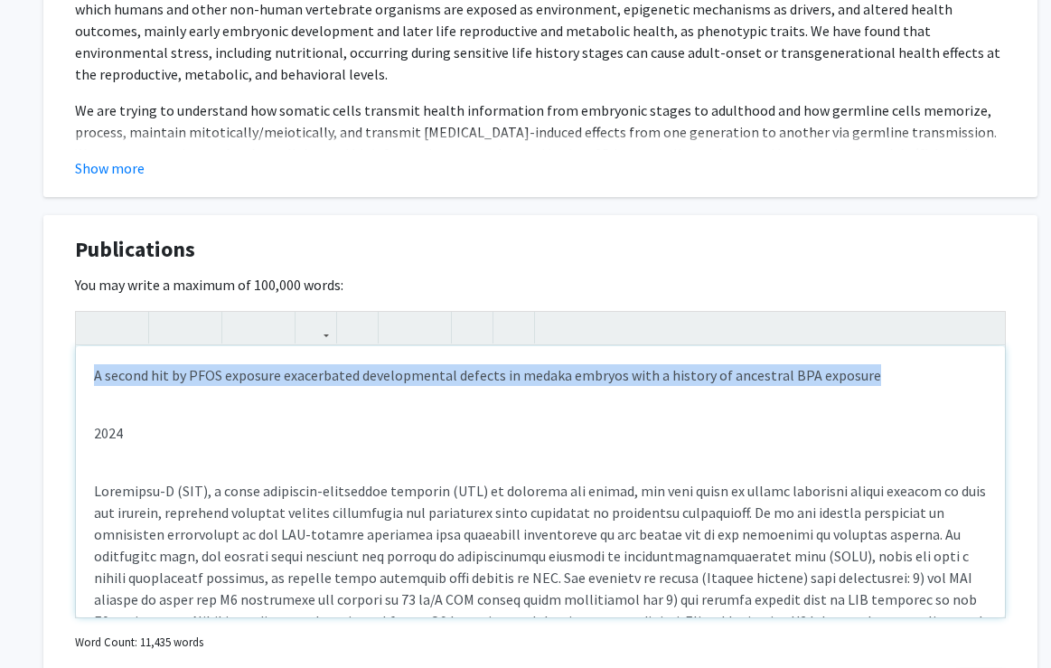
drag, startPoint x: 93, startPoint y: 375, endPoint x: 882, endPoint y: 381, distance: 788.8
click at [882, 381] on div "A second hit by PFOS exposure exacerbated developmental defects in medaka embry…" at bounding box center [540, 481] width 929 height 271
click at [176, 324] on icon "button" at bounding box center [169, 328] width 15 height 30
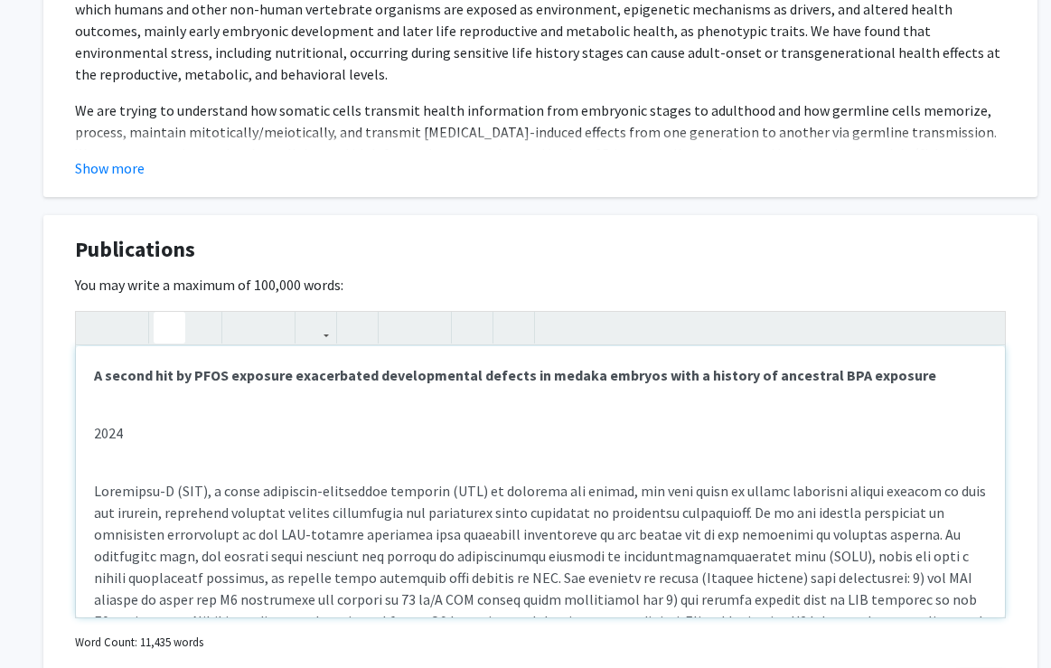
click at [114, 408] on div "A second hit by PFOS exposure exacerbated developmental defects in medaka embry…" at bounding box center [540, 481] width 929 height 271
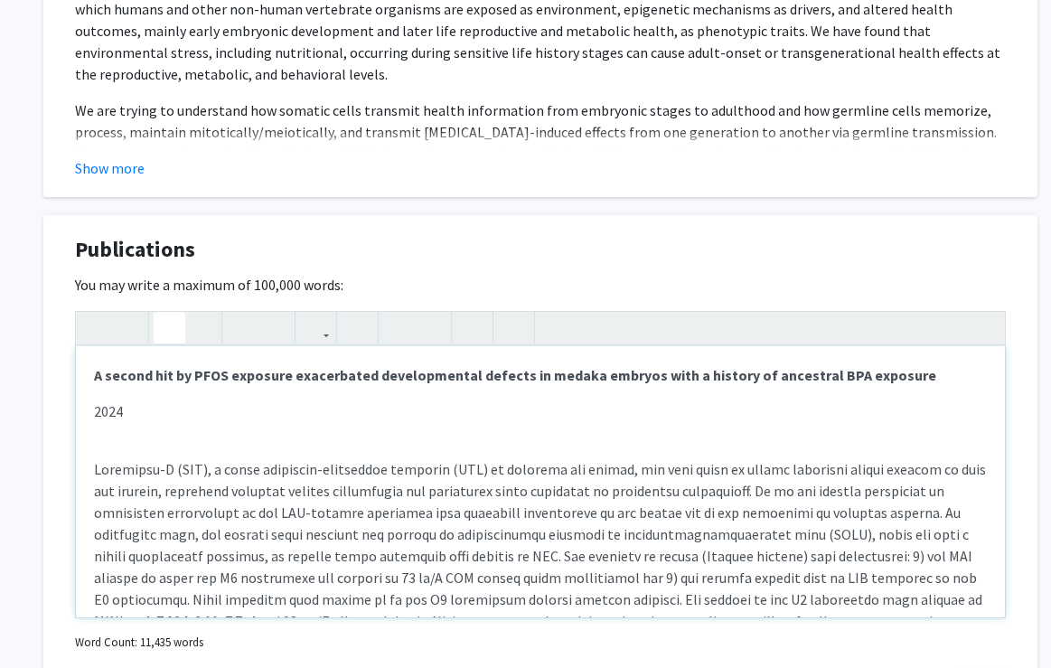
click at [97, 439] on div "A second hit by PFOS exposure exacerbated developmental defects in medaka embry…" at bounding box center [540, 481] width 929 height 271
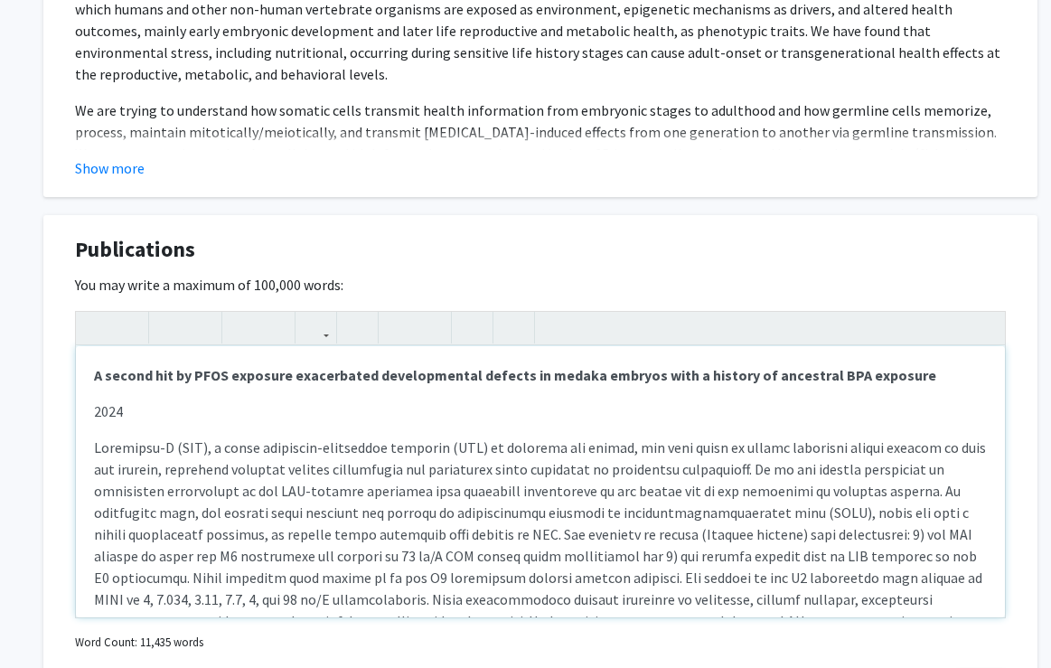
type textarea "<l><ipsumd>S ametco adi el SEDD eiusmodt incididuntu laboreetdolor magnaal en a…"
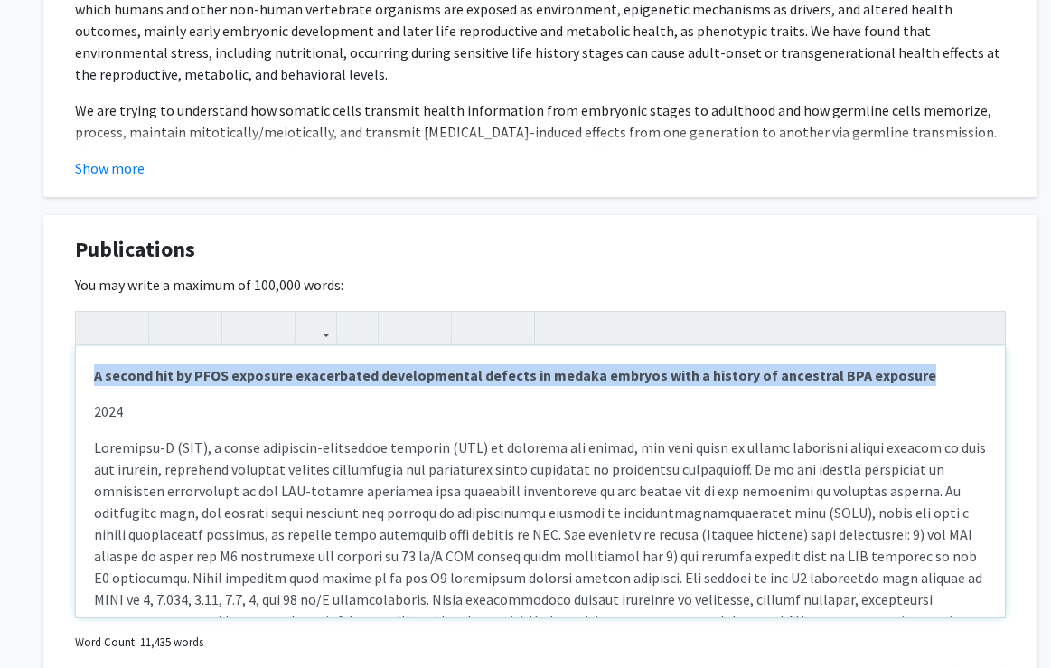
drag, startPoint x: 90, startPoint y: 377, endPoint x: 909, endPoint y: 378, distance: 818.6
click at [909, 378] on div "A second hit by PFOS exposure exacerbated developmental defects in medaka embry…" at bounding box center [540, 481] width 929 height 271
click at [310, 323] on icon "button" at bounding box center [315, 328] width 15 height 30
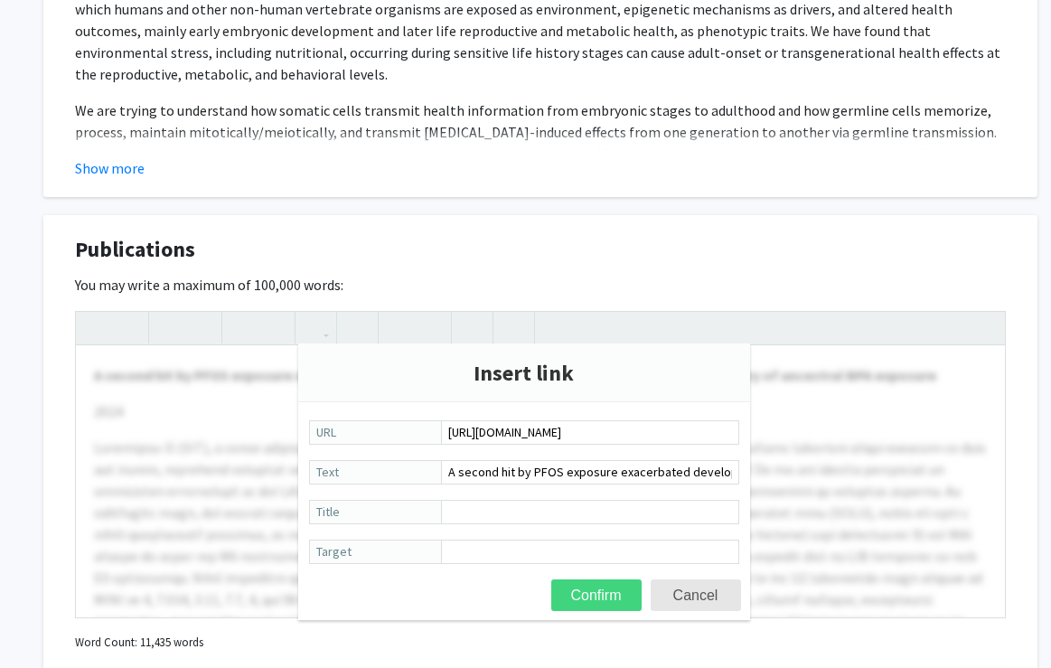
type input "[URL][DOMAIN_NAME]"
click at [604, 588] on button "Confirm" at bounding box center [596, 595] width 90 height 32
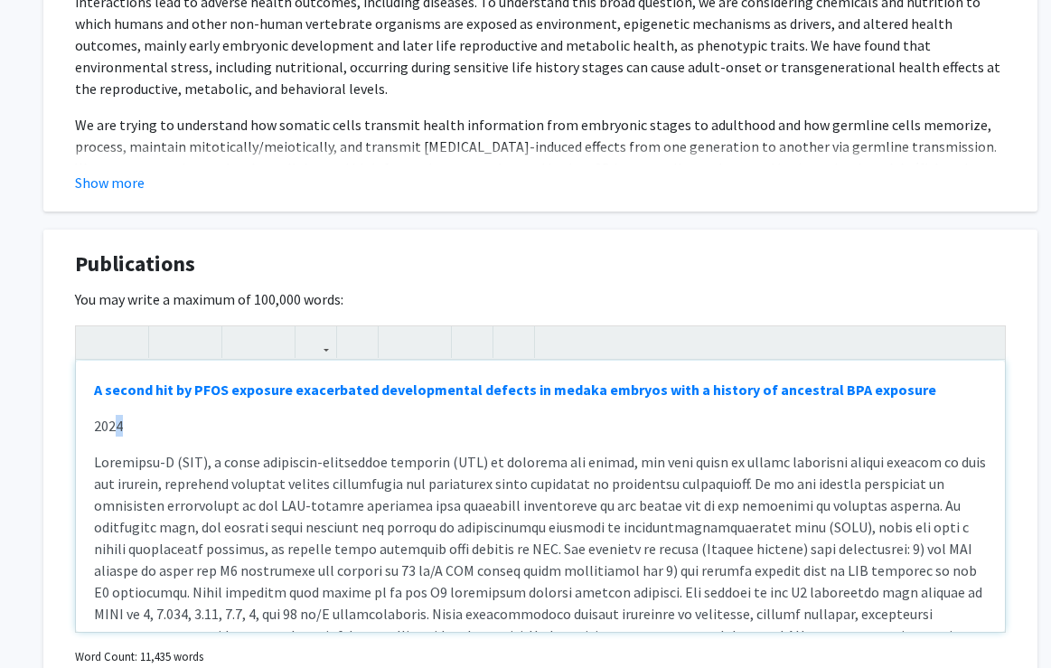
click at [122, 426] on p "2024" at bounding box center [540, 426] width 893 height 22
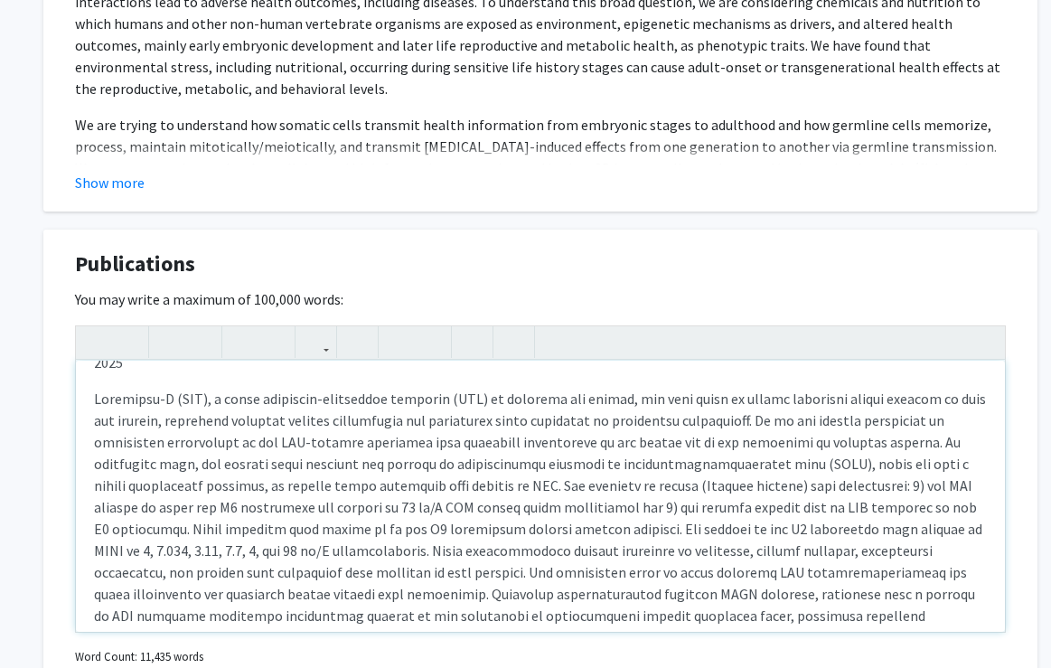
scroll to position [0, 0]
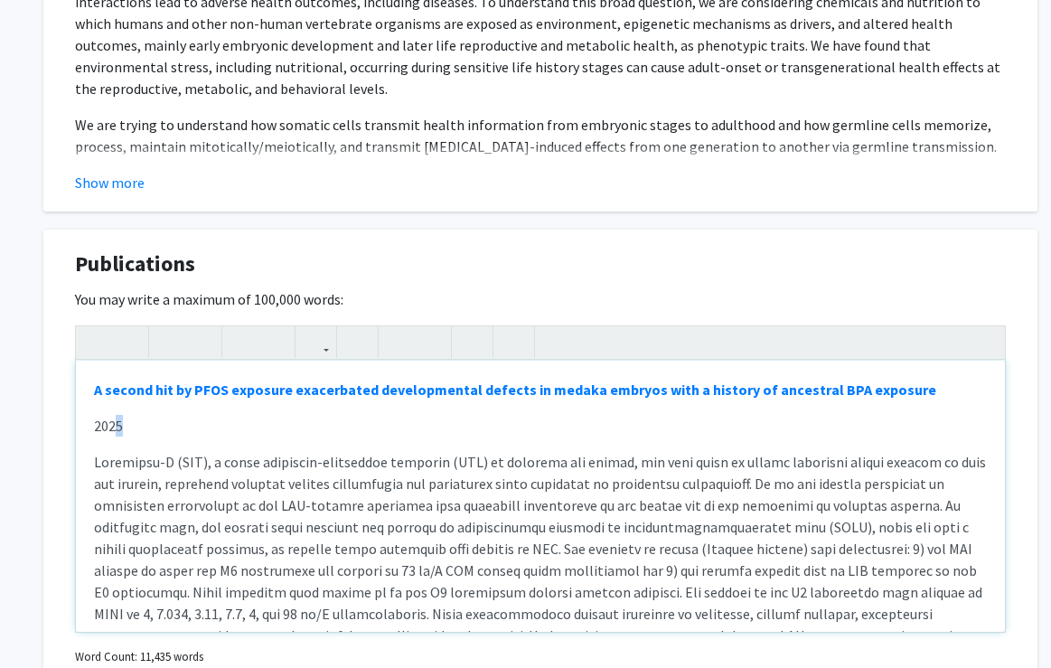
drag, startPoint x: 115, startPoint y: 423, endPoint x: 125, endPoint y: 426, distance: 10.6
click at [125, 426] on p "2025" at bounding box center [540, 426] width 893 height 22
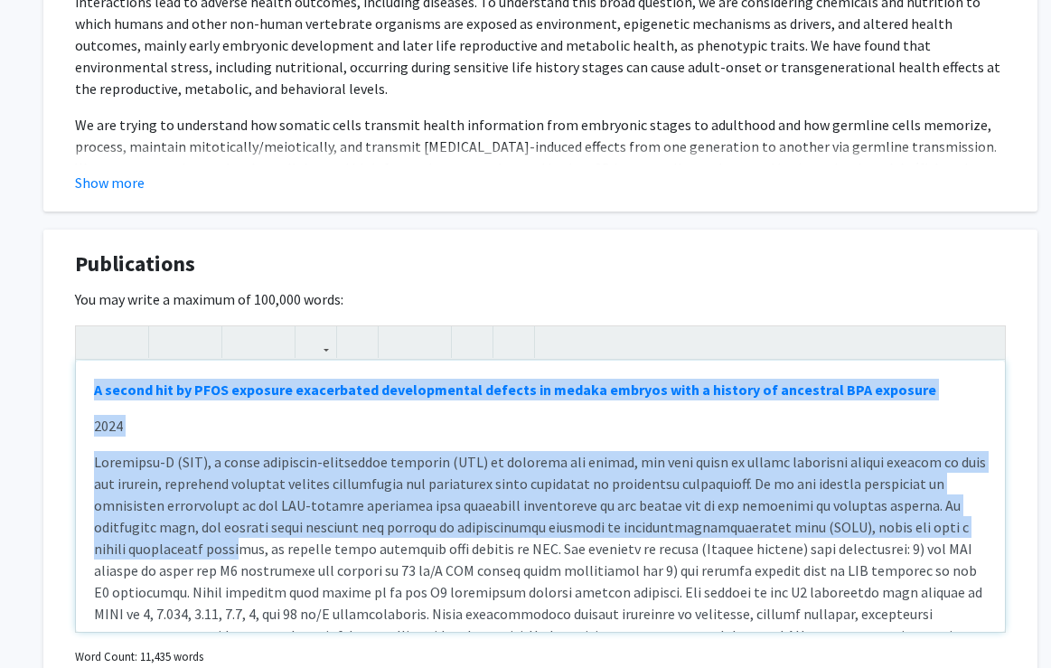
drag, startPoint x: 87, startPoint y: 385, endPoint x: 244, endPoint y: 555, distance: 231.4
click at [244, 555] on div "A second hit by PFOS exposure exacerbated developmental defects in medaka embry…" at bounding box center [540, 495] width 929 height 271
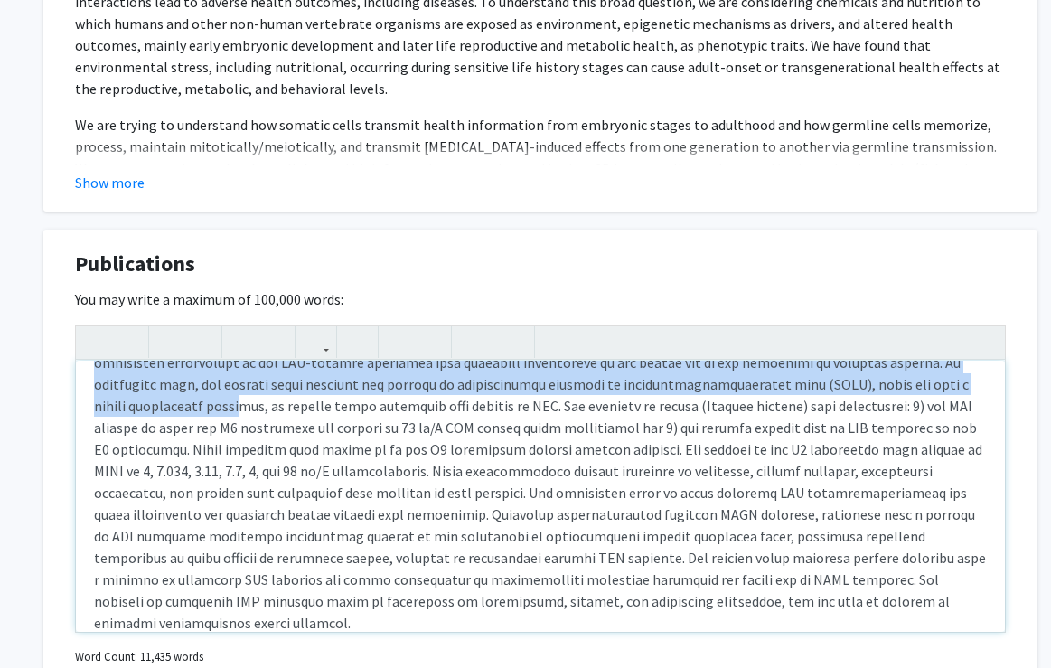
scroll to position [273, 0]
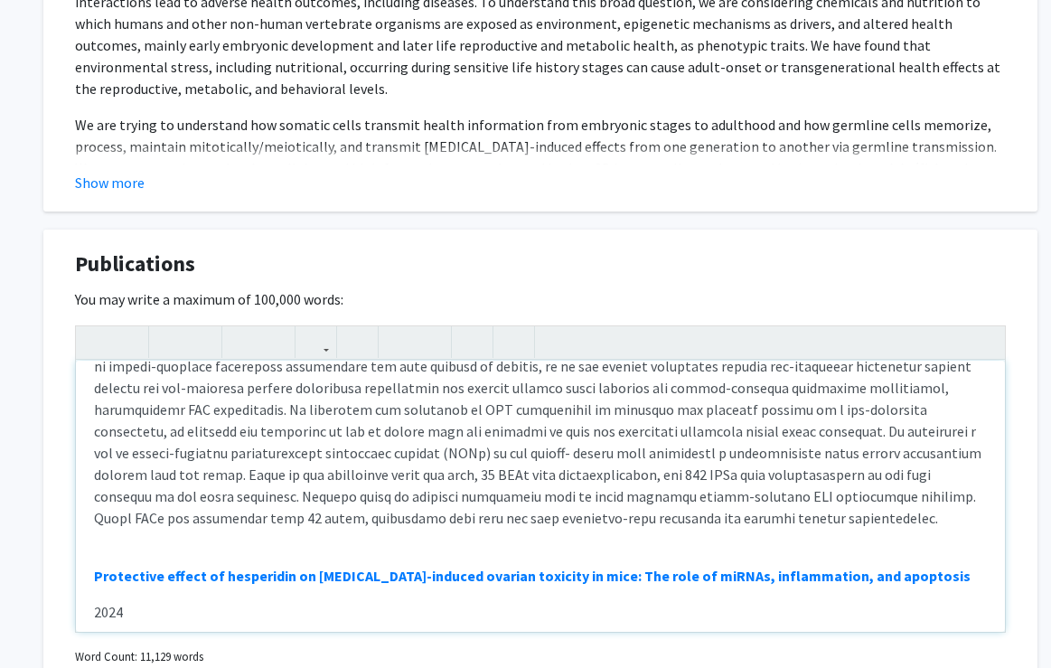
scroll to position [2784, 0]
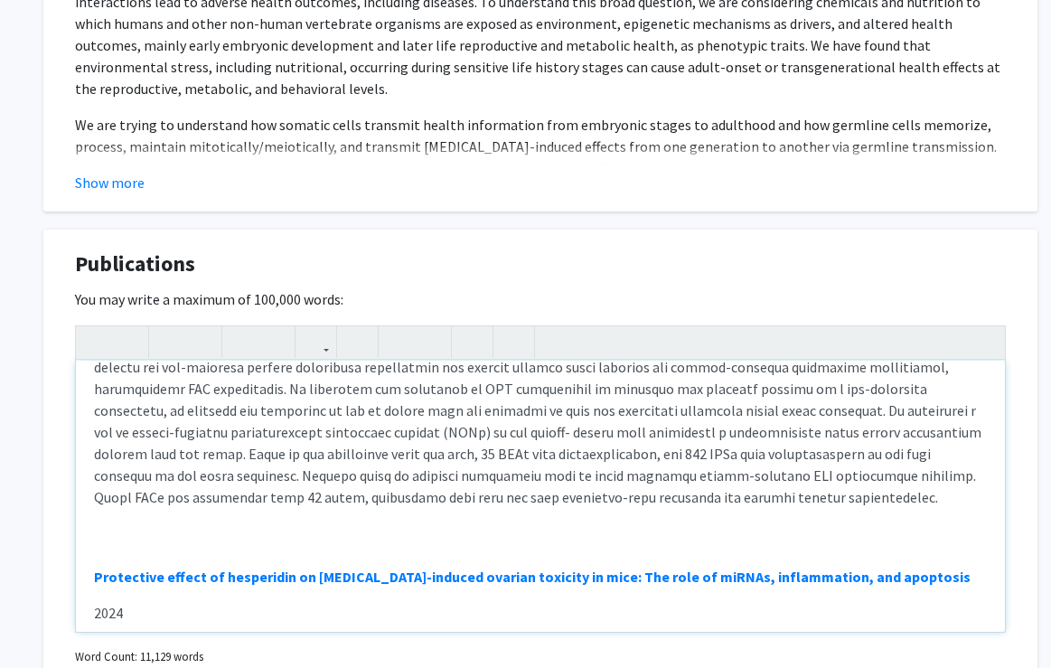
scroll to position [2769, 0]
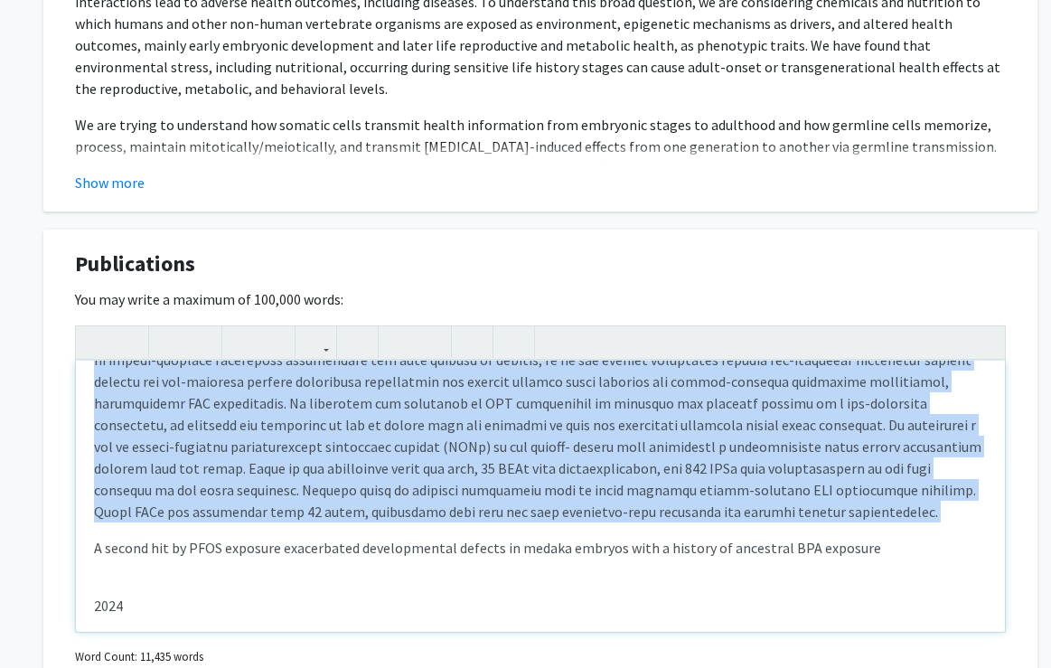
drag, startPoint x: 93, startPoint y: 503, endPoint x: 831, endPoint y: 521, distance: 738.4
click at [831, 521] on div "Impacts of Acrylamide on testis and spermatozoa 2025 PFOS caused fertility defe…" at bounding box center [540, 495] width 929 height 271
click at [173, 340] on icon "button" at bounding box center [169, 342] width 15 height 30
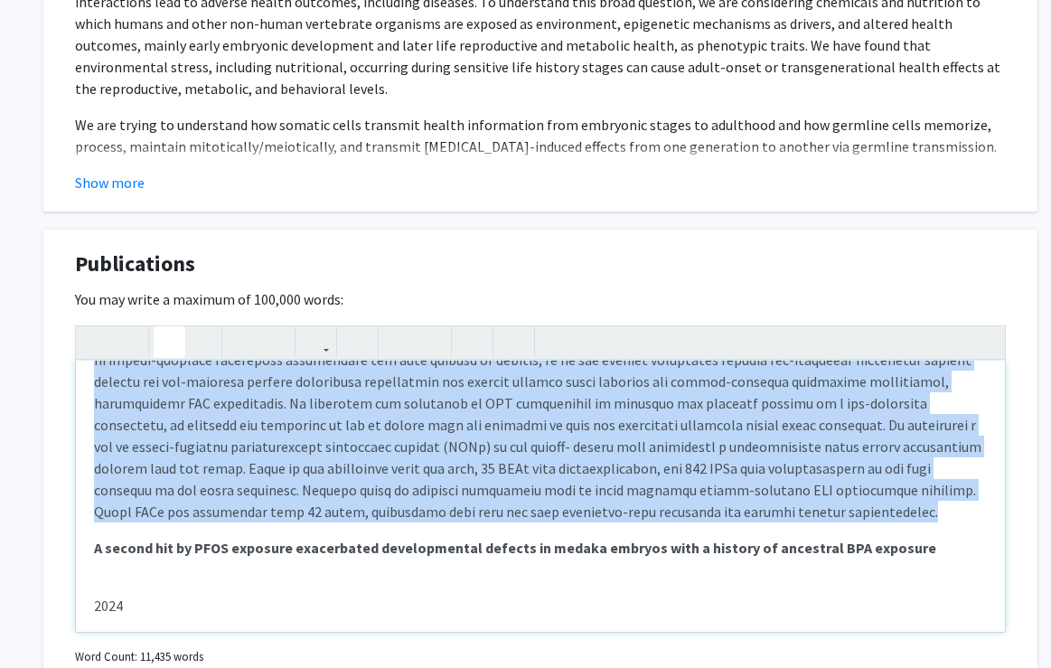
type textarea "<br><p><br><p><strong><a href="[URL][DOMAIN_NAME]">Impacts of Acrylamide on tes…"
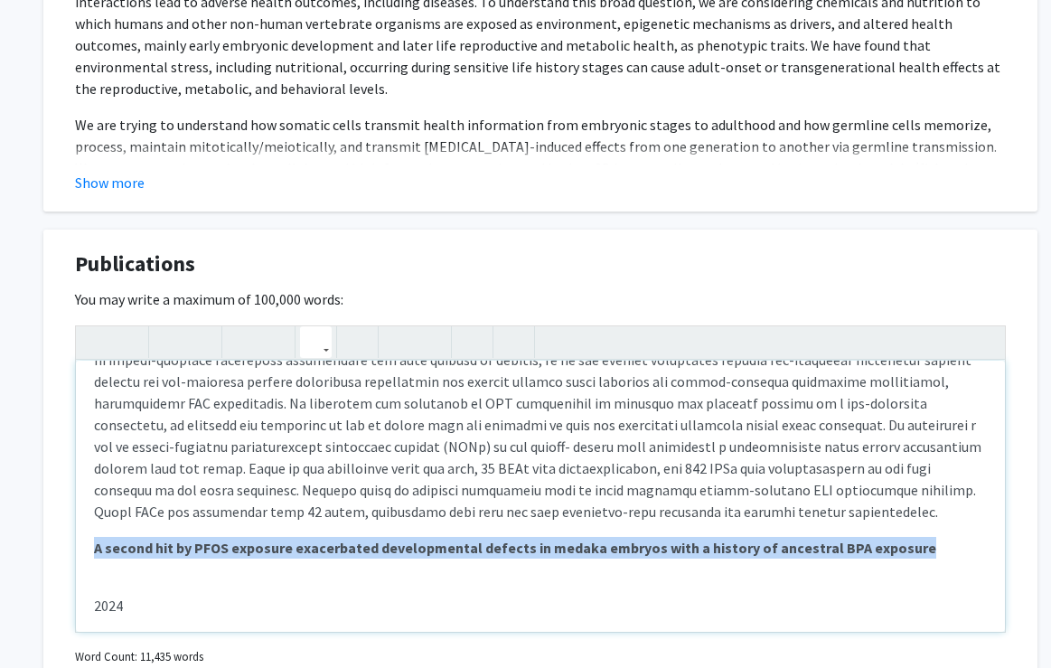
click at [308, 327] on use "button" at bounding box center [308, 327] width 0 height 0
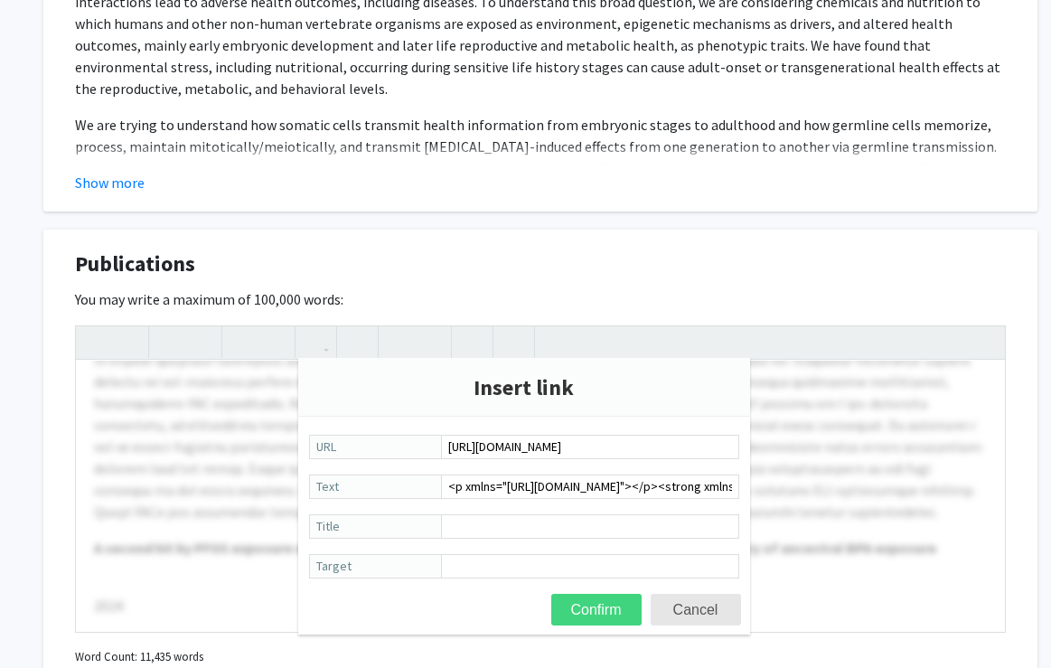
type input "[URL][DOMAIN_NAME]"
click at [592, 606] on button "Confirm" at bounding box center [596, 610] width 90 height 32
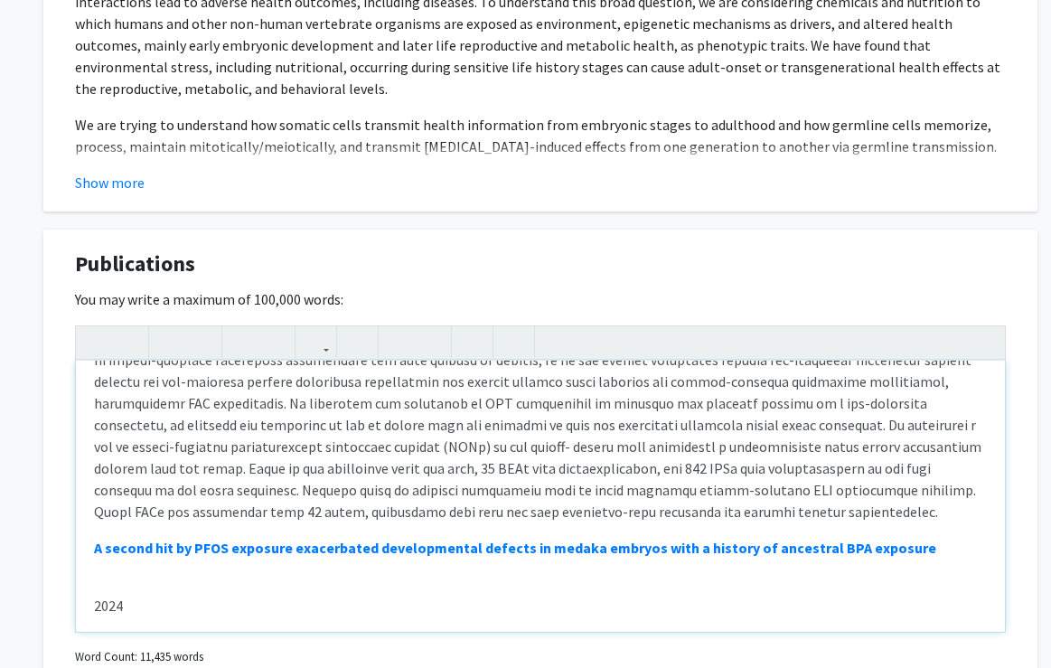
click at [247, 594] on p "2024" at bounding box center [540, 605] width 893 height 22
click at [798, 472] on p "Note to users with screen readers: Please deactivate our accessibility plugin f…" at bounding box center [540, 392] width 893 height 260
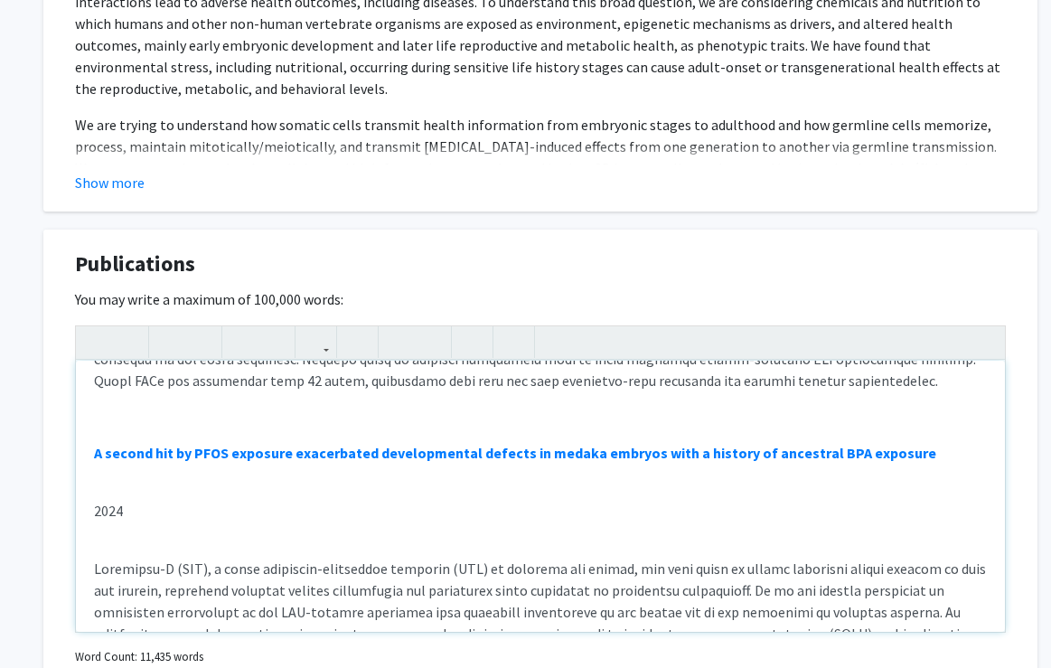
scroll to position [2917, 0]
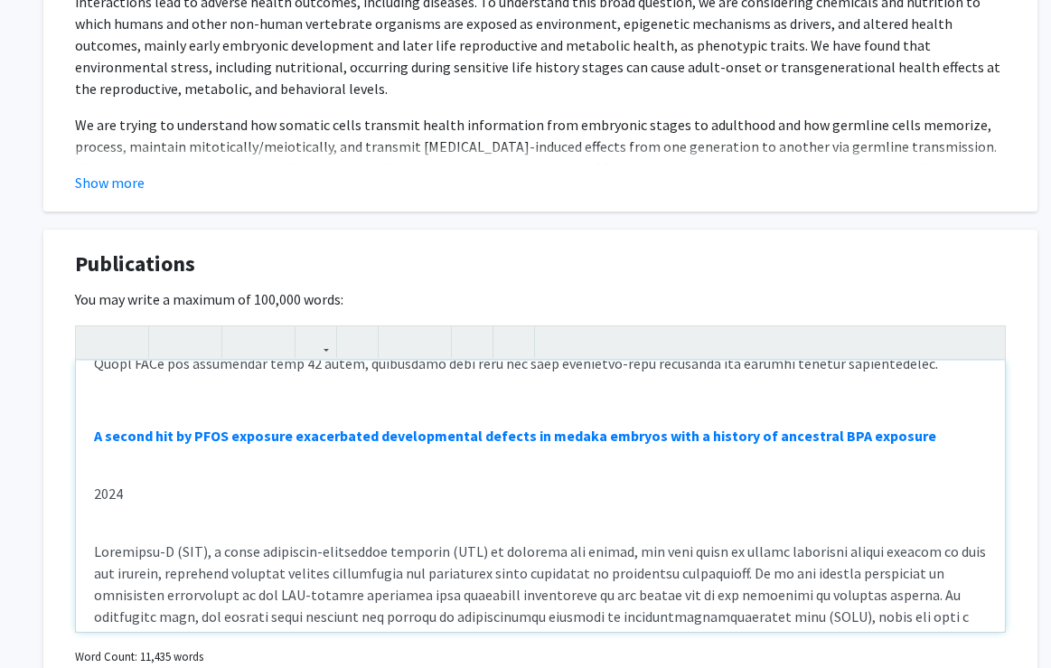
click at [105, 427] on div "Impacts of Acrylamide on testis and spermatozoa 2025 PFOS caused fertility defe…" at bounding box center [540, 495] width 929 height 271
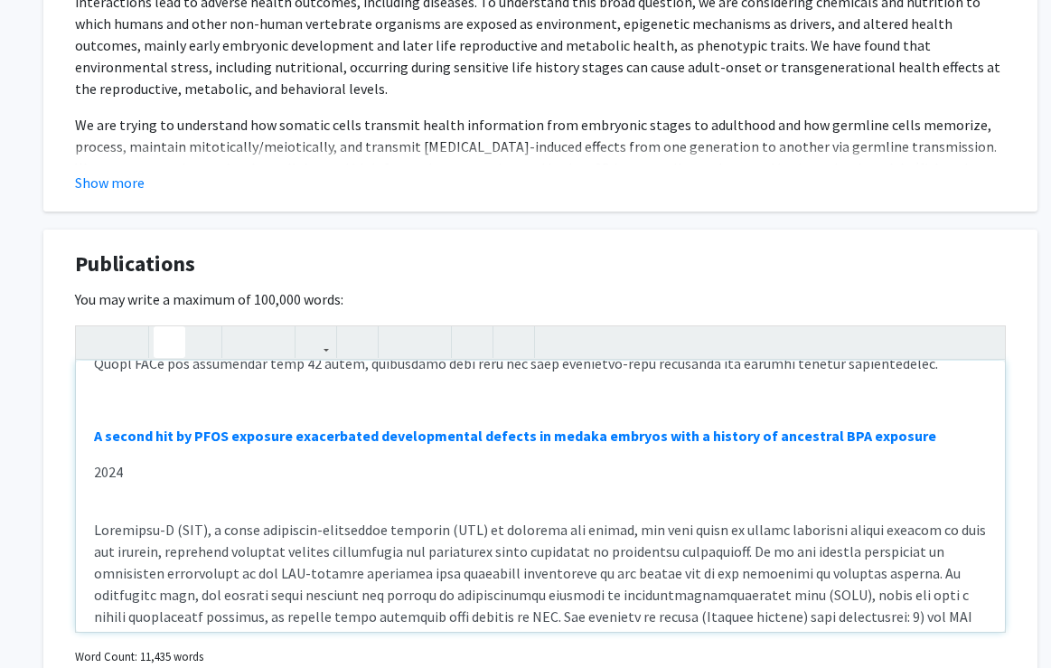
click at [102, 462] on div "Impacts of Acrylamide on testis and spermatozoa 2025 PFOS caused fertility defe…" at bounding box center [540, 495] width 929 height 271
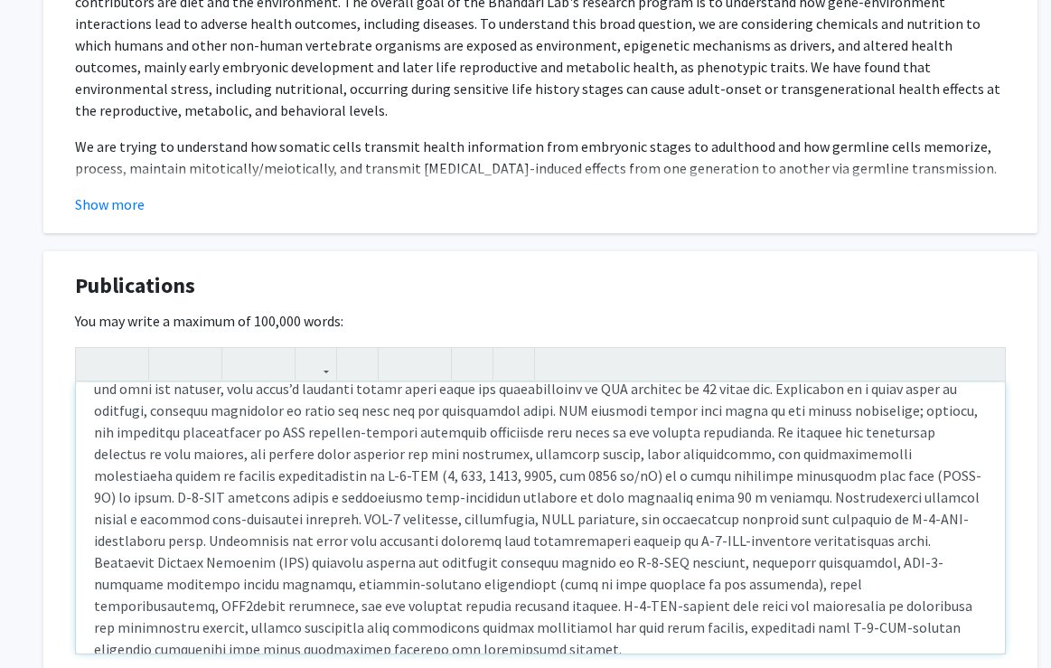
scroll to position [1005, 0]
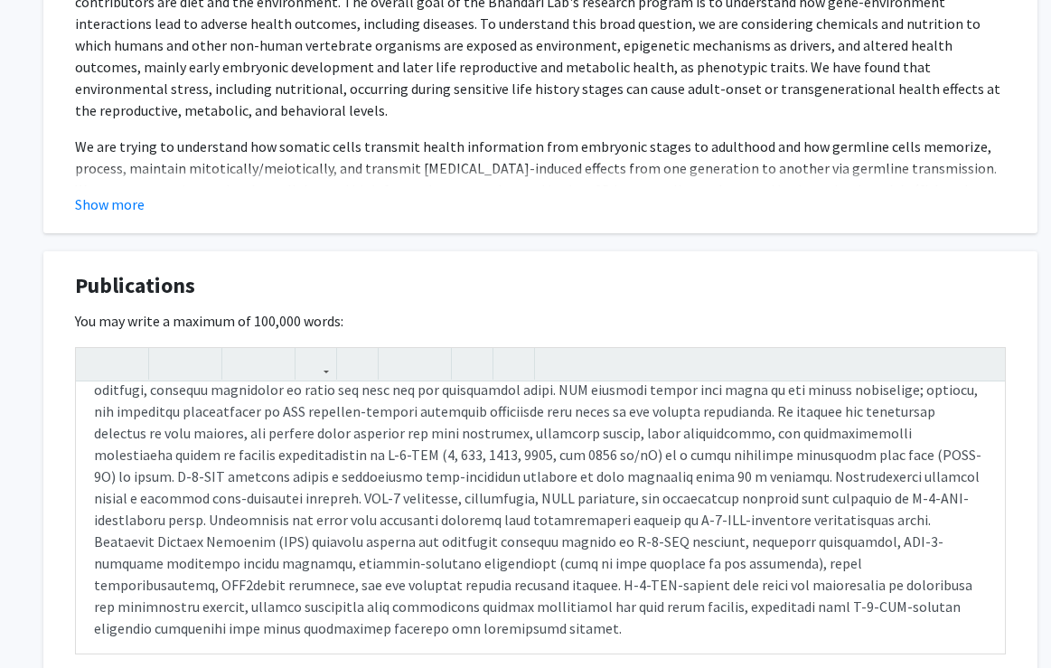
click at [922, 308] on div "Publications Edit Section" at bounding box center [540, 290] width 958 height 42
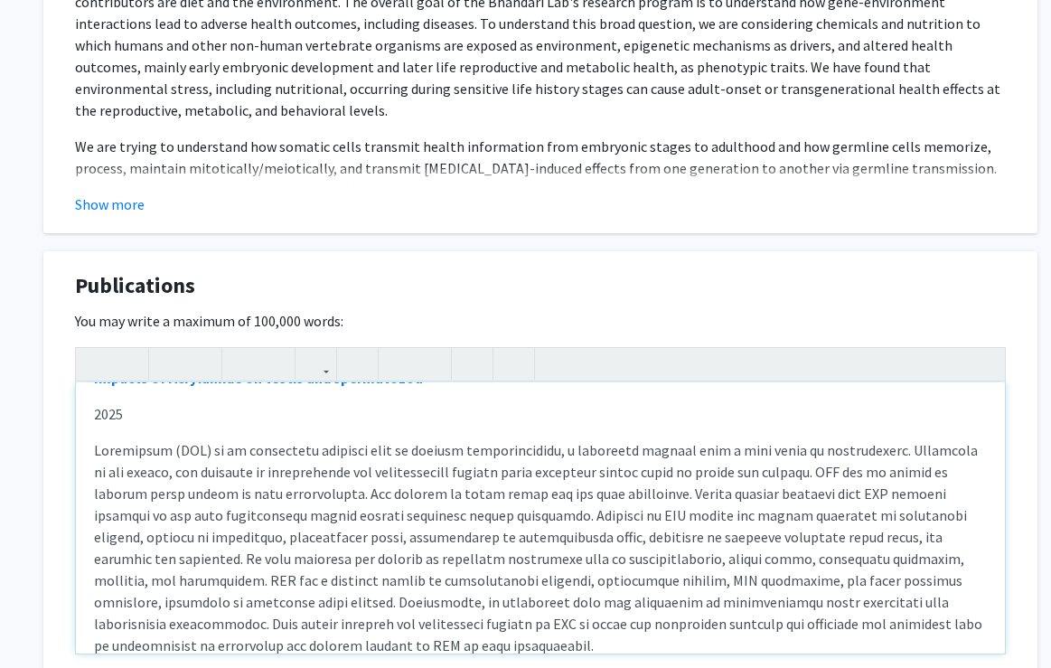
scroll to position [0, 0]
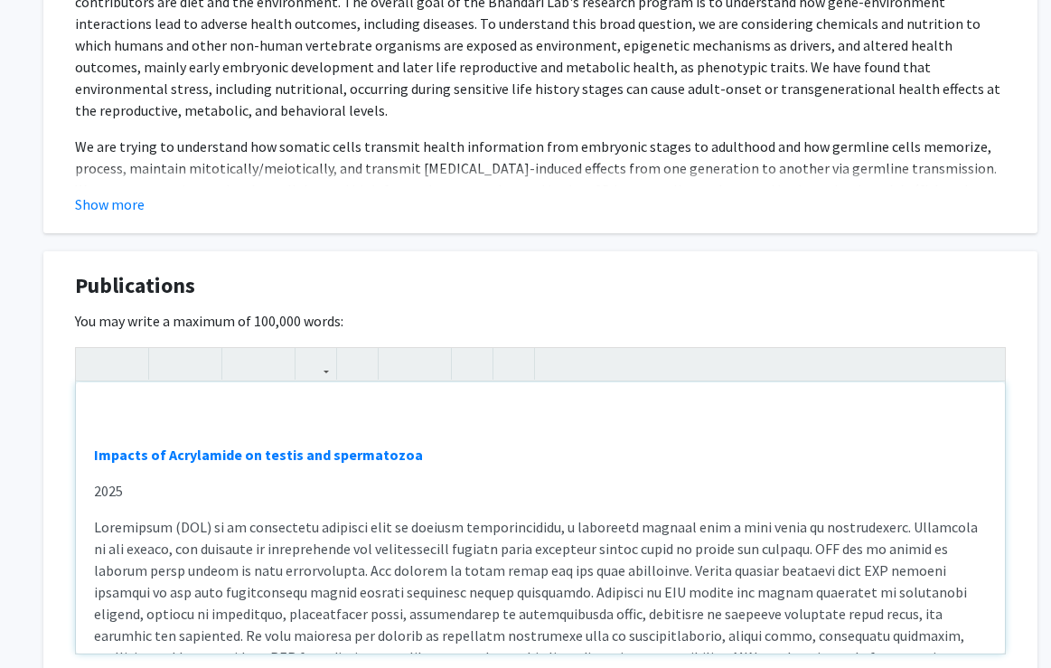
click at [88, 452] on div "Impacts of Acrylamide on testis and spermatozoa 2025 PFOS caused fertility defe…" at bounding box center [540, 517] width 929 height 271
type textarea "<br><p><p><strong><a href="[URL][DOMAIN_NAME]">Impacts of Acrylamide on testis …"
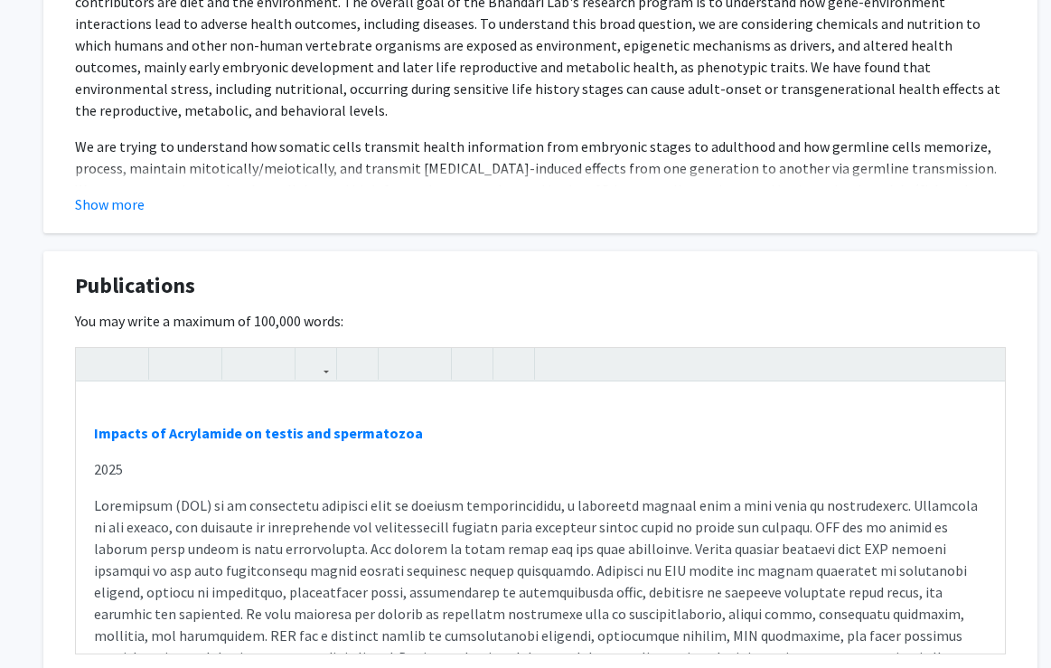
click at [1023, 346] on div "Publications Edit Section You may write a maximum of 100,000 words: Impacts of …" at bounding box center [540, 505] width 994 height 508
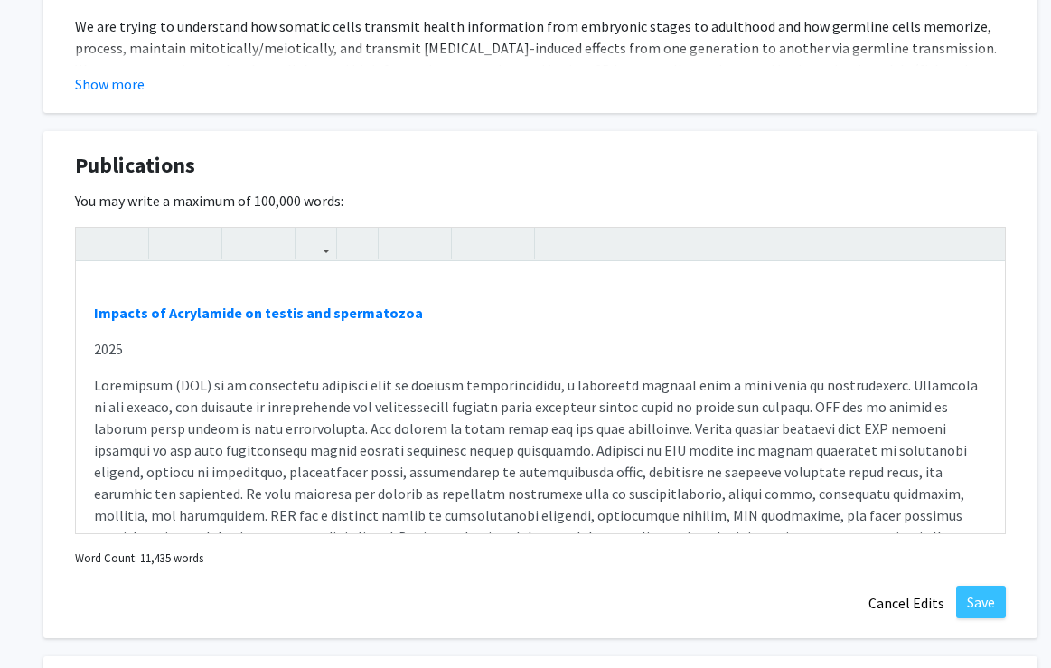
scroll to position [1763, 2]
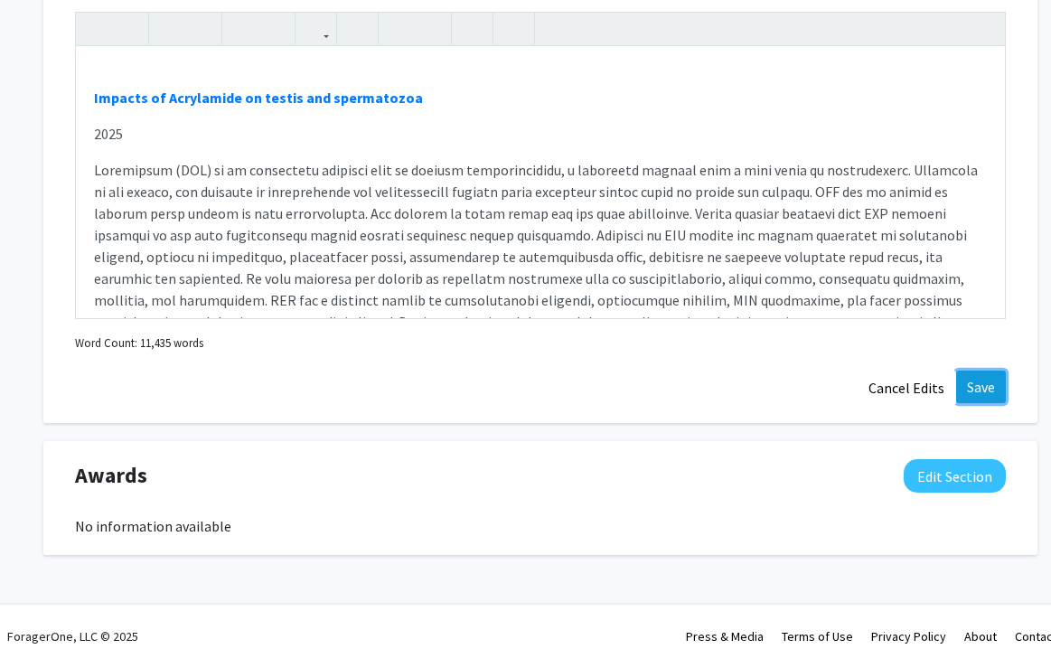
click at [982, 389] on button "Save" at bounding box center [981, 386] width 50 height 33
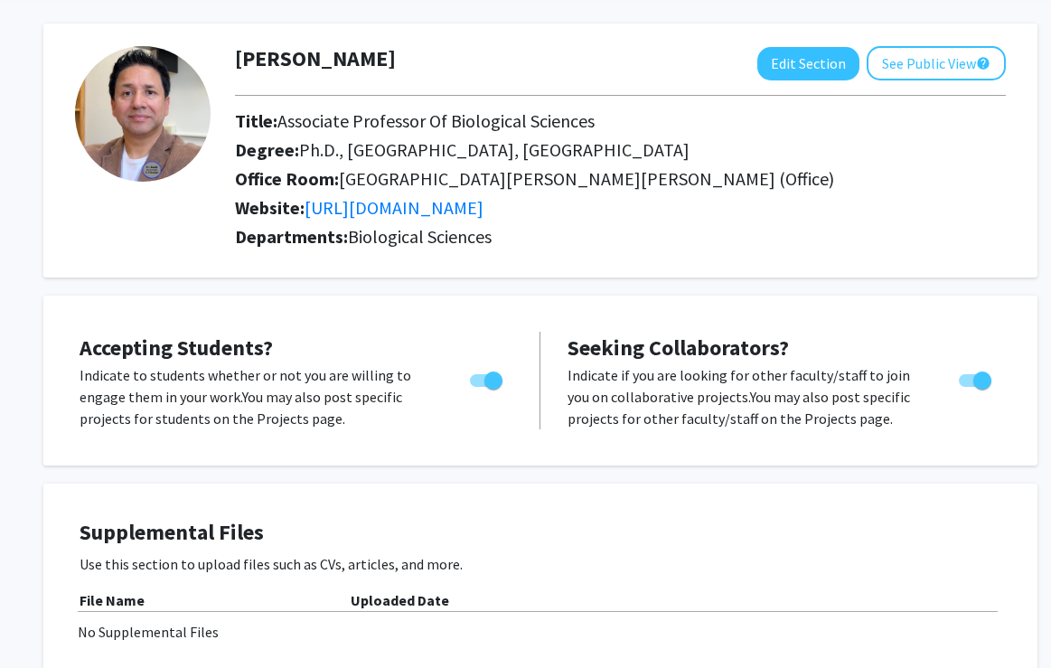
scroll to position [0, 2]
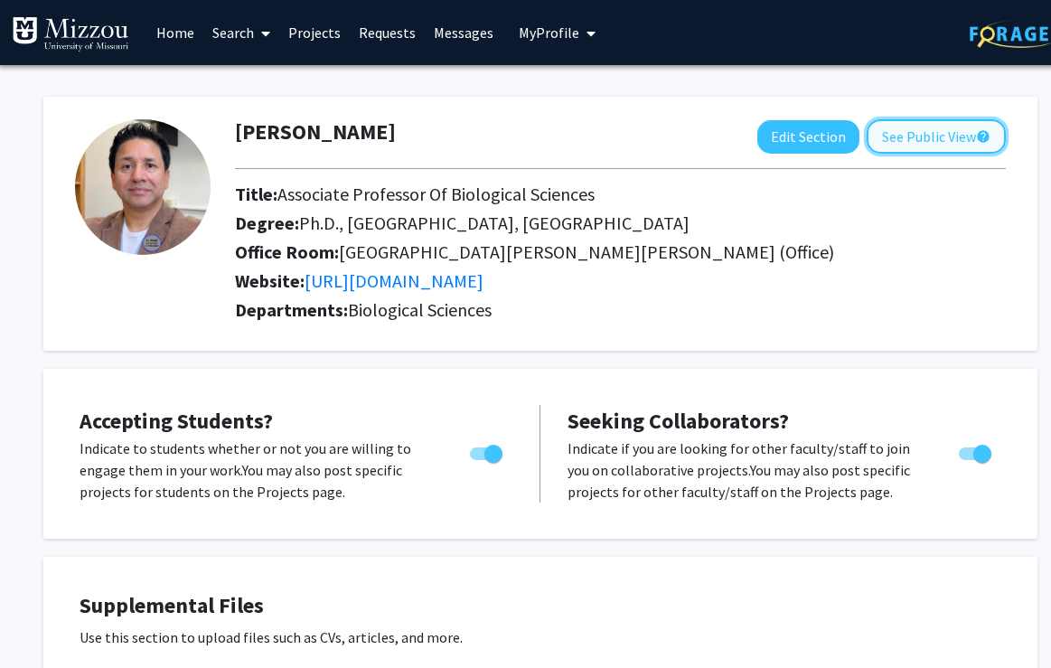
click at [938, 140] on button "See Public View help" at bounding box center [935, 136] width 139 height 34
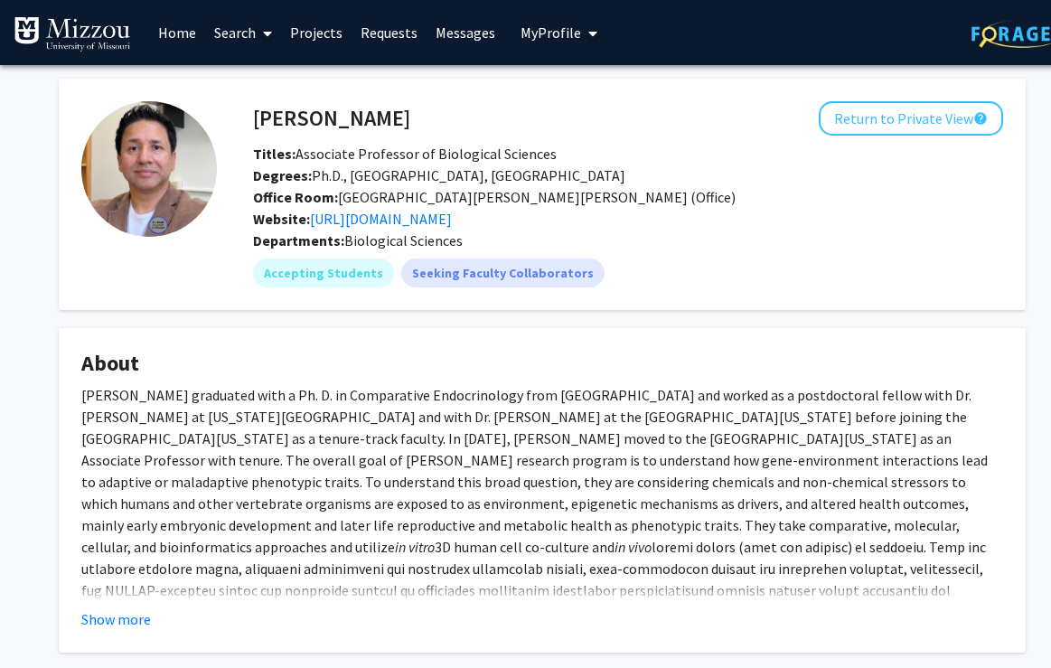
click at [61, 33] on img at bounding box center [72, 34] width 117 height 36
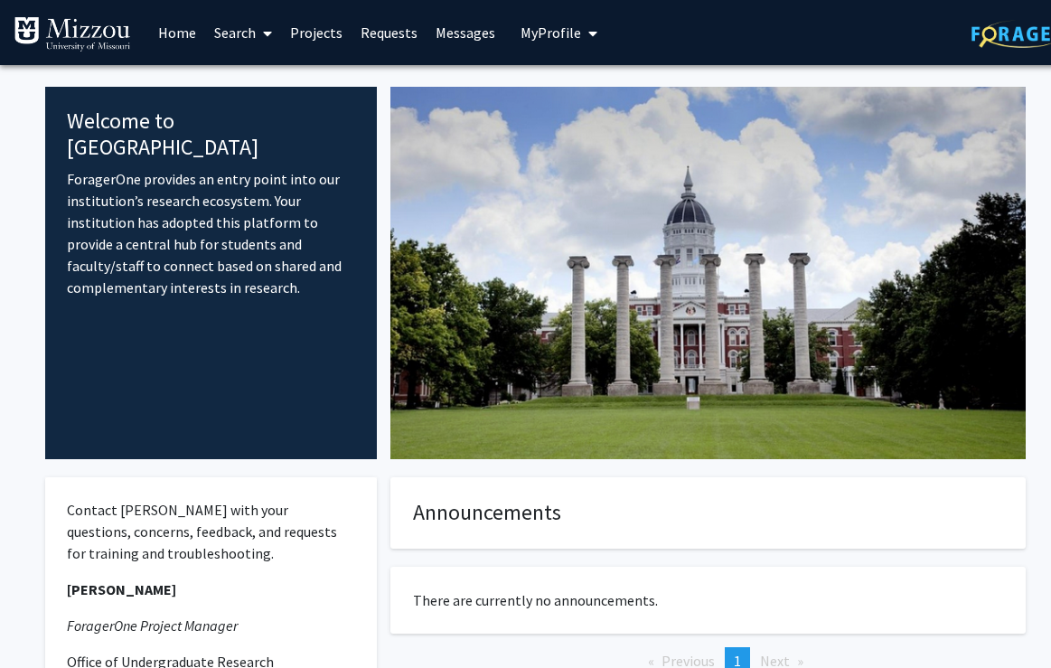
scroll to position [0, 7]
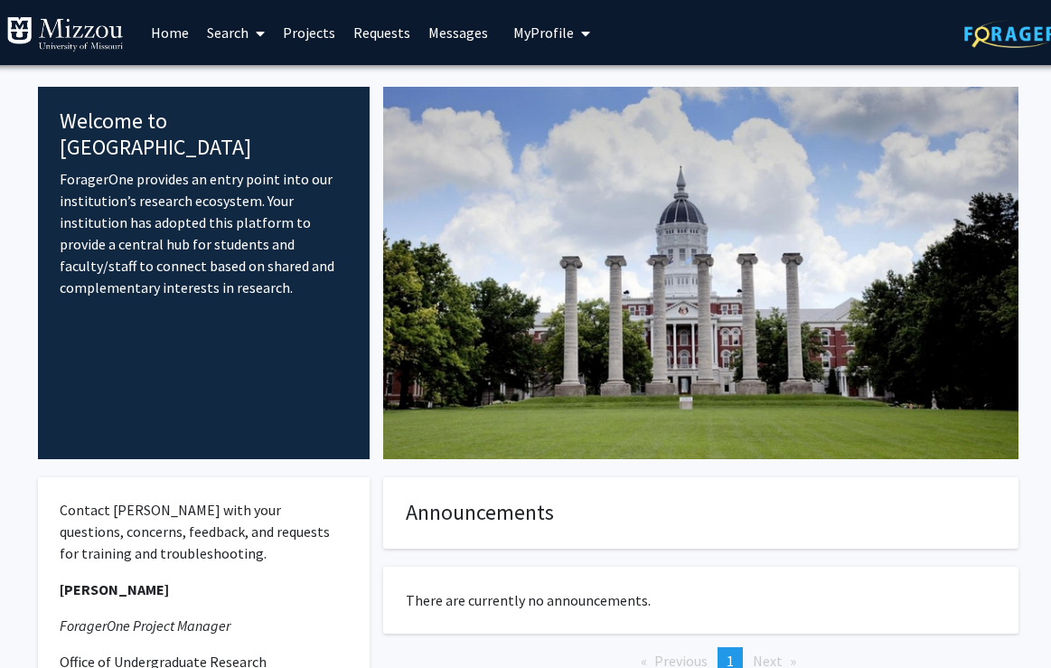
click at [581, 31] on icon "My profile dropdown to access profile and logout" at bounding box center [585, 33] width 9 height 14
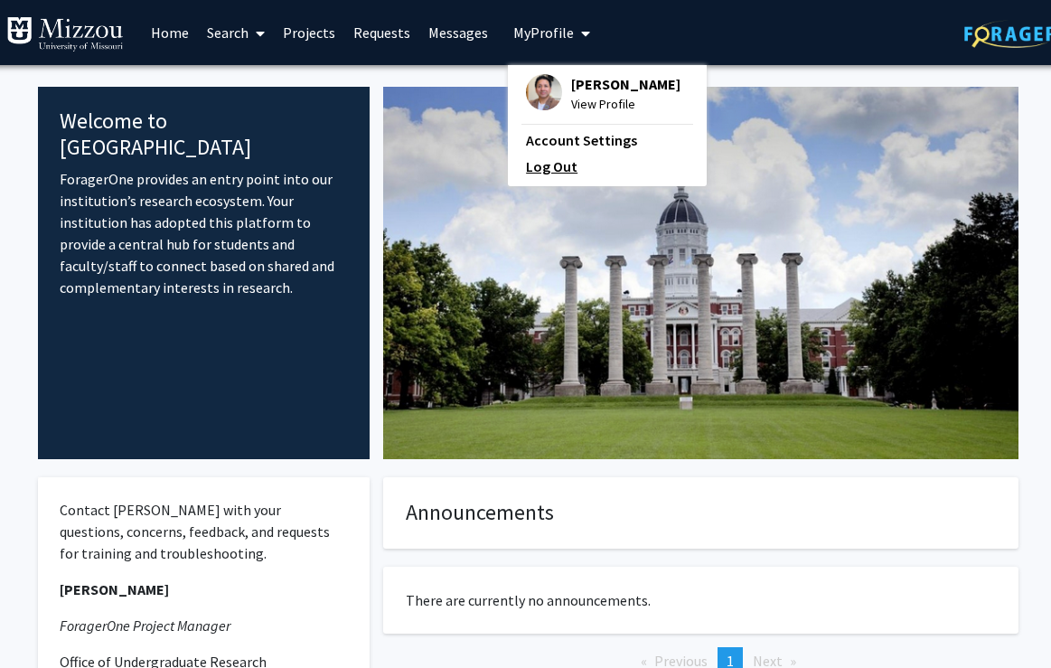
click at [549, 165] on link "Log Out" at bounding box center [607, 166] width 163 height 22
